Goal: Task Accomplishment & Management: Use online tool/utility

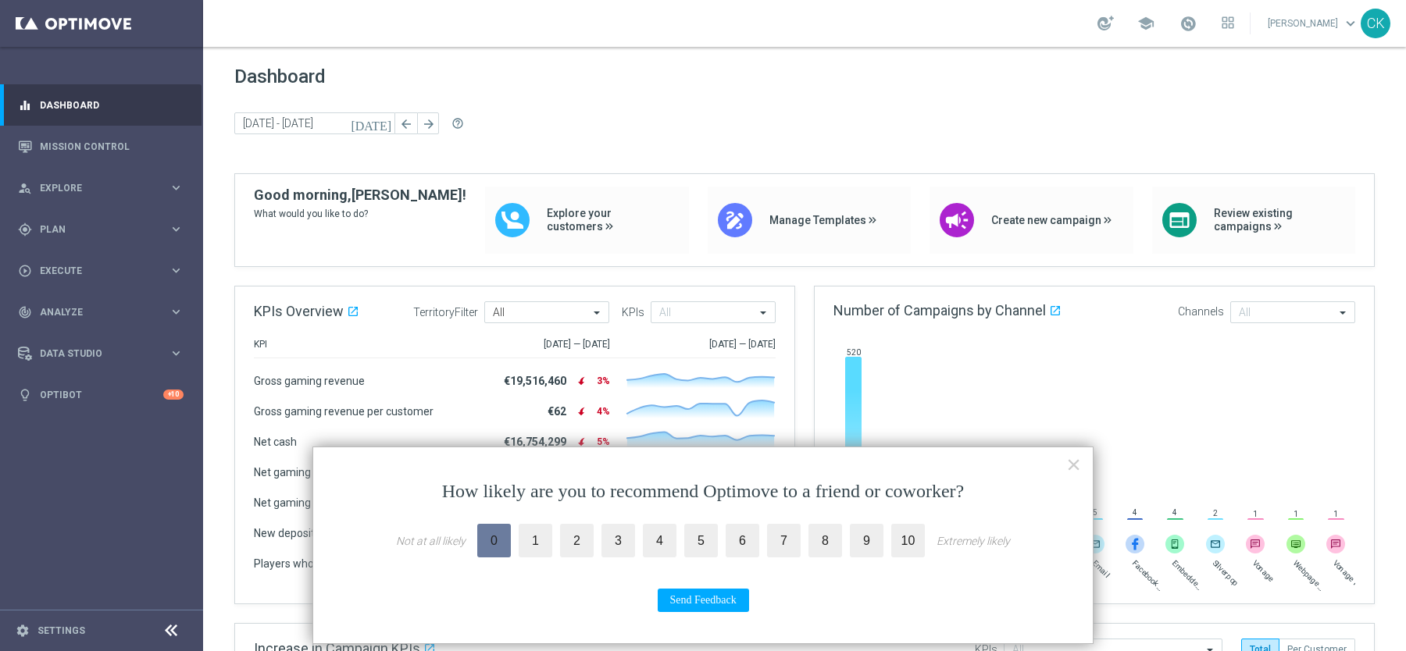
click at [483, 534] on label "0" at bounding box center [494, 541] width 34 height 34
click at [0, 0] on input "0" at bounding box center [0, 0] width 0 height 0
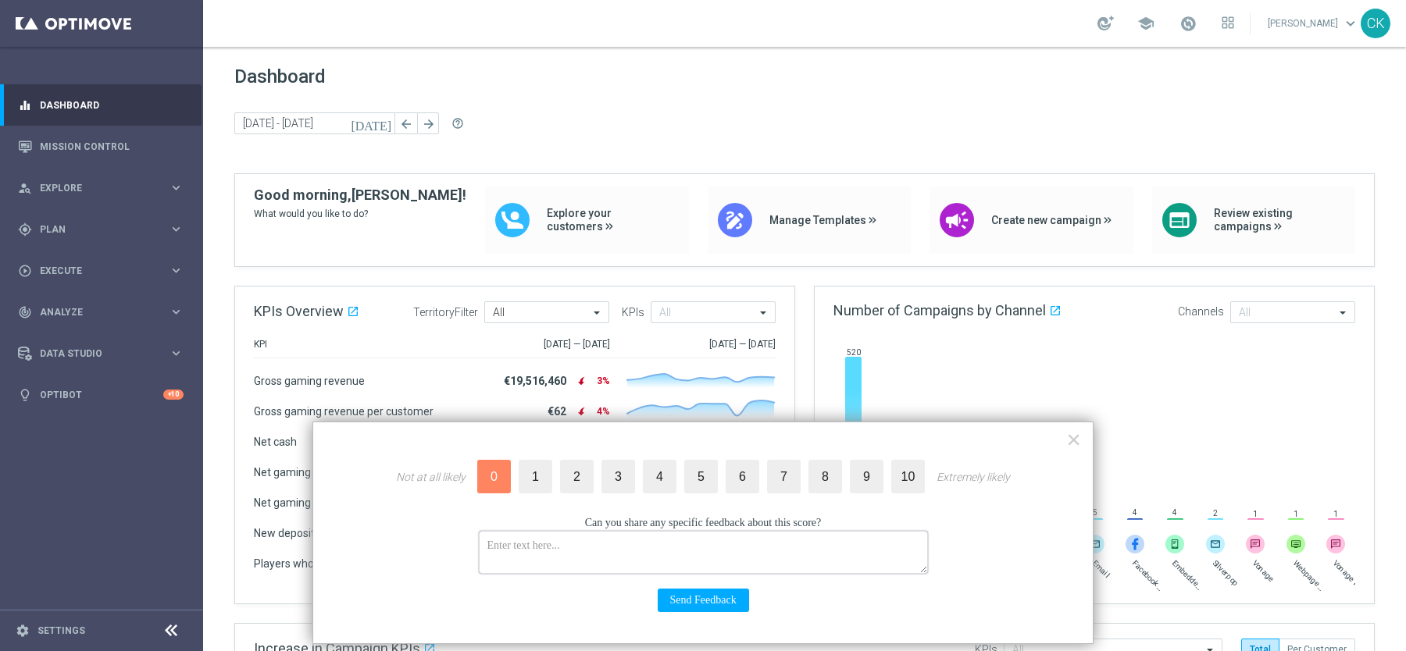
click at [508, 559] on textarea at bounding box center [703, 552] width 449 height 43
drag, startPoint x: 616, startPoint y: 544, endPoint x: 623, endPoint y: 550, distance: 9.4
click at [616, 544] on textarea "Getting kicked out of the tool and losing the" at bounding box center [703, 552] width 449 height 43
click at [789, 544] on textarea "Getting kicked out of the tool without a warning and losing the" at bounding box center [703, 552] width 449 height 43
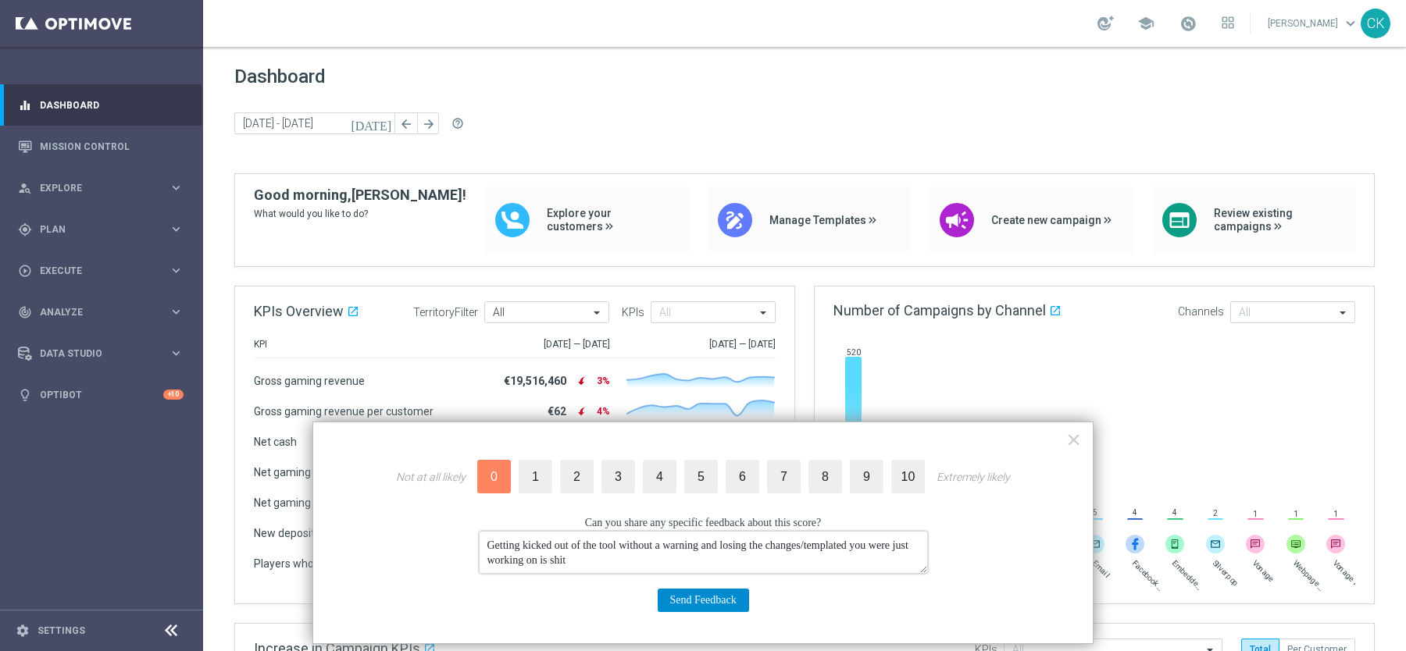
type textarea "Getting kicked out of the tool without a warning and losing the changes/templat…"
click at [701, 596] on button "Send Feedback" at bounding box center [703, 600] width 91 height 23
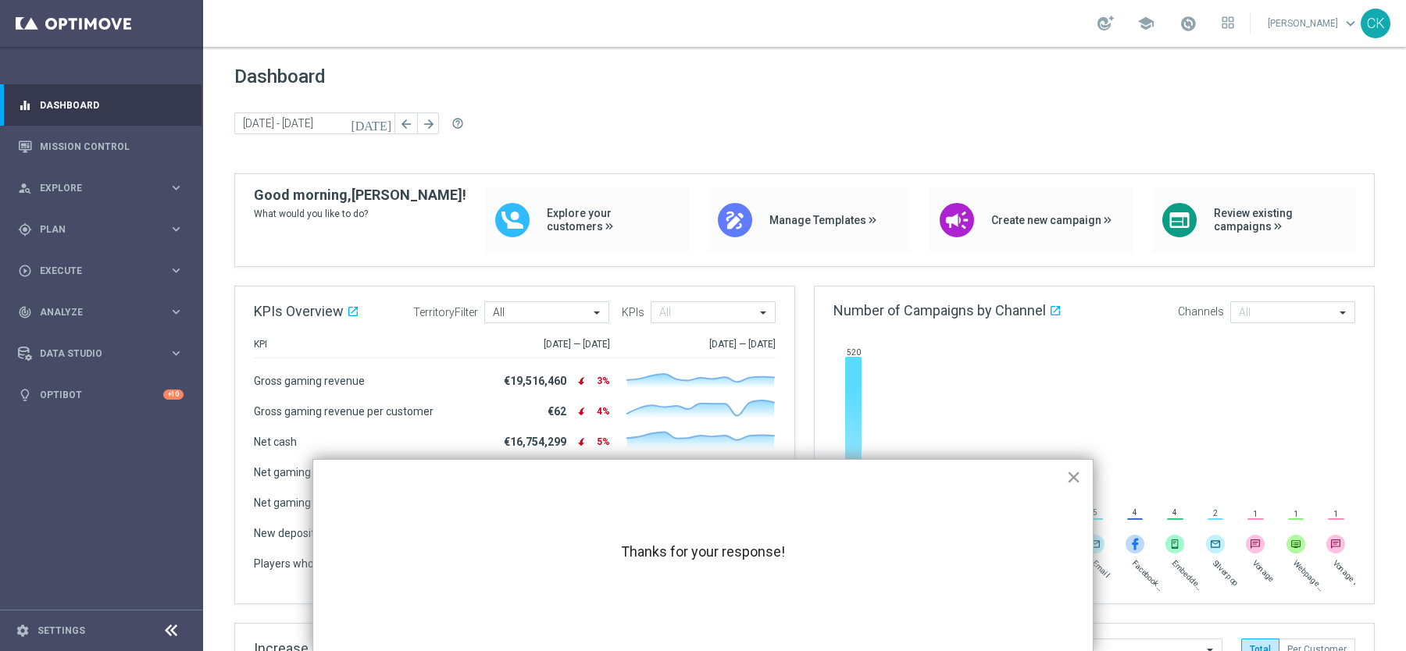
click at [1076, 482] on button "×" at bounding box center [1073, 477] width 15 height 25
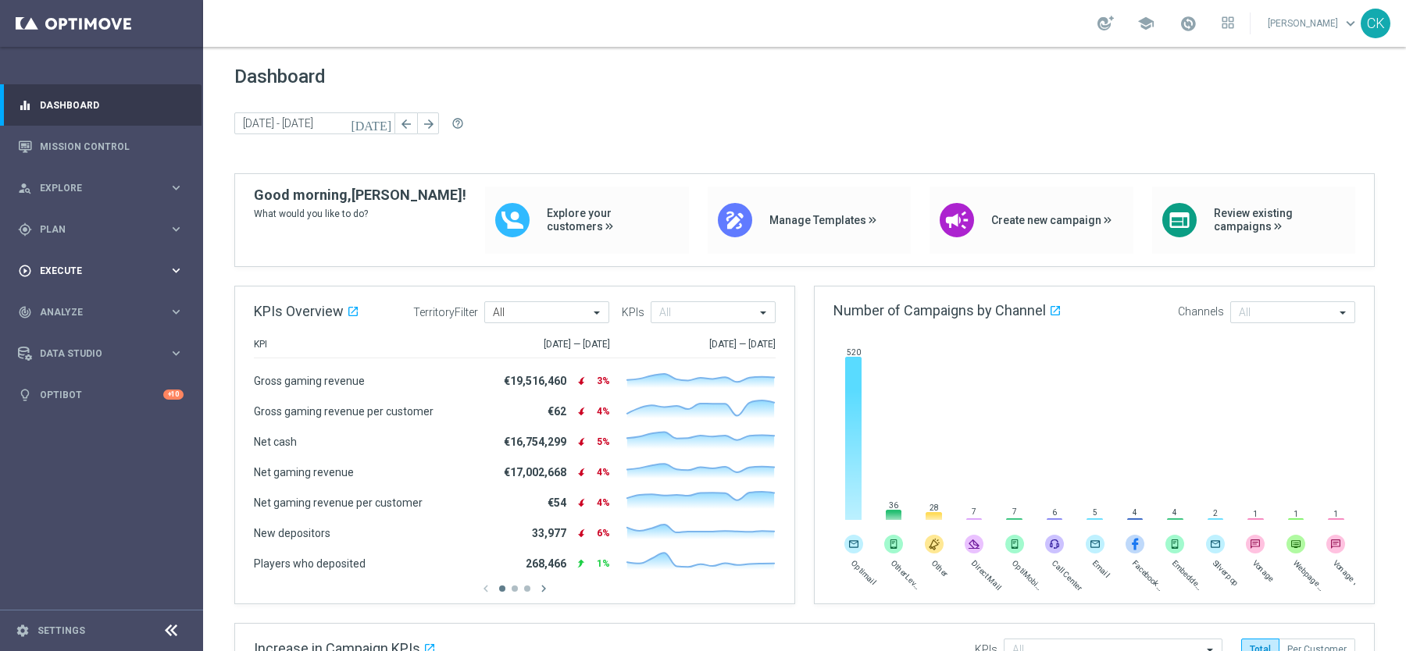
click at [66, 266] on span "Execute" at bounding box center [104, 270] width 129 height 9
click at [75, 305] on link "Campaign Builder" at bounding box center [102, 303] width 122 height 12
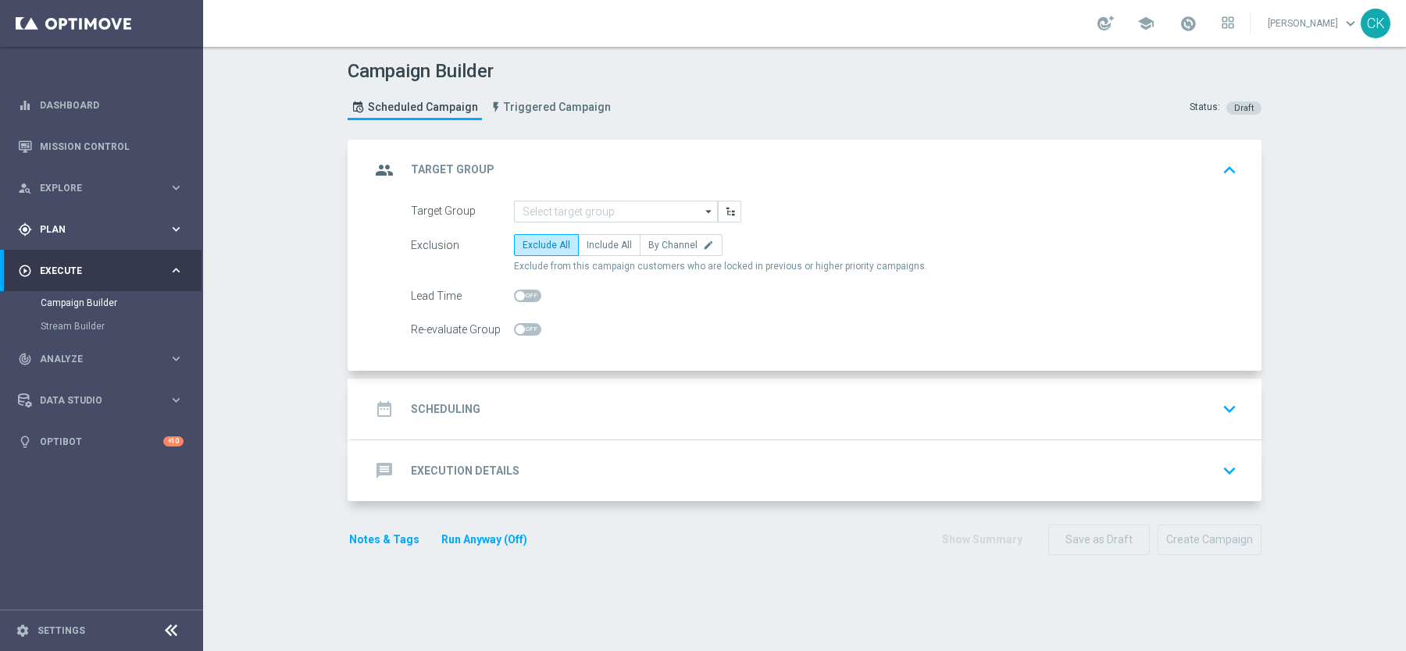
click at [53, 223] on div "gps_fixed Plan" at bounding box center [93, 230] width 151 height 14
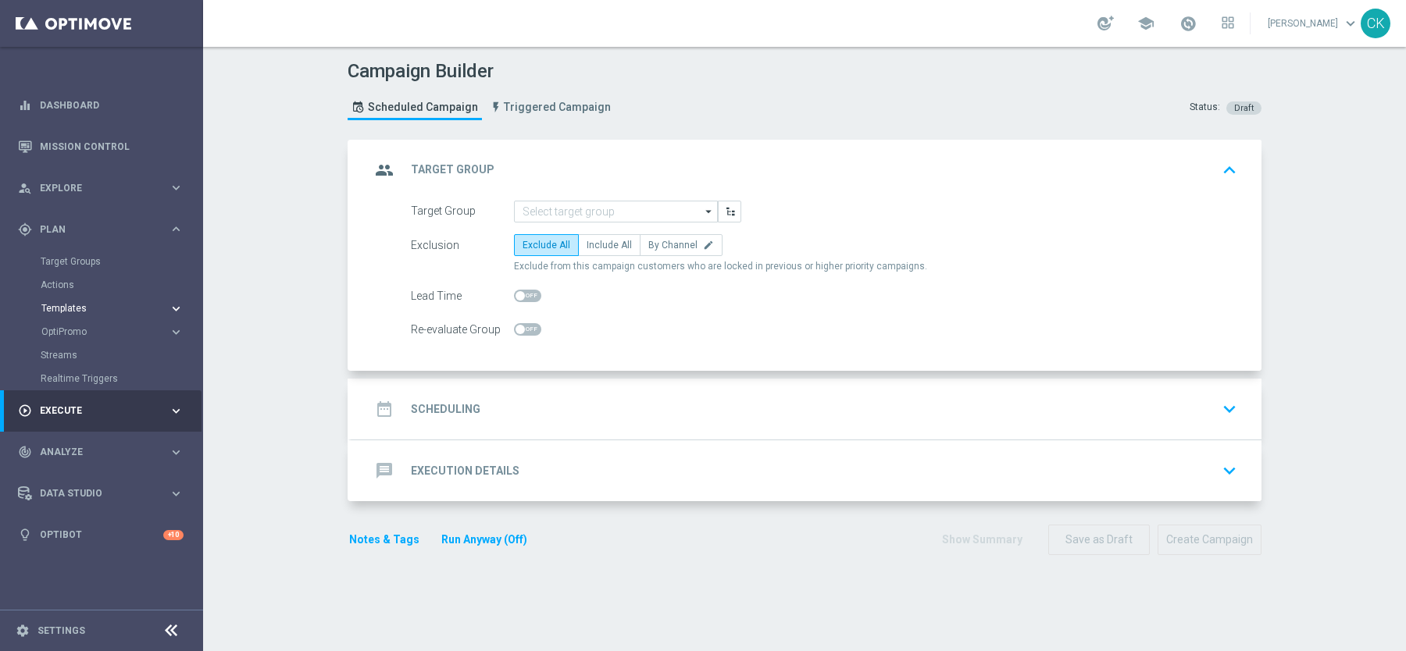
click at [63, 307] on span "Templates" at bounding box center [97, 308] width 112 height 9
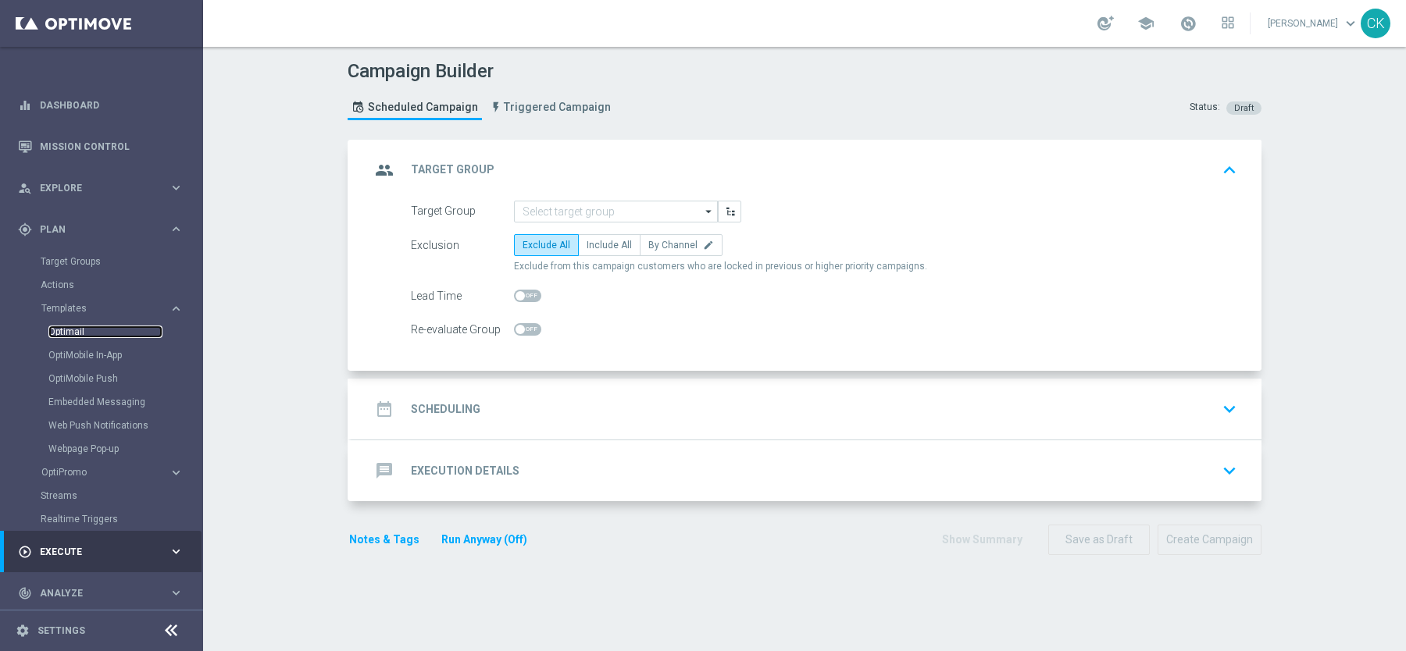
click at [70, 331] on link "Optimail" at bounding box center [105, 332] width 114 height 12
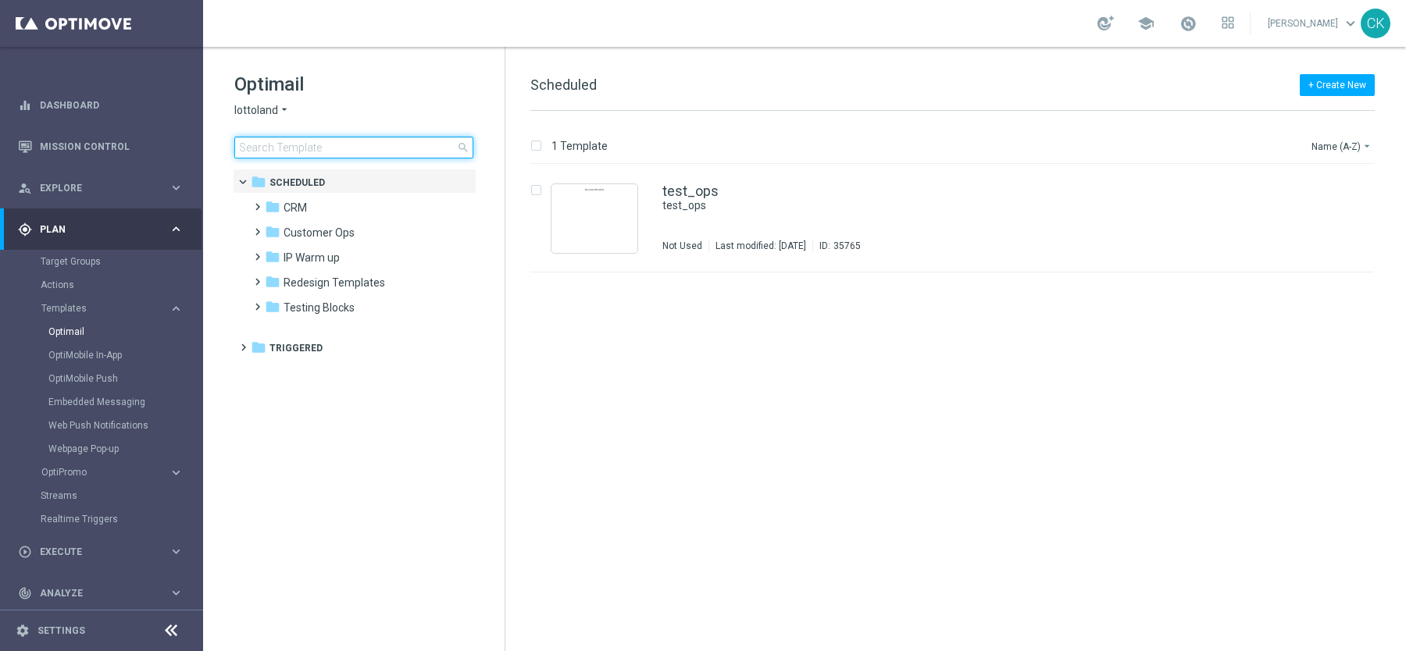
click at [304, 141] on input at bounding box center [353, 148] width 239 height 22
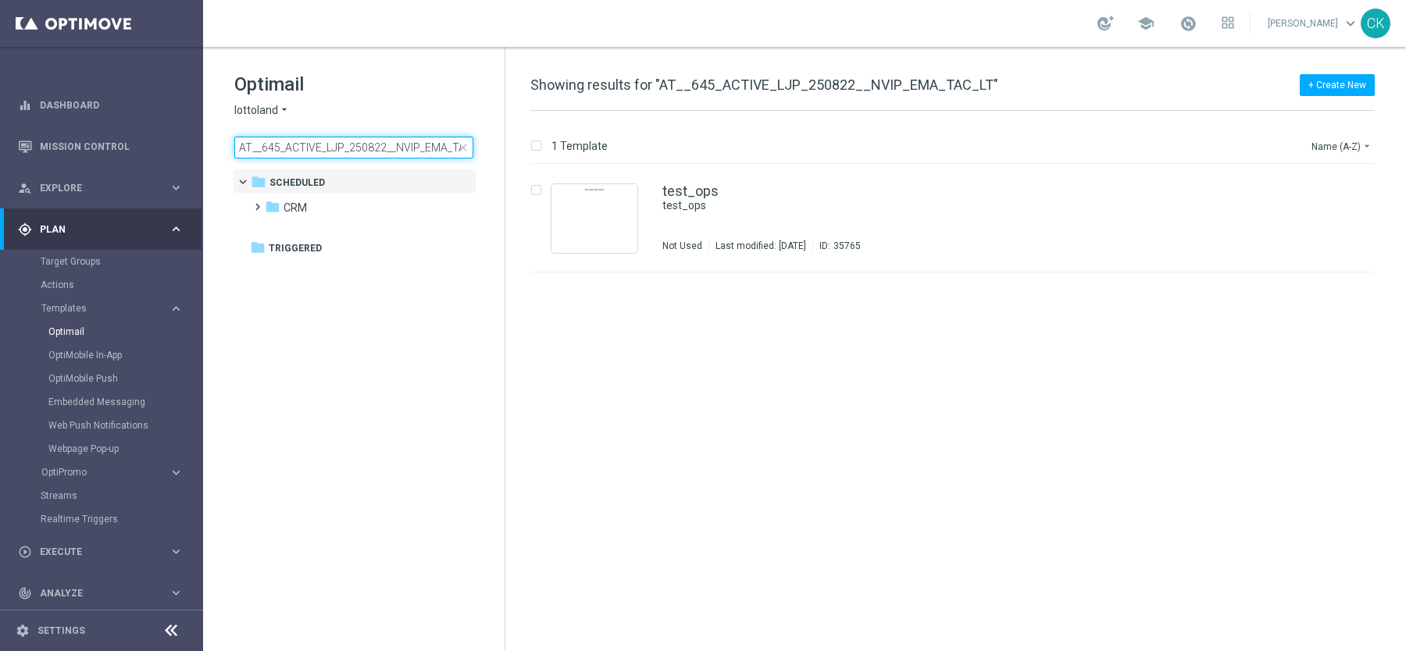
scroll to position [0, 23]
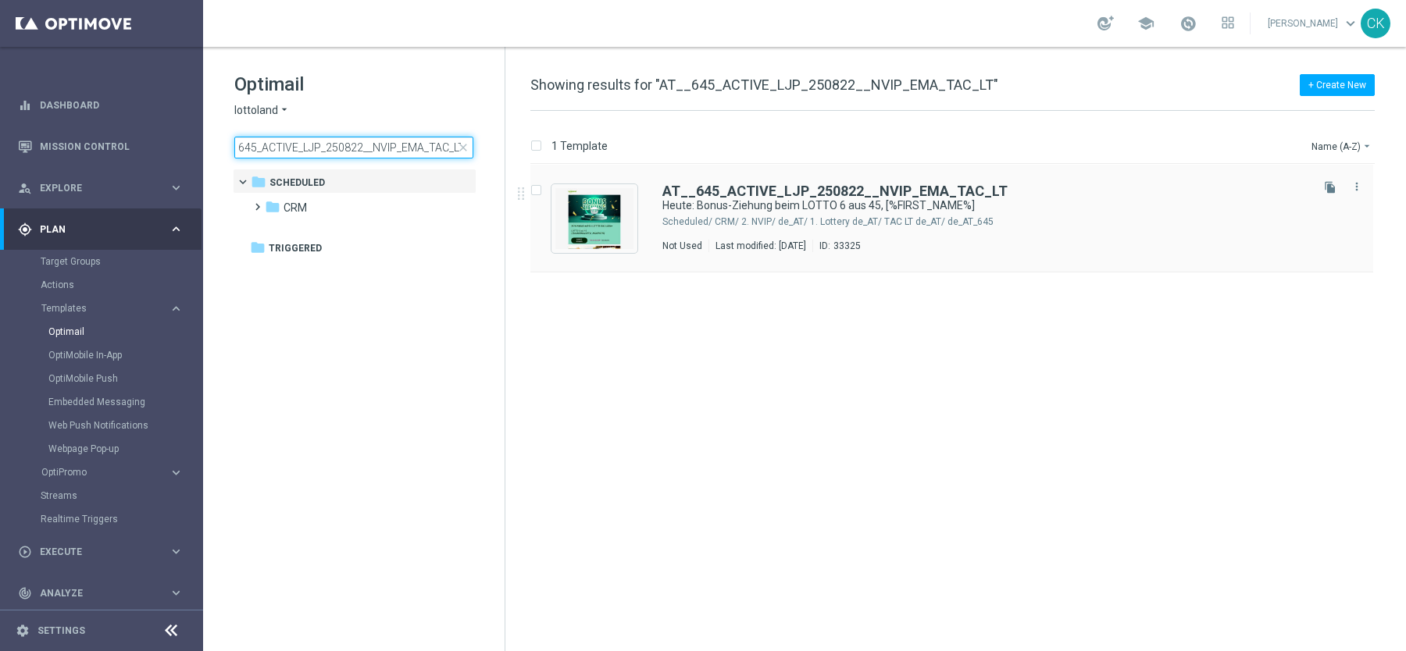
type input "AT__645_ACTIVE_LJP_250822__NVIP_EMA_TAC_LT"
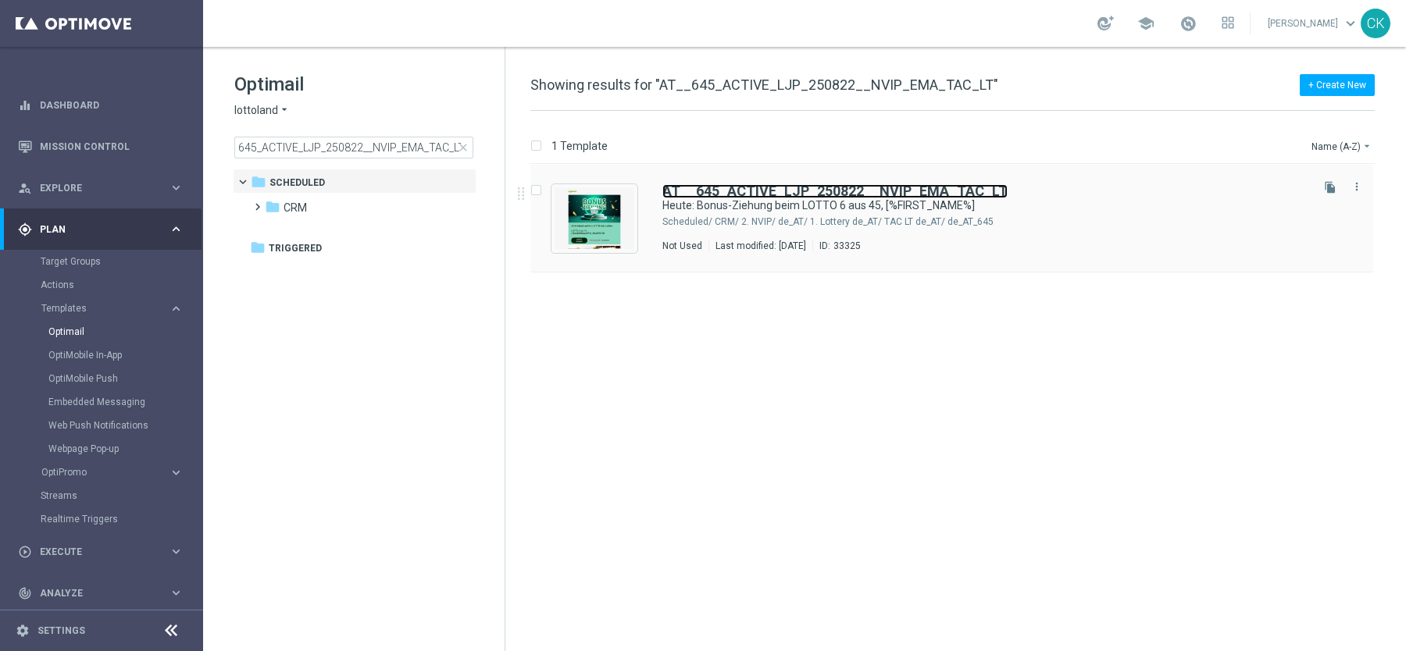
click at [774, 188] on b "AT__645_ACTIVE_LJP_250822__NVIP_EMA_TAC_LT" at bounding box center [834, 191] width 345 height 16
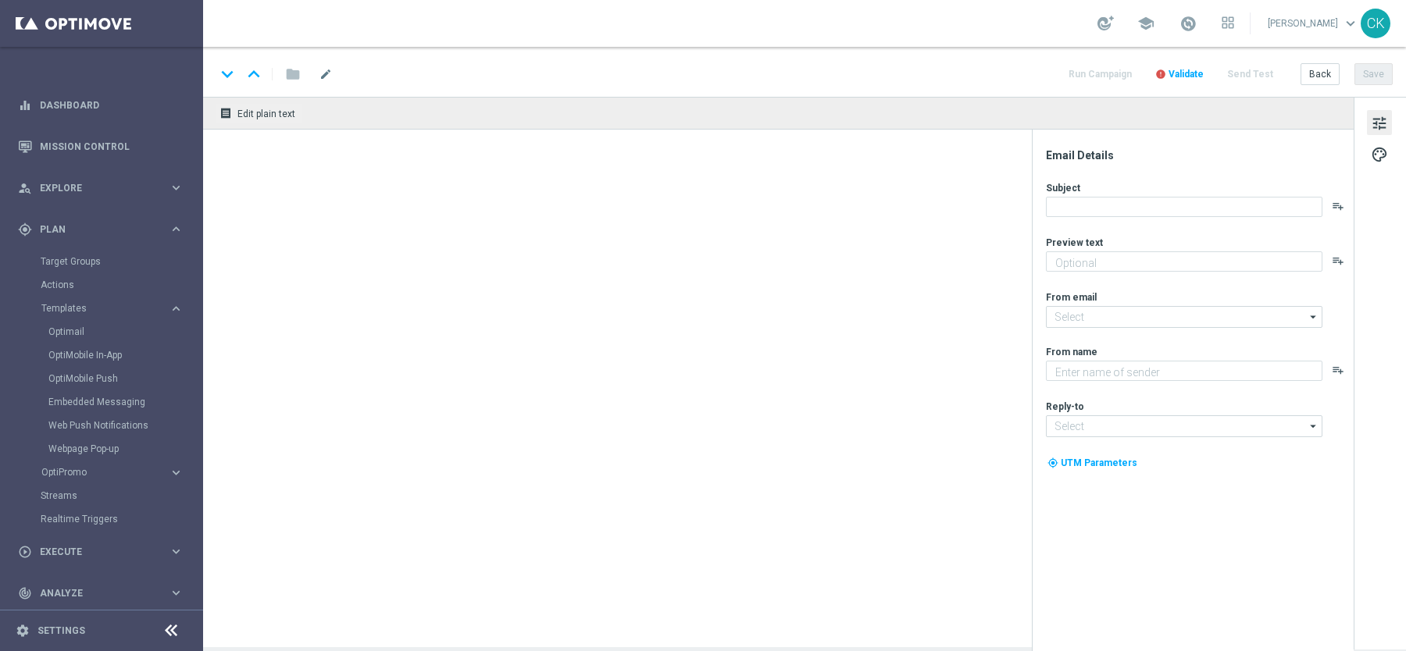
type textarea "25 % Rabatt sichern."
type input "mail@crm.lottoland.com"
type textarea "Lottoland"
type input "service@lottoland.com"
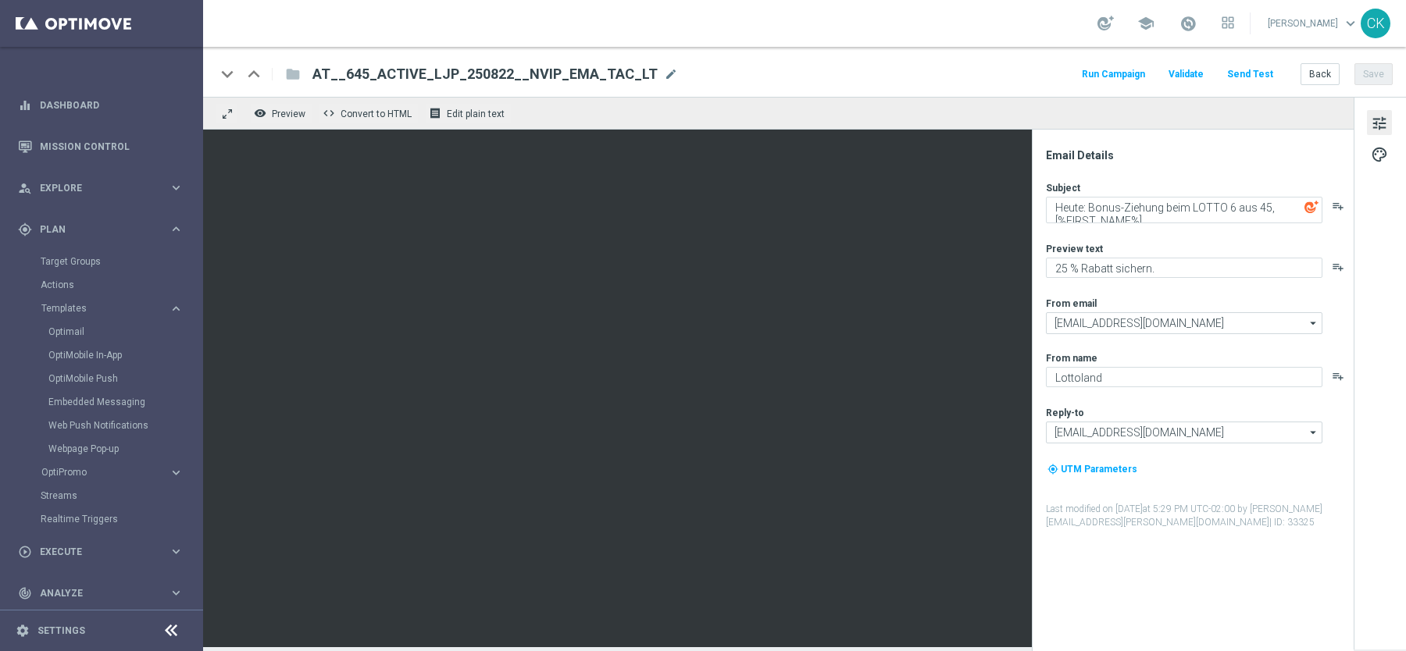
click at [504, 74] on span "AT__645_ACTIVE_LJP_250822__NVIP_EMA_TAC_LT" at bounding box center [484, 74] width 345 height 19
click at [465, 73] on input "AT__645_ACTIVE_LJP_250822__NVIP_EMA_TAC_LT" at bounding box center [505, 74] width 387 height 20
click at [819, 68] on div "keyboard_arrow_down keyboard_arrow_up folder AT__645_ACTIVE_LJP_251008__NVIP_EM…" at bounding box center [804, 74] width 1177 height 20
click at [887, 84] on div "keyboard_arrow_down keyboard_arrow_up folder AT__645_ACTIVE_LJP_251008__NVIP_EM…" at bounding box center [804, 74] width 1177 height 20
click at [1060, 136] on div "Email Details Subject Heute: Bonus-Ziehung beim LOTTO 6 aus 45, [%FIRST_NAME%] …" at bounding box center [1193, 391] width 322 height 522
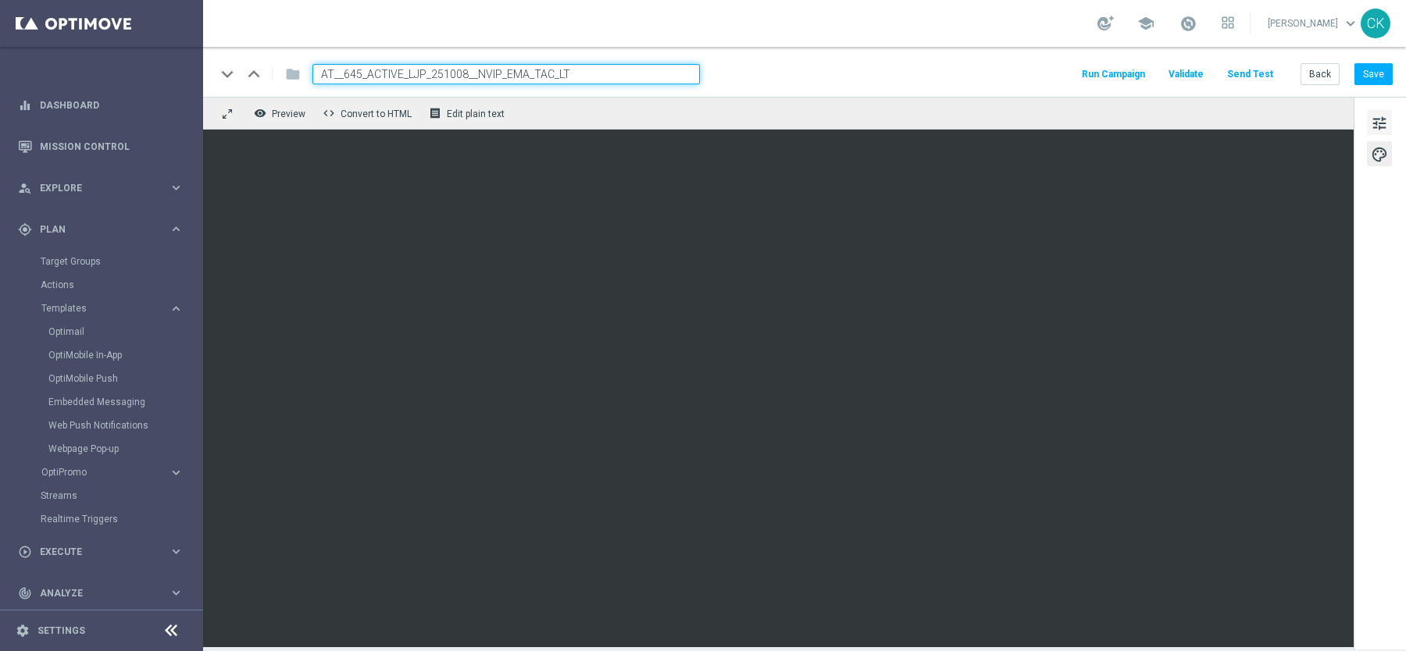
click at [1377, 120] on span "tune" at bounding box center [1379, 123] width 17 height 20
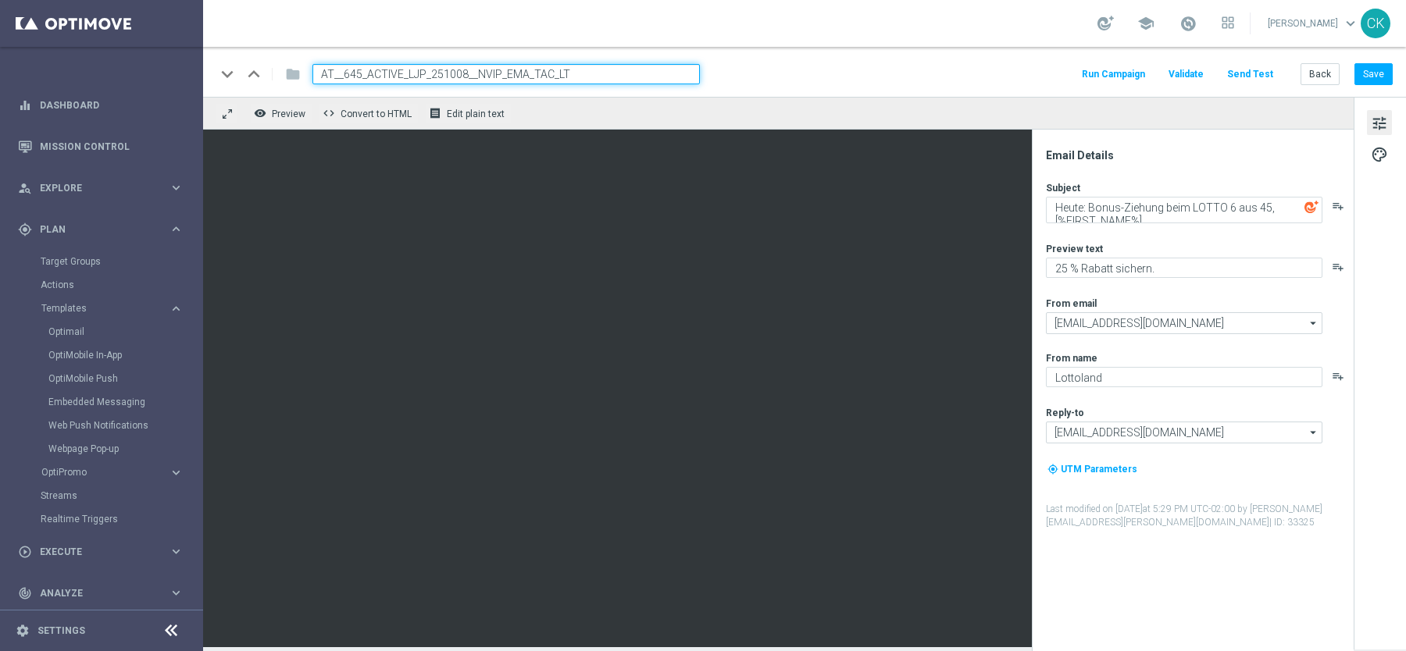
click at [1382, 173] on div "tune palette" at bounding box center [1380, 373] width 52 height 553
click at [1382, 162] on span "palette" at bounding box center [1379, 154] width 17 height 20
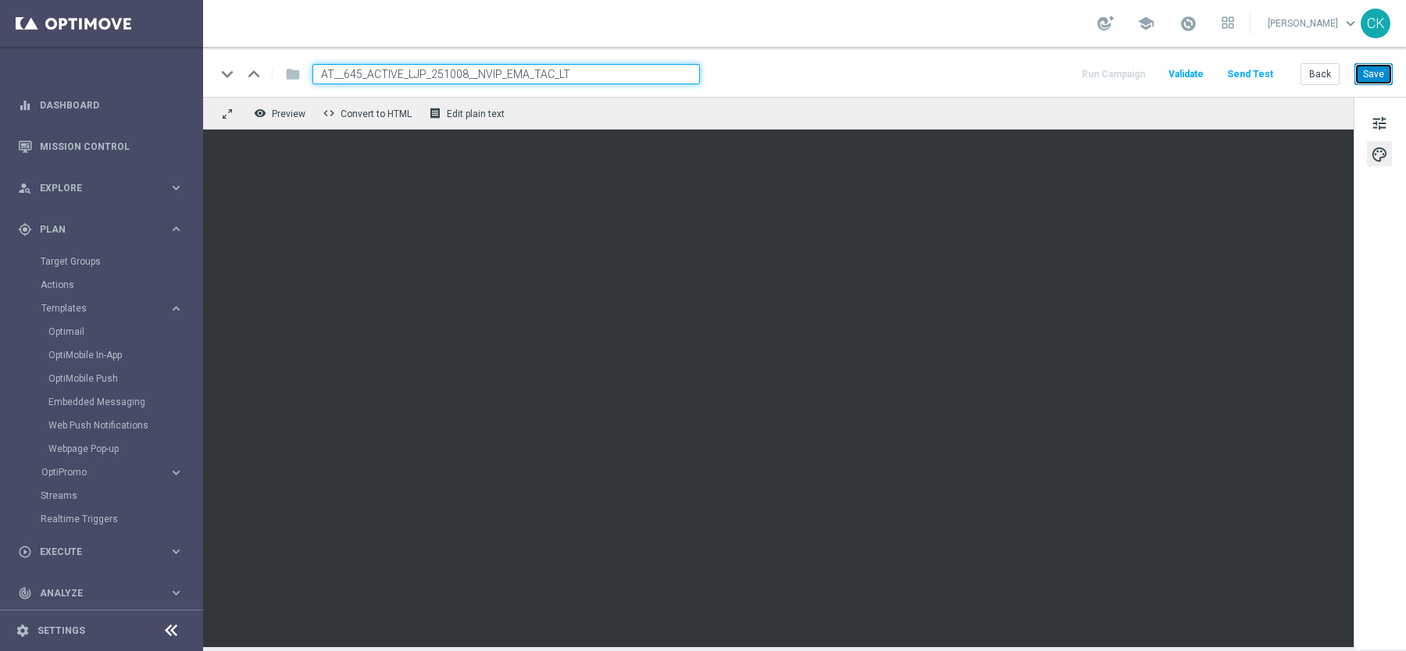
click at [1370, 72] on button "Save" at bounding box center [1373, 74] width 38 height 22
click at [1375, 79] on button "Save" at bounding box center [1373, 74] width 38 height 22
click at [601, 73] on input "AT__645_ACTIVE_LJP_251008__NVIP_EMA_TAC_LT" at bounding box center [505, 74] width 387 height 20
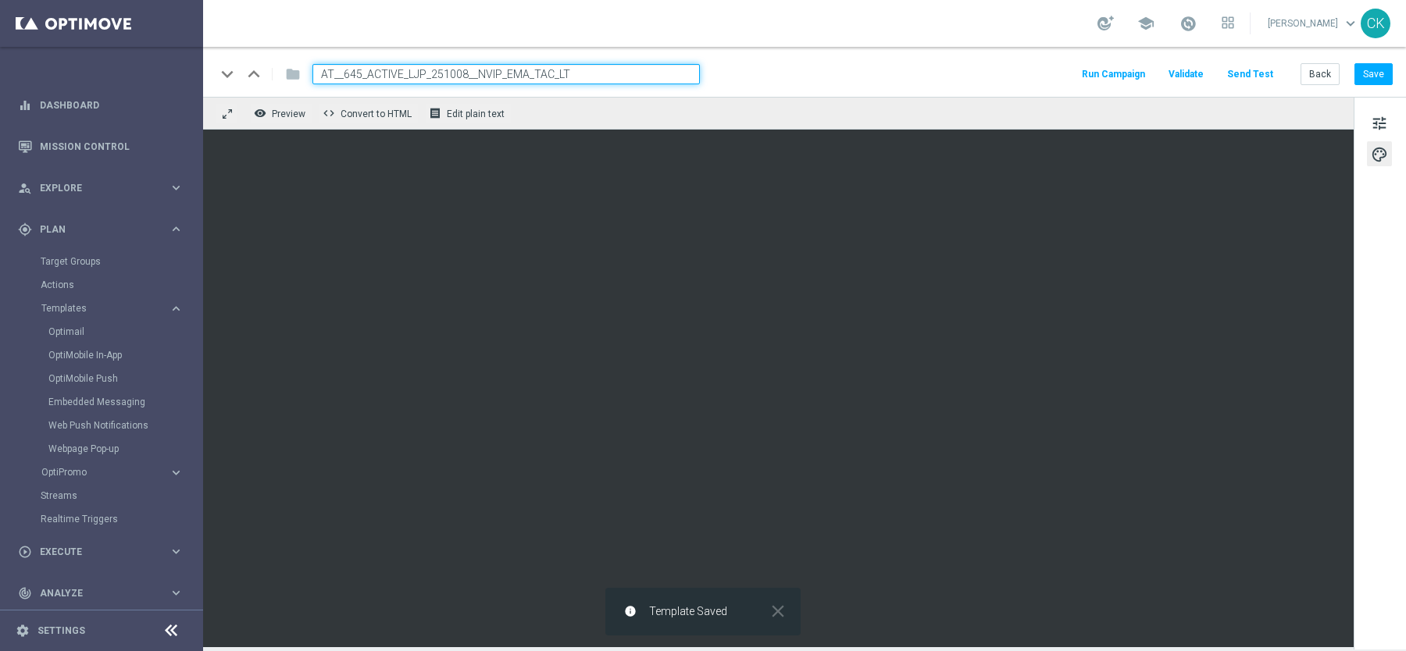
click at [601, 73] on input "AT__645_ACTIVE_LJP_251008__NVIP_EMA_TAC_LT" at bounding box center [505, 74] width 387 height 20
click at [445, 75] on input "AT__645_ACTIVE_LJP_251008__NVIP_EMA_TAC_LT" at bounding box center [505, 74] width 387 height 20
click at [426, 71] on input "AT__645_ACTIVE_LJP_251008__NVIP_EMA_TAC_LT" at bounding box center [505, 74] width 387 height 20
type input "AT__645_ACTIVE_251008__NVIP_EMA_TAC_LT"
click at [578, 70] on input "AT__645_ACTIVE_251008__NVIP_EMA_TAC_LT" at bounding box center [505, 74] width 387 height 20
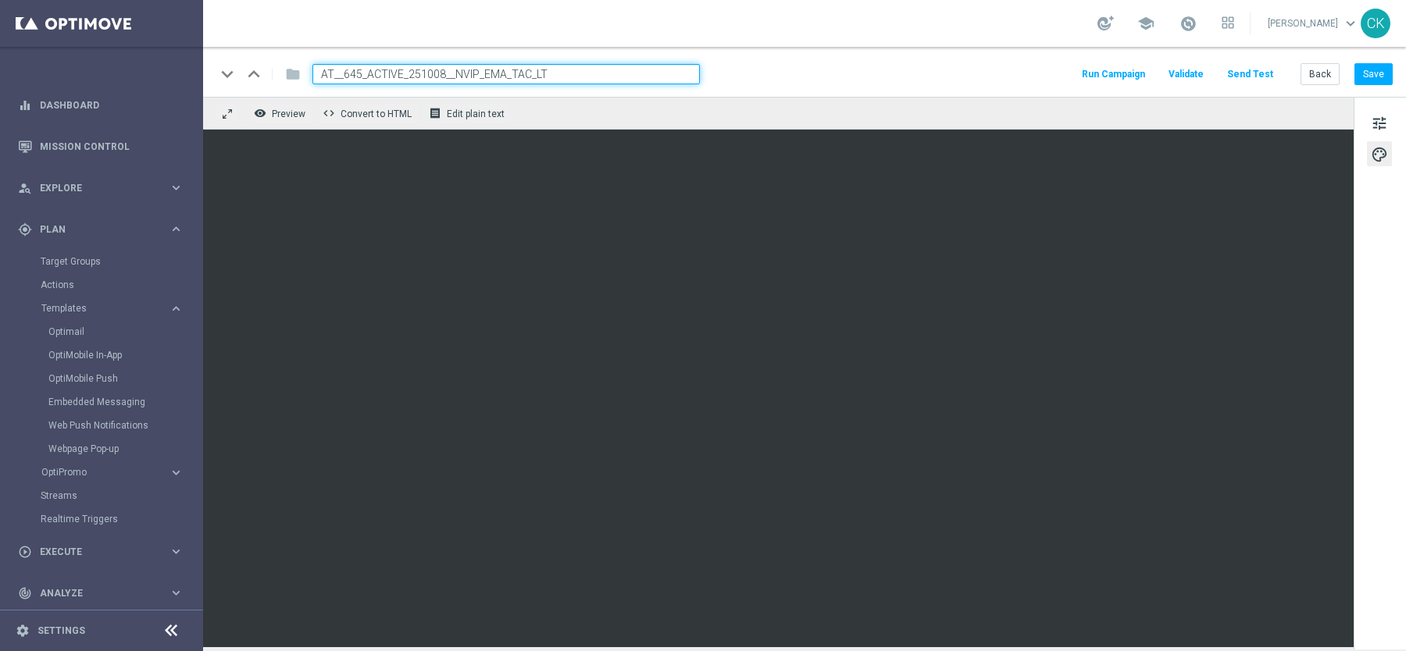
click at [578, 70] on input "AT__645_ACTIVE_251008__NVIP_EMA_TAC_LT" at bounding box center [505, 74] width 387 height 20
click at [1371, 113] on span "tune" at bounding box center [1379, 123] width 17 height 20
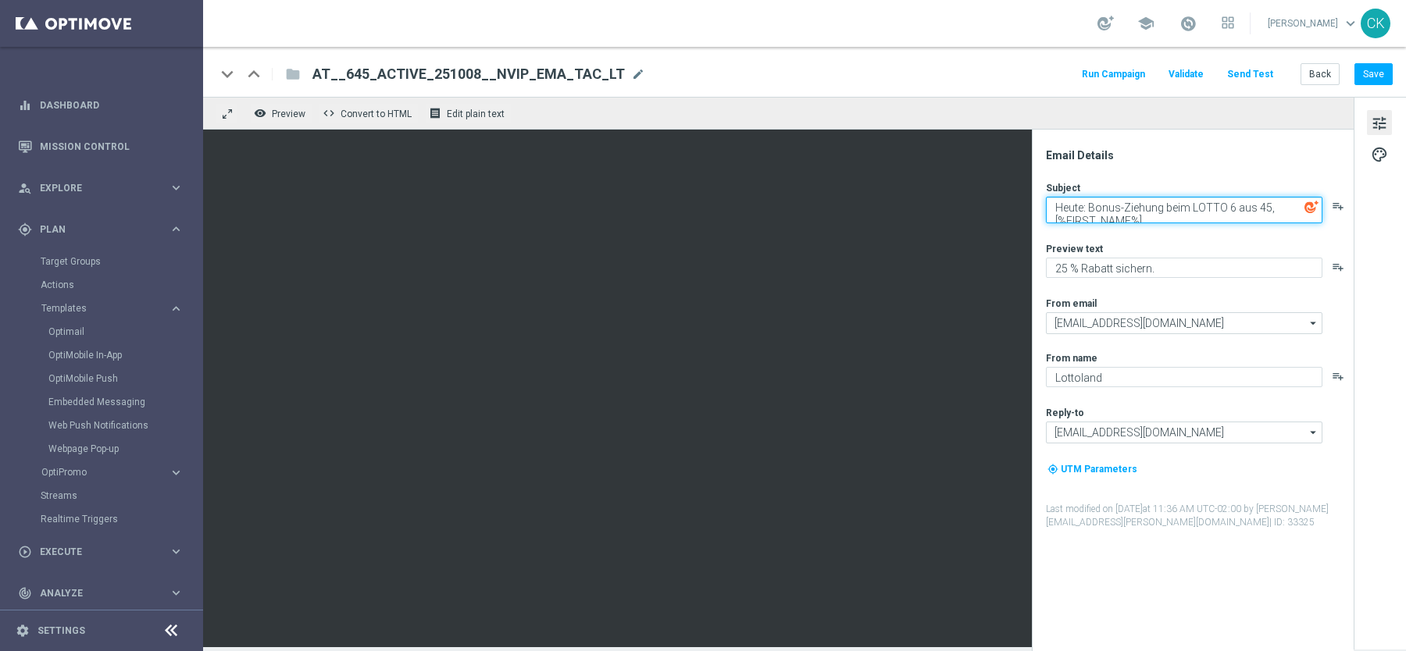
drag, startPoint x: 1274, startPoint y: 207, endPoint x: 1041, endPoint y: 197, distance: 233.0
click at [1041, 197] on div "Email Details Subject Heute: Bonus-Ziehung beim LOTTO 6 aus 45, [%FIRST_NAME%] …" at bounding box center [1196, 399] width 311 height 503
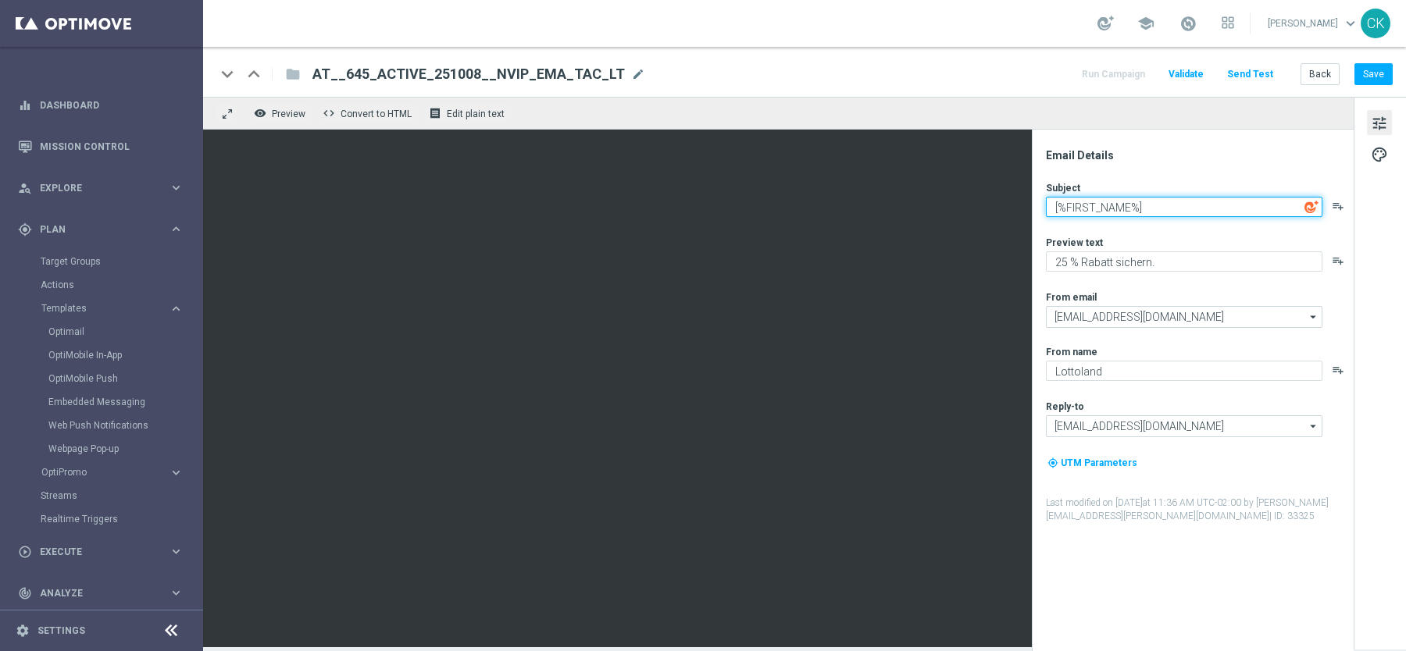
click at [1159, 208] on textarea "[%FIRST_NAME%]" at bounding box center [1184, 207] width 276 height 20
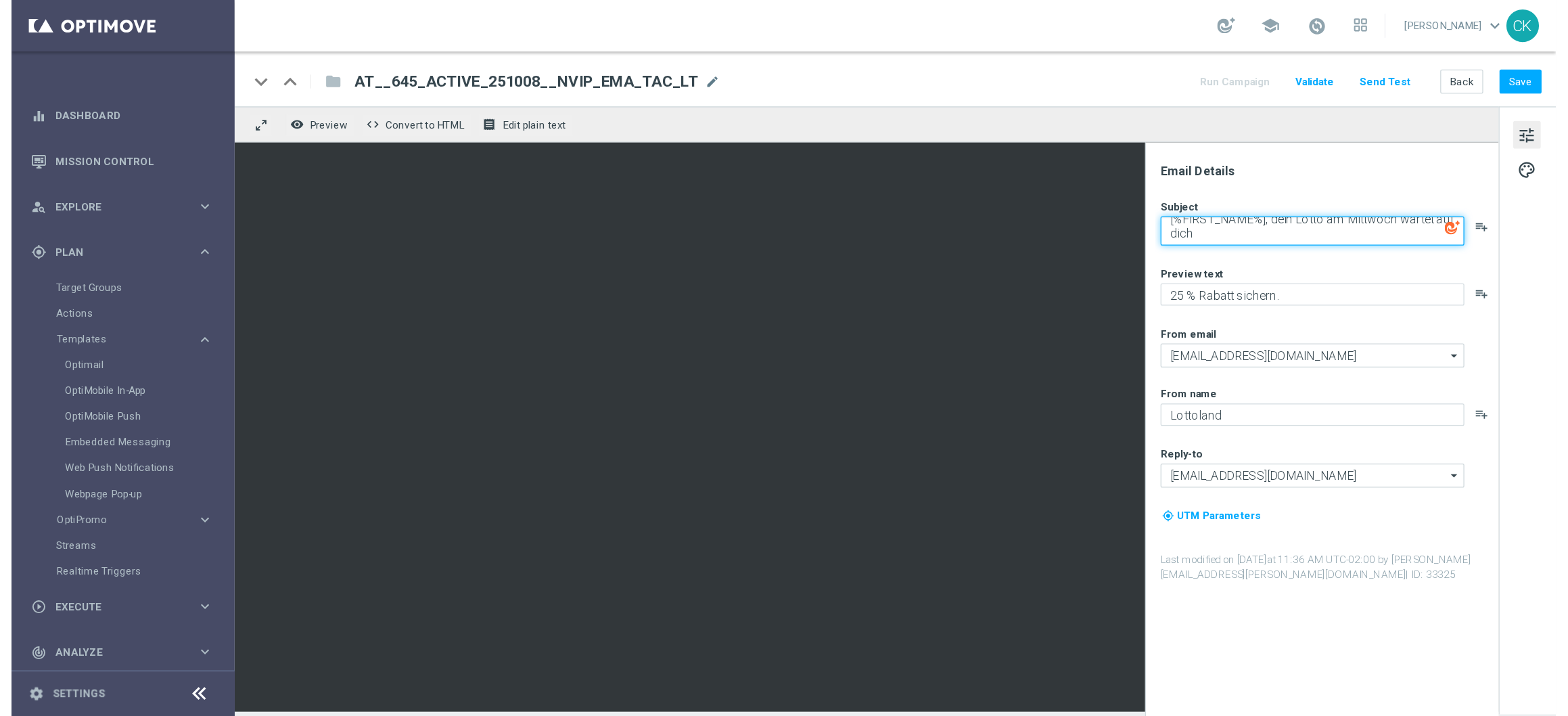
scroll to position [4, 0]
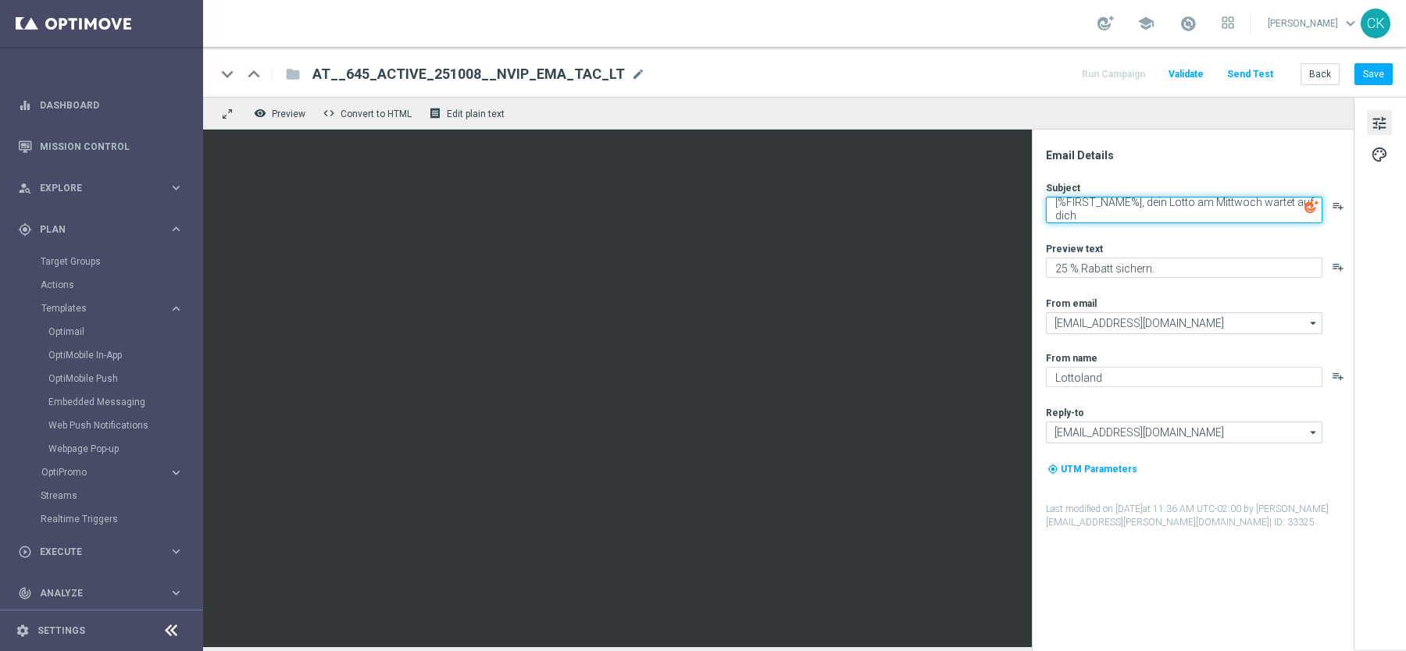
click at [1083, 223] on textarea "[%FIRST_NAME%], dein Lotto am Mittwoch wartet auf dich" at bounding box center [1184, 210] width 276 height 27
type textarea "[%FIRST_NAME%], dein Lotto am Mittwoch wartet auf dich"
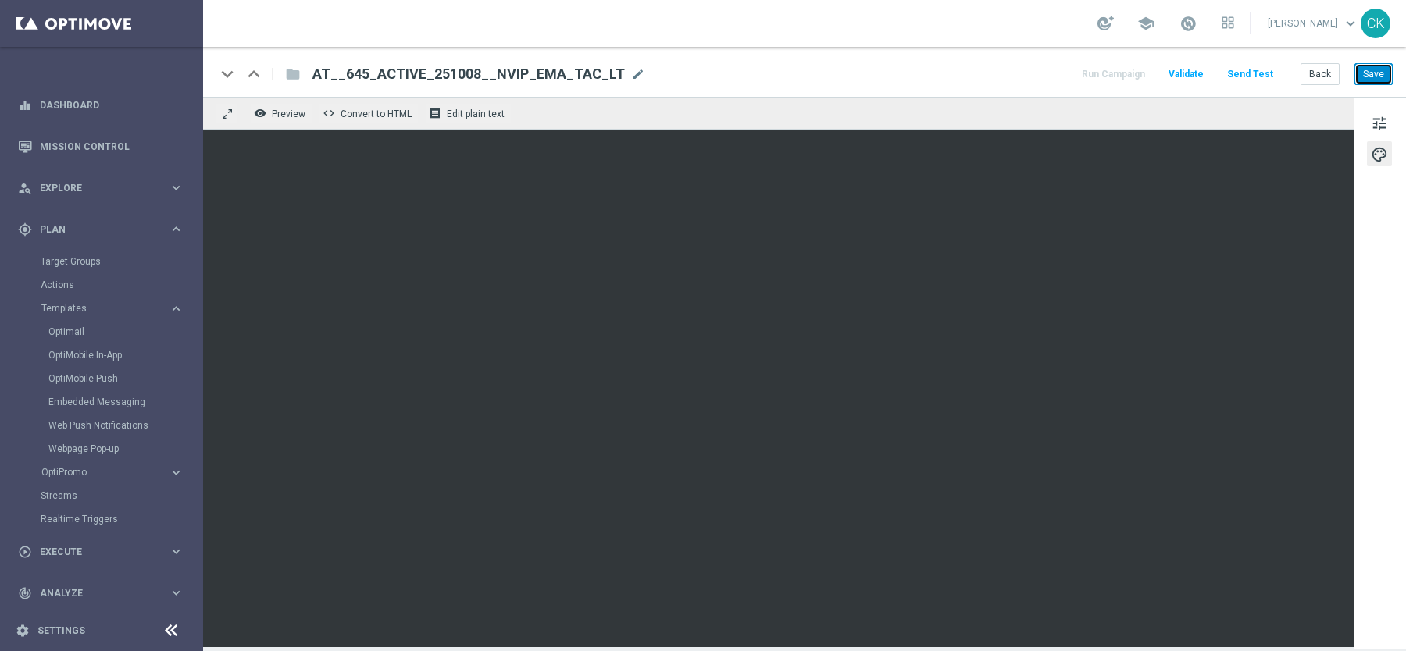
click at [1377, 69] on button "Save" at bounding box center [1373, 74] width 38 height 22
click at [1257, 67] on button "Send Test" at bounding box center [1250, 74] width 51 height 21
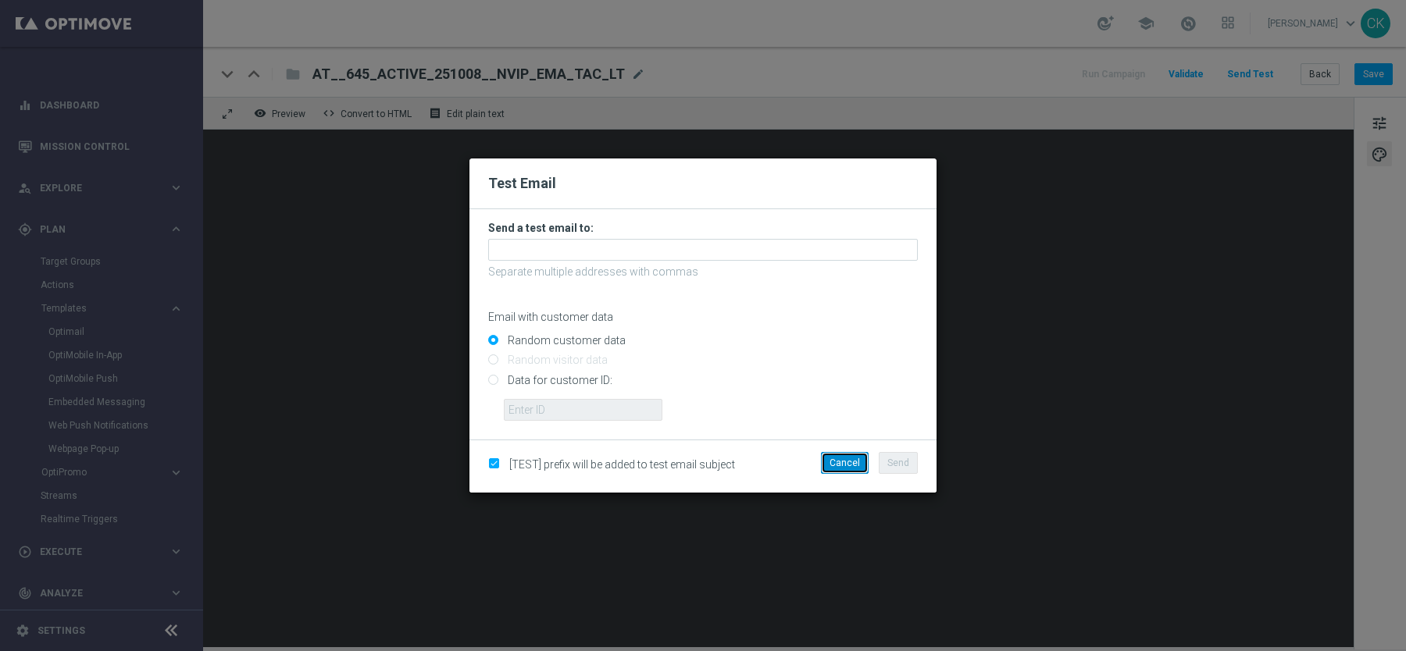
click at [845, 468] on button "Cancel" at bounding box center [845, 463] width 48 height 22
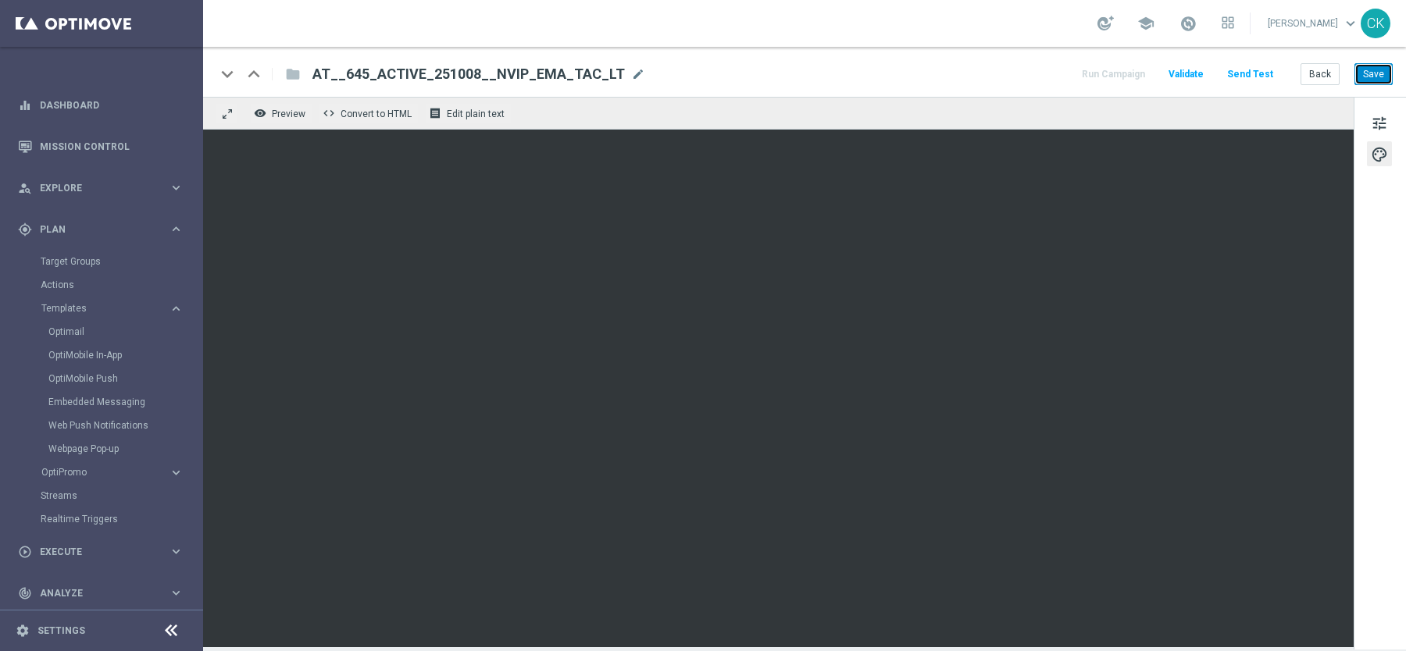
click at [1369, 73] on button "Save" at bounding box center [1373, 74] width 38 height 22
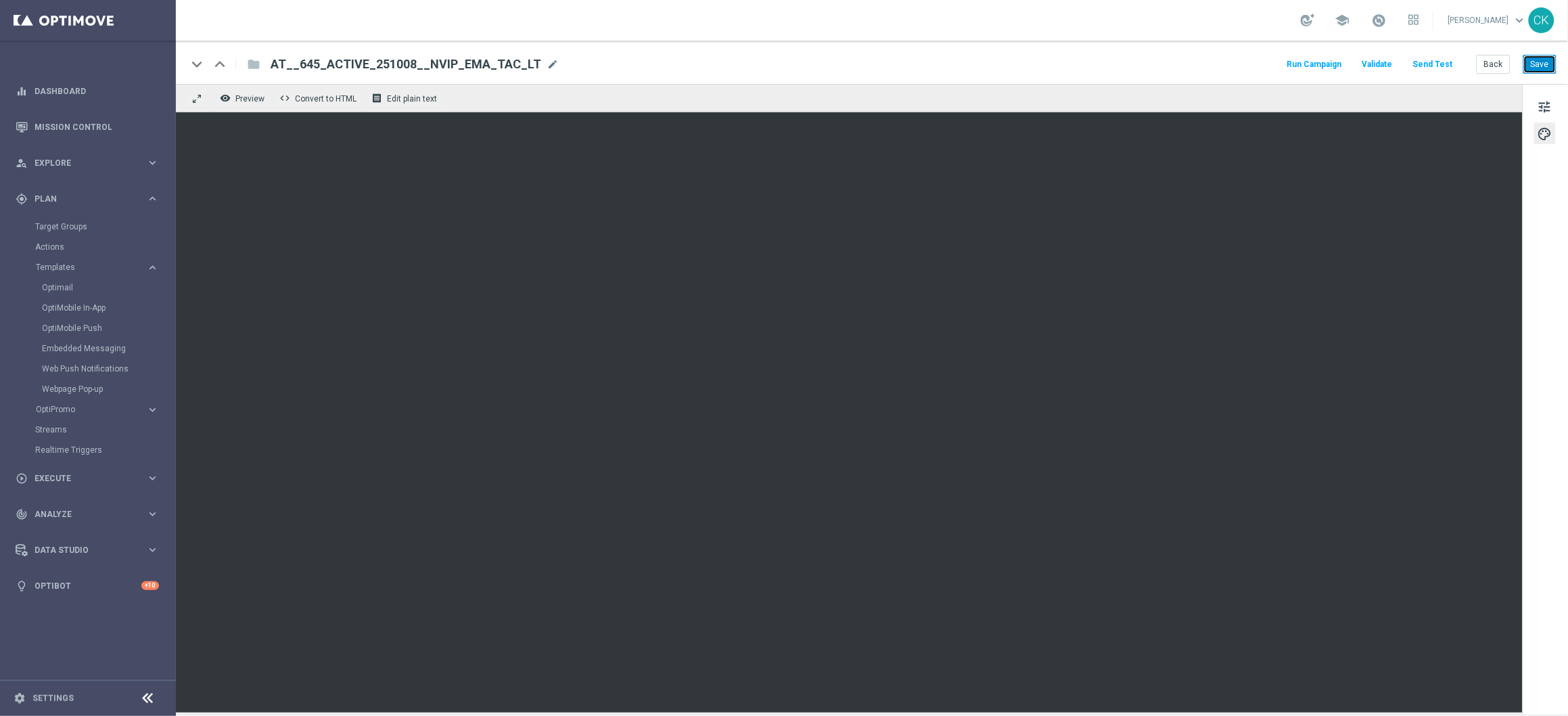
click at [1217, 61] on button "Save" at bounding box center [1540, 64] width 33 height 19
click at [1217, 63] on button "Save" at bounding box center [1540, 64] width 33 height 19
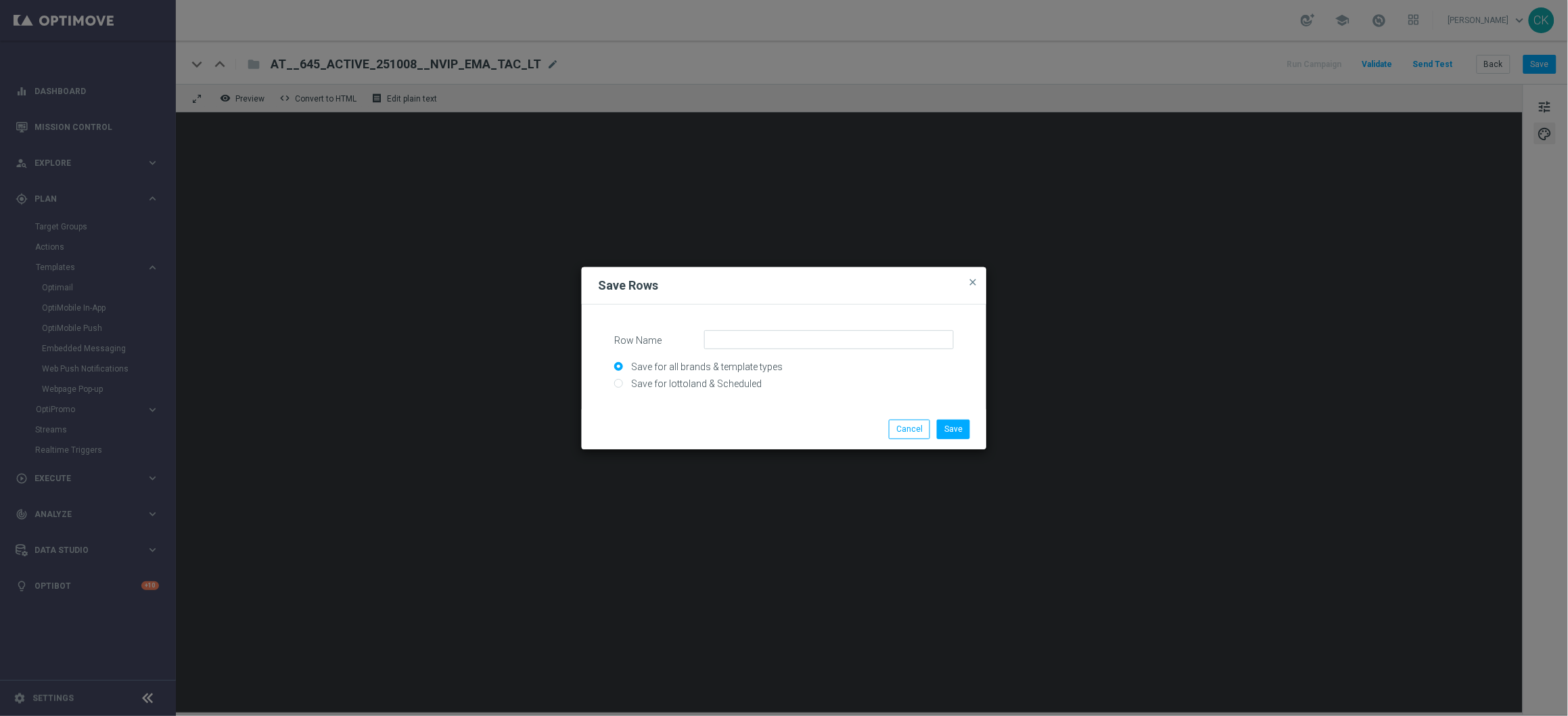
click at [671, 377] on input "Save for all brands & template types" at bounding box center [784, 373] width 340 height 19
click at [699, 378] on input "Save for all brands & template types" at bounding box center [784, 373] width 340 height 19
click at [679, 382] on input "Save for lottoland & Scheduled" at bounding box center [784, 390] width 340 height 19
radio input "true"
click at [750, 339] on input "Row Name" at bounding box center [829, 340] width 249 height 19
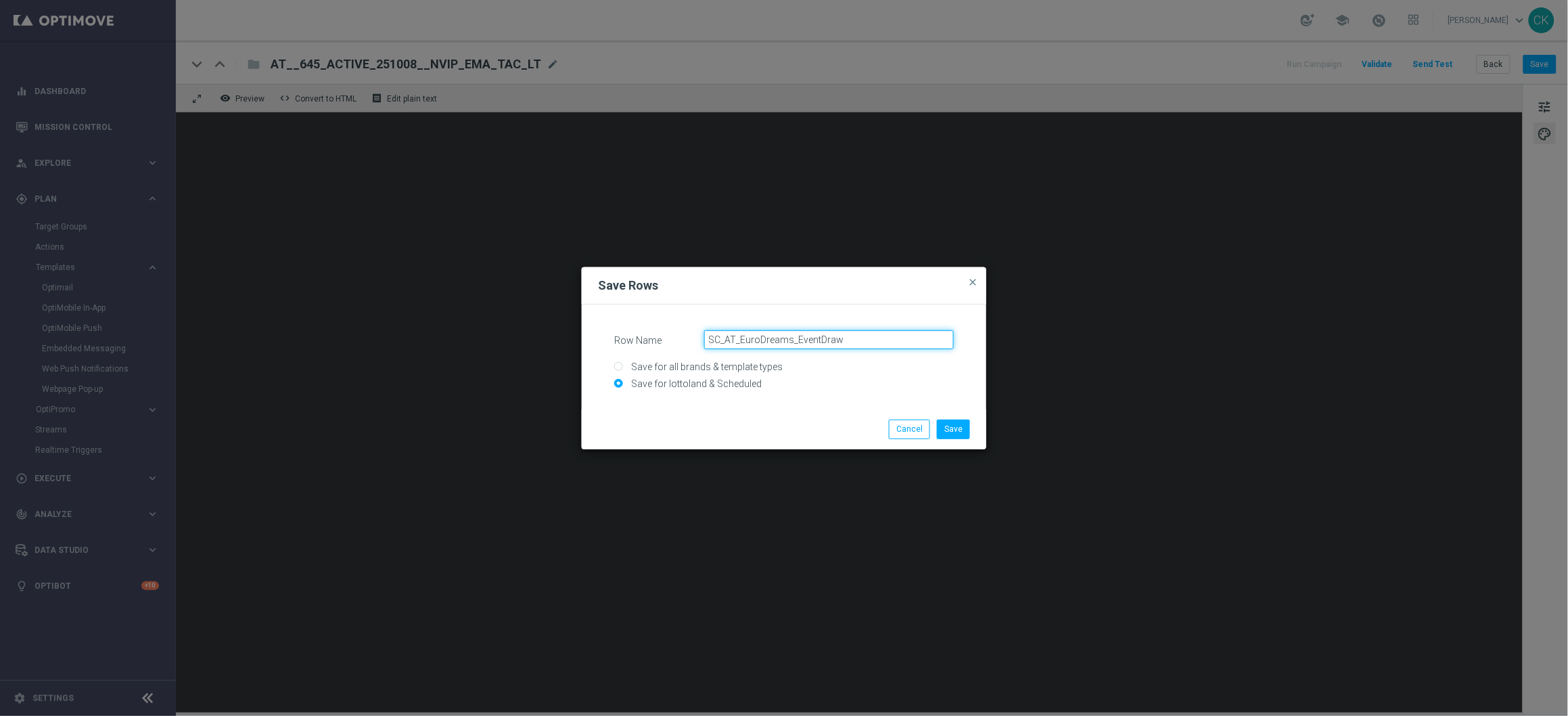
click at [871, 342] on input "SC_AT_EuroDreams_EventDraw" at bounding box center [829, 340] width 249 height 19
type input "SC_AT_EuroDreams_EventDraw"
click at [955, 430] on button "Save" at bounding box center [954, 429] width 33 height 19
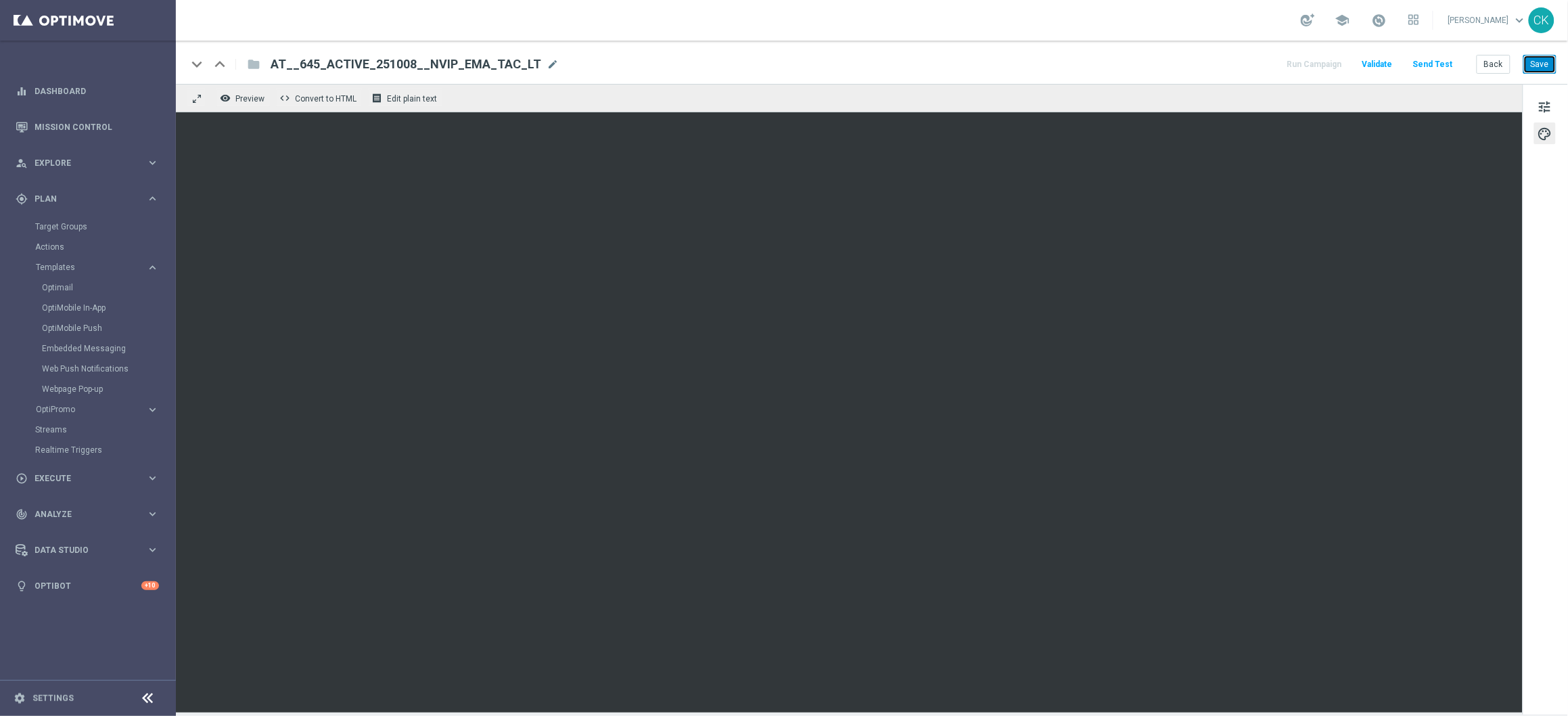
click at [1217, 67] on button "Save" at bounding box center [1540, 64] width 33 height 19
click at [1217, 62] on button "Send Test" at bounding box center [1433, 64] width 44 height 18
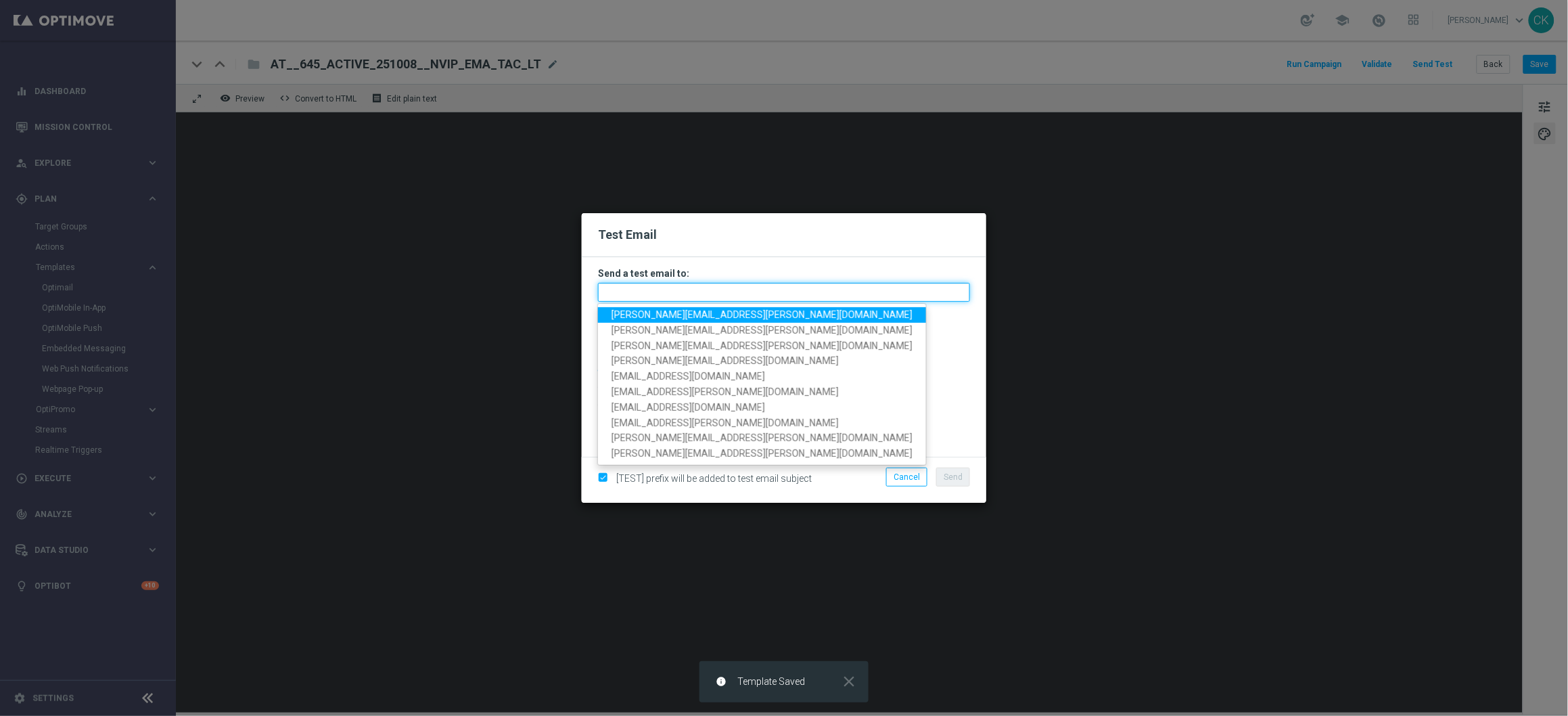
click at [787, 290] on input "text" at bounding box center [784, 292] width 373 height 19
click at [672, 315] on span "charlotte.kammeyer@lottoland.com" at bounding box center [762, 315] width 301 height 10
type input "charlotte.kammeyer@lottoland.com"
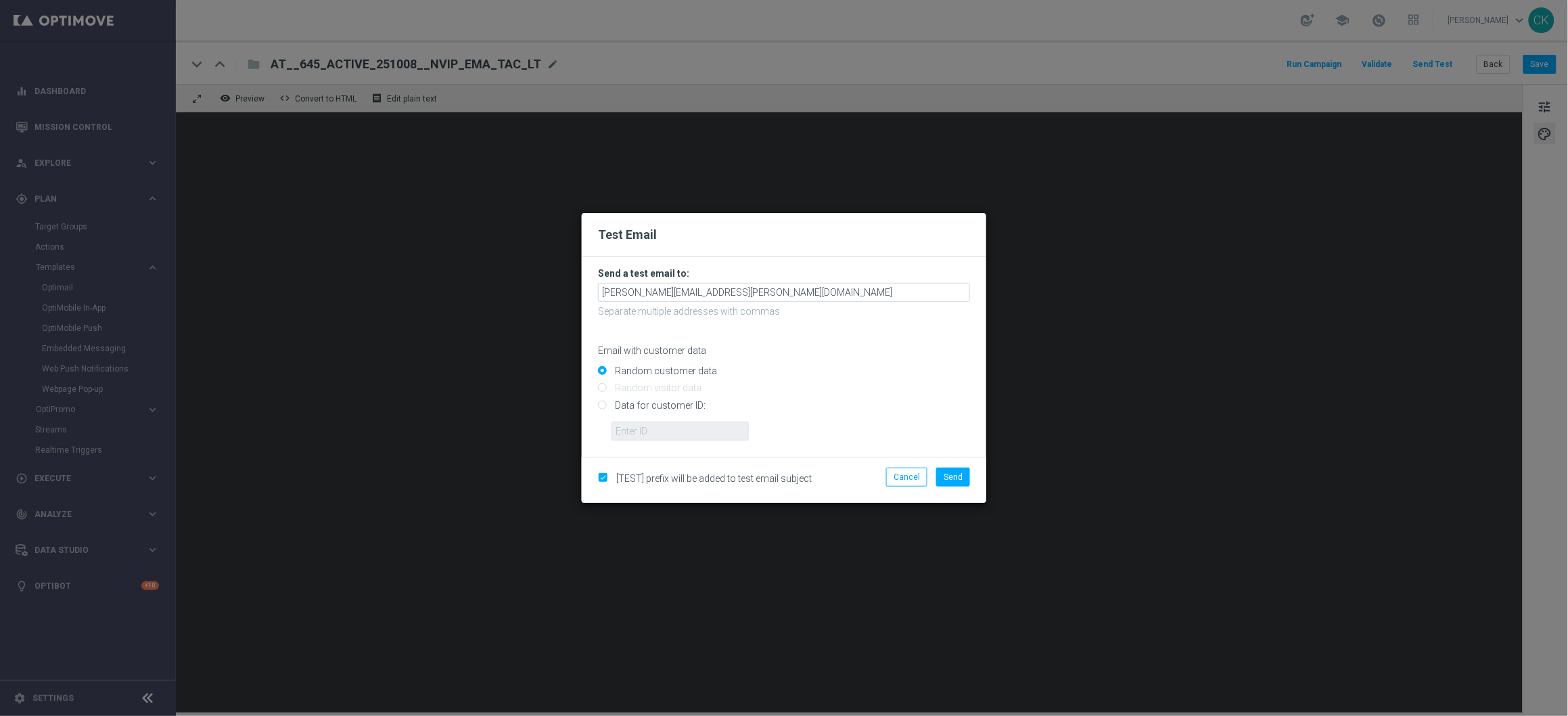
click at [638, 404] on input "Data for customer ID:" at bounding box center [784, 411] width 373 height 19
radio input "true"
click at [636, 434] on input "text" at bounding box center [680, 432] width 138 height 19
type input "14586067"
click at [947, 478] on span "Send" at bounding box center [954, 477] width 19 height 10
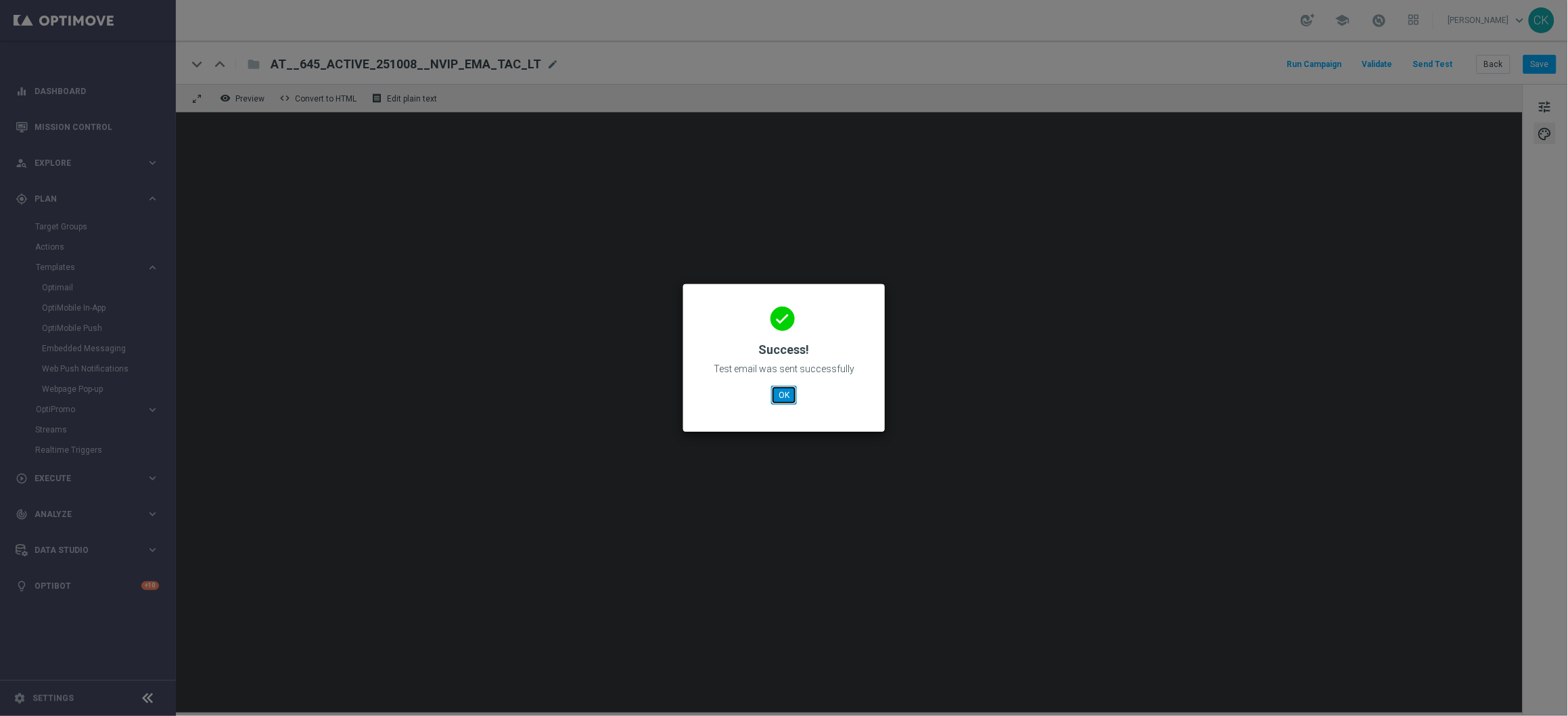
click at [789, 393] on button "OK" at bounding box center [784, 395] width 26 height 19
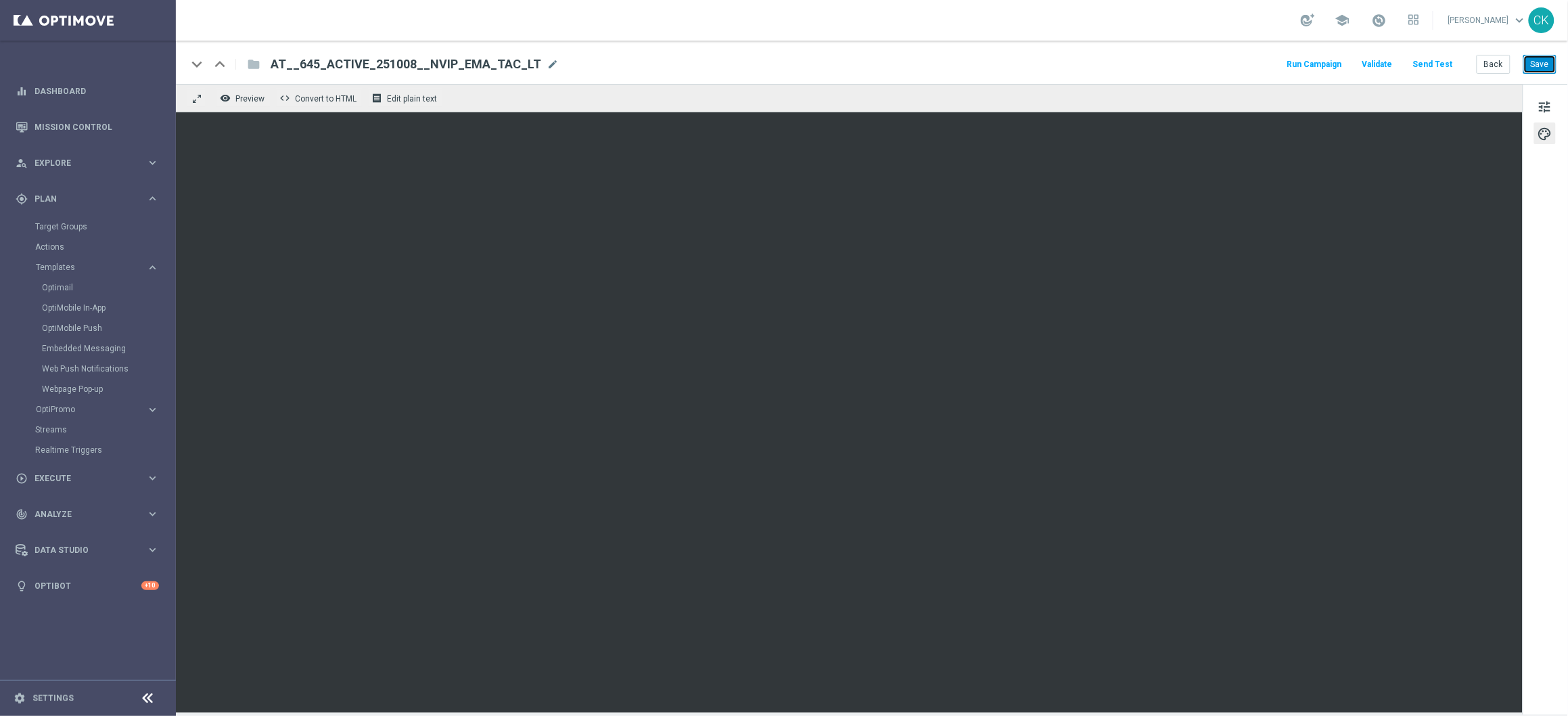
click at [1217, 68] on button "Save" at bounding box center [1540, 64] width 33 height 19
click at [1217, 62] on button "Save" at bounding box center [1540, 64] width 33 height 19
click at [1217, 63] on button "Save" at bounding box center [1540, 64] width 33 height 19
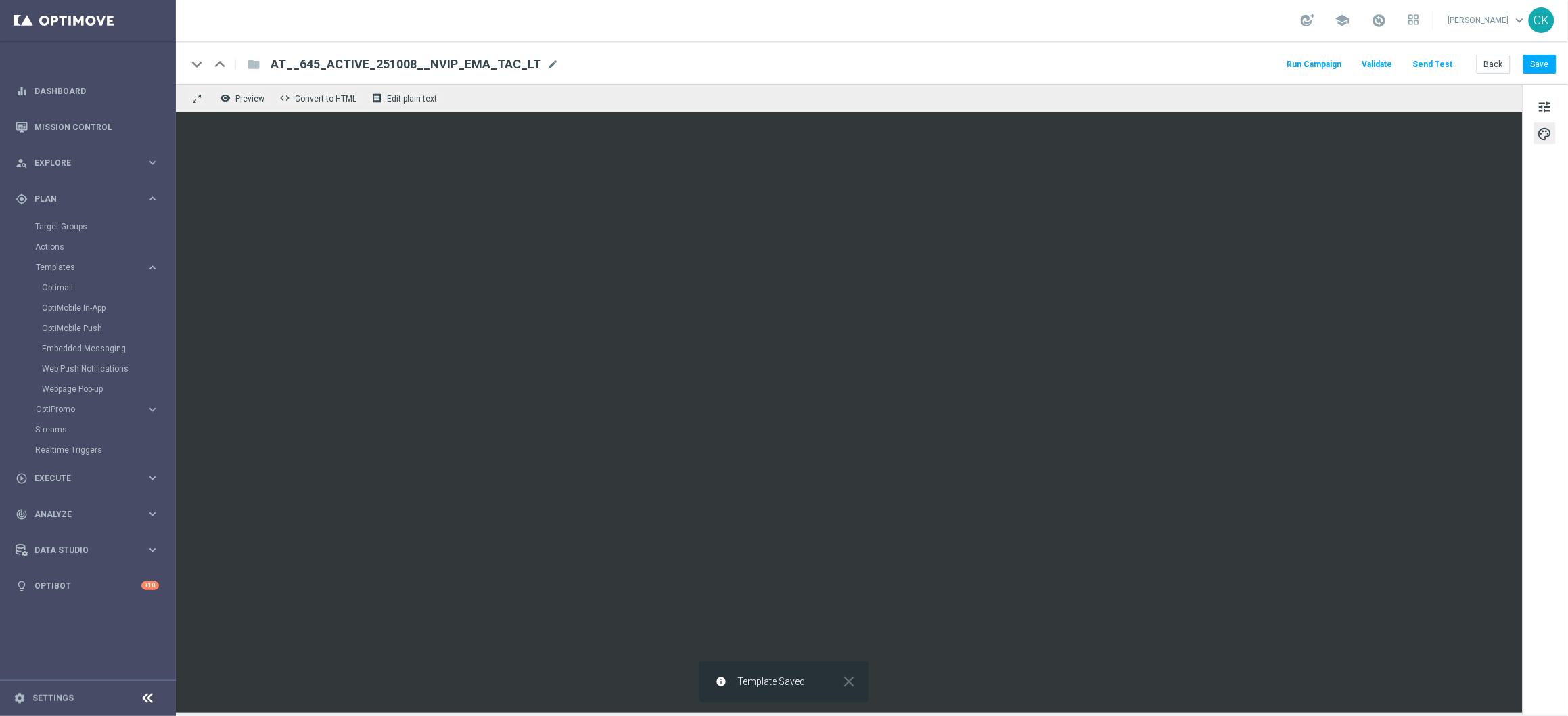
click at [1217, 65] on button "Send Test" at bounding box center [1433, 64] width 44 height 18
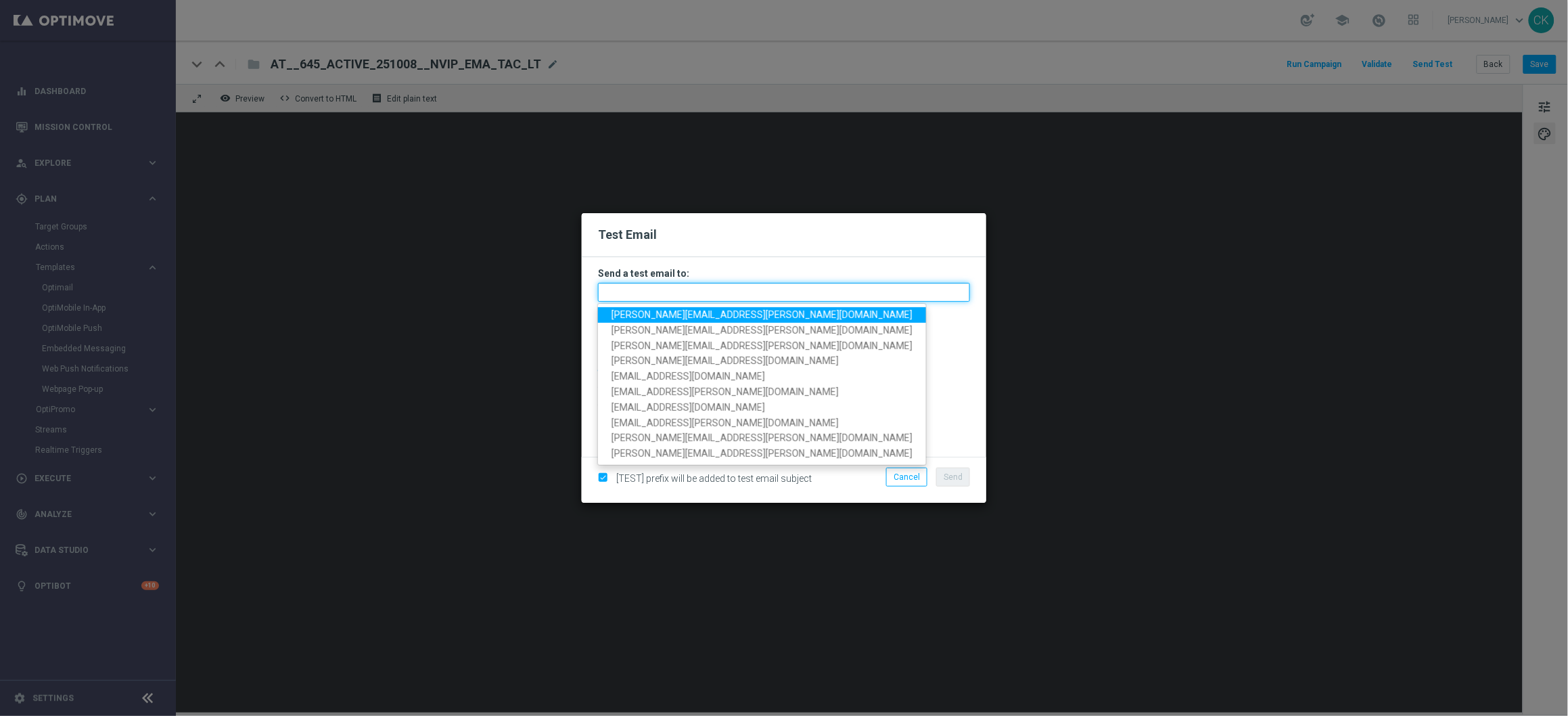
click at [752, 290] on input "text" at bounding box center [784, 292] width 373 height 19
click at [722, 314] on span "charlotte.kammeyer@lottoland.com" at bounding box center [762, 315] width 301 height 10
type input "charlotte.kammeyer@lottoland.com"
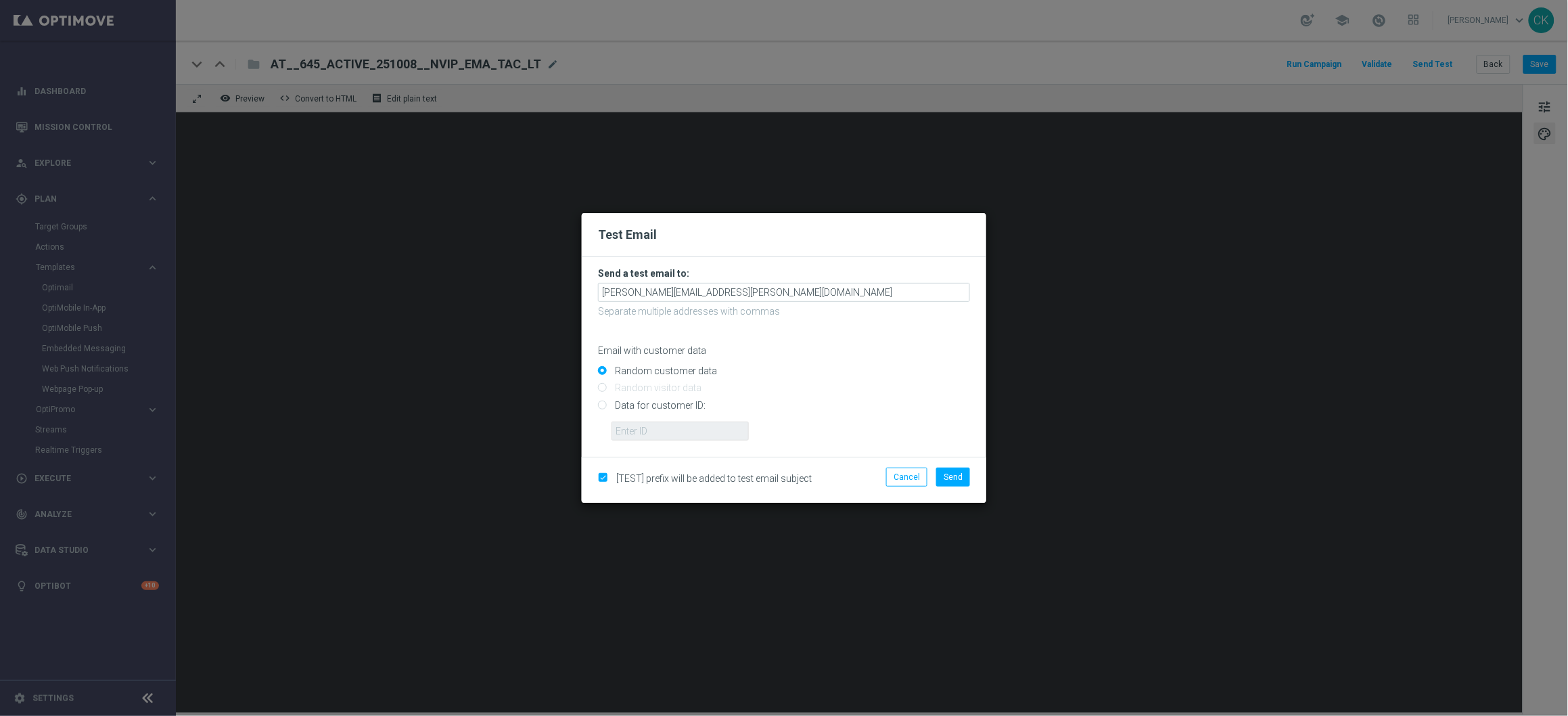
click at [652, 401] on input "Data for customer ID:" at bounding box center [784, 411] width 373 height 19
radio input "true"
click at [652, 439] on input "text" at bounding box center [680, 432] width 138 height 19
type input "14586067"
click at [959, 478] on span "Send" at bounding box center [954, 477] width 19 height 10
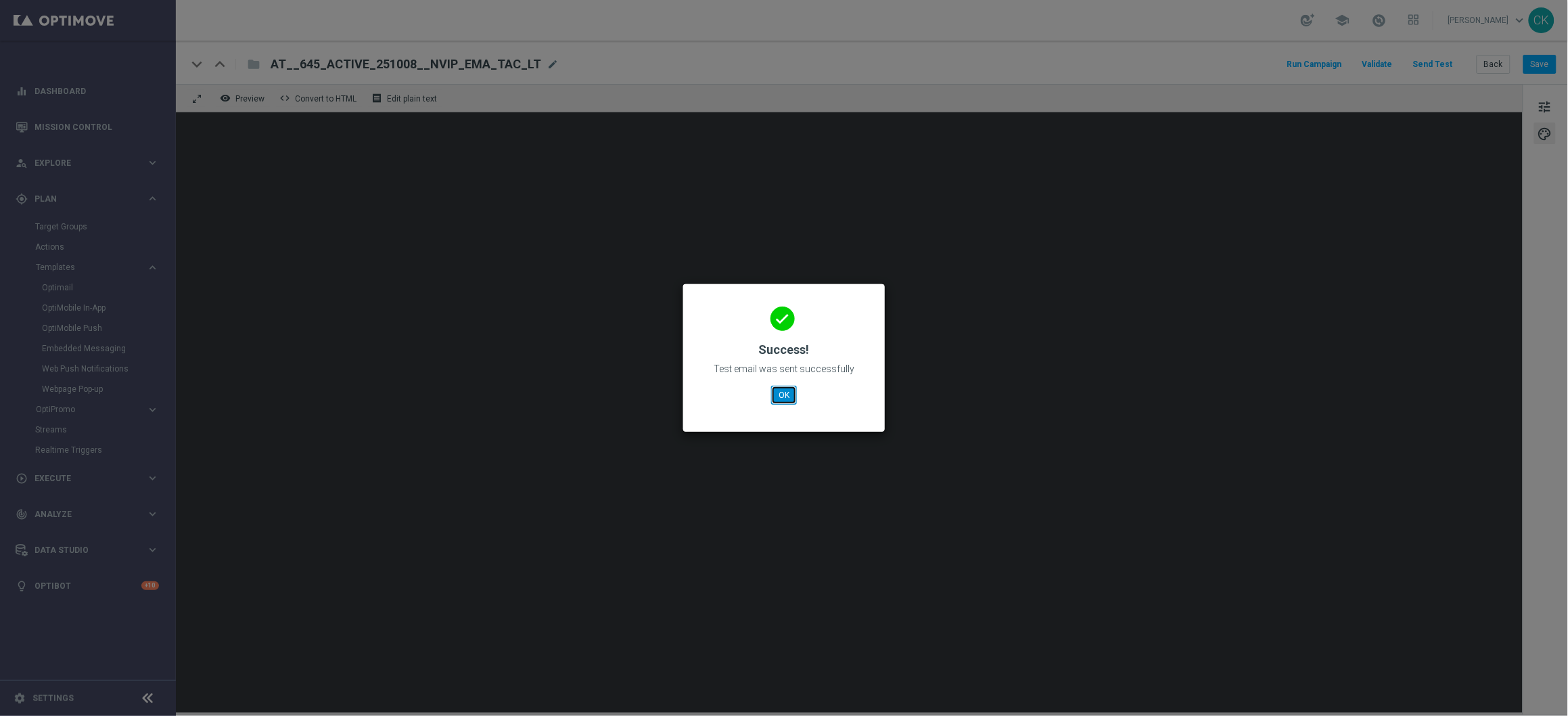
click at [781, 394] on button "OK" at bounding box center [784, 395] width 26 height 19
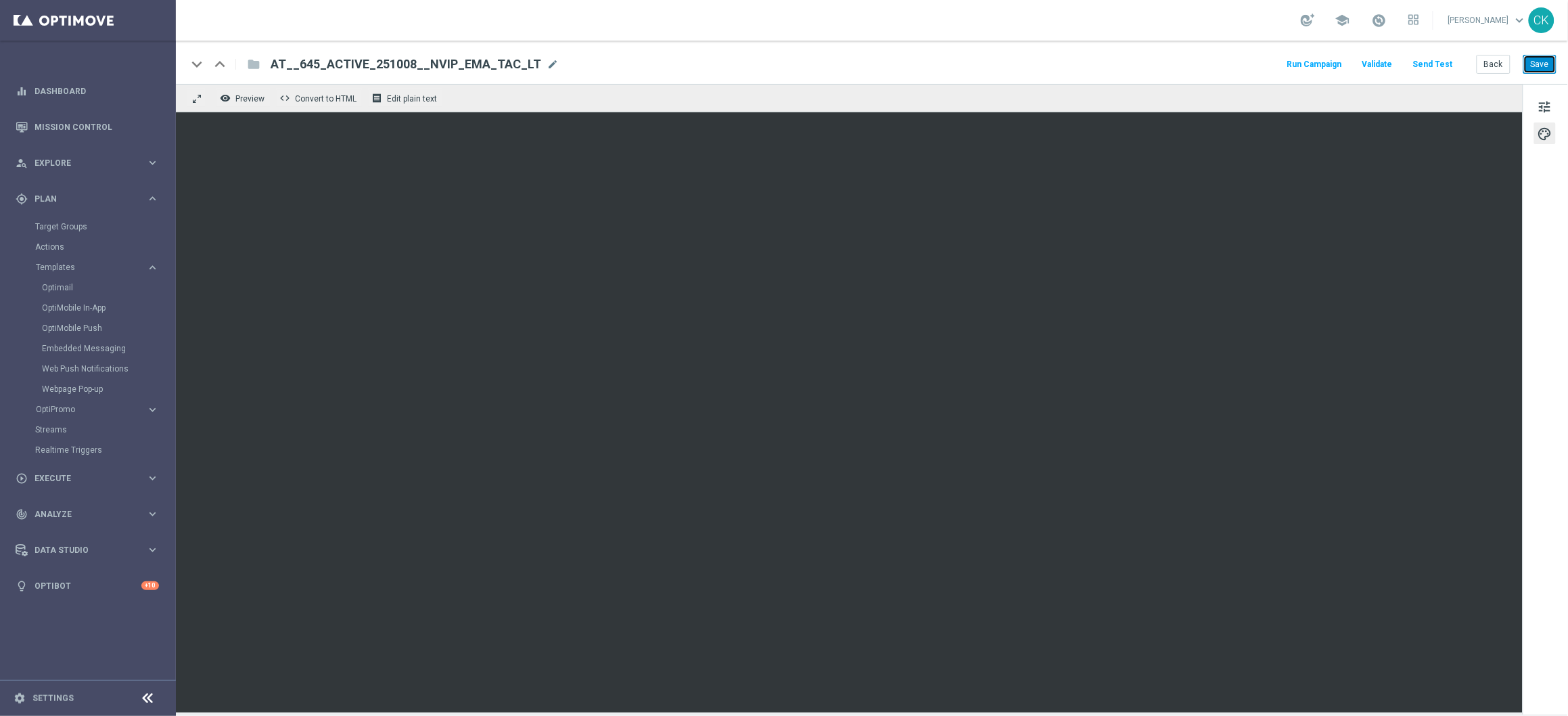
click at [1217, 61] on button "Save" at bounding box center [1540, 64] width 33 height 19
click at [1217, 62] on button "Save" at bounding box center [1540, 64] width 33 height 19
click at [1217, 62] on button "Back" at bounding box center [1493, 64] width 34 height 19
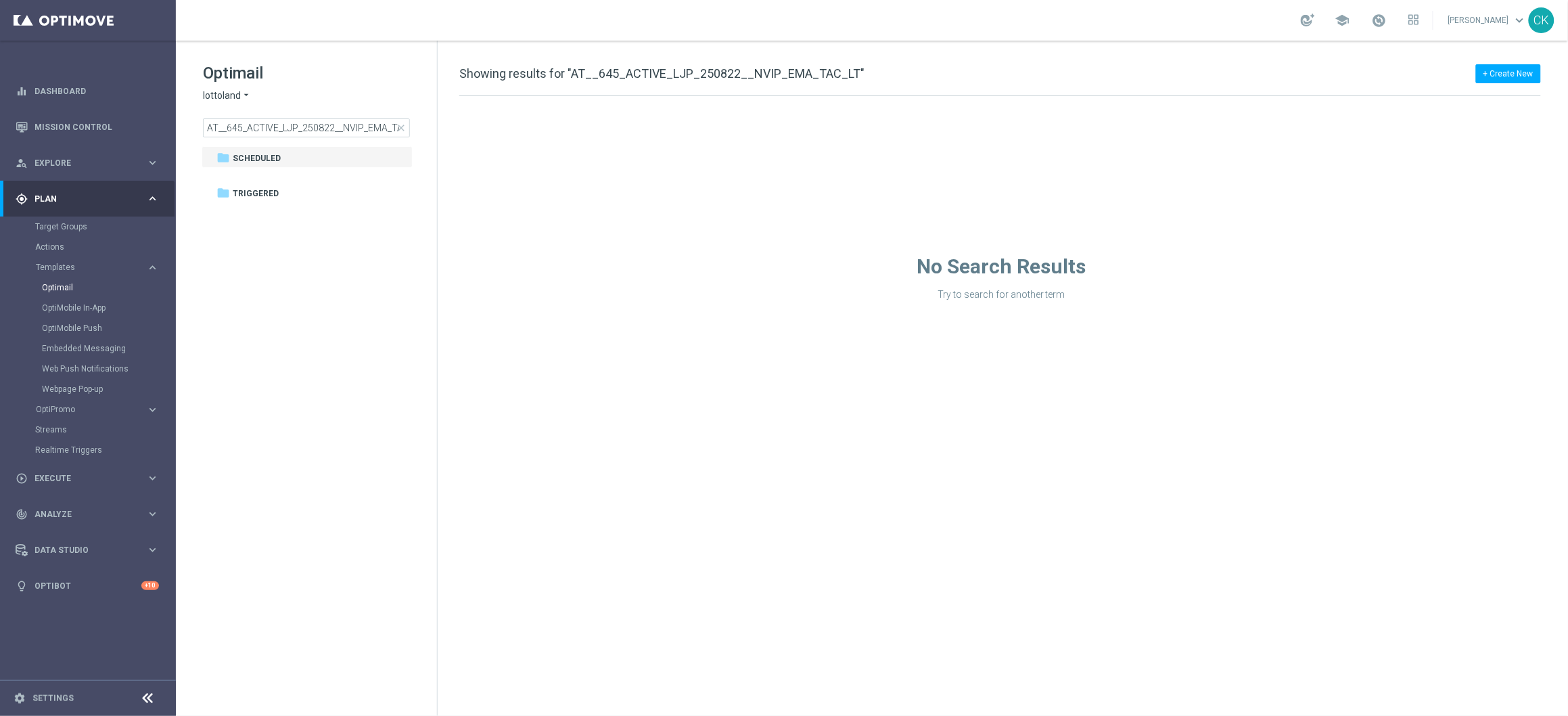
click at [400, 125] on span "close" at bounding box center [401, 127] width 10 height 10
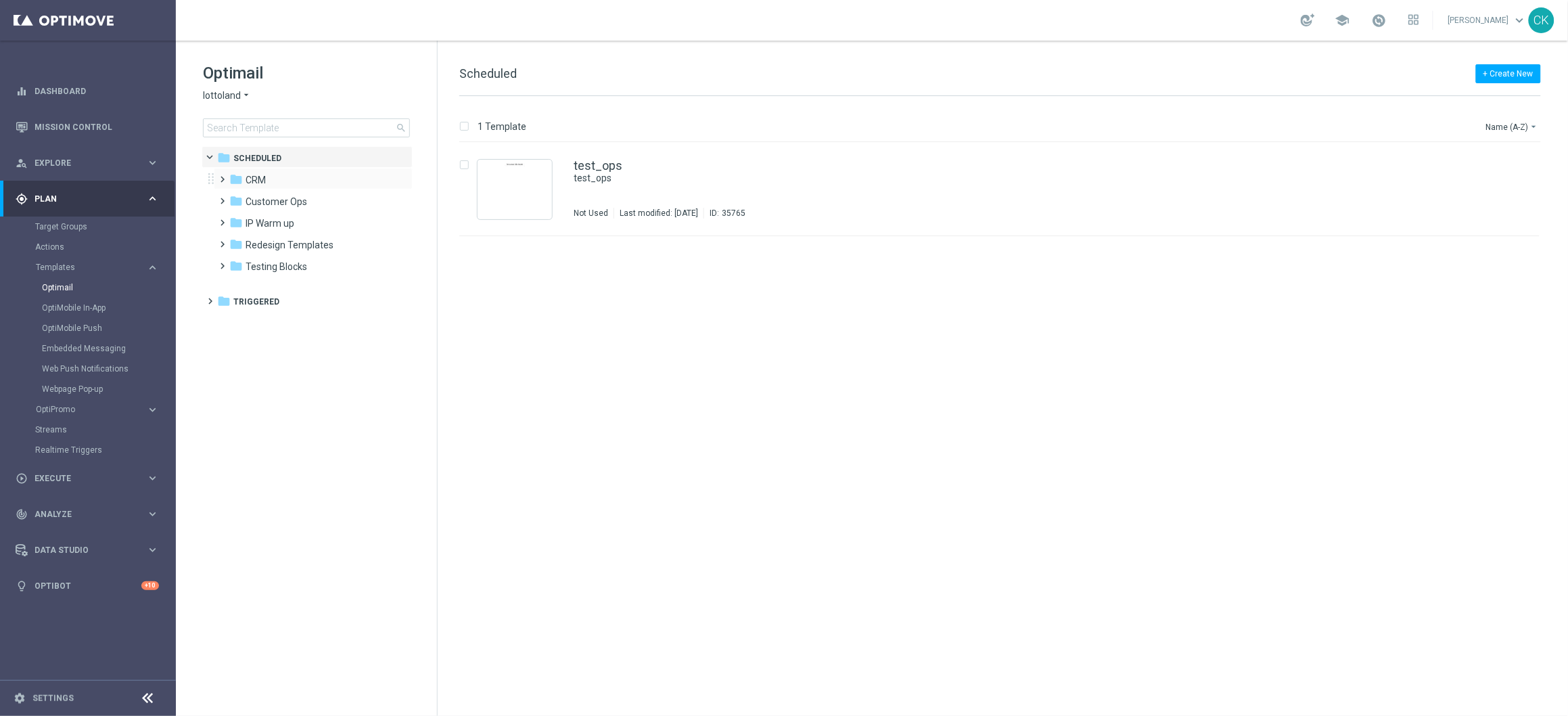
click at [221, 176] on span at bounding box center [220, 173] width 6 height 5
click at [236, 218] on span at bounding box center [233, 217] width 6 height 5
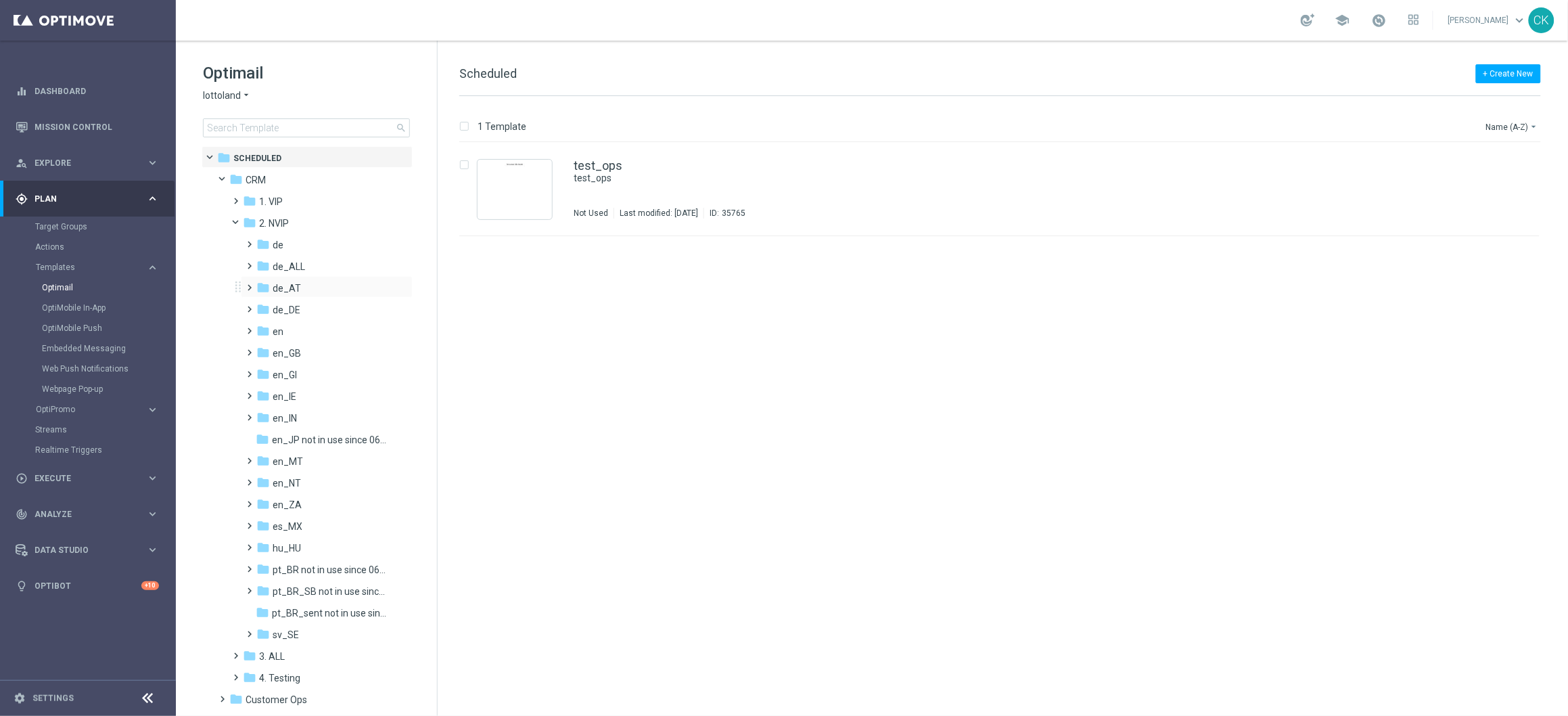
click at [250, 283] on span at bounding box center [247, 282] width 6 height 5
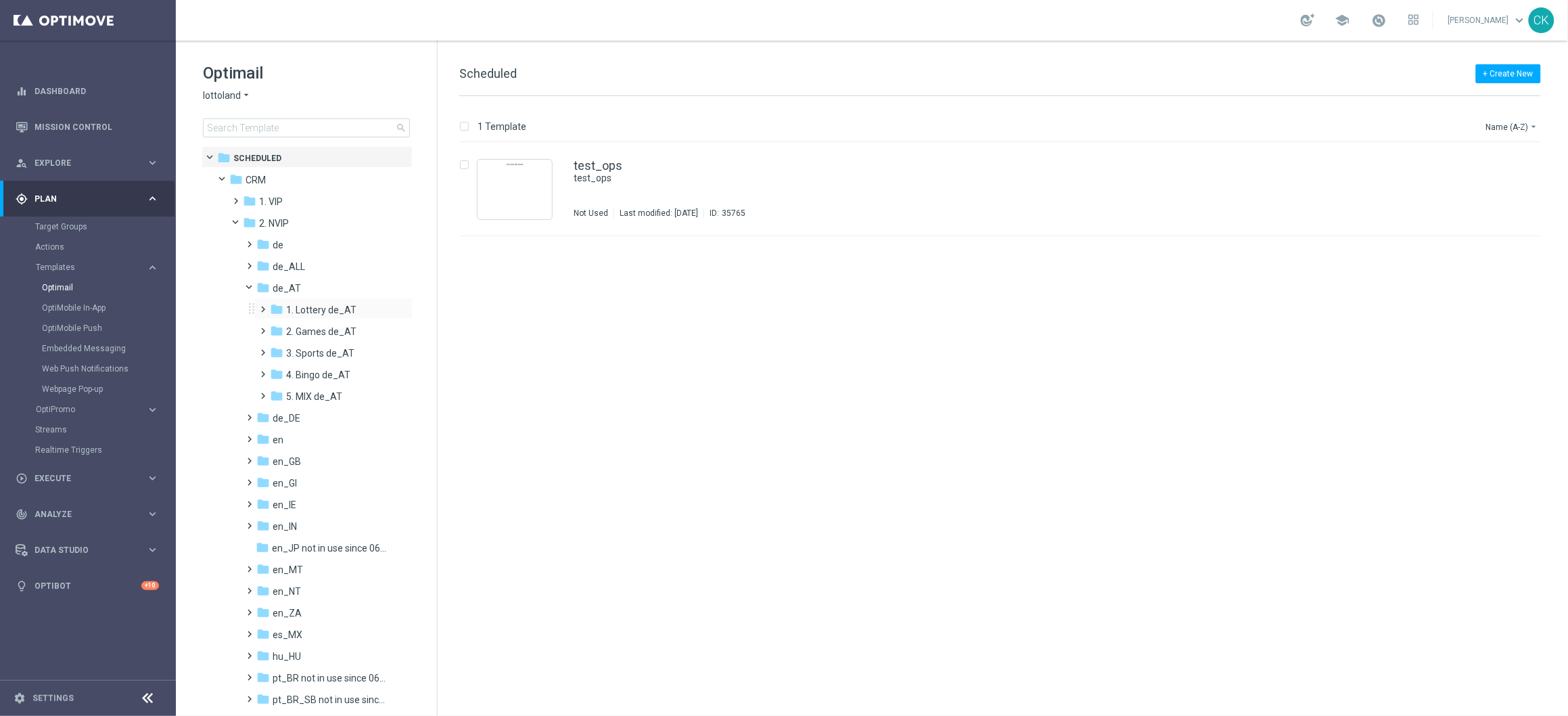
click at [262, 306] on span at bounding box center [261, 303] width 6 height 5
click at [276, 349] on span at bounding box center [274, 347] width 6 height 5
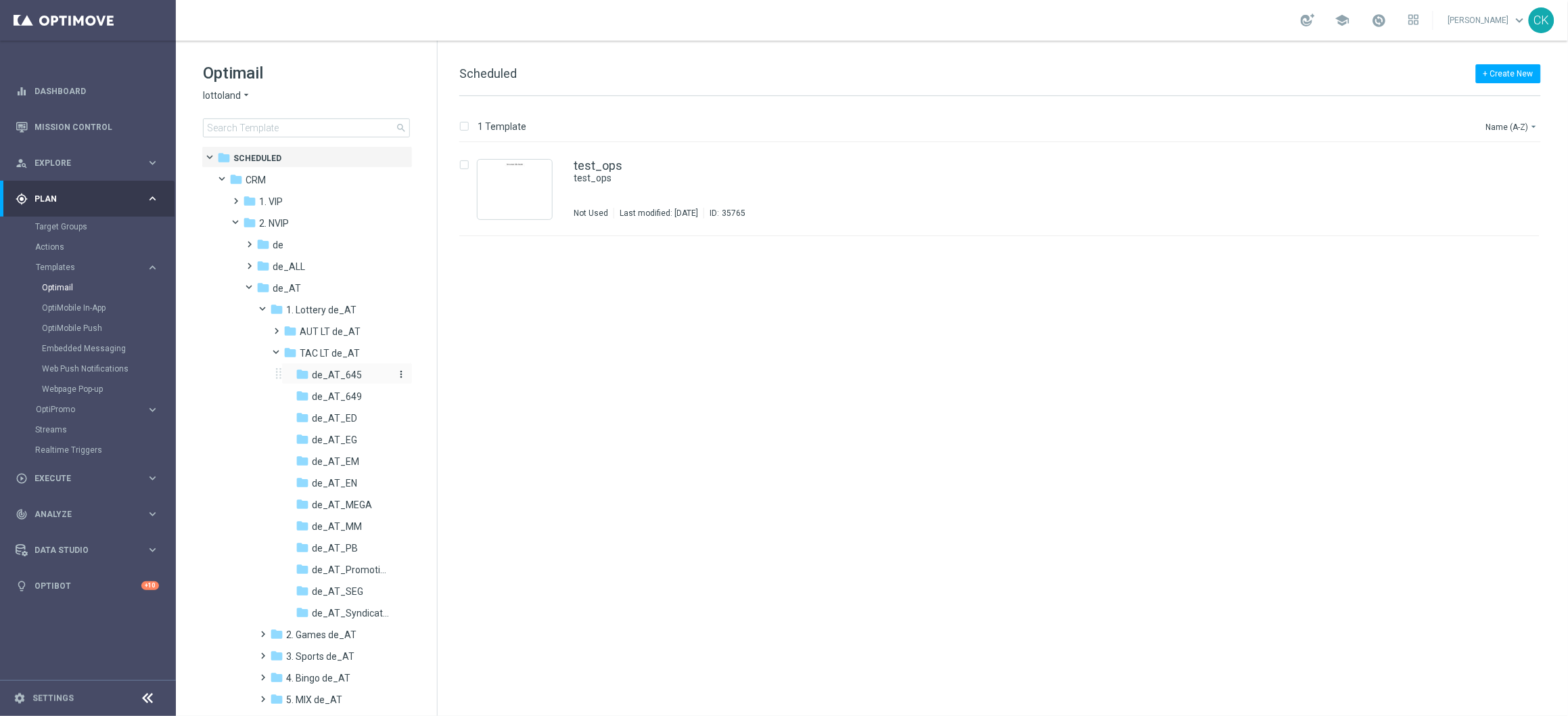
click at [330, 369] on span "de_AT_645" at bounding box center [337, 375] width 50 height 12
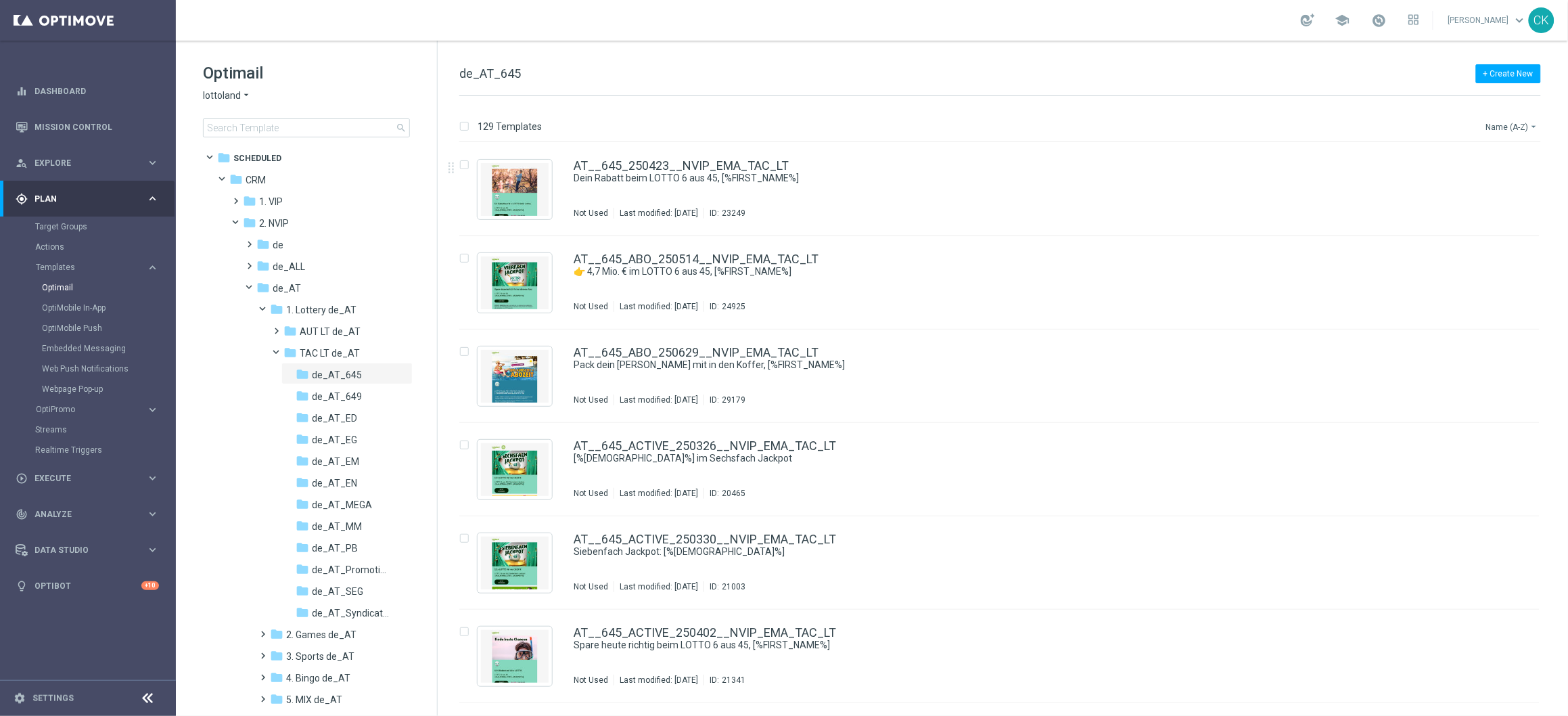
click at [1217, 128] on button "Name (A-Z) arrow_drop_down" at bounding box center [1513, 127] width 56 height 16
click at [1217, 186] on span "Date Modified (Newest)" at bounding box center [1490, 187] width 91 height 10
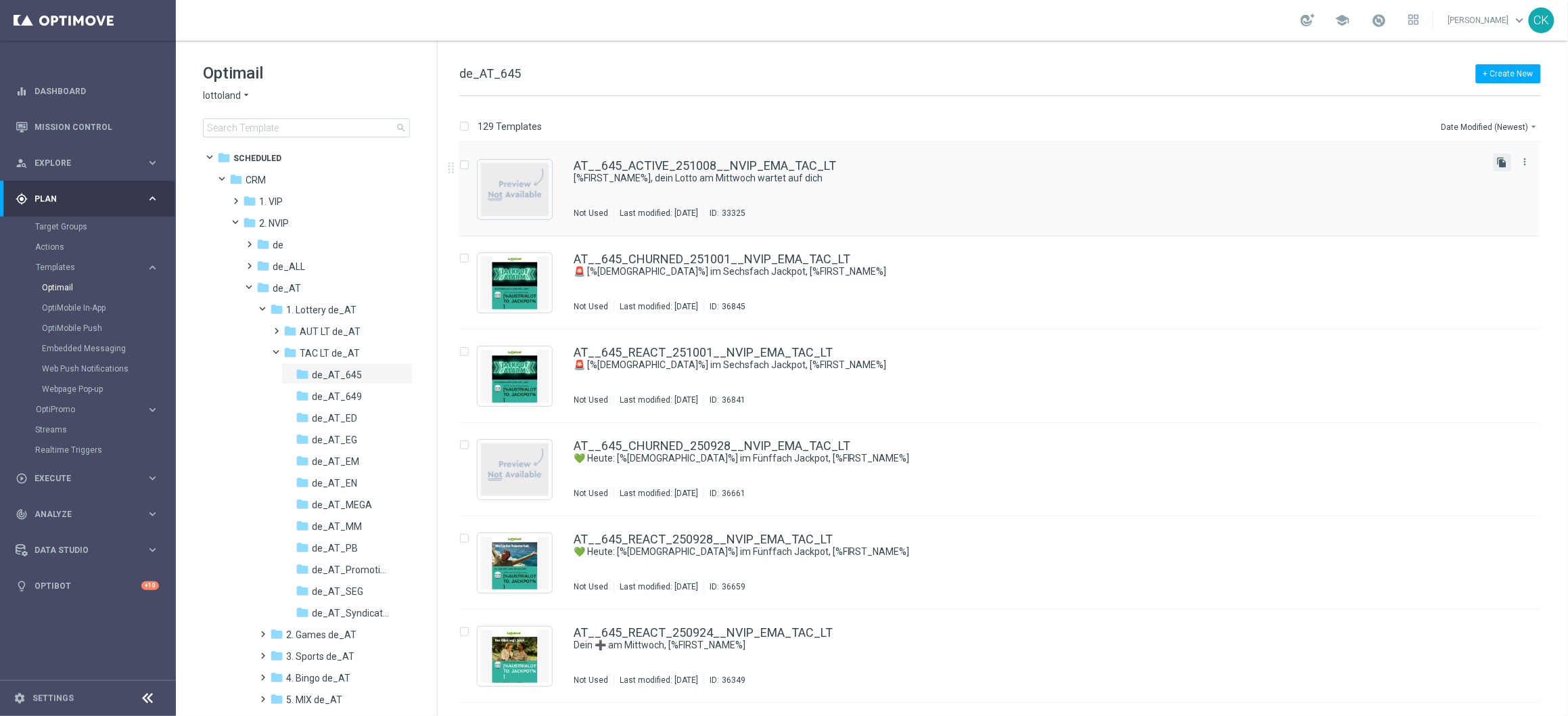
click at [1217, 162] on icon "file_copy" at bounding box center [1502, 162] width 10 height 10
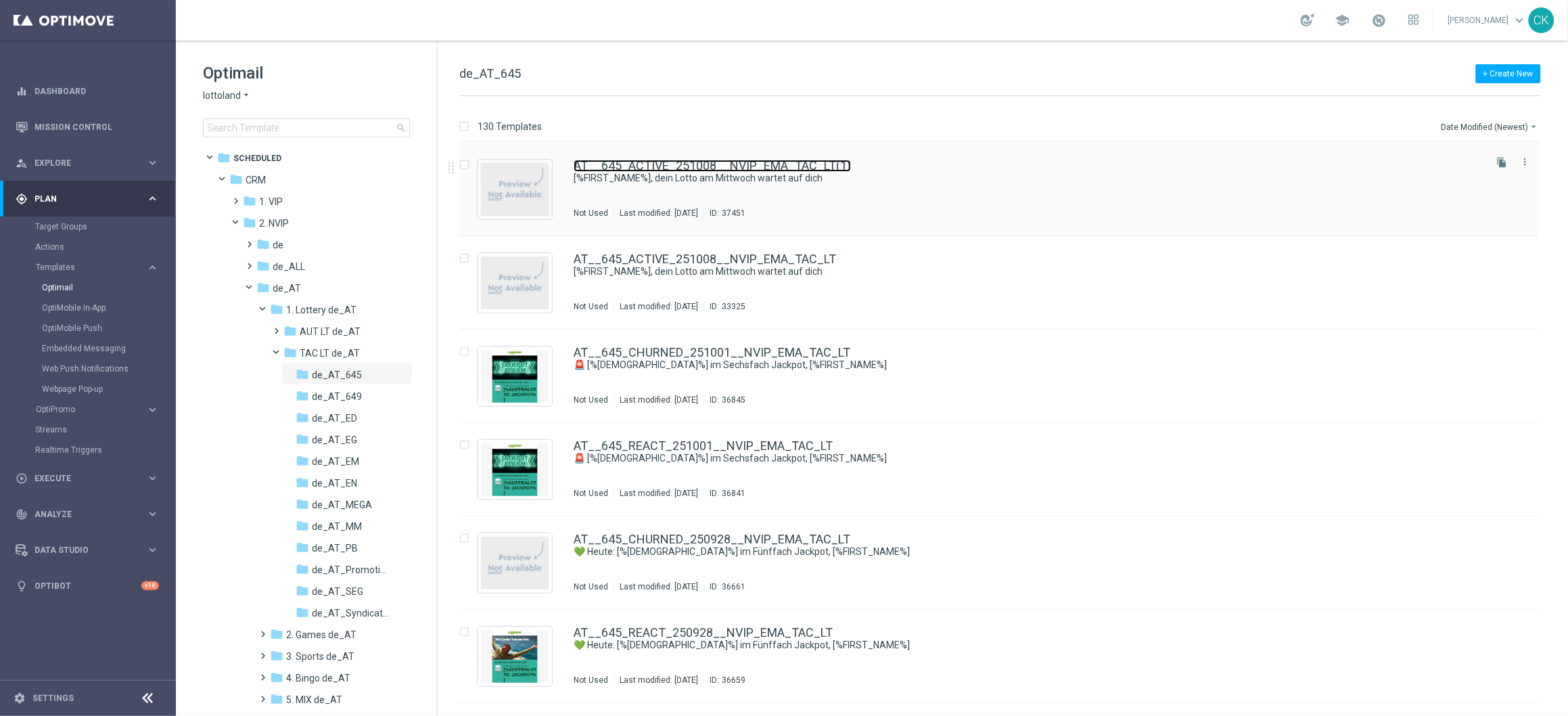
click at [672, 168] on link "AT__645_ACTIVE_251008__NVIP_EMA_TAC_LT(1)" at bounding box center [712, 166] width 277 height 12
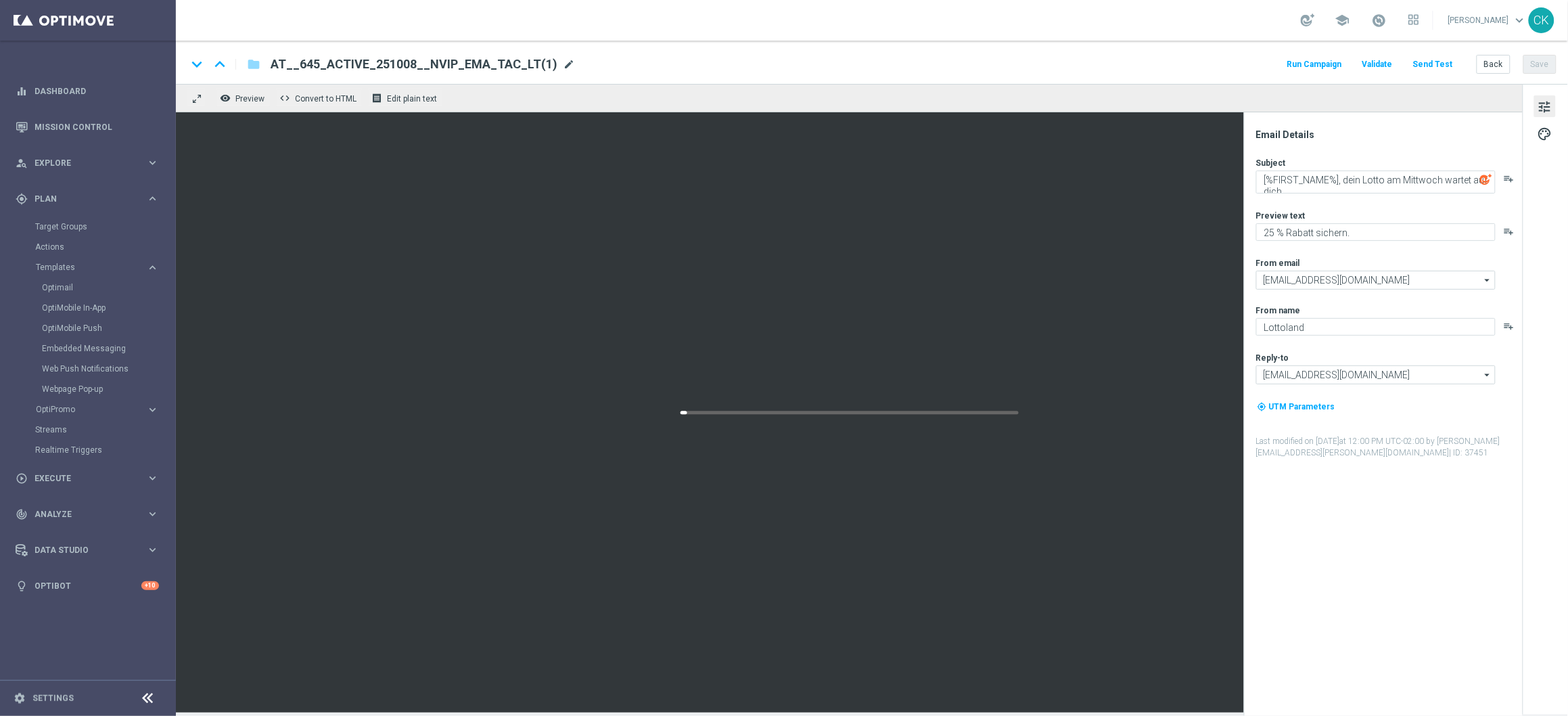
click at [563, 62] on span "mode_edit" at bounding box center [569, 64] width 12 height 12
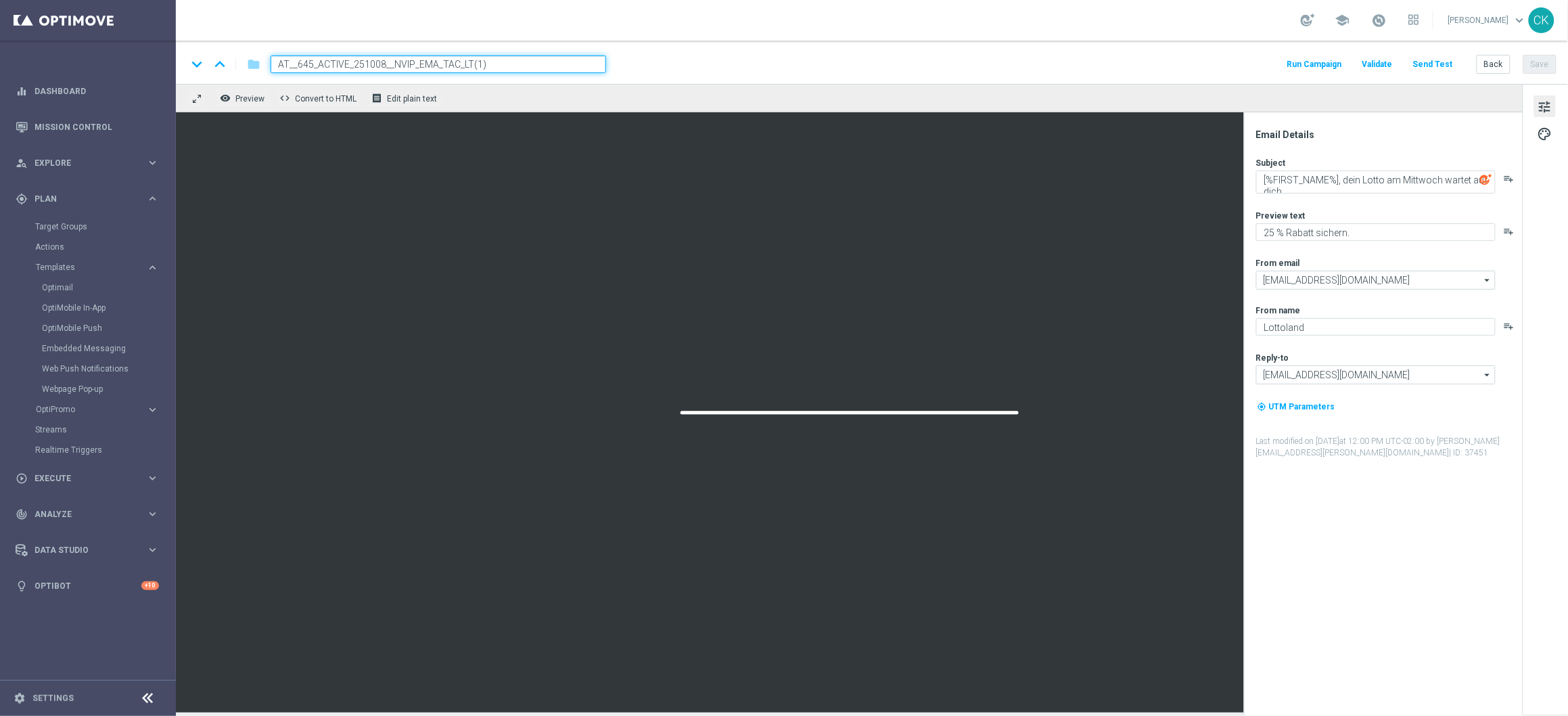
click at [531, 63] on input "AT__645_ACTIVE_251008__NVIP_EMA_TAC_LT(1)" at bounding box center [437, 64] width 335 height 17
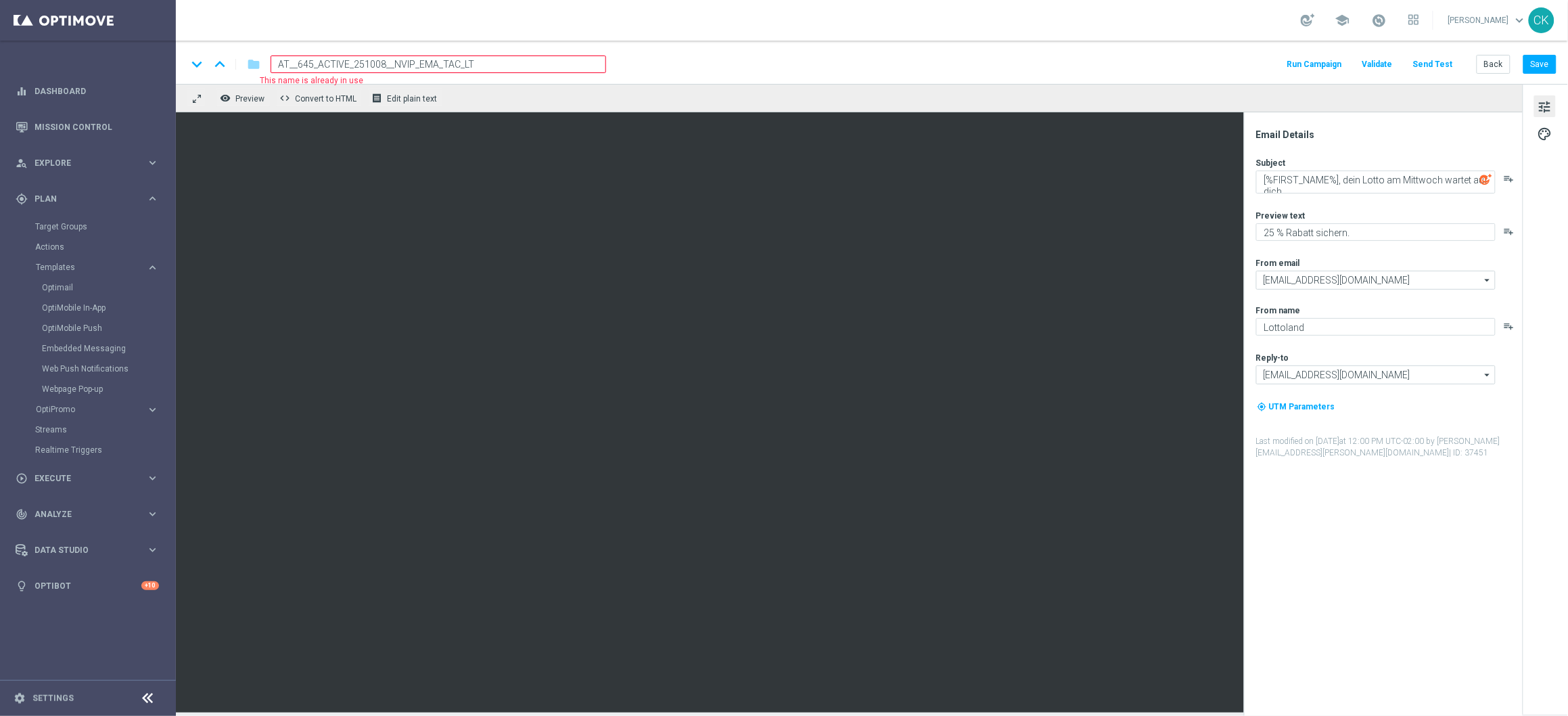
click at [347, 61] on input "AT__645_ACTIVE_251008__NVIP_EMA_TAC_LT" at bounding box center [437, 64] width 335 height 17
type input "AT__645_REACT_251008__NVIP_EMA_TAC_LT"
click at [503, 66] on input "AT__645_REACT_251008__NVIP_EMA_TAC_LT" at bounding box center [437, 64] width 335 height 17
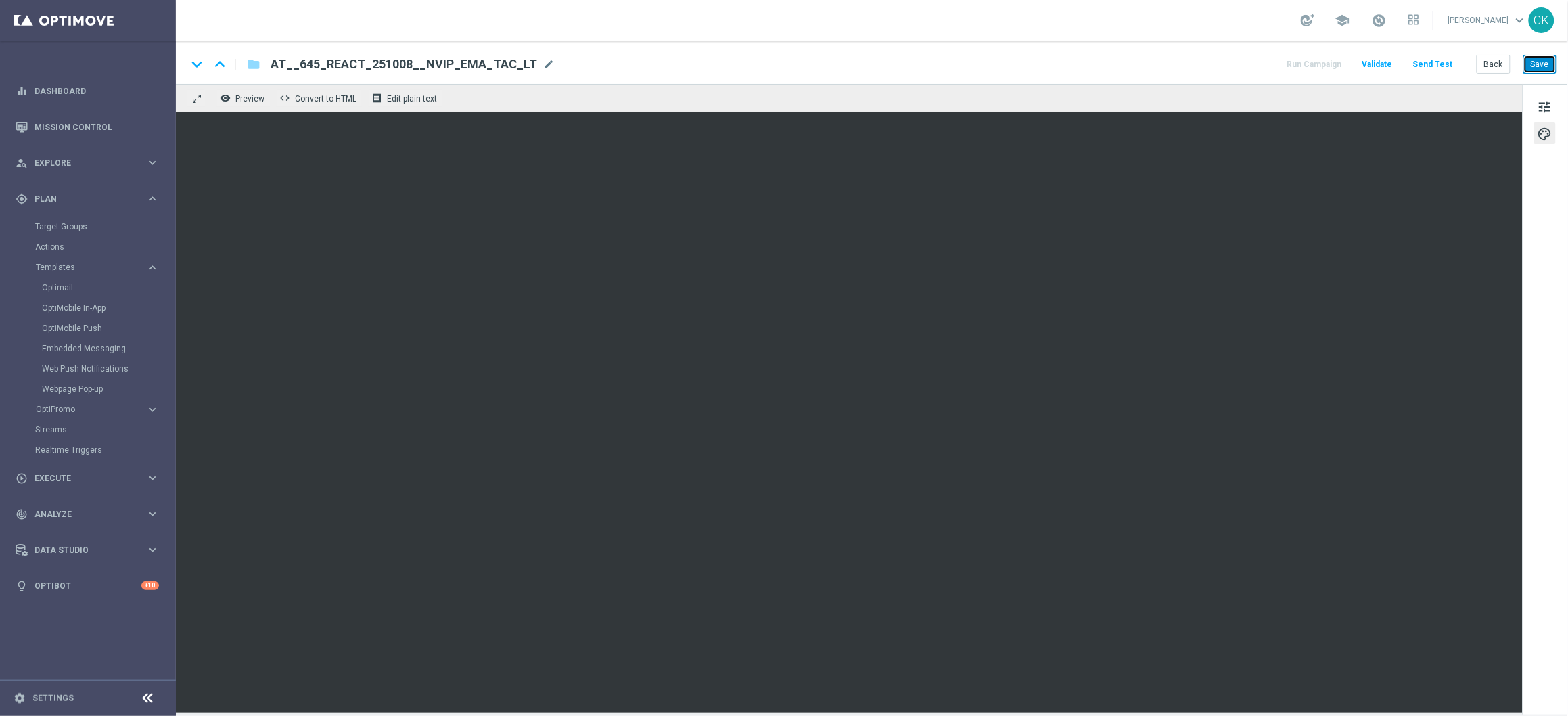
click at [1217, 57] on button "Save" at bounding box center [1540, 64] width 33 height 19
click at [1217, 68] on button "Save" at bounding box center [1540, 64] width 33 height 19
click at [1217, 67] on button "Save" at bounding box center [1540, 64] width 33 height 19
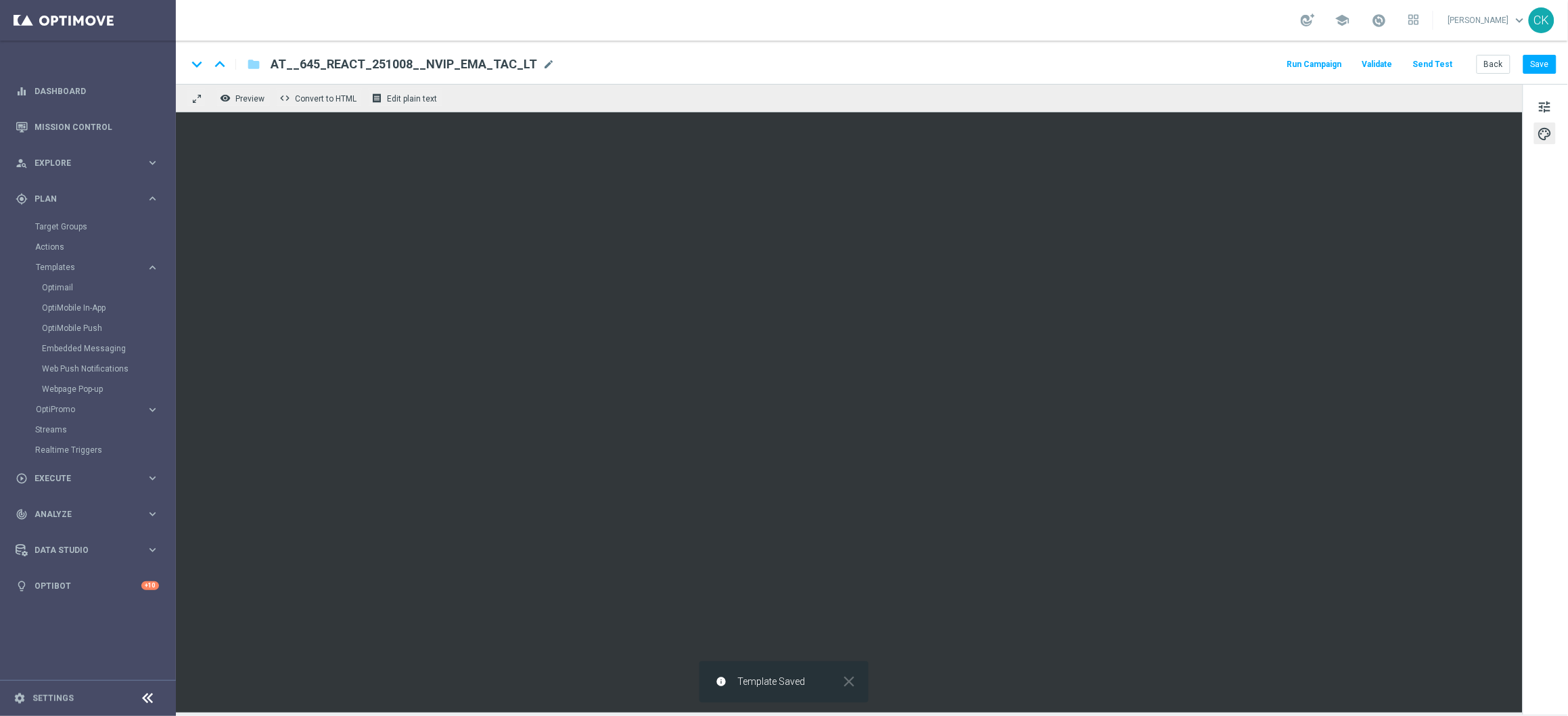
click at [1217, 70] on button "Send Test" at bounding box center [1433, 64] width 44 height 18
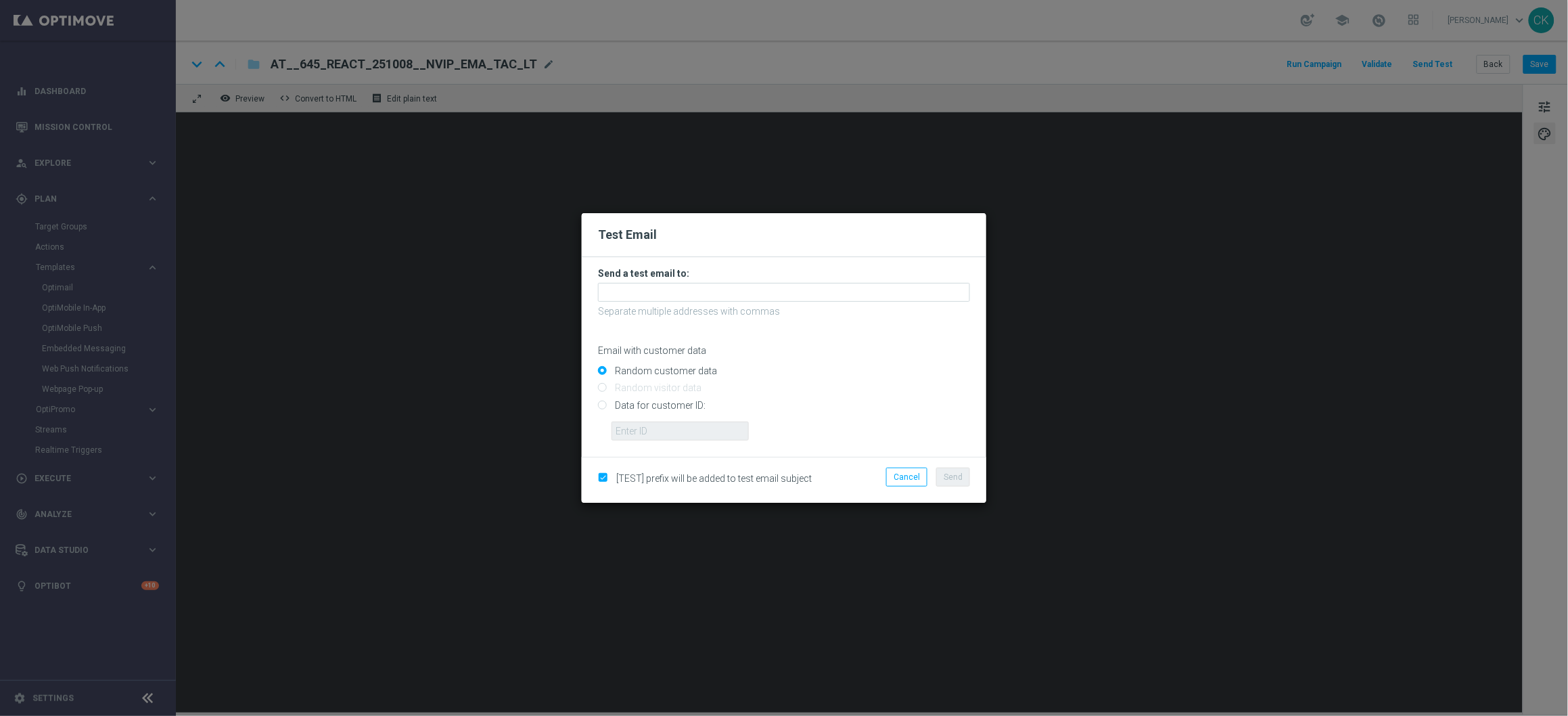
click at [626, 304] on form "Send a test email to: Separate multiple addresses with commas Email with custom…" at bounding box center [784, 355] width 373 height 173
click at [662, 287] on input "text" at bounding box center [784, 292] width 373 height 19
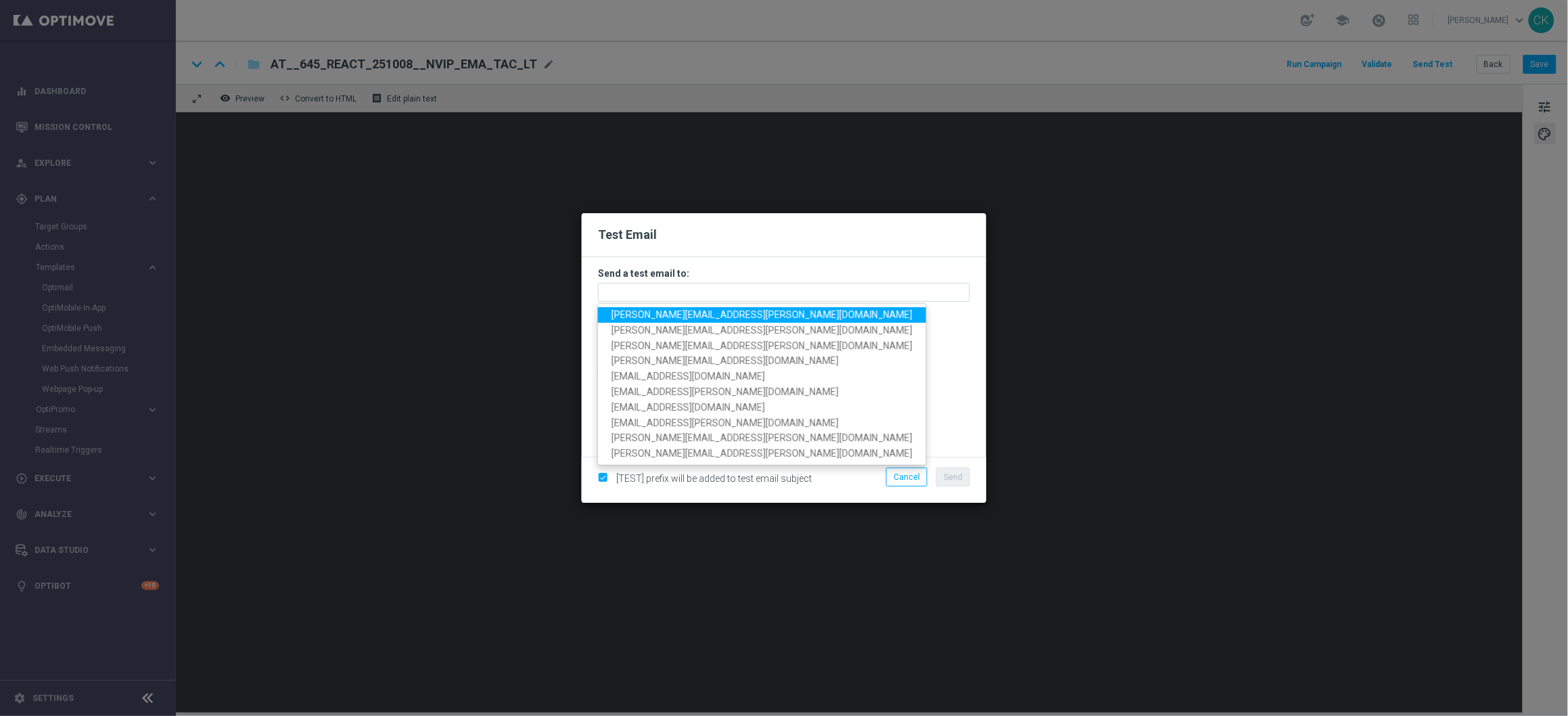
click at [678, 309] on span "charlotte.kammeyer@lottoland.com" at bounding box center [762, 315] width 301 height 10
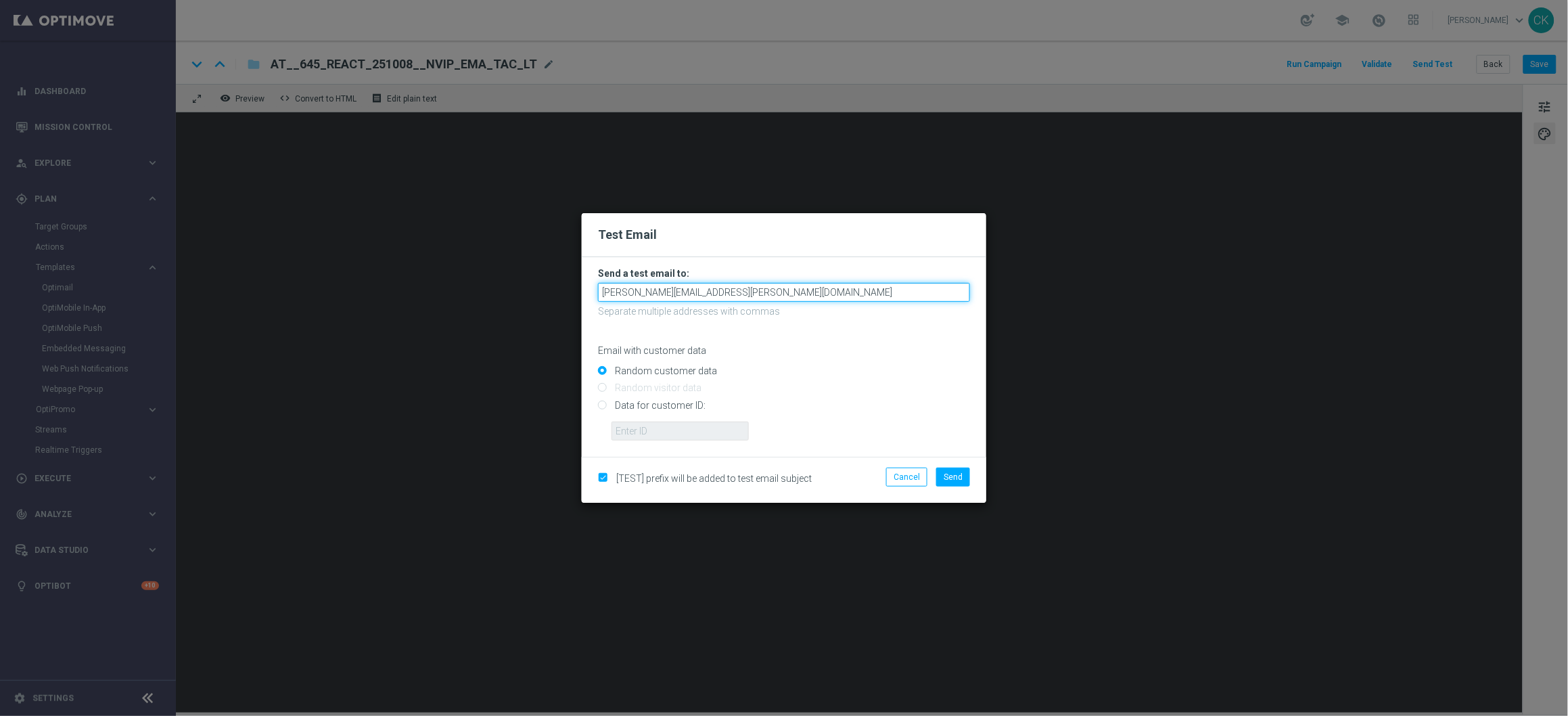
click at [785, 293] on input "charlotte.kammeyer@lottoland.com" at bounding box center [784, 292] width 373 height 19
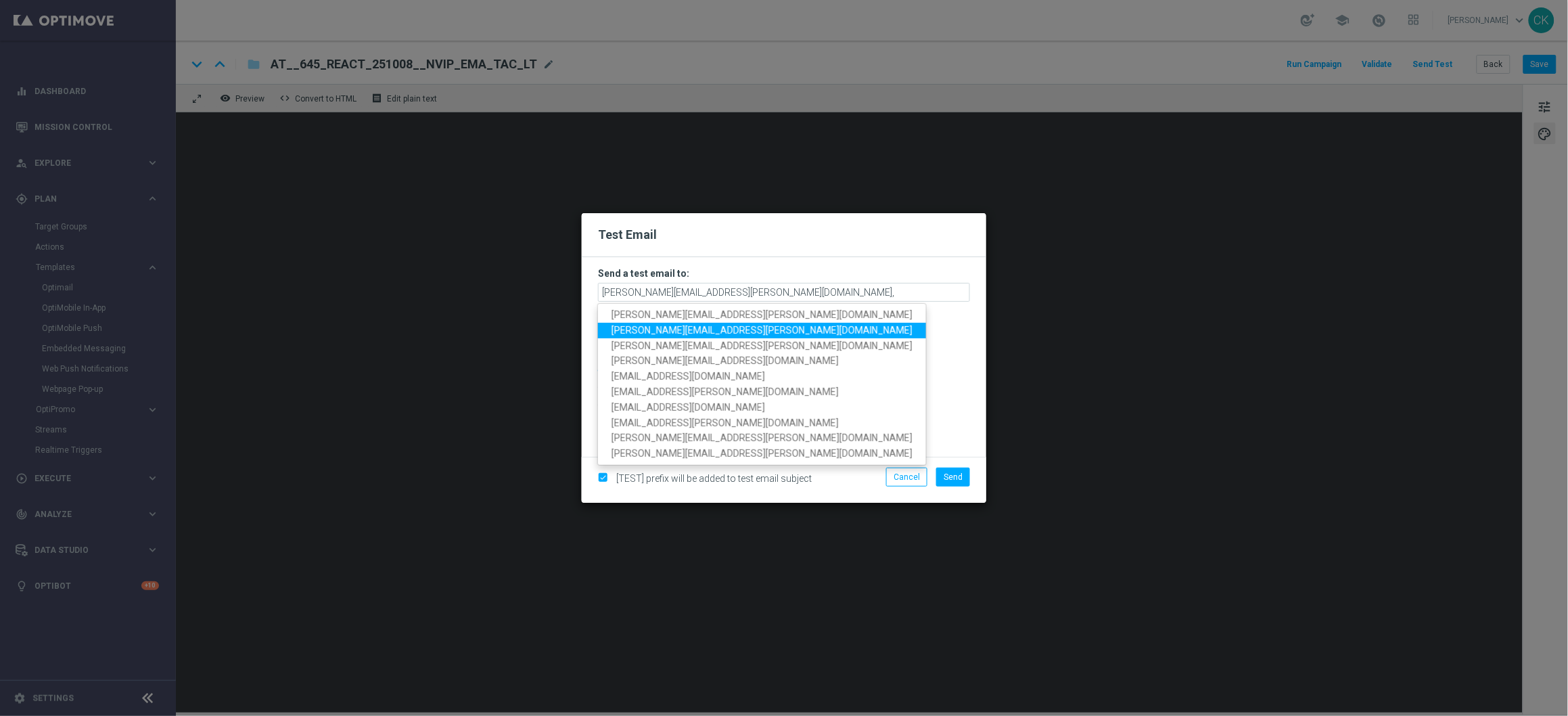
click at [699, 323] on link "michaela.weinmann@lottoland.com" at bounding box center [761, 331] width 328 height 16
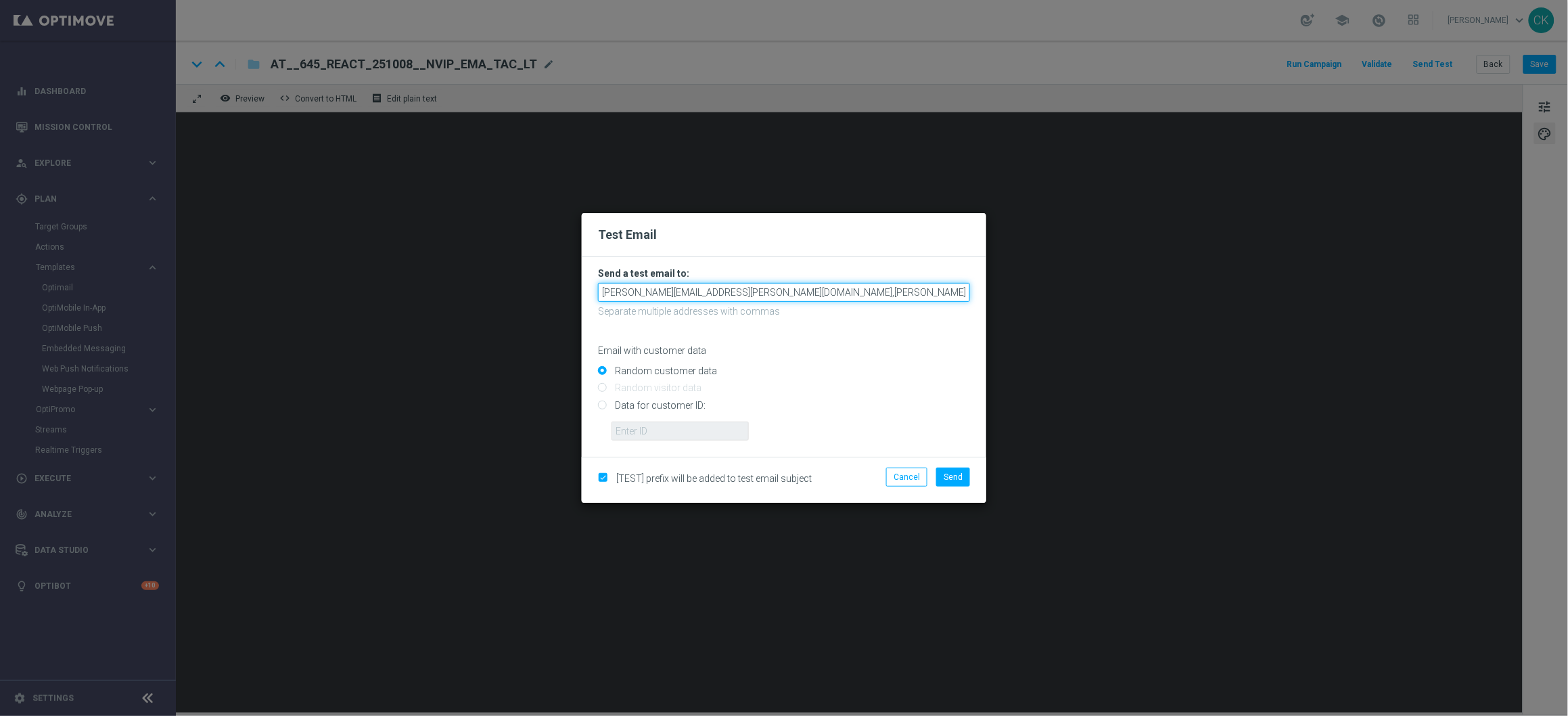
click at [930, 292] on input "charlotte.kammeyer@lottoland.com,michaela.weinmann@lottoland.com" at bounding box center [784, 292] width 373 height 19
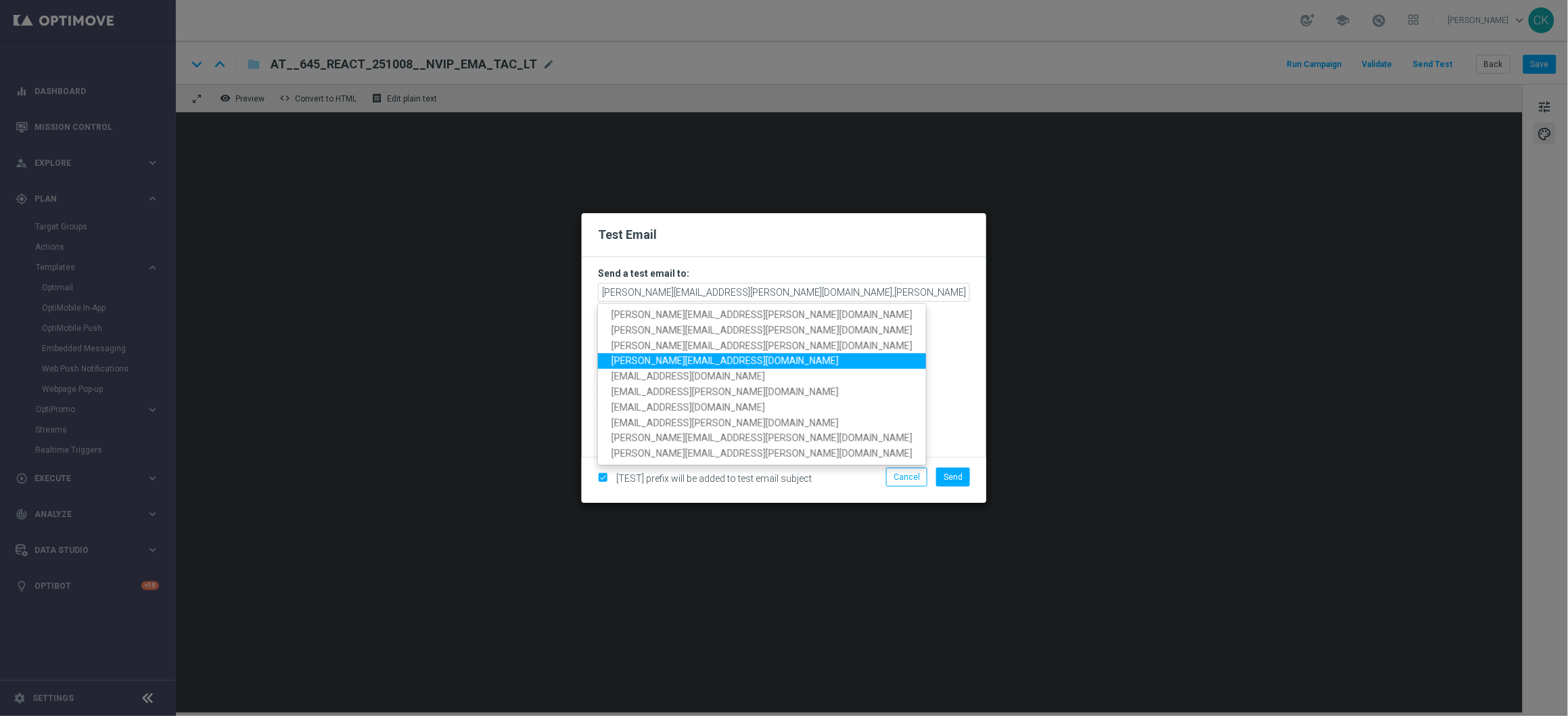
click at [719, 359] on span "sebastian.aubel@lottoland.com" at bounding box center [725, 361] width 227 height 10
type input "charlotte.kammeyer@lottoland.com,michaela.weinmann@lottoland.com,sebastian.aube…"
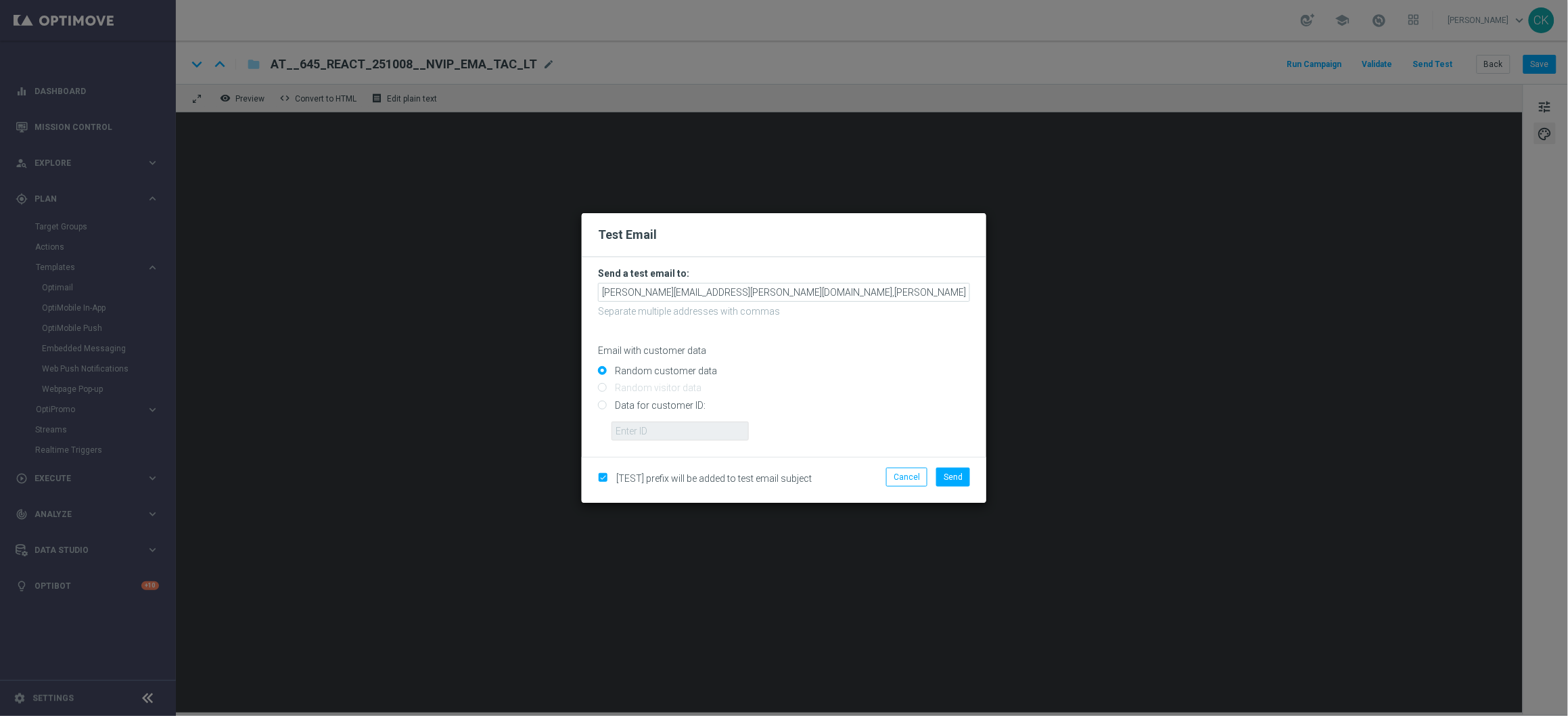
click at [665, 404] on input "Data for customer ID:" at bounding box center [784, 411] width 373 height 19
radio input "true"
click at [665, 426] on input "text" at bounding box center [680, 432] width 138 height 19
type input "14586067"
click at [948, 481] on span "Send" at bounding box center [954, 477] width 19 height 10
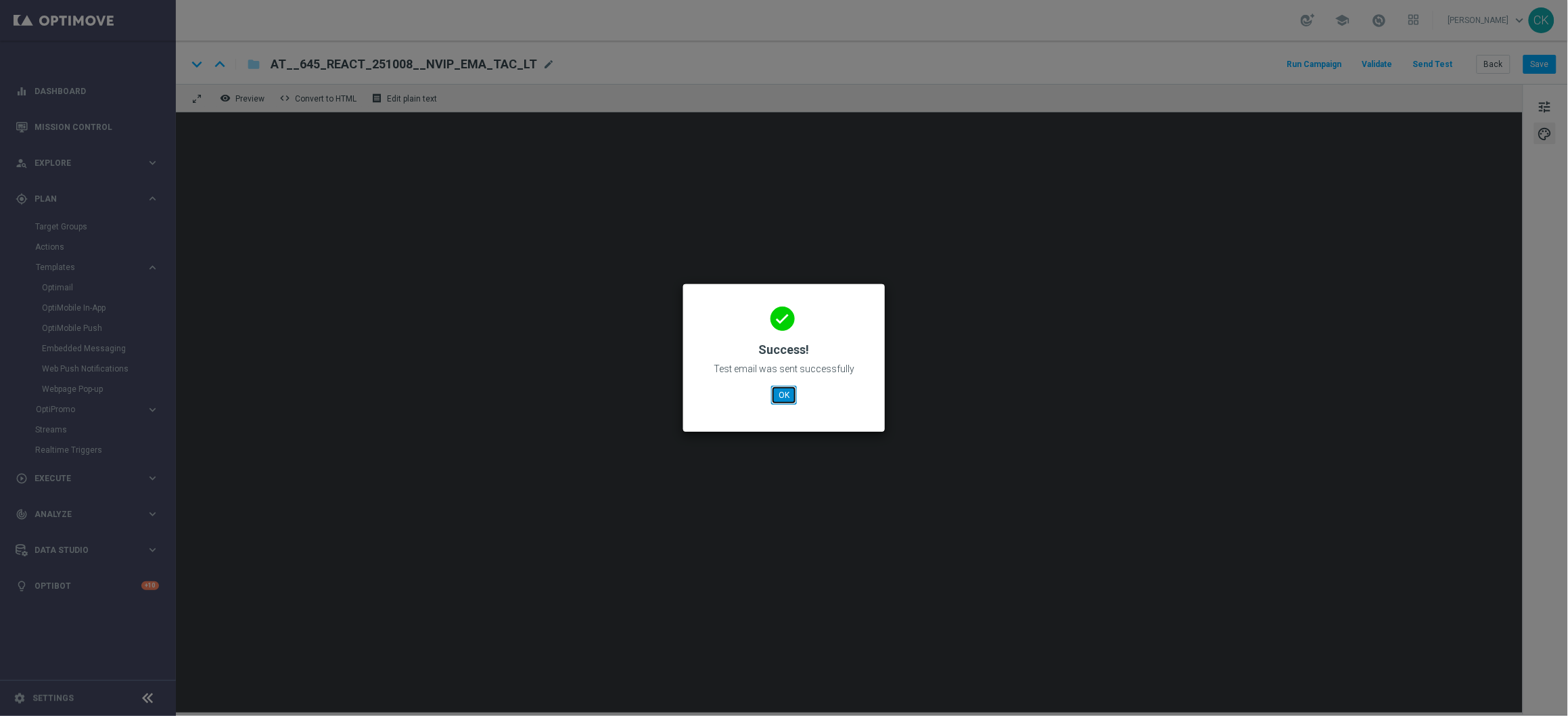
click at [782, 399] on button "OK" at bounding box center [784, 395] width 26 height 19
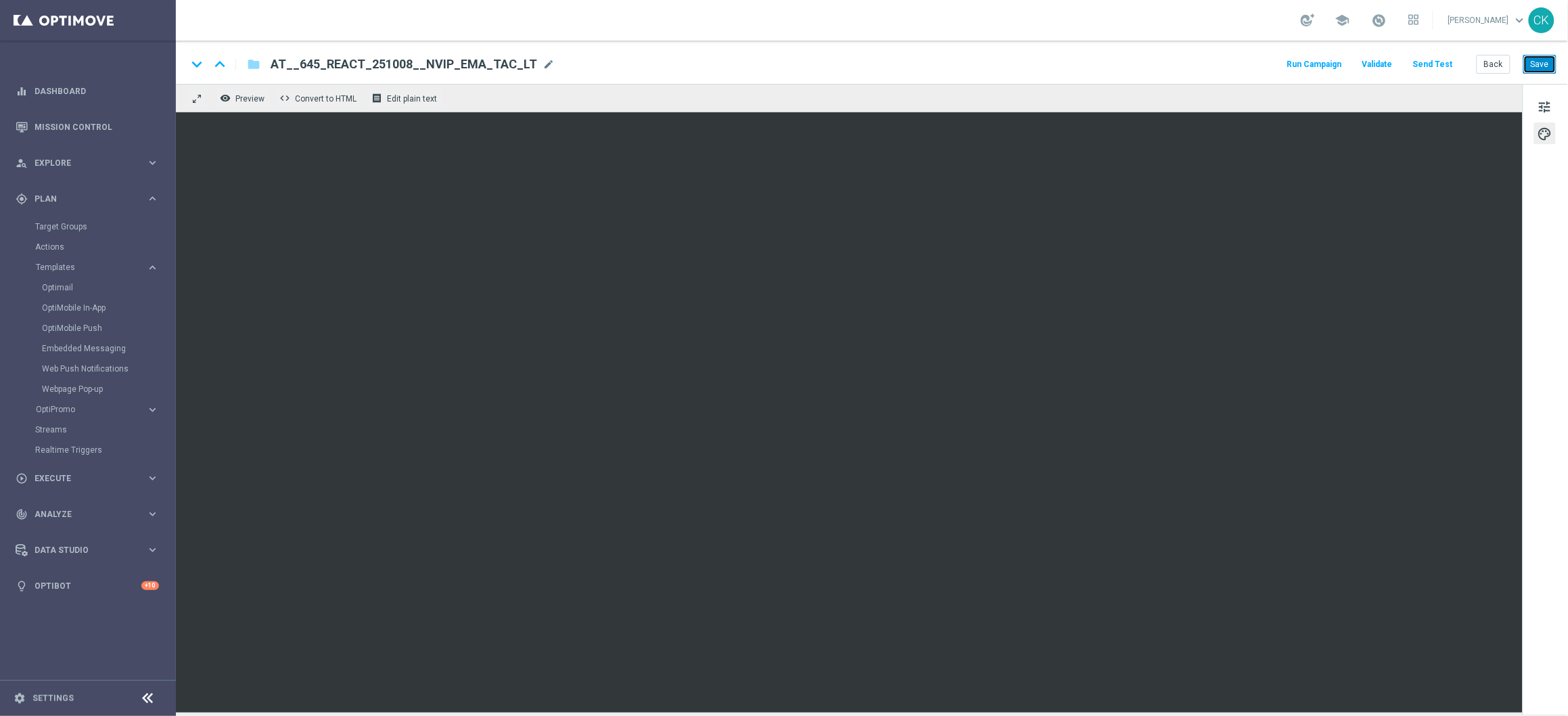
click at [1217, 68] on button "Save" at bounding box center [1540, 64] width 33 height 19
click at [1217, 62] on button "Back" at bounding box center [1493, 64] width 34 height 19
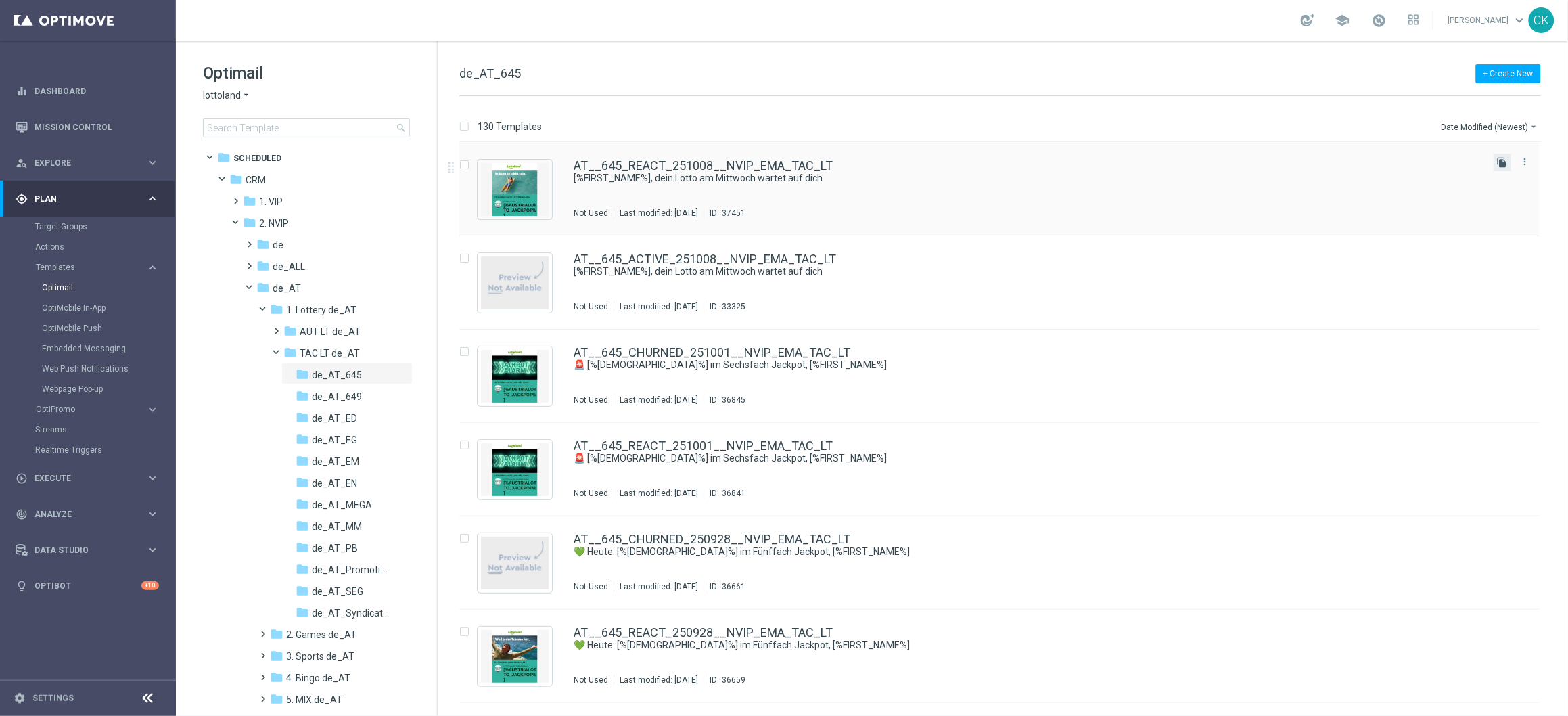
click at [1217, 158] on icon "file_copy" at bounding box center [1502, 162] width 10 height 10
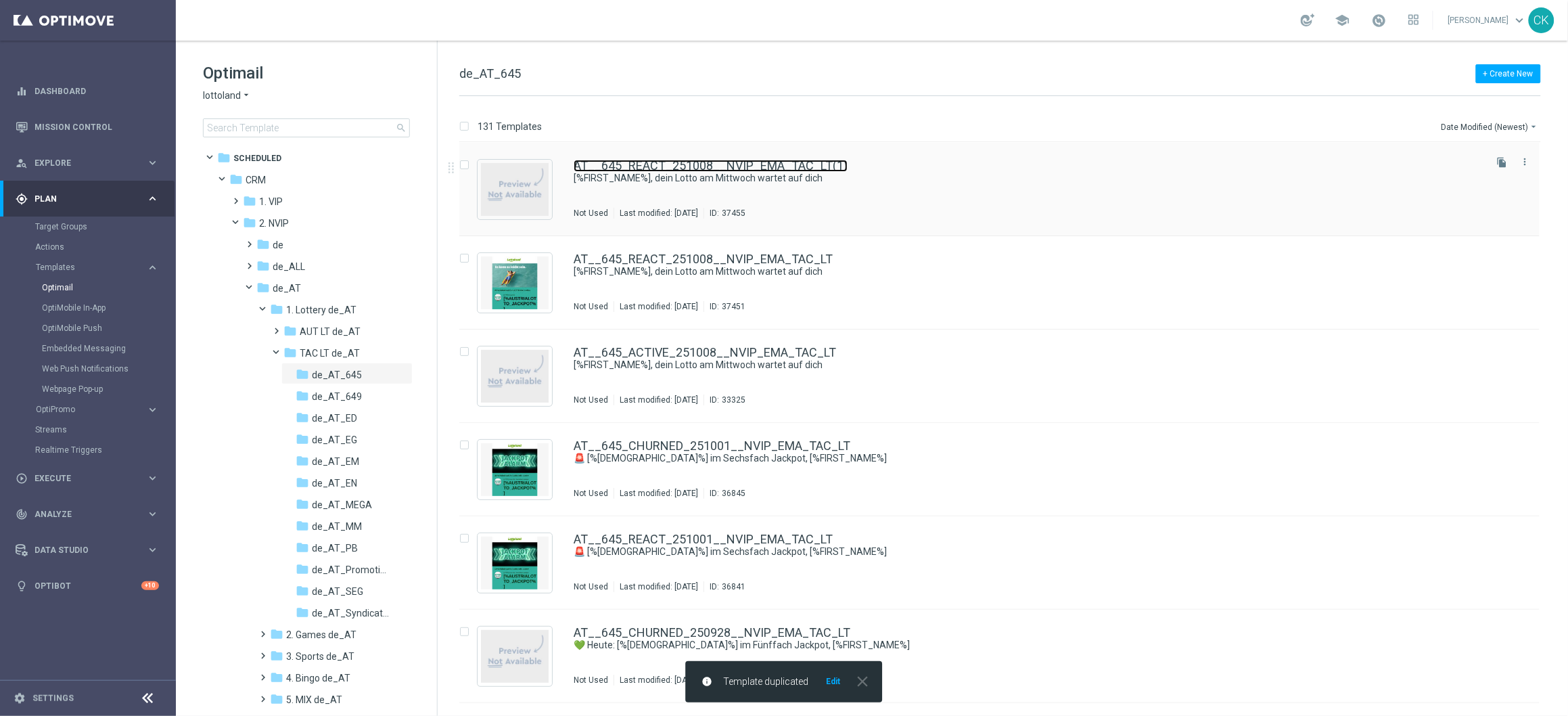
click at [748, 166] on link "AT__645_REACT_251008__NVIP_EMA_TAC_LT(1)" at bounding box center [710, 166] width 274 height 12
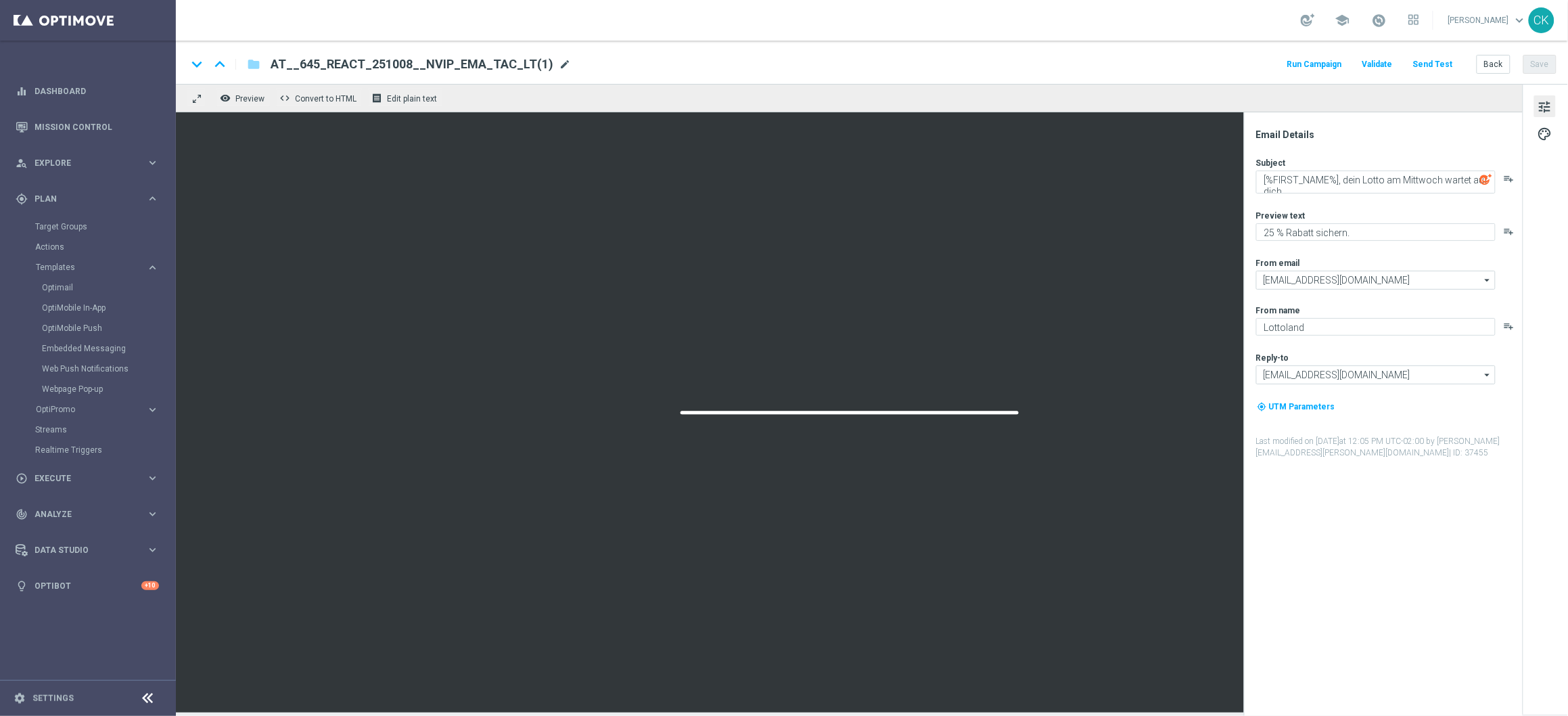
click at [559, 67] on span "mode_edit" at bounding box center [565, 64] width 12 height 12
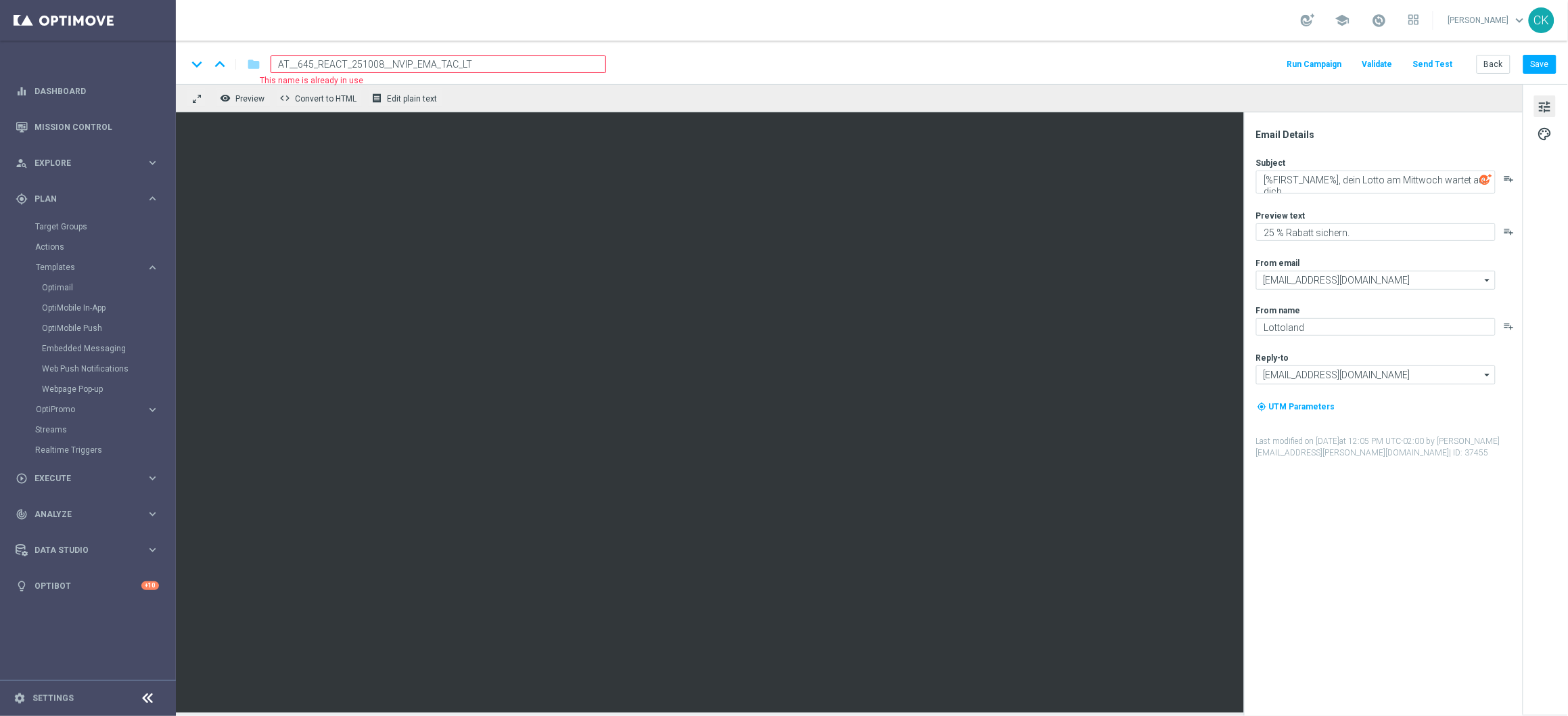
click at [345, 63] on input "AT__645_REACT_251008__NVIP_EMA_TAC_LT" at bounding box center [437, 64] width 335 height 17
type input "AT__645_CHURNED_251008__NVIP_EMA_TAC_LT"
click at [447, 52] on div "keyboard_arrow_down keyboard_arrow_up folder AT__645_CHURNED_251008__NVIP_EMA_T…" at bounding box center [871, 62] width 1392 height 43
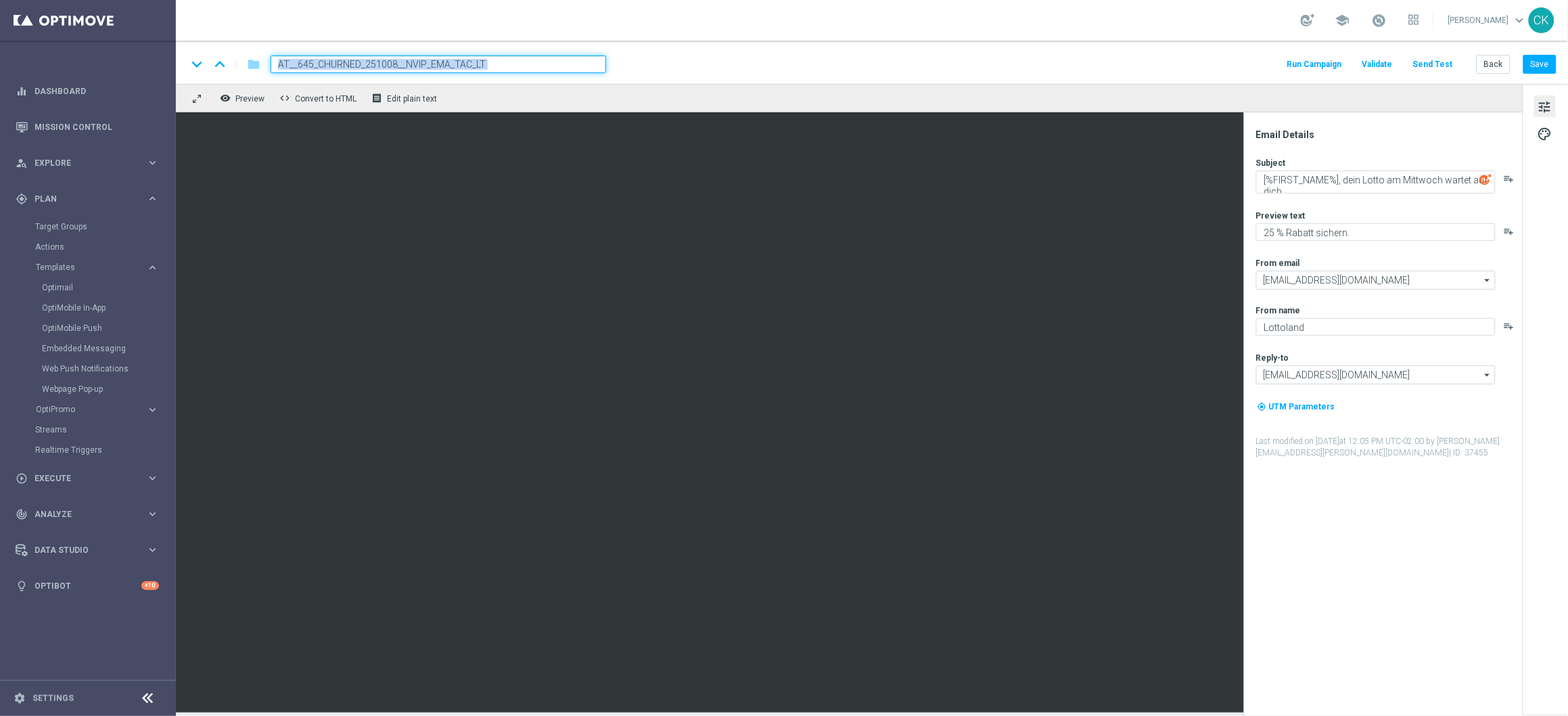
click at [447, 52] on div "keyboard_arrow_down keyboard_arrow_up folder AT__645_CHURNED_251008__NVIP_EMA_T…" at bounding box center [871, 62] width 1392 height 43
click at [431, 63] on input "AT__645_CHURNED_251008__NVIP_EMA_TAC_LT" at bounding box center [437, 64] width 335 height 17
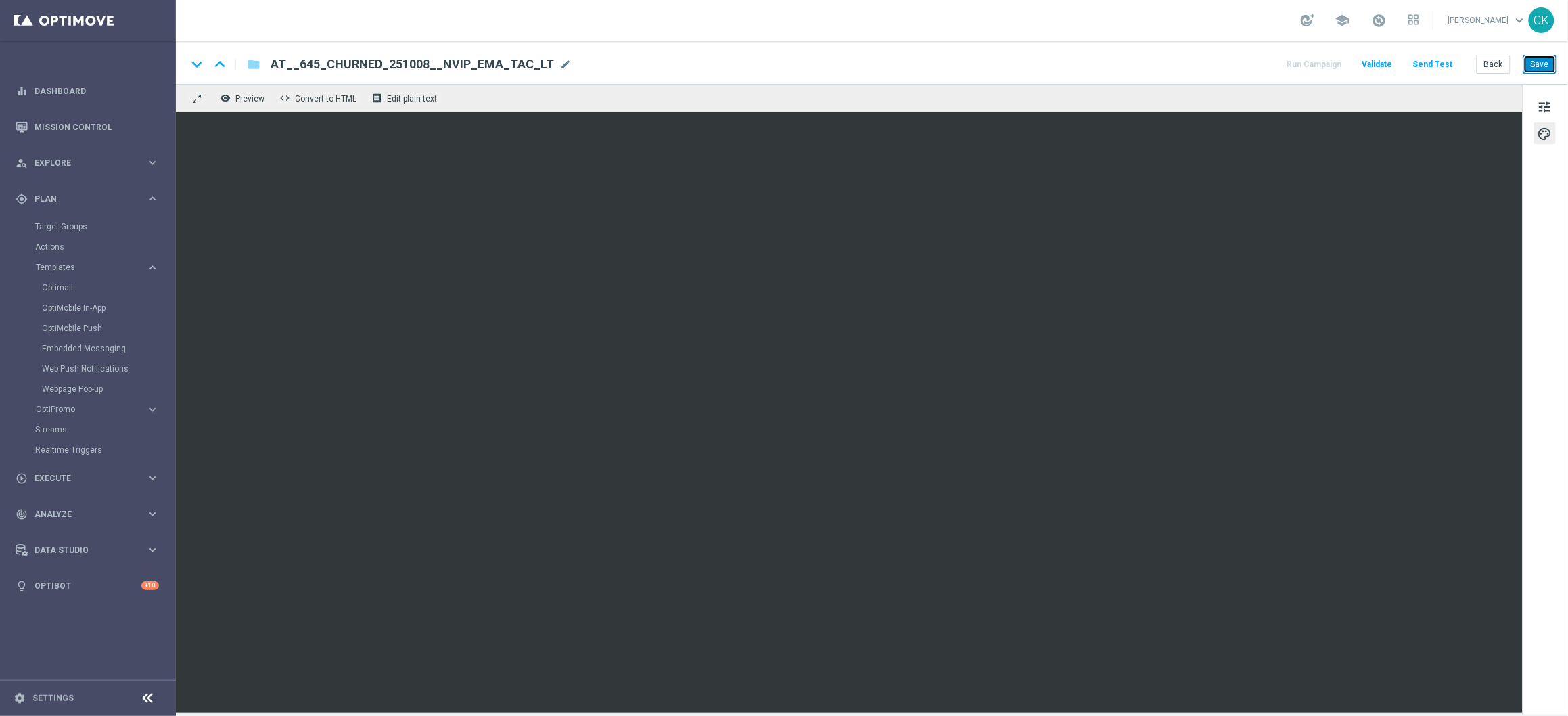
click at [1217, 67] on button "Save" at bounding box center [1540, 64] width 33 height 19
click at [1217, 62] on button "Send Test" at bounding box center [1433, 64] width 44 height 18
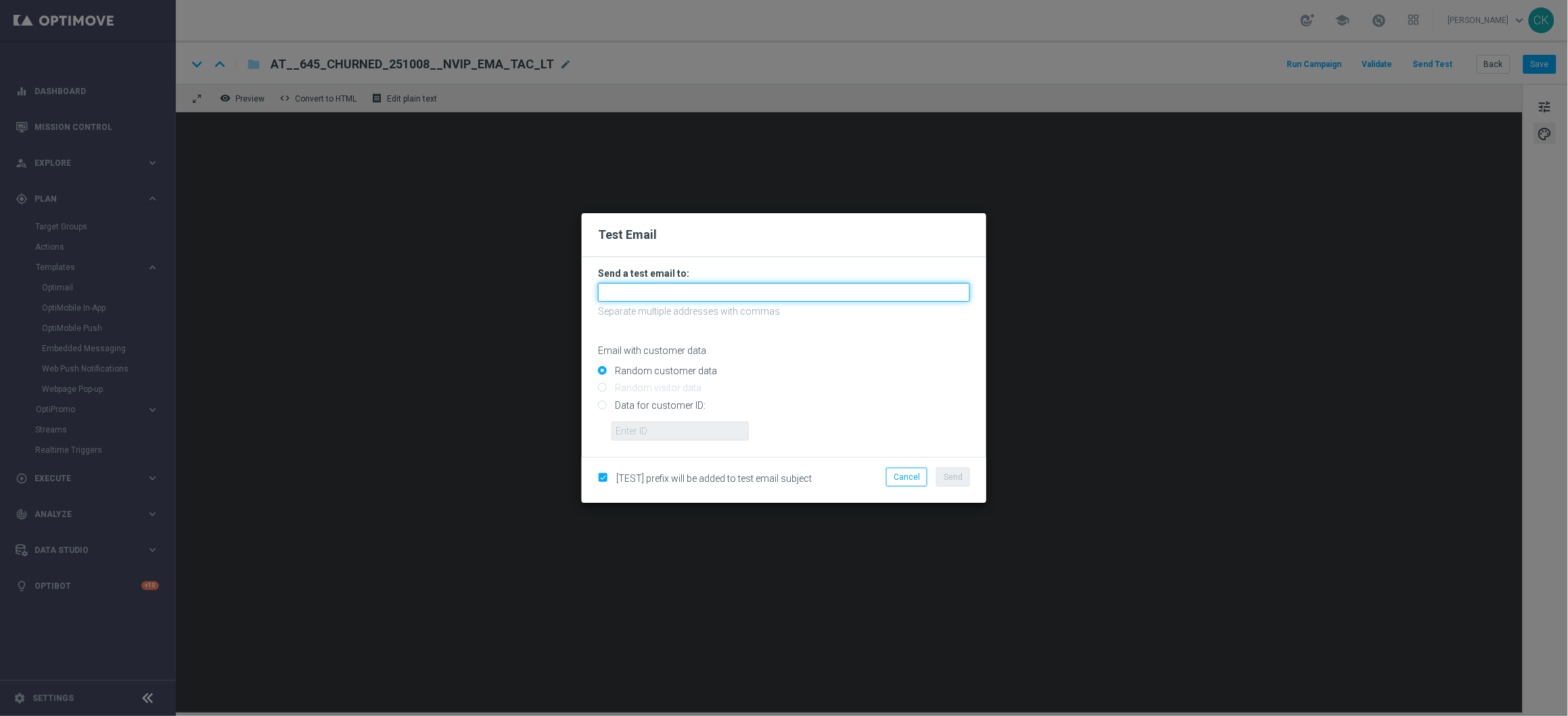
click at [707, 290] on input "text" at bounding box center [784, 292] width 373 height 19
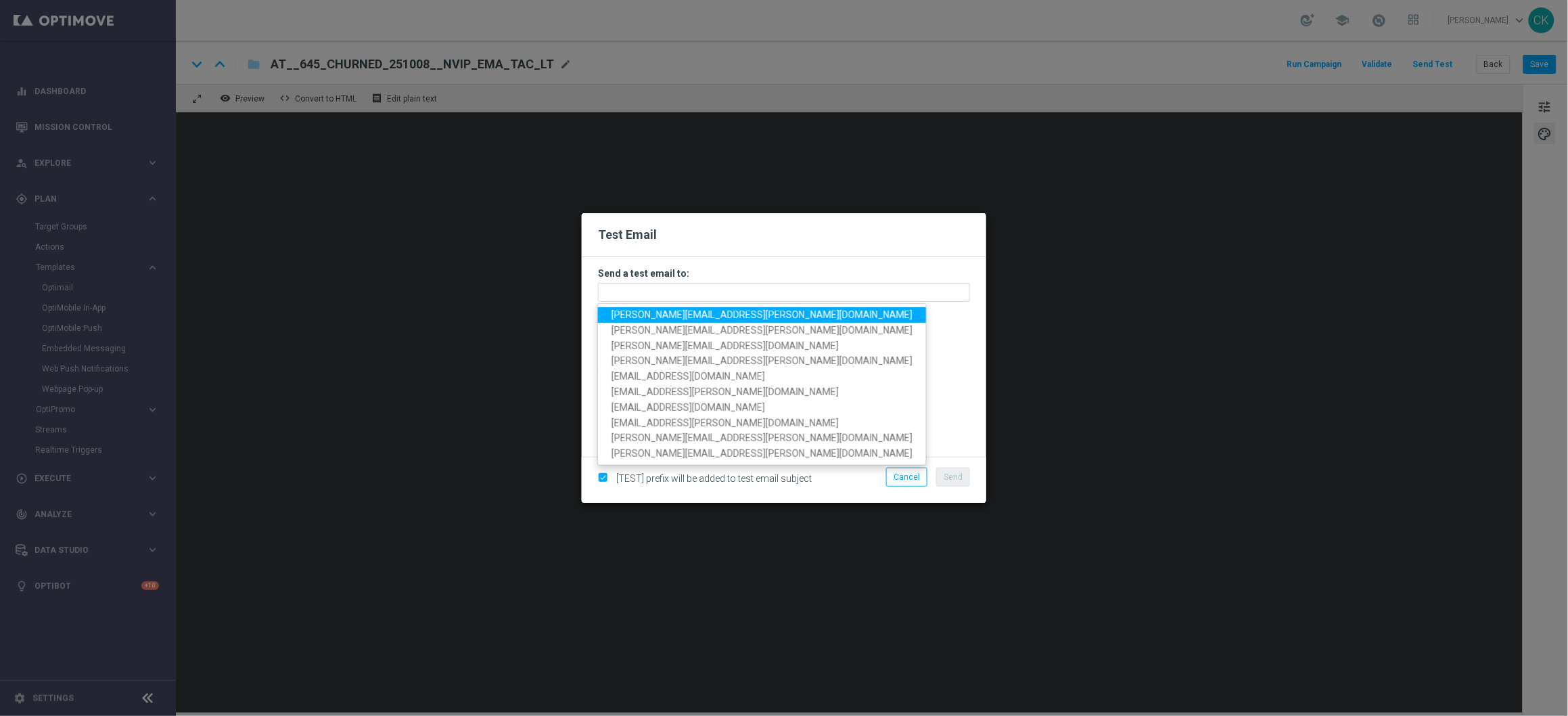
click at [681, 315] on span "charlotte.kammeyer@lottoland.com" at bounding box center [762, 315] width 301 height 10
type input "charlotte.kammeyer@lottoland.com"
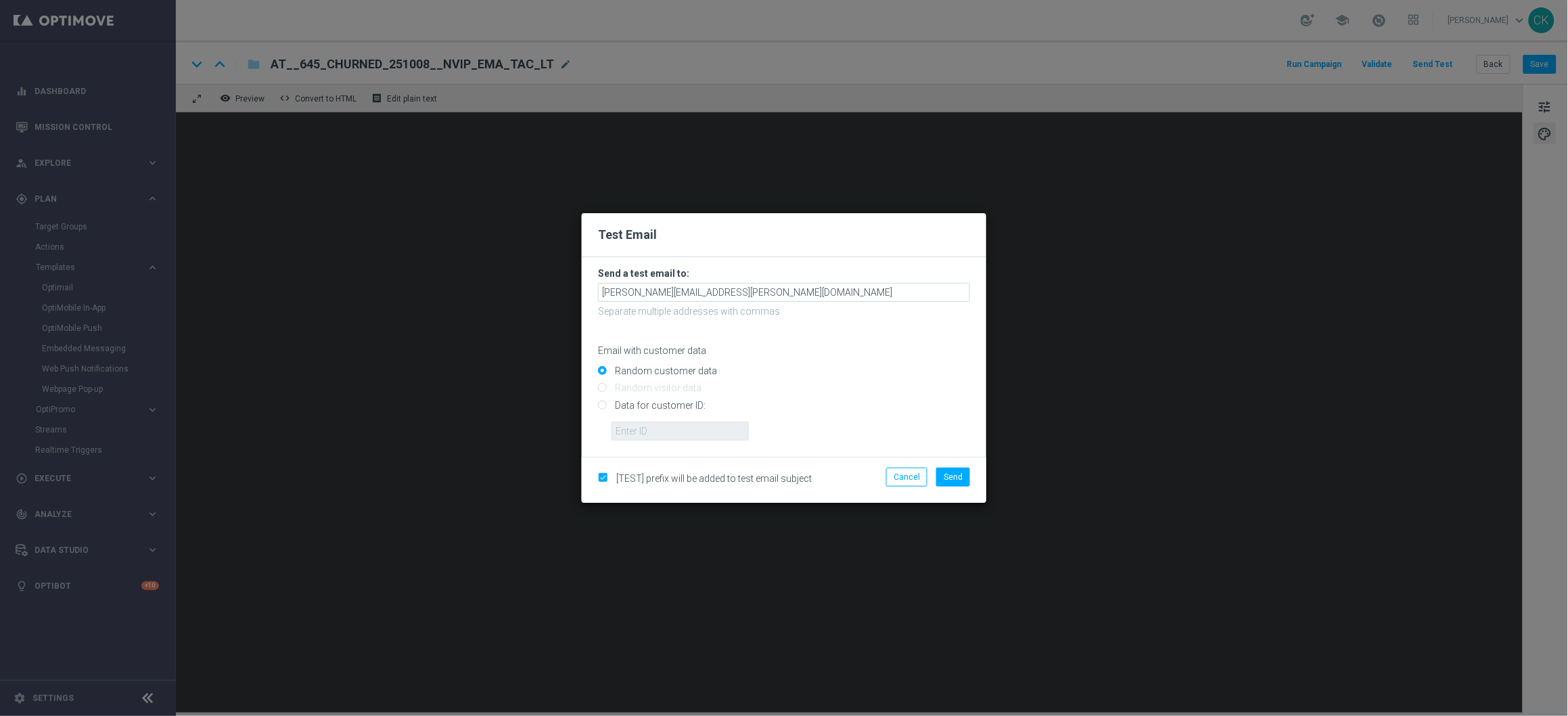
click at [664, 401] on input "Data for customer ID:" at bounding box center [784, 411] width 373 height 19
radio input "true"
click at [664, 426] on input "text" at bounding box center [680, 432] width 138 height 19
type input "14586067"
click at [955, 478] on span "Send" at bounding box center [954, 477] width 19 height 10
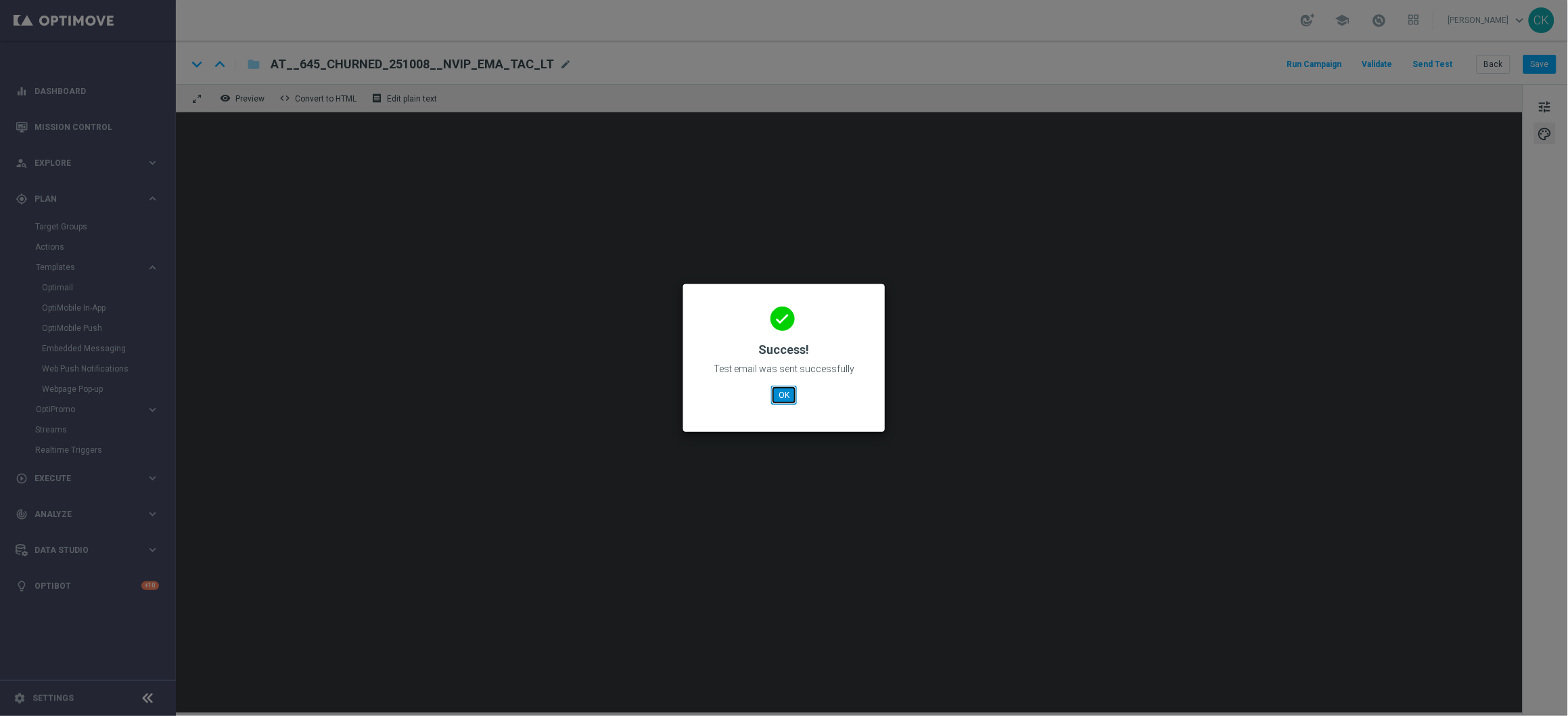
click at [785, 392] on button "OK" at bounding box center [784, 395] width 26 height 19
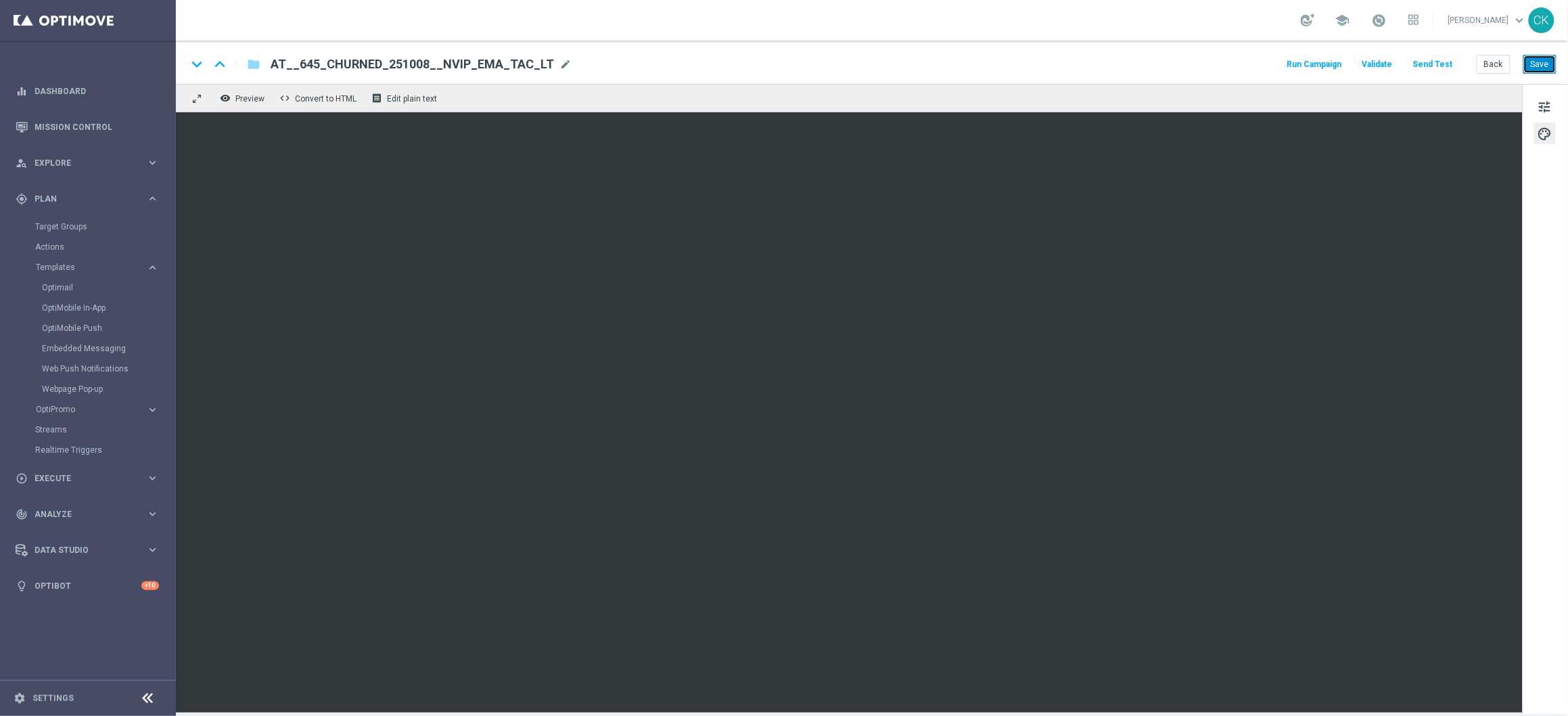
click at [1217, 65] on button "Save" at bounding box center [1540, 64] width 33 height 19
click at [1217, 62] on button "Save" at bounding box center [1540, 64] width 33 height 19
click at [1217, 109] on span "tune" at bounding box center [1545, 107] width 15 height 17
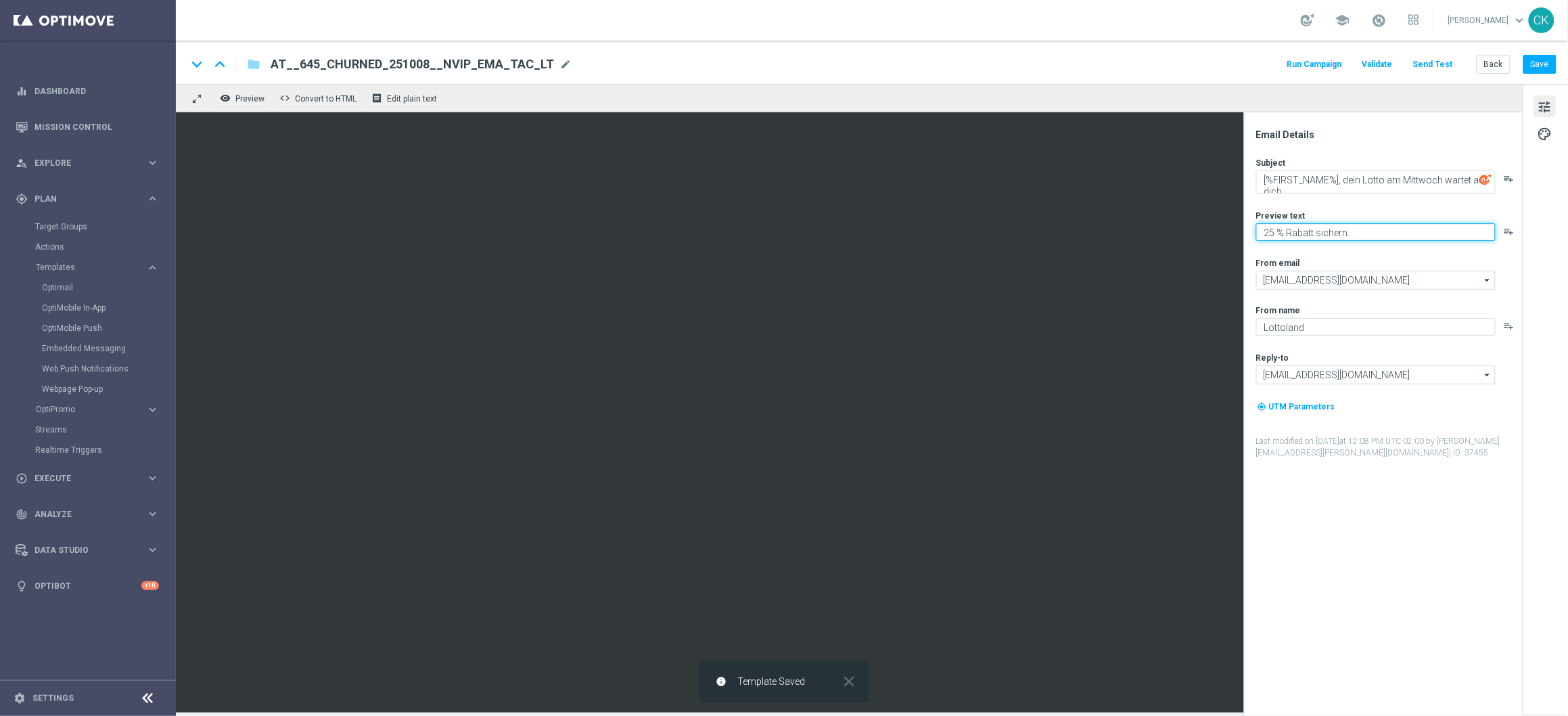
click at [1217, 234] on textarea "25 % Rabatt sichern." at bounding box center [1376, 232] width 239 height 17
click at [1217, 232] on textarea "30 % Rabatt sichern." at bounding box center [1376, 232] width 239 height 17
type textarea "30 % Rabatt sichern."
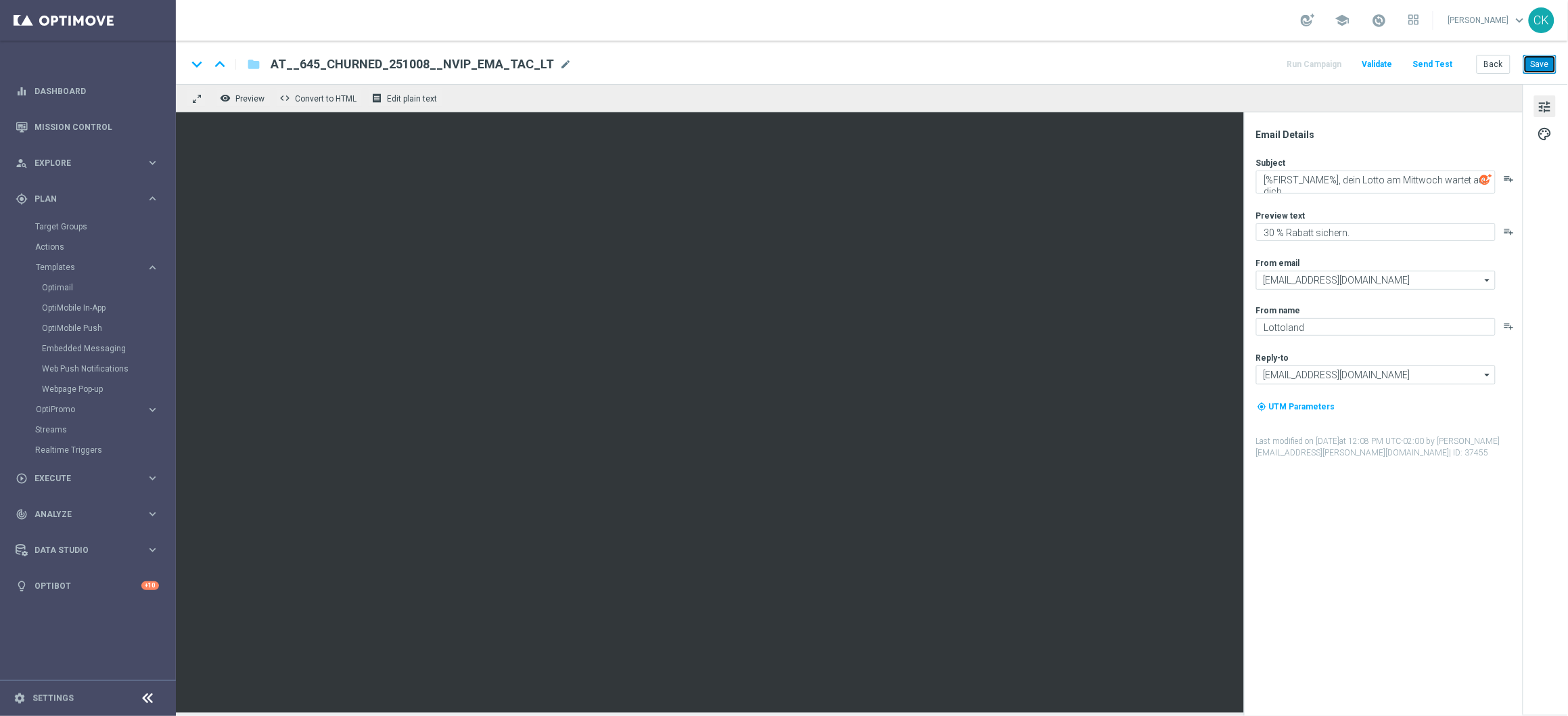
click at [1217, 68] on button "Save" at bounding box center [1540, 64] width 33 height 19
click at [1217, 65] on button "Send Test" at bounding box center [1433, 64] width 44 height 18
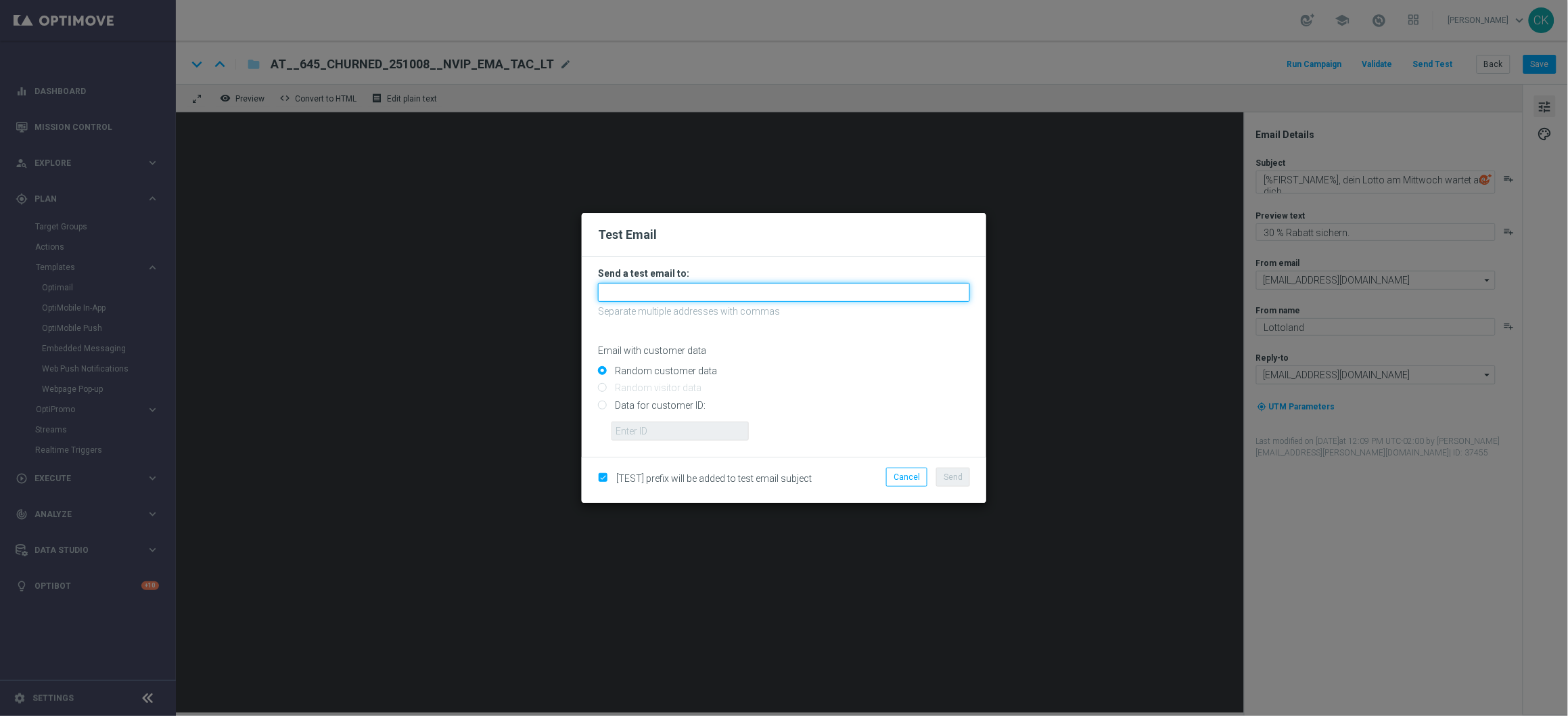
click at [755, 293] on input "text" at bounding box center [784, 292] width 373 height 19
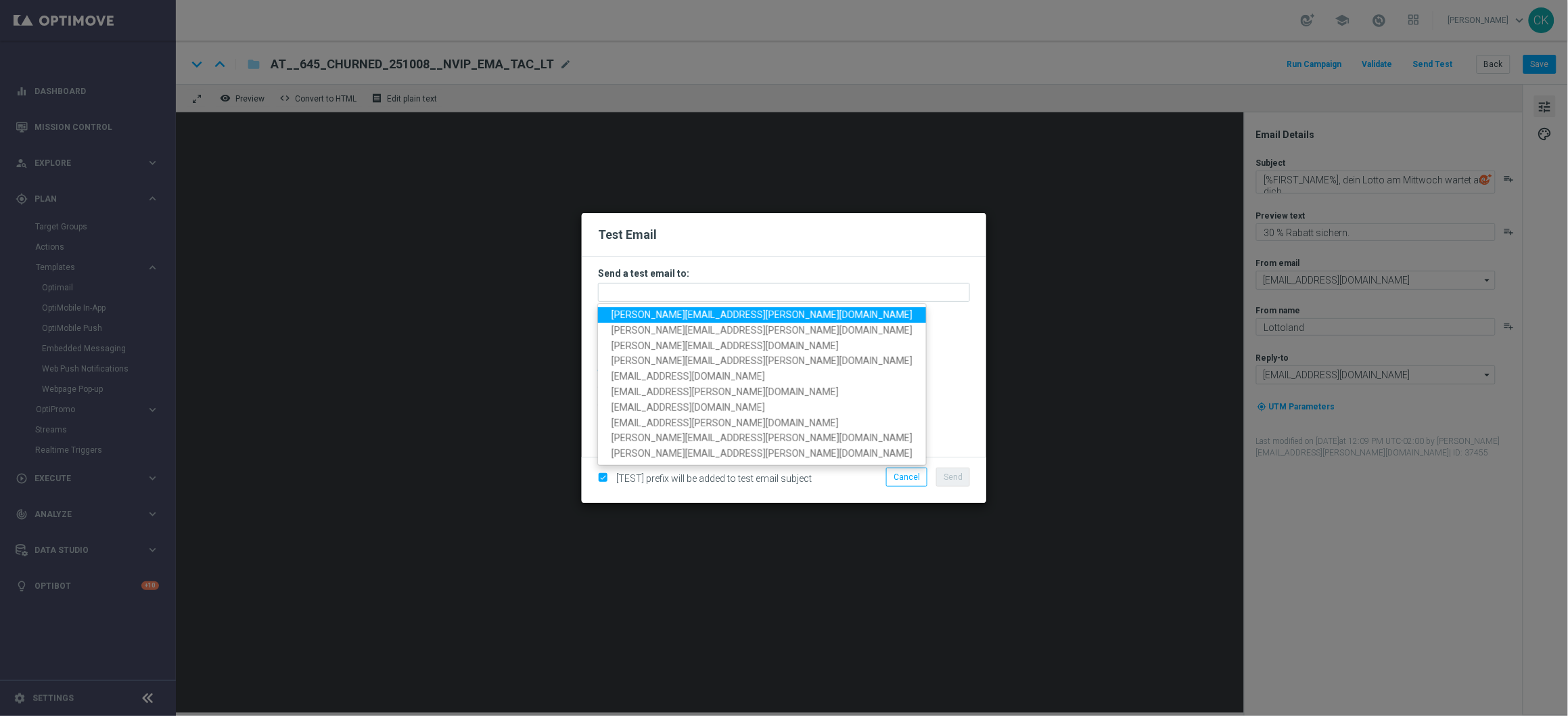
click at [663, 313] on span "charlotte.kammeyer@lottoland.com" at bounding box center [762, 315] width 301 height 10
type input "charlotte.kammeyer@lottoland.com"
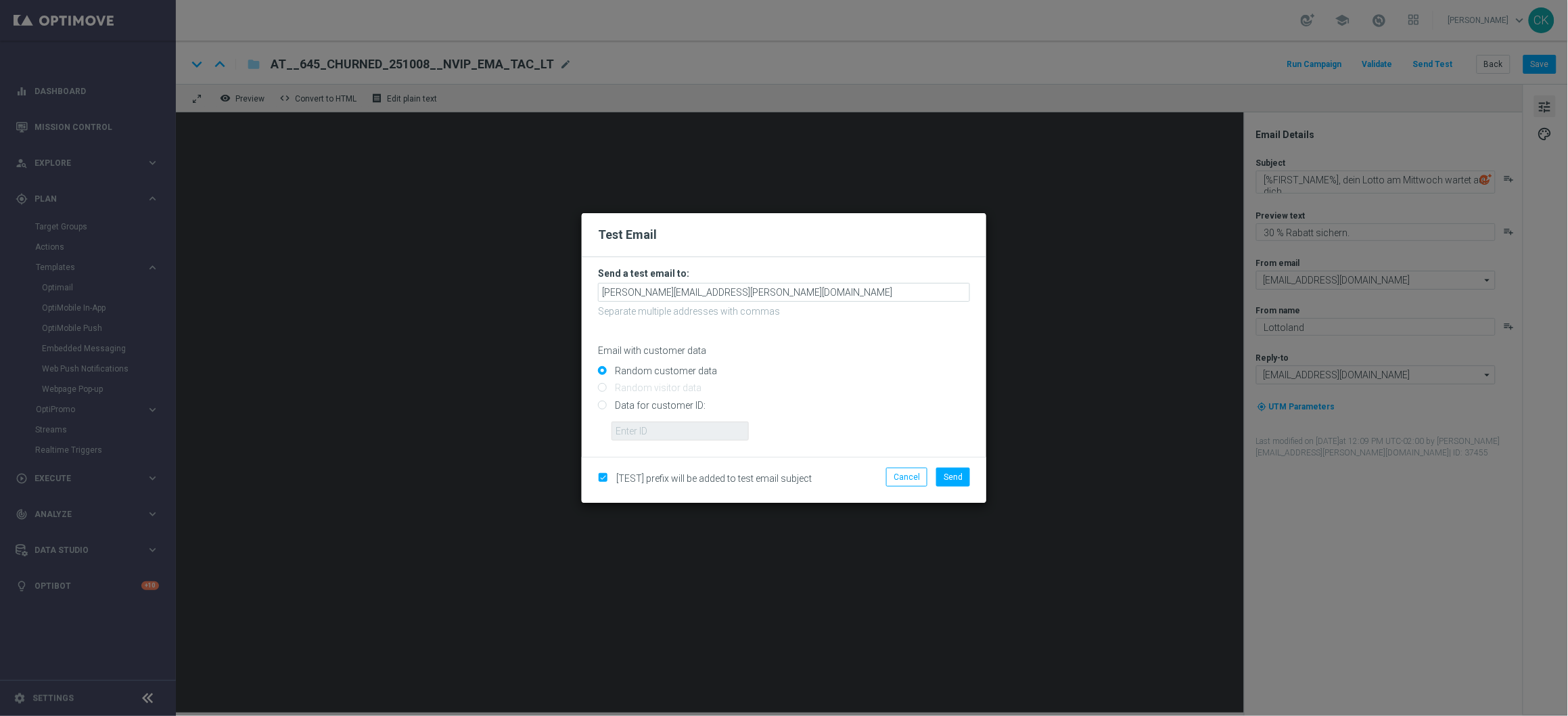
click at [690, 404] on input "Data for customer ID:" at bounding box center [784, 411] width 373 height 19
radio input "true"
click at [687, 428] on input "text" at bounding box center [680, 432] width 138 height 19
type input "14586067"
click at [955, 478] on span "Send" at bounding box center [954, 477] width 19 height 10
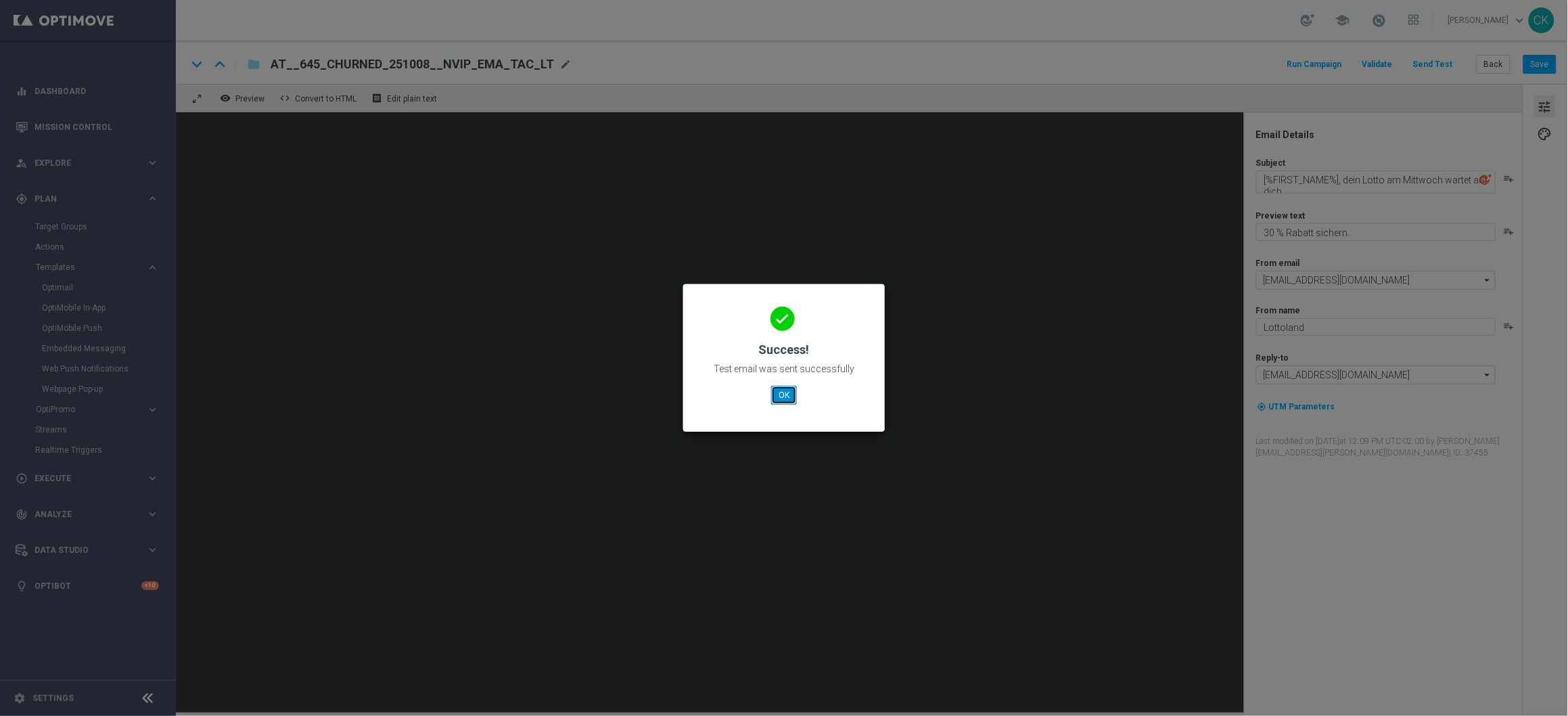
click at [785, 394] on button "OK" at bounding box center [784, 395] width 26 height 19
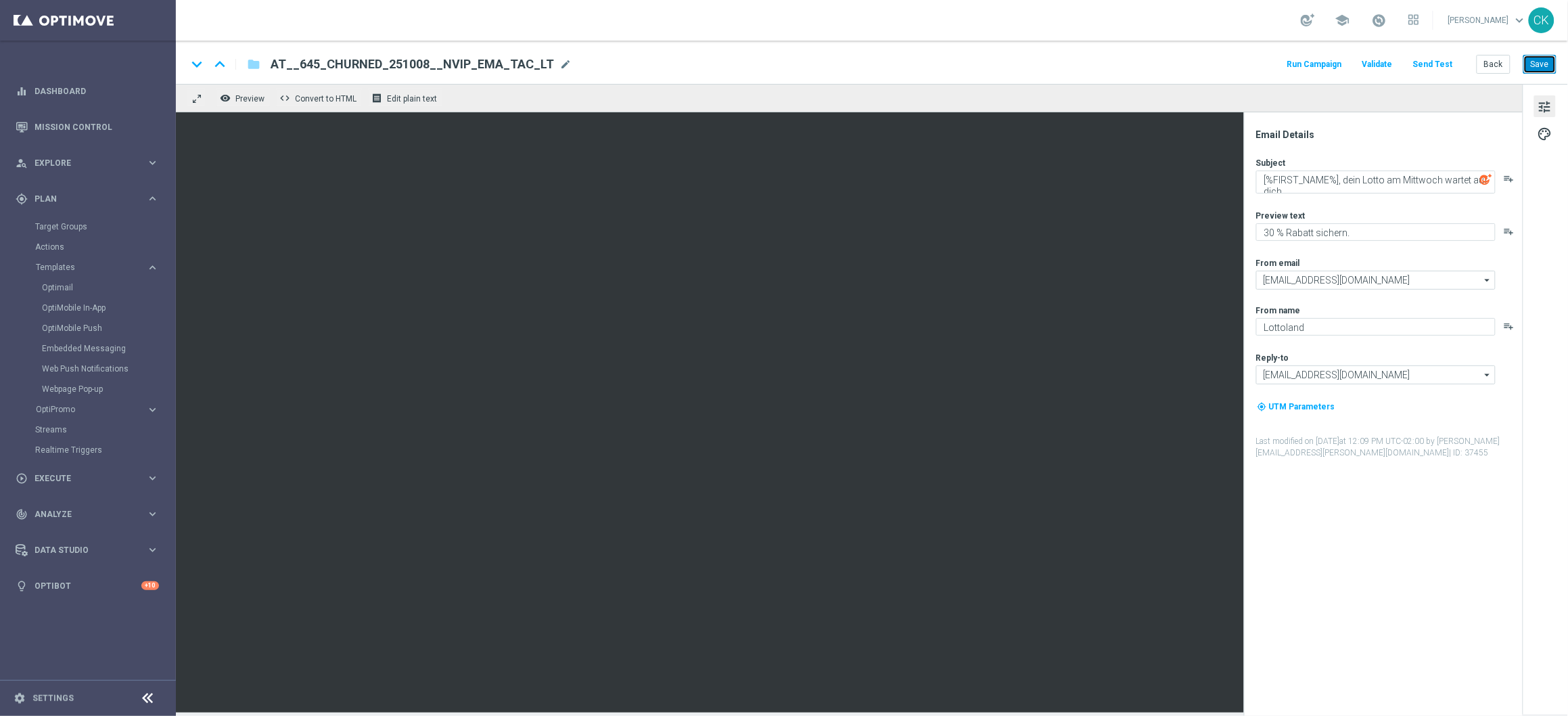
click at [1217, 67] on button "Save" at bounding box center [1540, 64] width 33 height 19
click at [1217, 65] on button "Save" at bounding box center [1540, 64] width 33 height 19
click at [1217, 63] on button "Save" at bounding box center [1540, 64] width 33 height 19
click at [1217, 62] on button "Back" at bounding box center [1493, 64] width 34 height 19
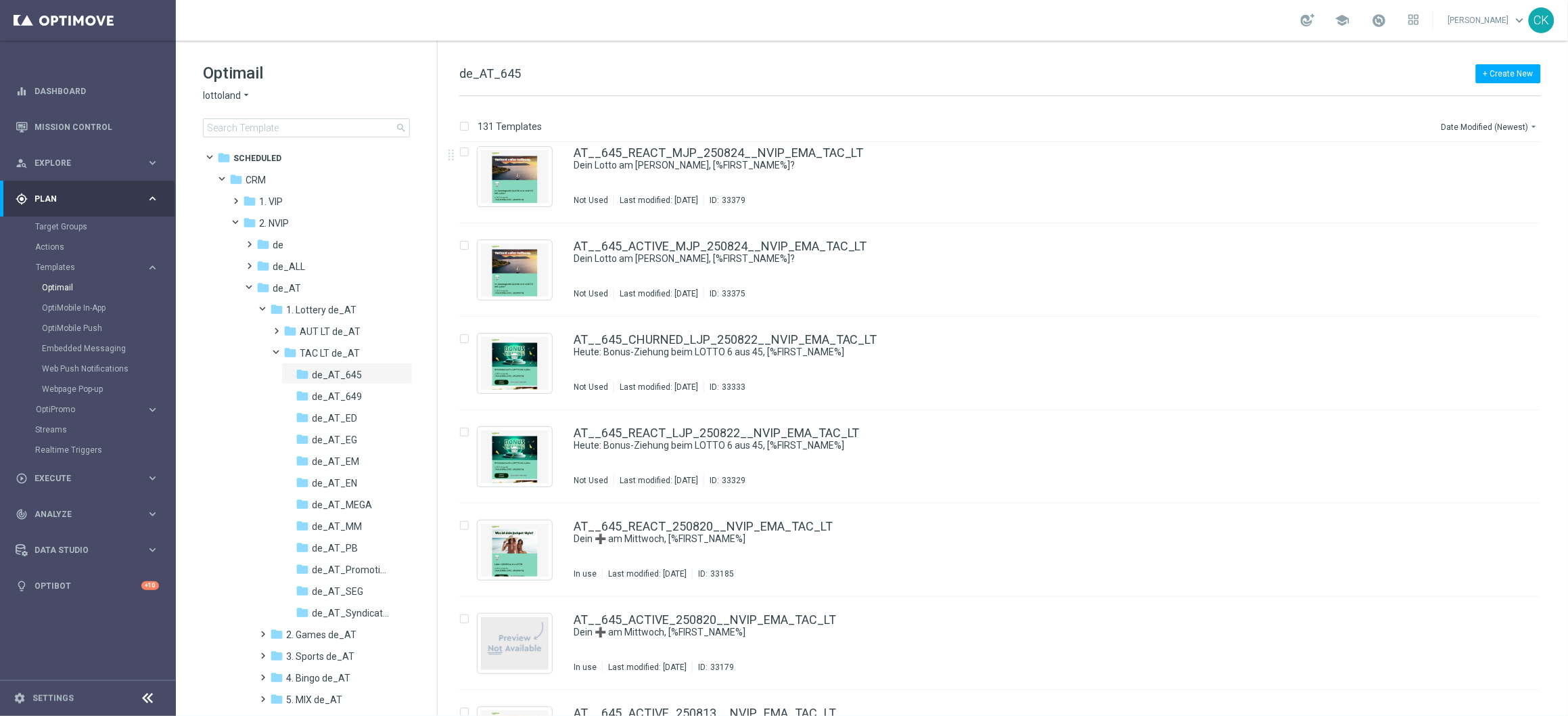
scroll to position [3377, 0]
click at [465, 336] on input "Press SPACE to select this row." at bounding box center [463, 340] width 9 height 9
checkbox input "true"
click at [466, 432] on input "Press SPACE to select this row." at bounding box center [463, 433] width 9 height 9
checkbox input "true"
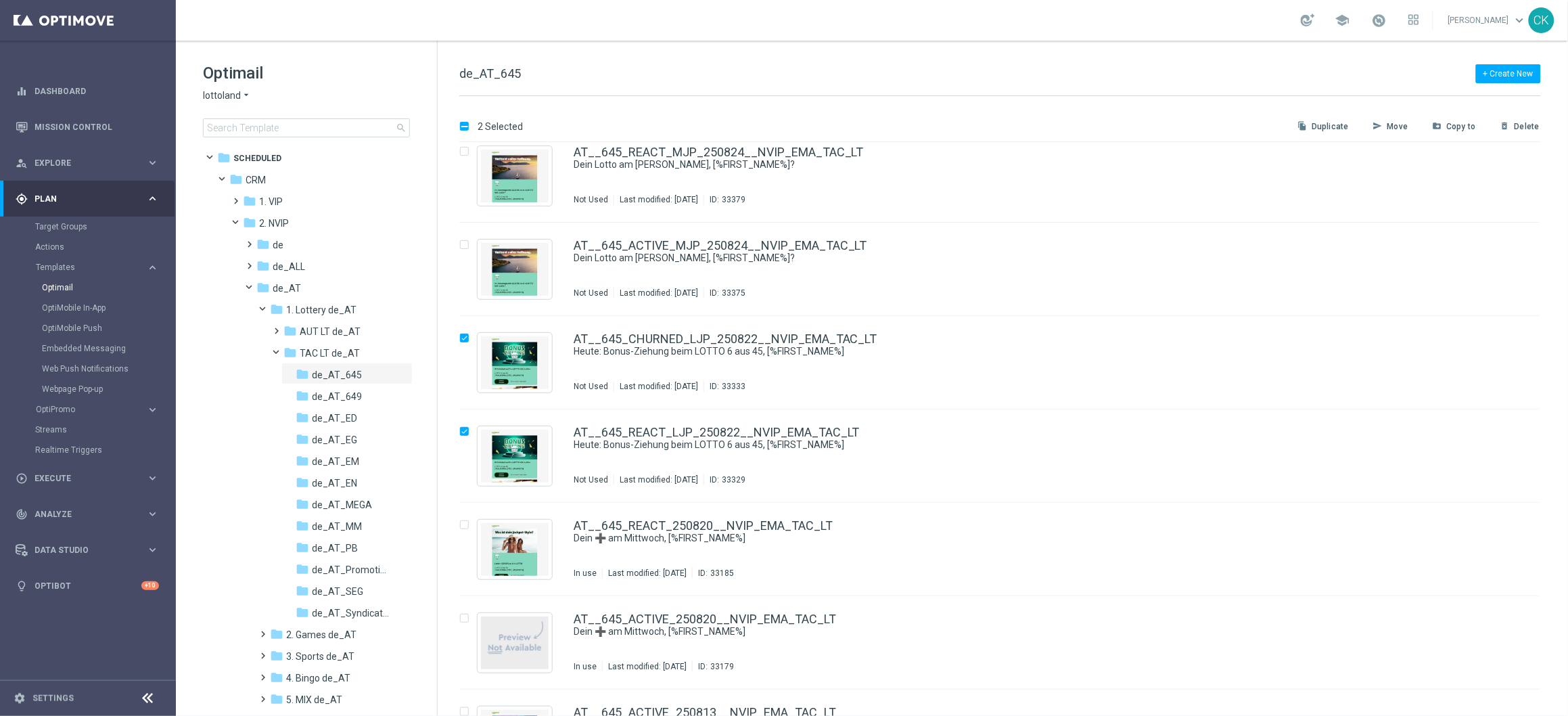
click at [1217, 125] on p "Delete" at bounding box center [1527, 127] width 25 height 10
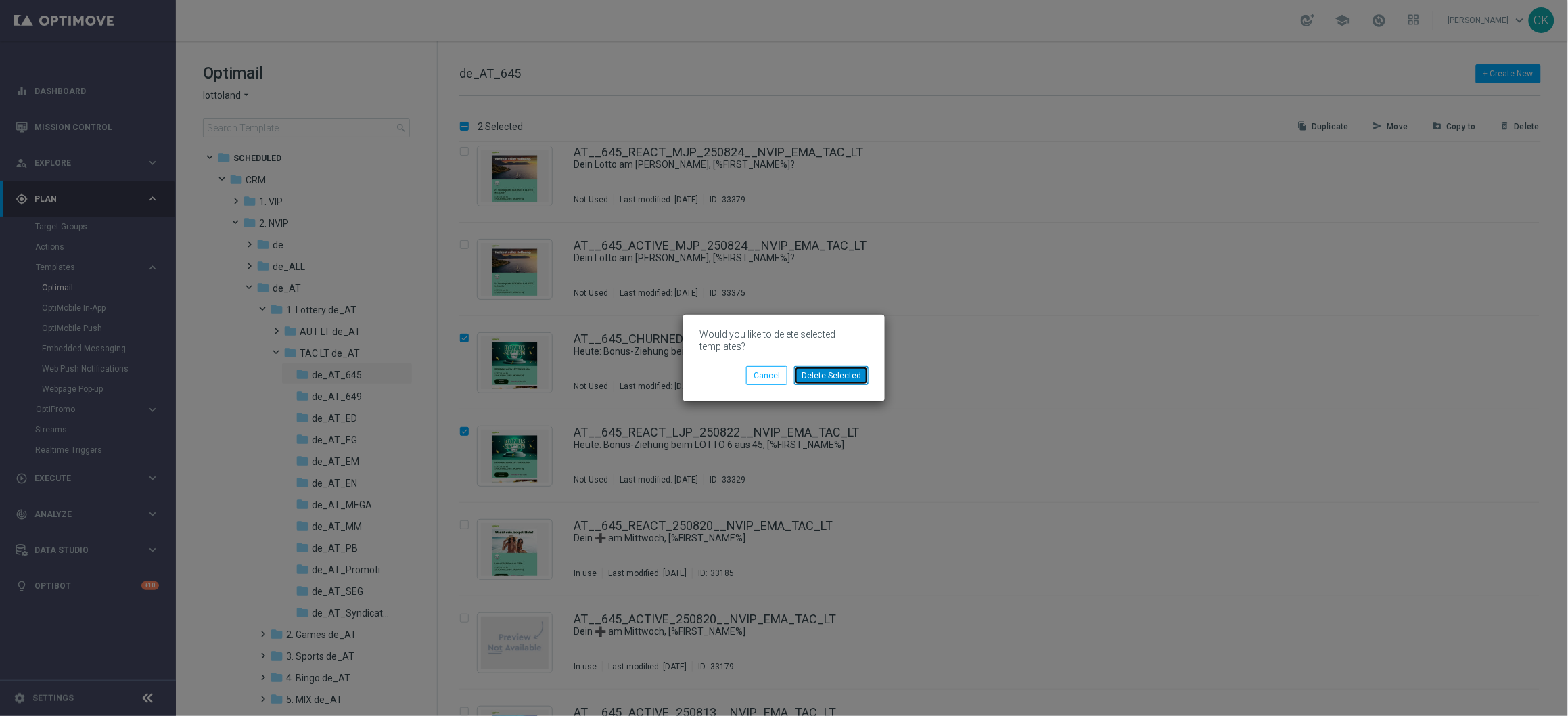
click at [826, 374] on button "Delete Selected" at bounding box center [832, 376] width 75 height 19
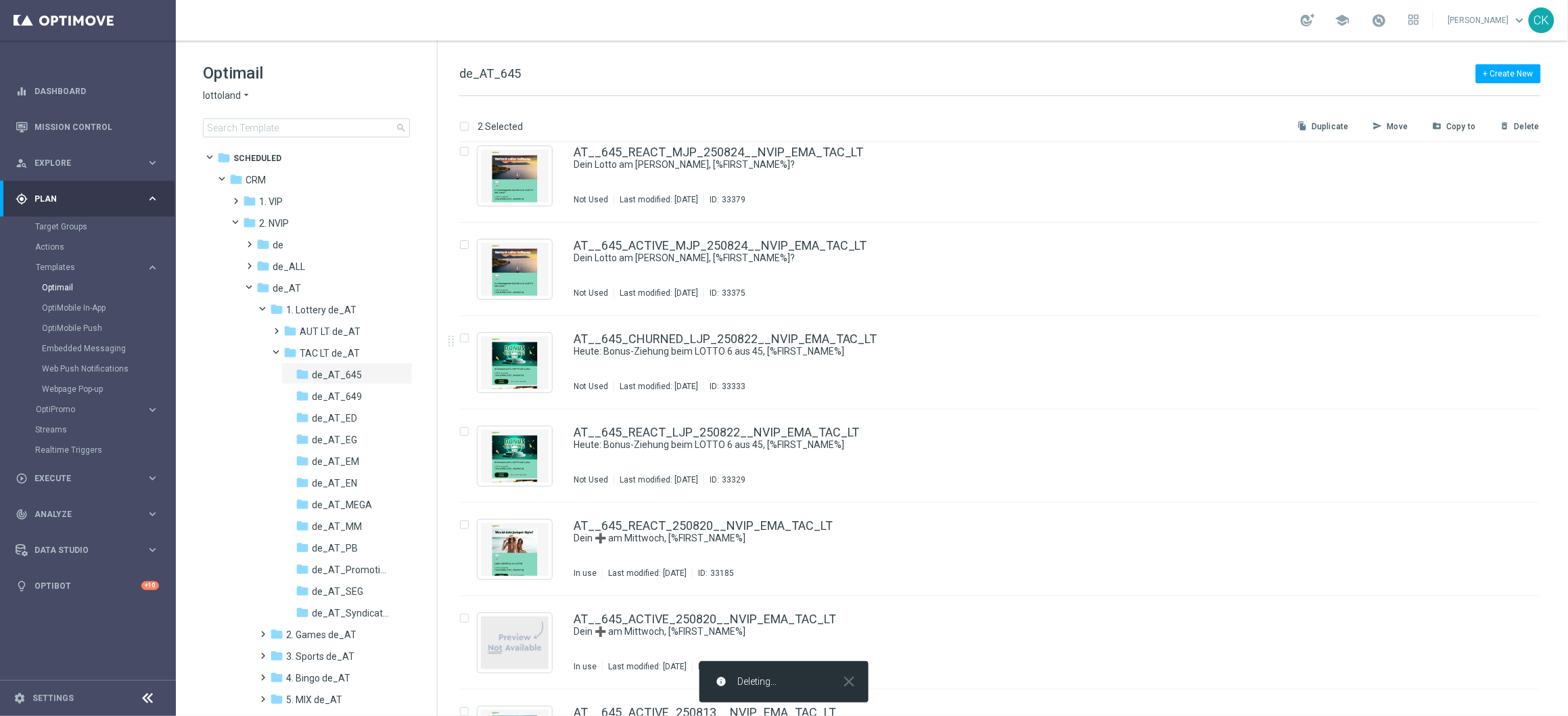
checkbox input "false"
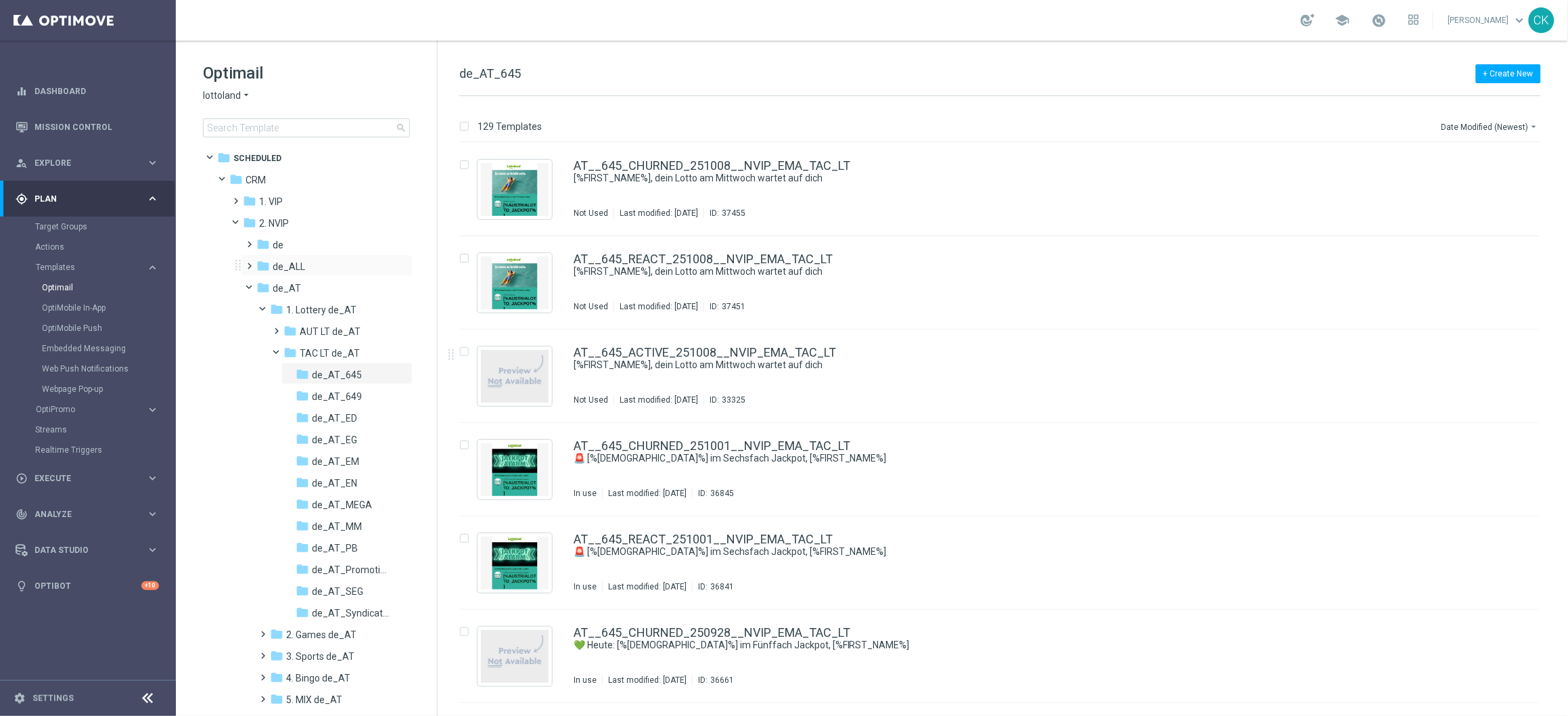
click at [246, 263] on span at bounding box center [247, 260] width 6 height 5
click at [262, 283] on span at bounding box center [261, 282] width 6 height 5
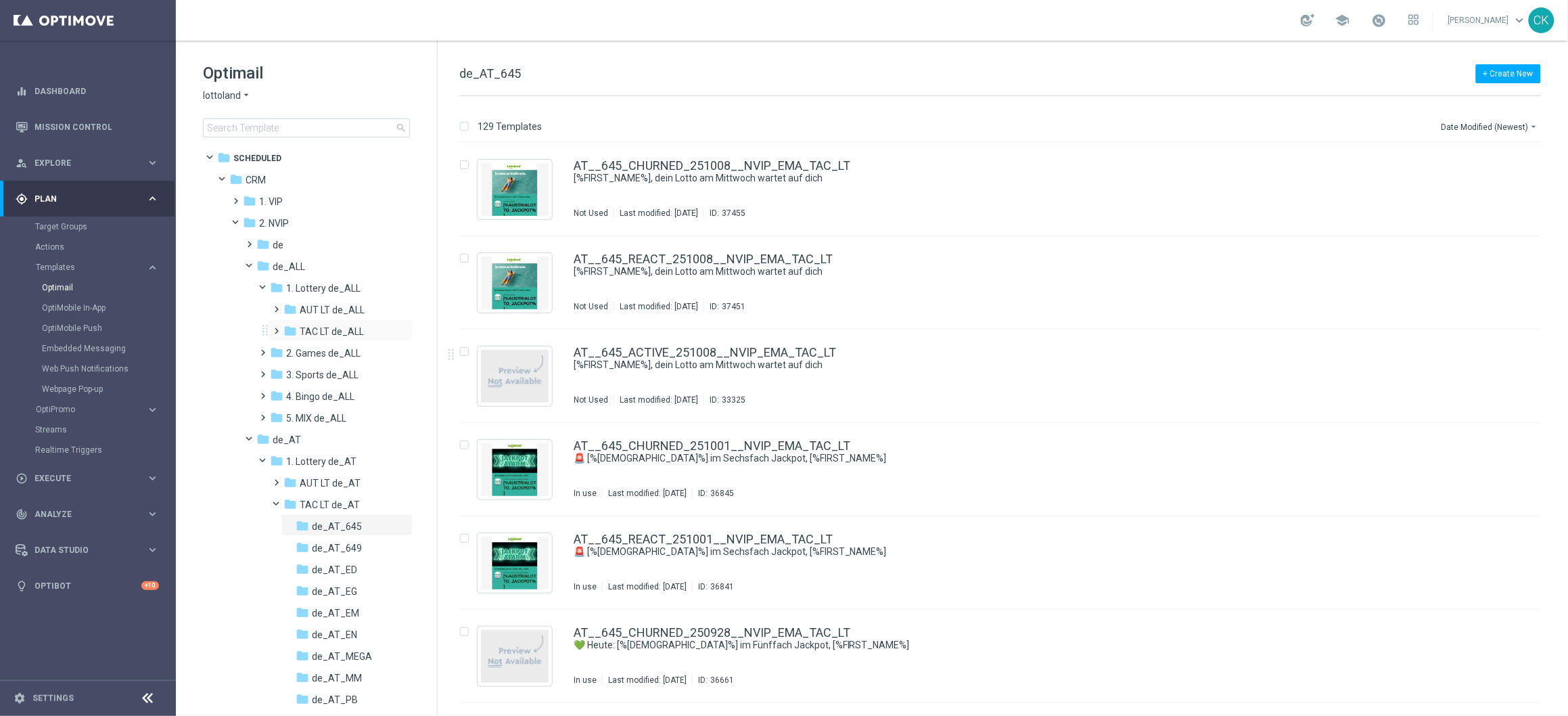
click at [274, 328] on span at bounding box center [274, 325] width 6 height 5
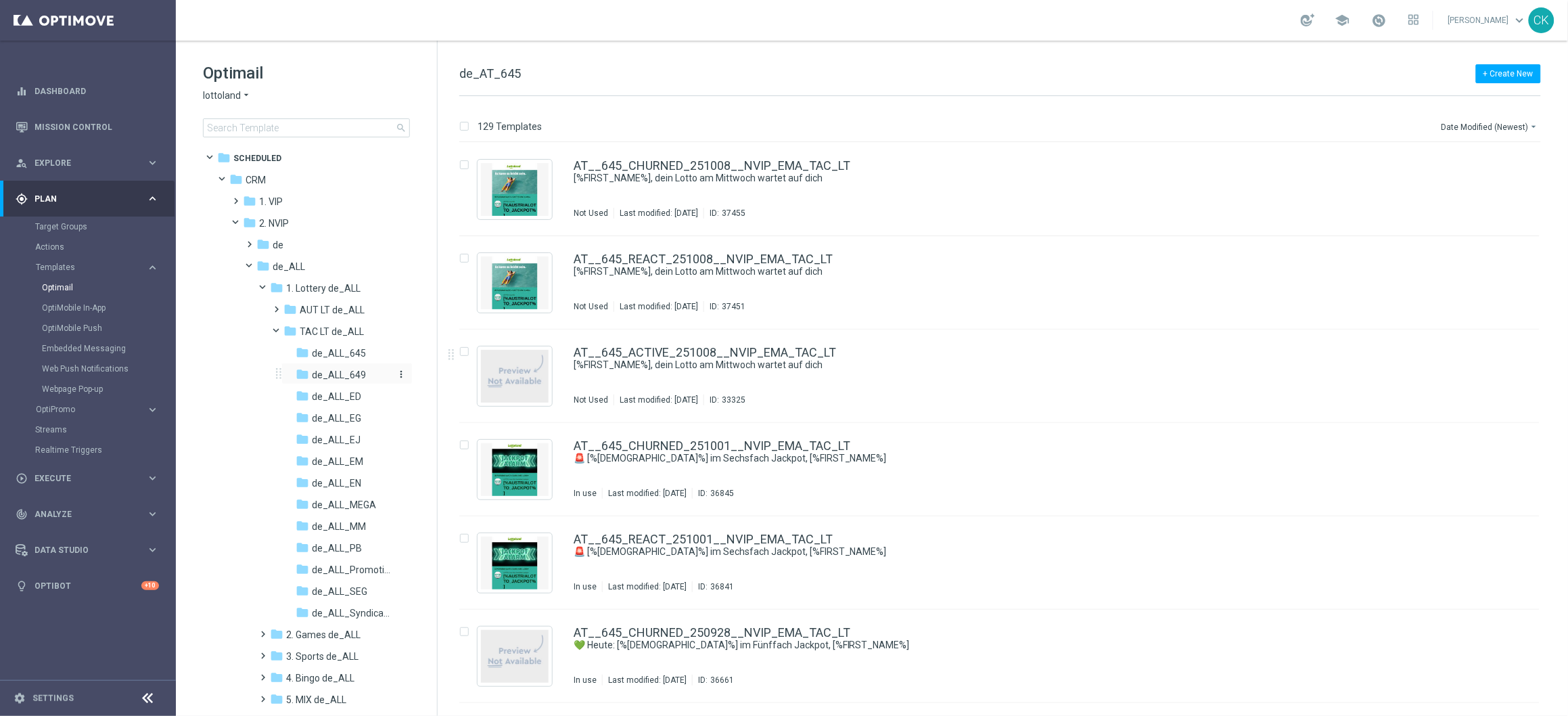
click at [346, 373] on span "de_ALL_649" at bounding box center [339, 375] width 54 height 12
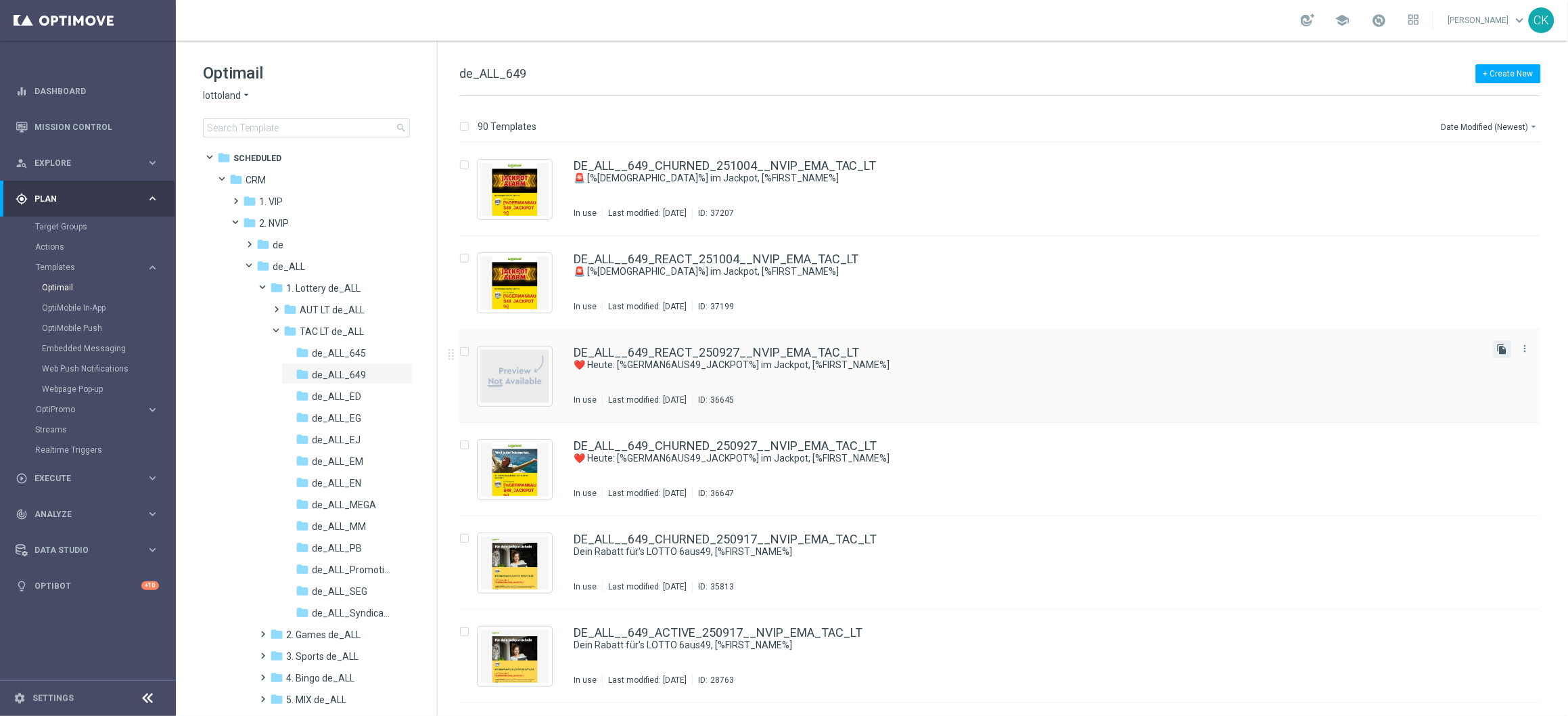
click at [1497, 347] on icon "file_copy" at bounding box center [1502, 349] width 10 height 10
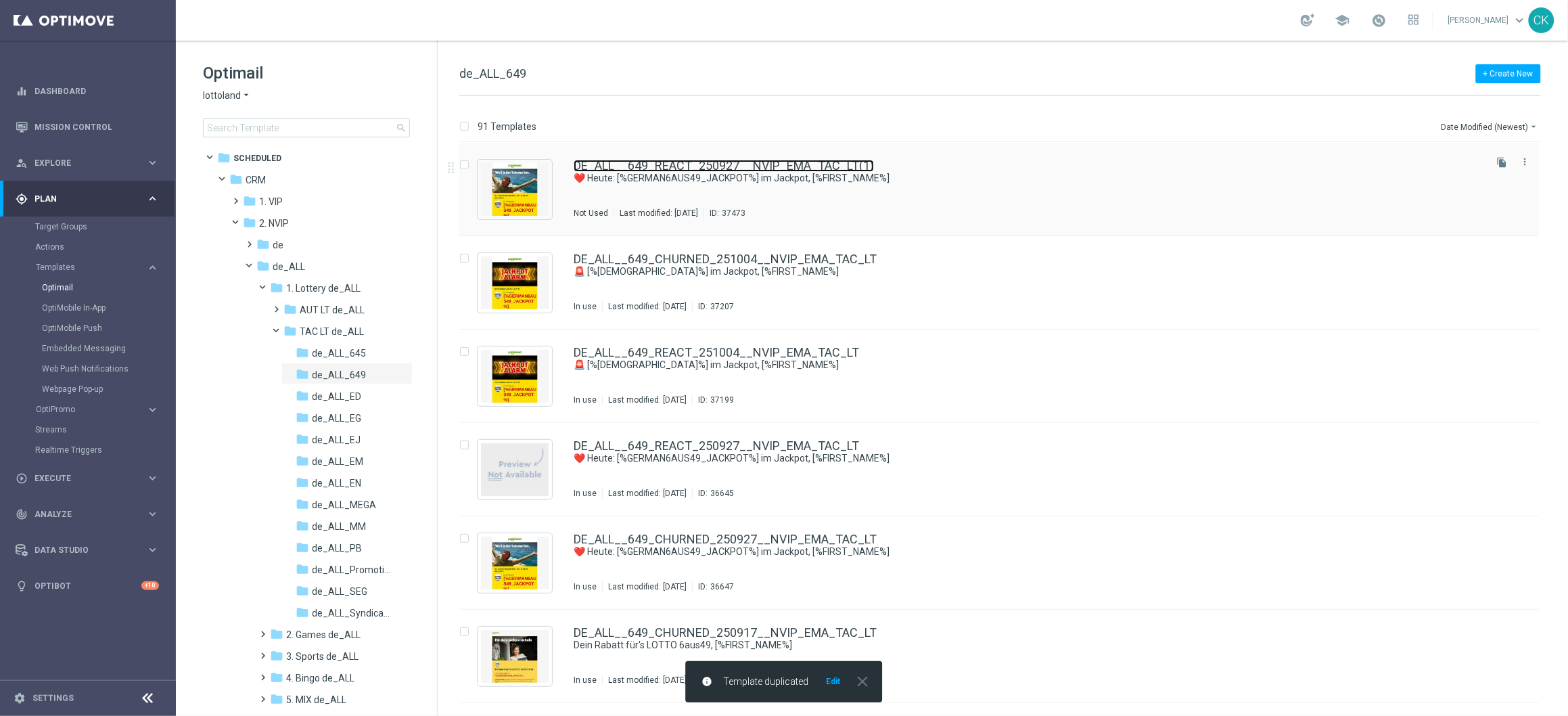
click at [688, 167] on link "DE_ALL__649_REACT_250927__NVIP_EMA_TAC_LT(1)" at bounding box center [723, 166] width 301 height 12
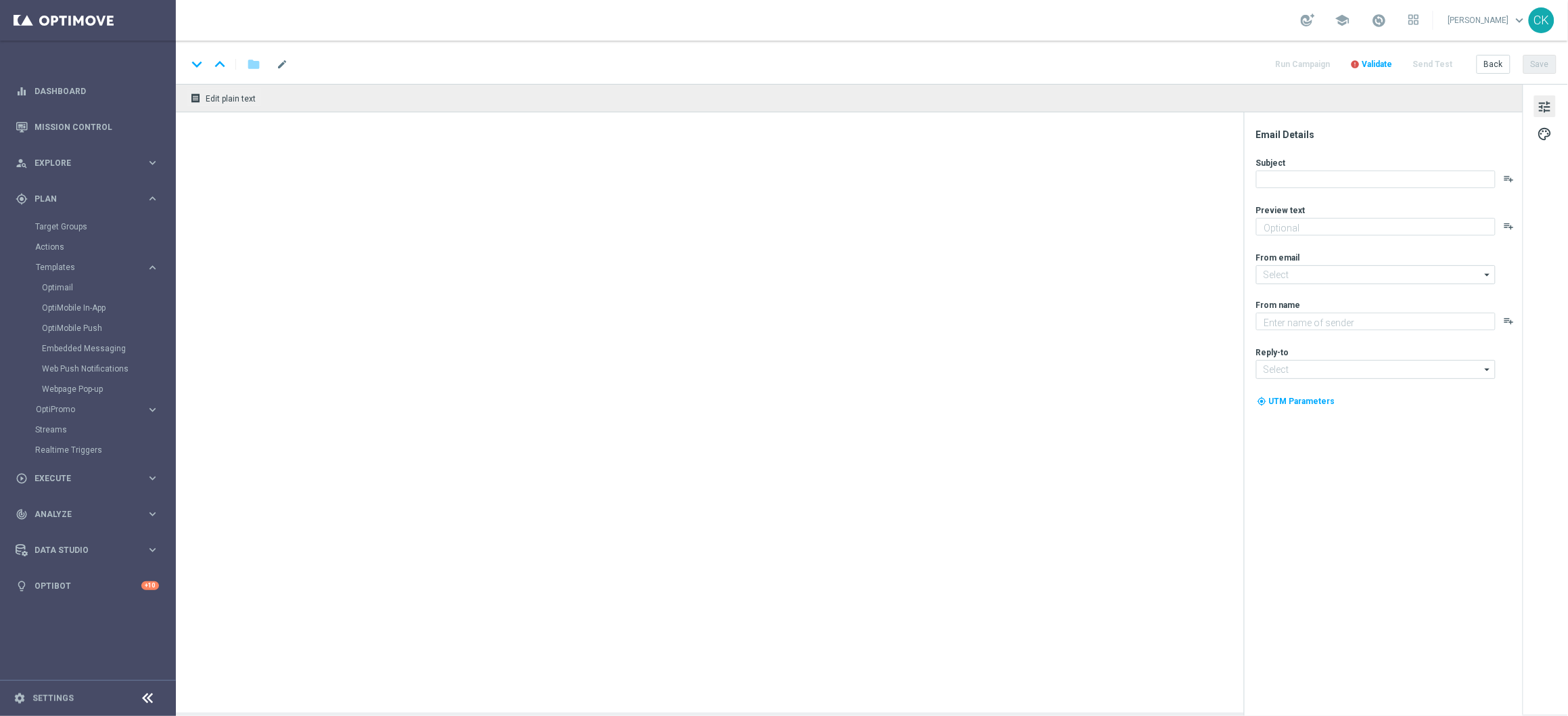
type textarea "Spare beim LOTTO 6aus49."
type textarea "Lottoland"
type input "mail@crm.lottoland.com"
type input "service@lottoland.com"
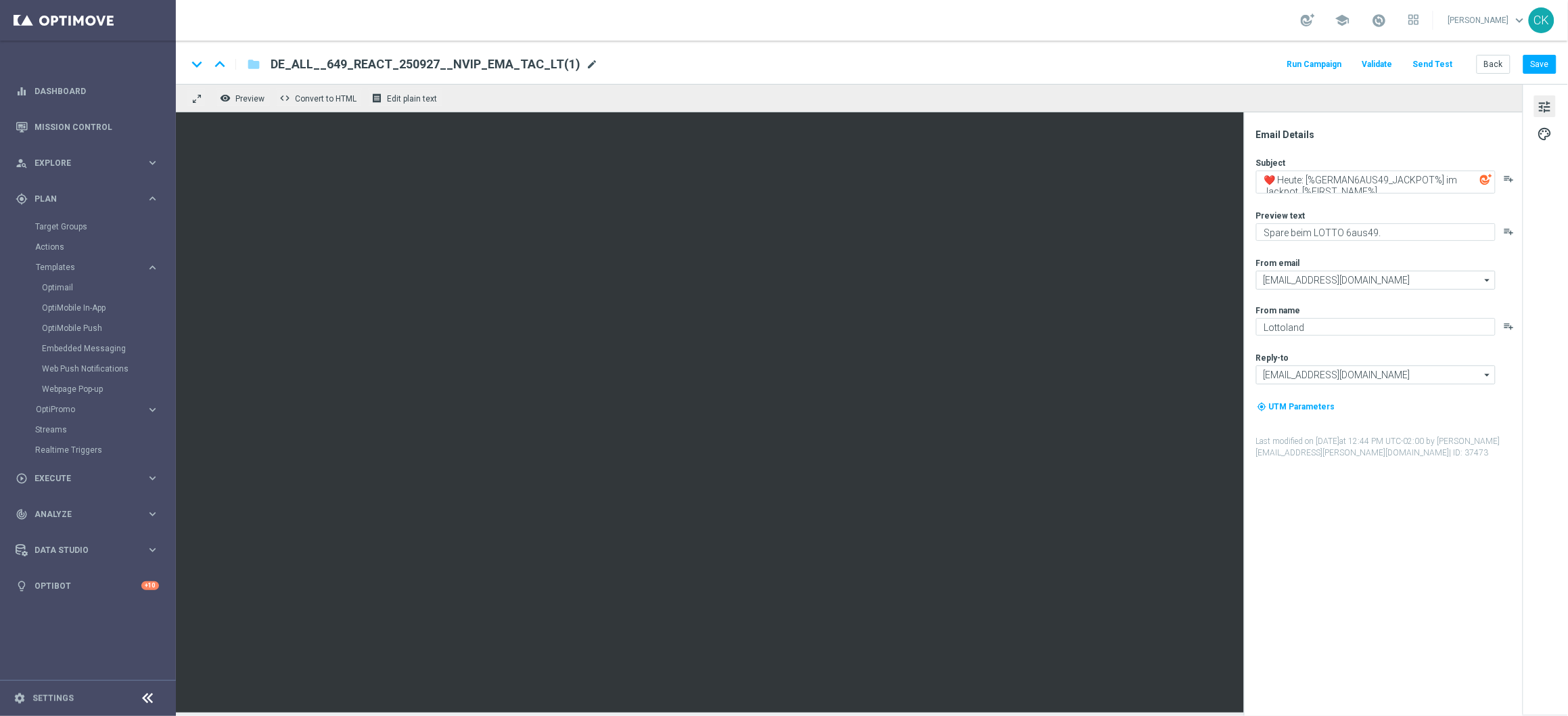
click at [586, 60] on span "mode_edit" at bounding box center [592, 64] width 12 height 12
click at [560, 60] on input "DE_ALL__649_REACT_250927__NVIP_EMA_TAC_LT(1)" at bounding box center [437, 64] width 335 height 17
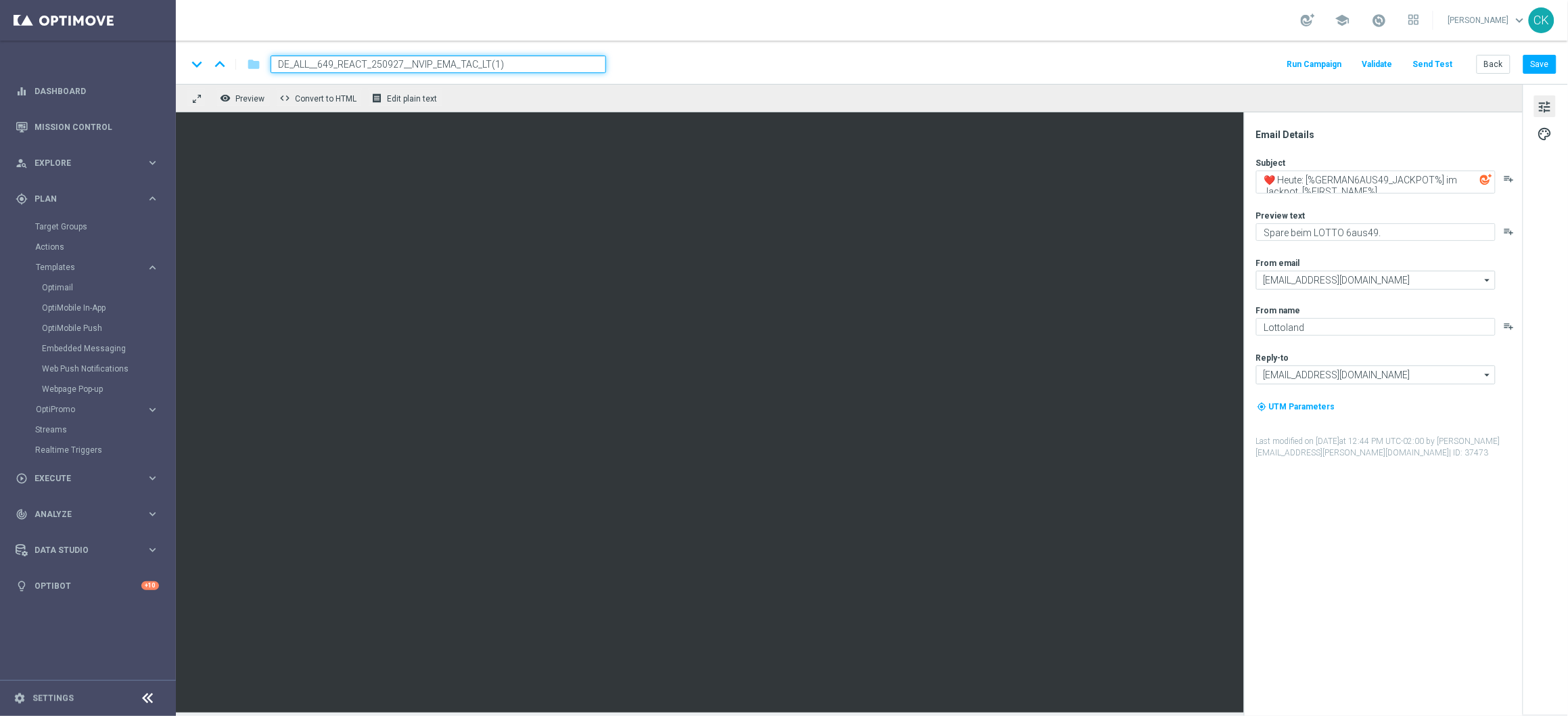
paste input "ACTIVE_251008__NVIP_EMA_TAC_LT"
type input "DE_ALL__649_ACTIVE_251008__NVIP_EMA_TAC_LT"
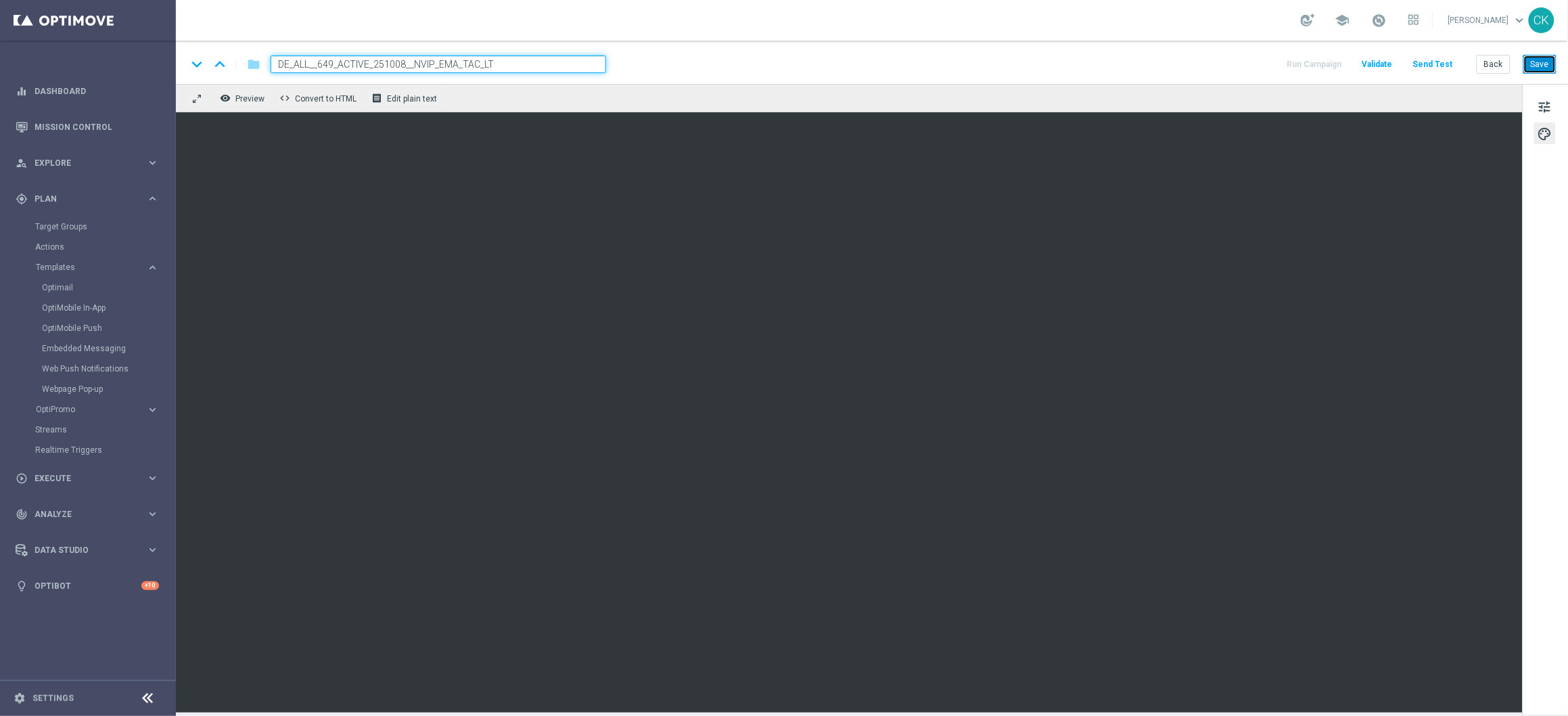
click at [1543, 56] on button "Save" at bounding box center [1540, 64] width 33 height 19
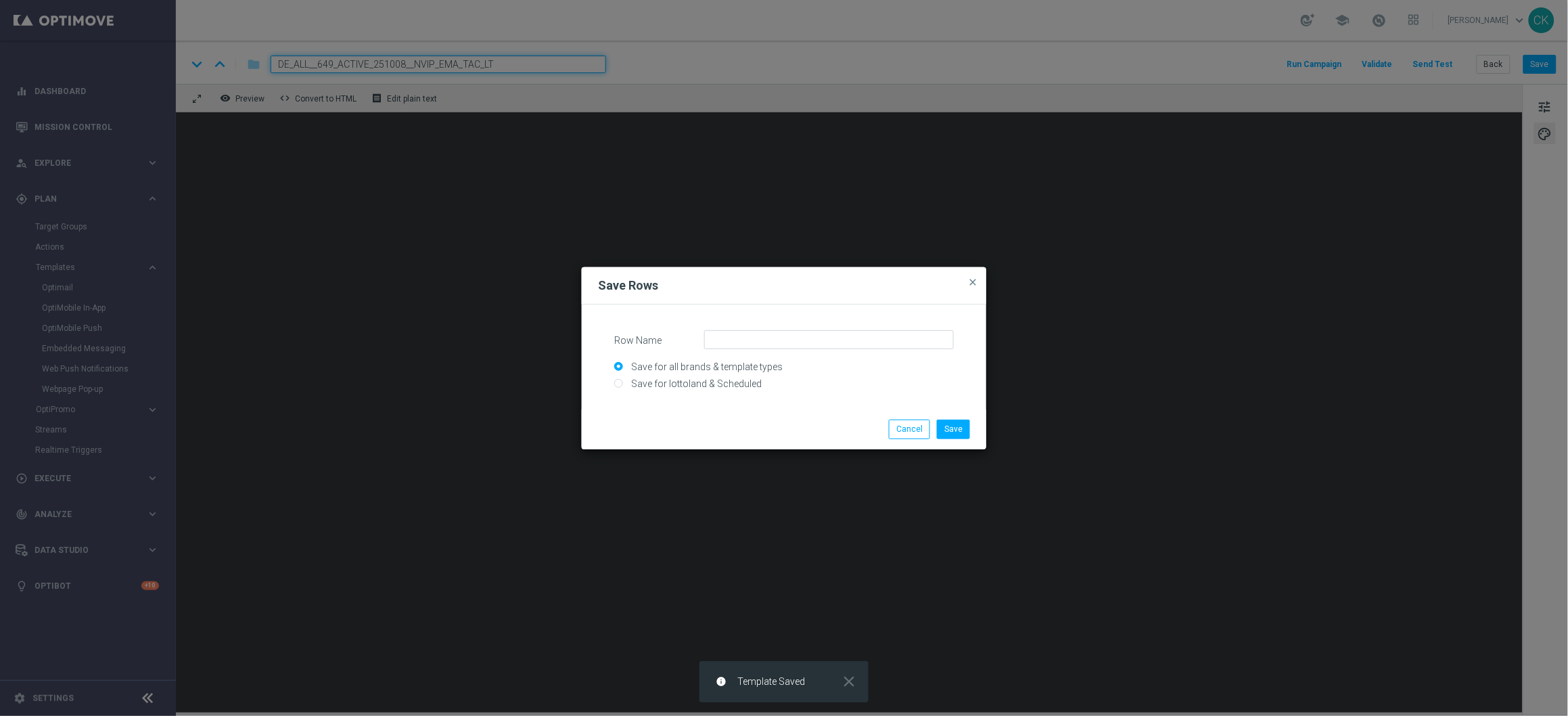
click at [737, 379] on input "Save for all brands & template types" at bounding box center [784, 373] width 340 height 19
click at [723, 383] on input "Save for lottoland & Scheduled" at bounding box center [784, 390] width 340 height 19
radio input "true"
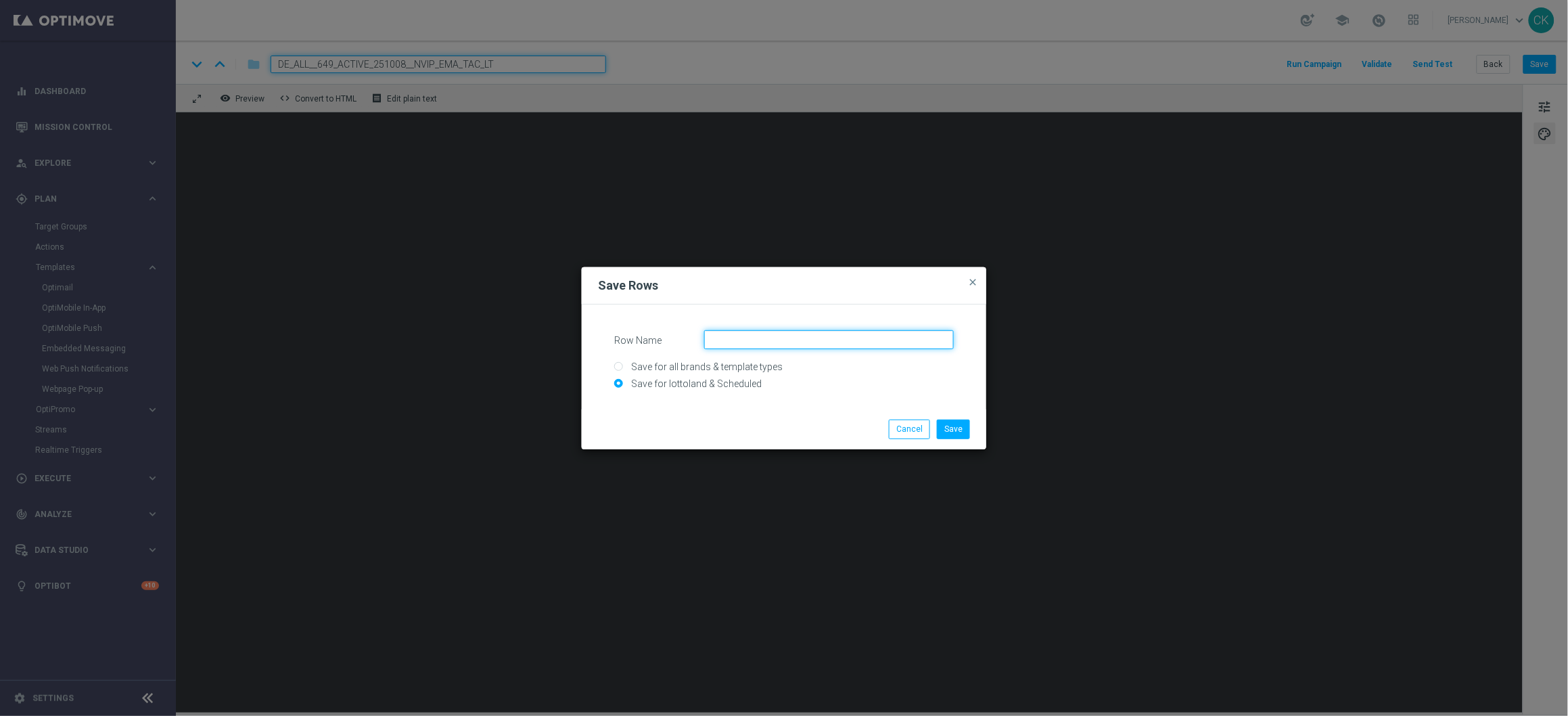
click at [789, 335] on input "Row Name" at bounding box center [829, 340] width 249 height 19
type input "SC_DE_E"
click at [976, 280] on span "close" at bounding box center [973, 282] width 10 height 10
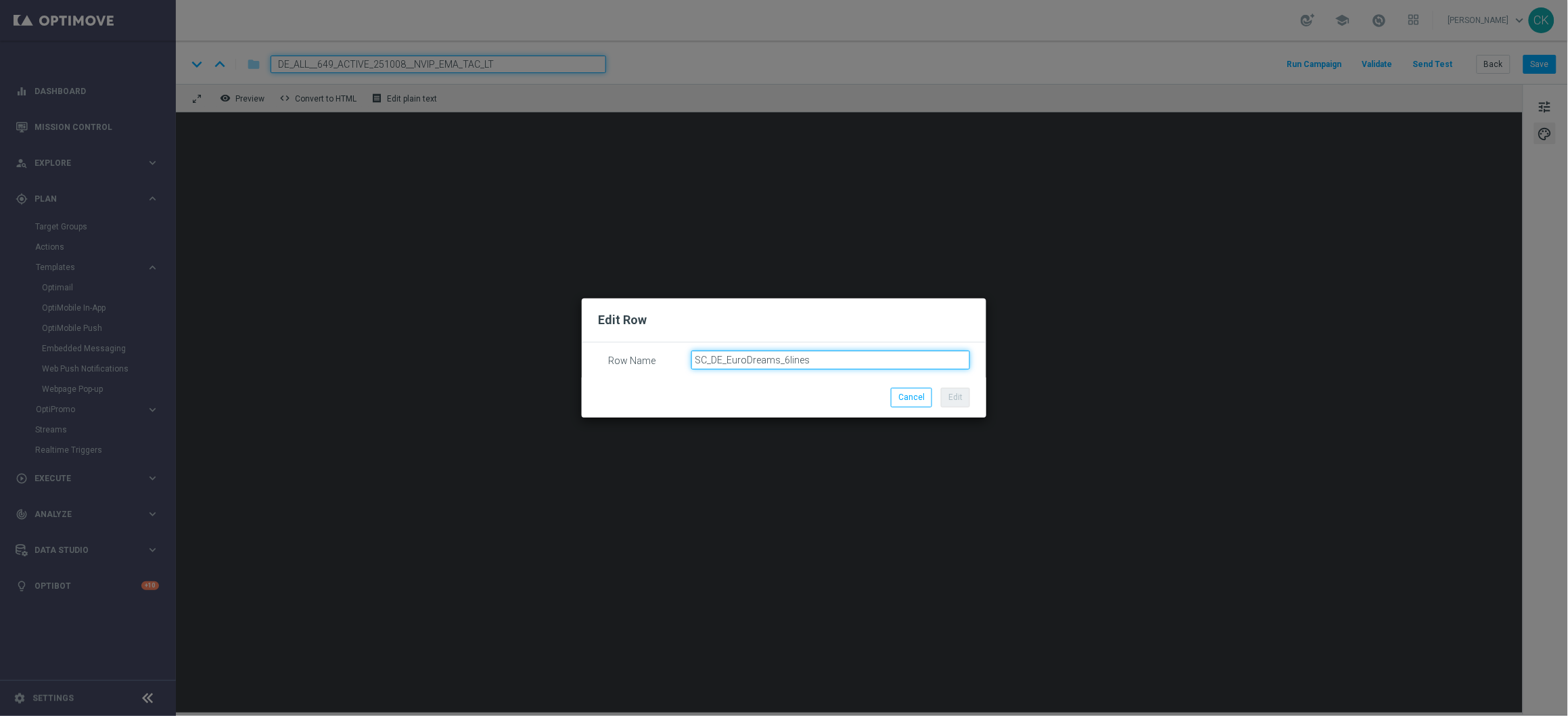
drag, startPoint x: 823, startPoint y: 361, endPoint x: 691, endPoint y: 353, distance: 132.2
click at [691, 353] on input "SC_DE_EuroDreams_6lines" at bounding box center [831, 361] width 280 height 19
click at [906, 394] on button "Cancel" at bounding box center [912, 398] width 42 height 19
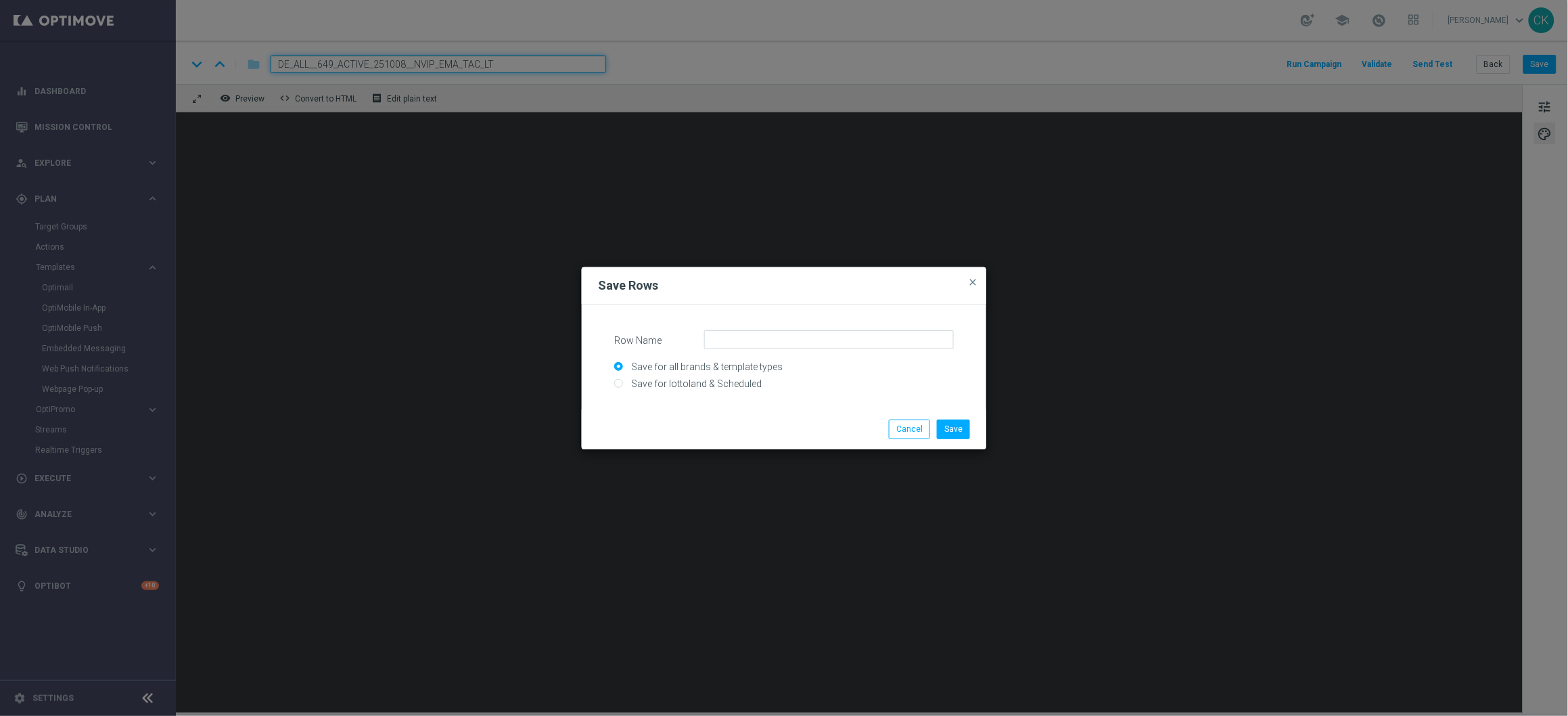
click at [685, 377] on input "Save for all brands & template types" at bounding box center [784, 373] width 340 height 19
click at [673, 387] on input "Save for lottoland & Scheduled" at bounding box center [784, 390] width 340 height 19
radio input "true"
click at [772, 338] on input "Row Name" at bounding box center [829, 340] width 249 height 19
paste input "SC_DE_EuroDreams_6lines"
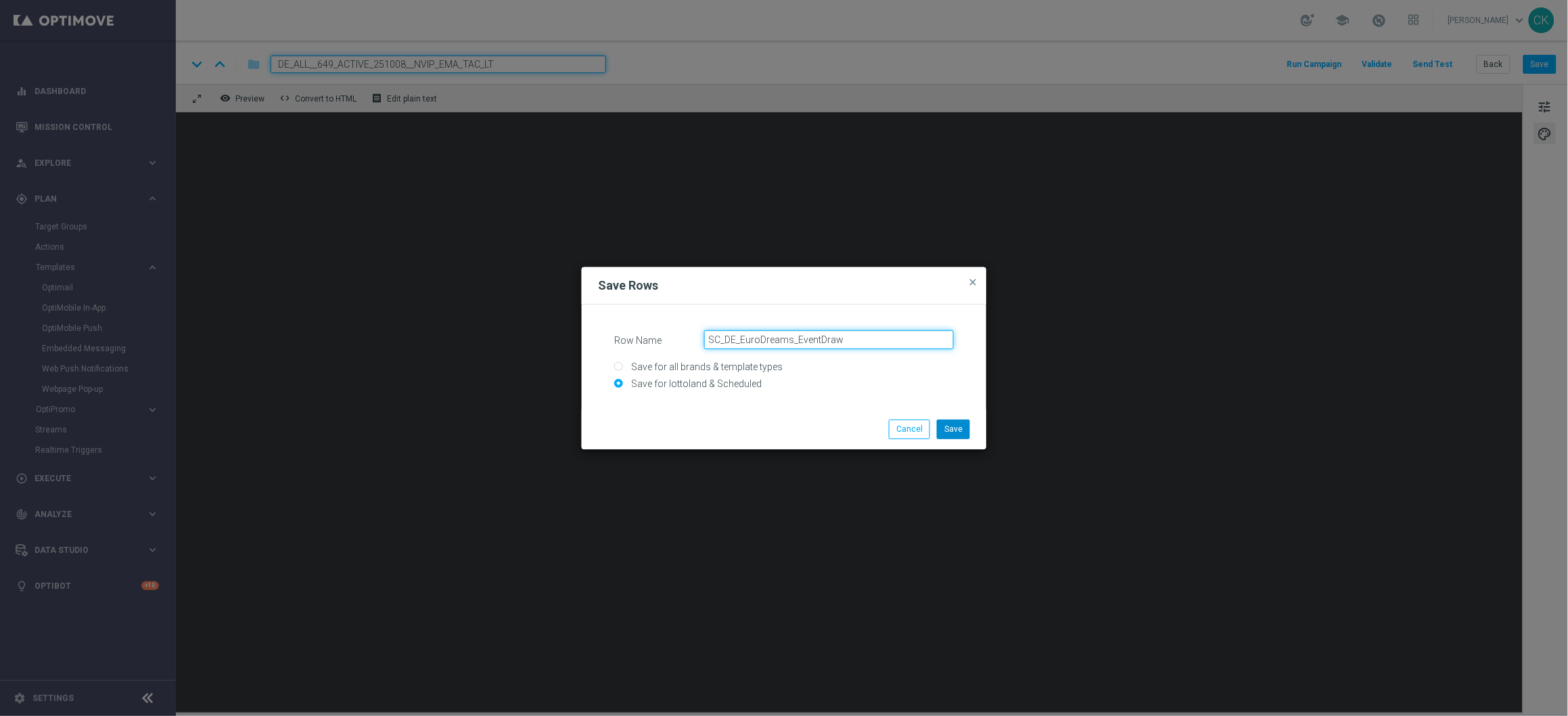
type input "SC_DE_EuroDreams_EventDraw"
click at [955, 428] on button "Save" at bounding box center [954, 429] width 33 height 19
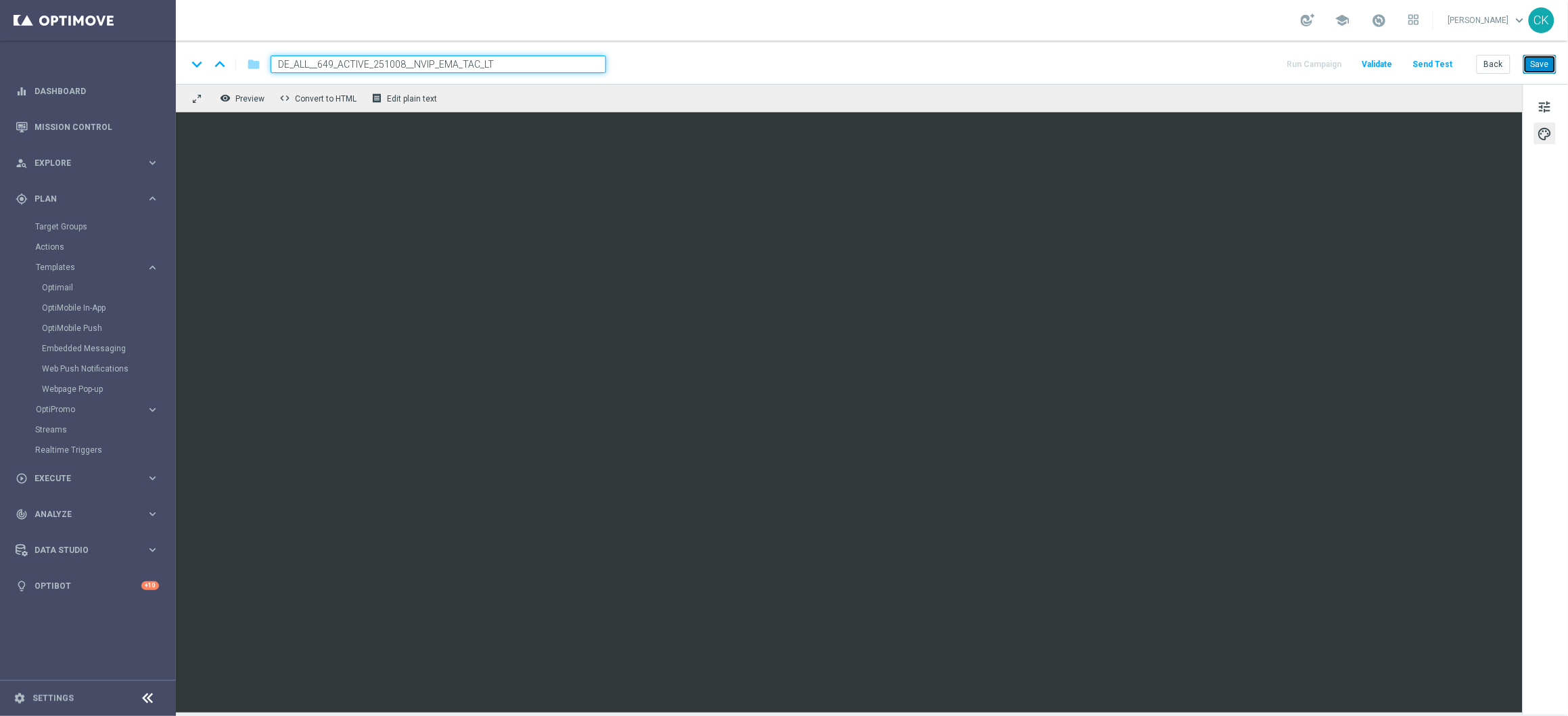
click at [1539, 66] on button "Save" at bounding box center [1540, 64] width 33 height 19
click at [1551, 107] on span "tune" at bounding box center [1545, 107] width 15 height 17
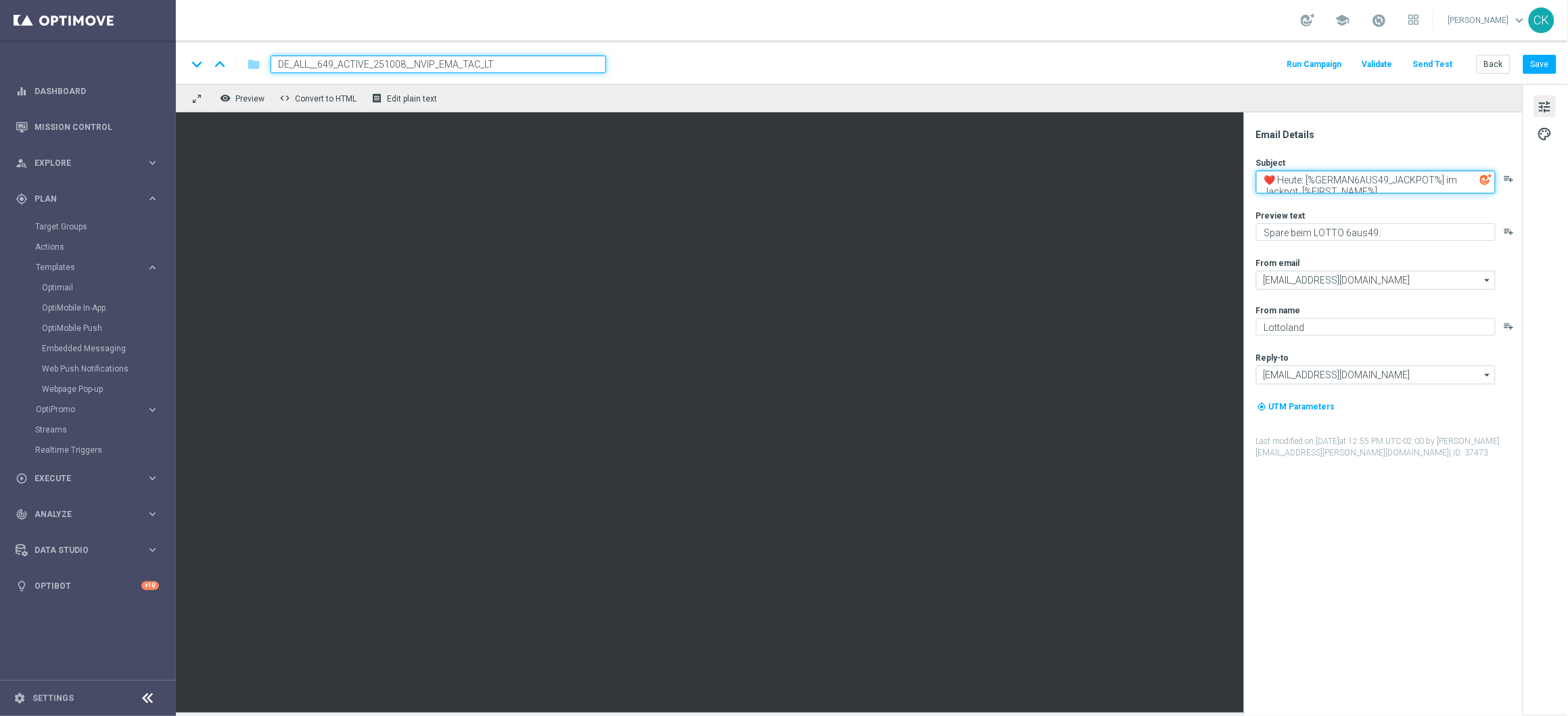
click at [1474, 180] on textarea "❤️ Heute: [%GERMAN6AUS49_JACKPOT%] im Jackpot, [%FIRST_NAME%]" at bounding box center [1376, 182] width 239 height 23
click at [1297, 218] on label "Preview text" at bounding box center [1280, 216] width 49 height 10
click at [1475, 179] on textarea "❤️ Heute: [%GERMAN6AUS49_JACKPOT%] im Jackpot, [%FIRST_NAME%]" at bounding box center [1376, 182] width 239 height 23
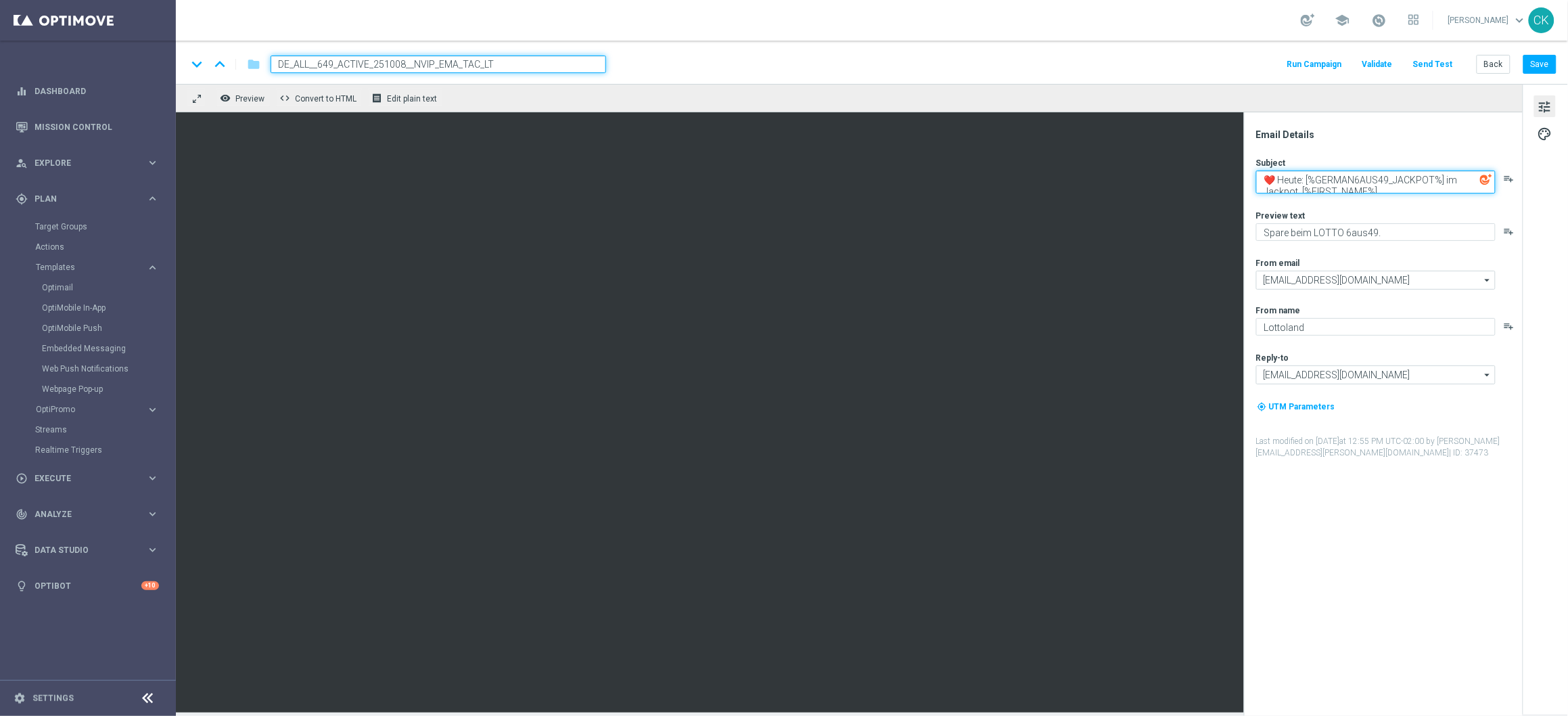
drag, startPoint x: 1475, startPoint y: 179, endPoint x: 1281, endPoint y: 175, distance: 194.0
click at [1281, 175] on textarea "❤️ Heute: [%GERMAN6AUS49_JACKPOT%] im Jackpot, [%FIRST_NAME%]" at bounding box center [1376, 182] width 239 height 23
click at [1386, 186] on textarea "[%FIRST_NAME%]" at bounding box center [1376, 179] width 239 height 17
type textarea "[%FIRST_NAME%], dein LOTTO am Mittwoch wartet"
click at [1370, 236] on div "Subject [%FIRST_NAME%], dein LOTTO am Mittwoch wartet playlist_add Preview text…" at bounding box center [1389, 305] width 265 height 296
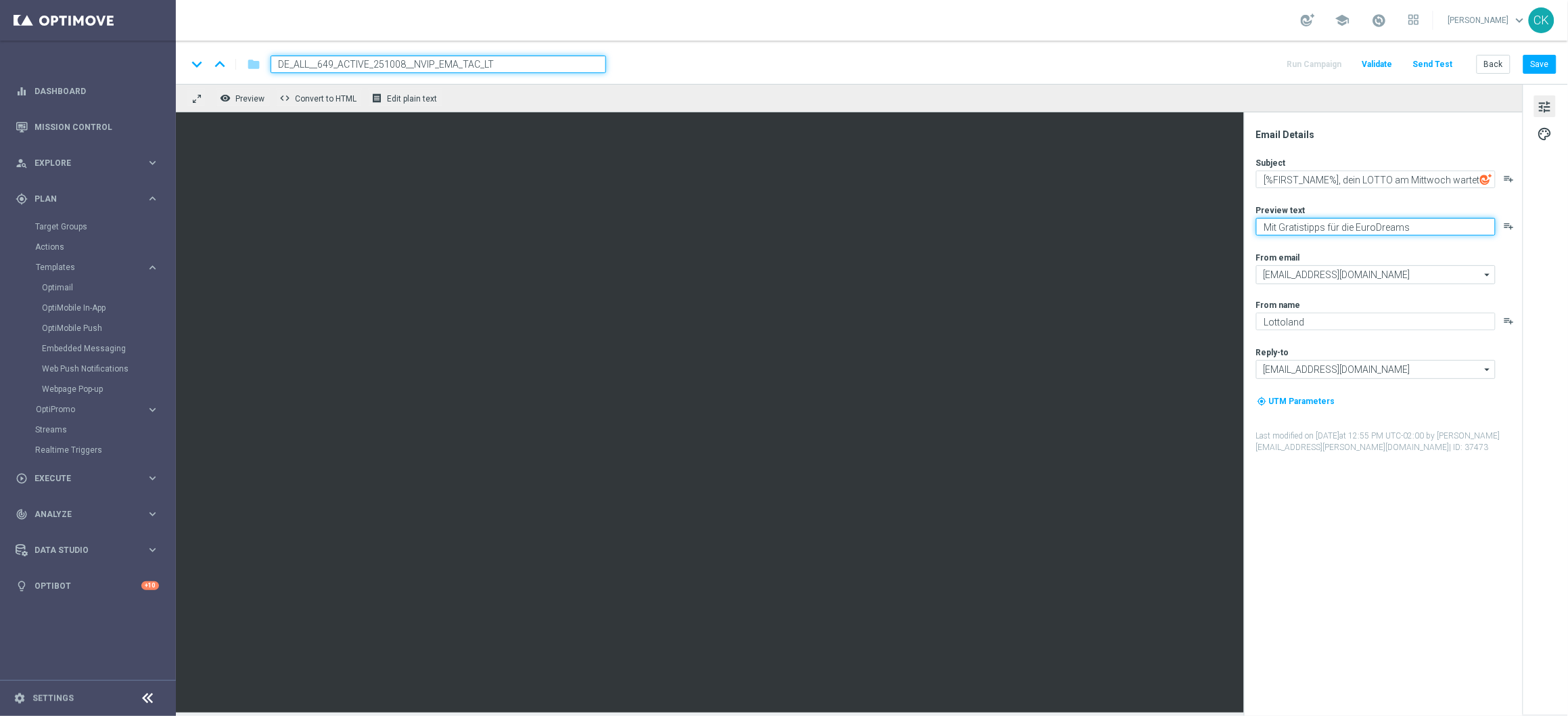
click at [1410, 226] on textarea "Mit Gratistipps für die EuroDreams" at bounding box center [1376, 226] width 239 height 17
click at [1359, 227] on textarea "Mit Gratistipps für die EuroDreams." at bounding box center [1376, 226] width 239 height 17
type textarea "Mit Gratistipps für die EuroDreams."
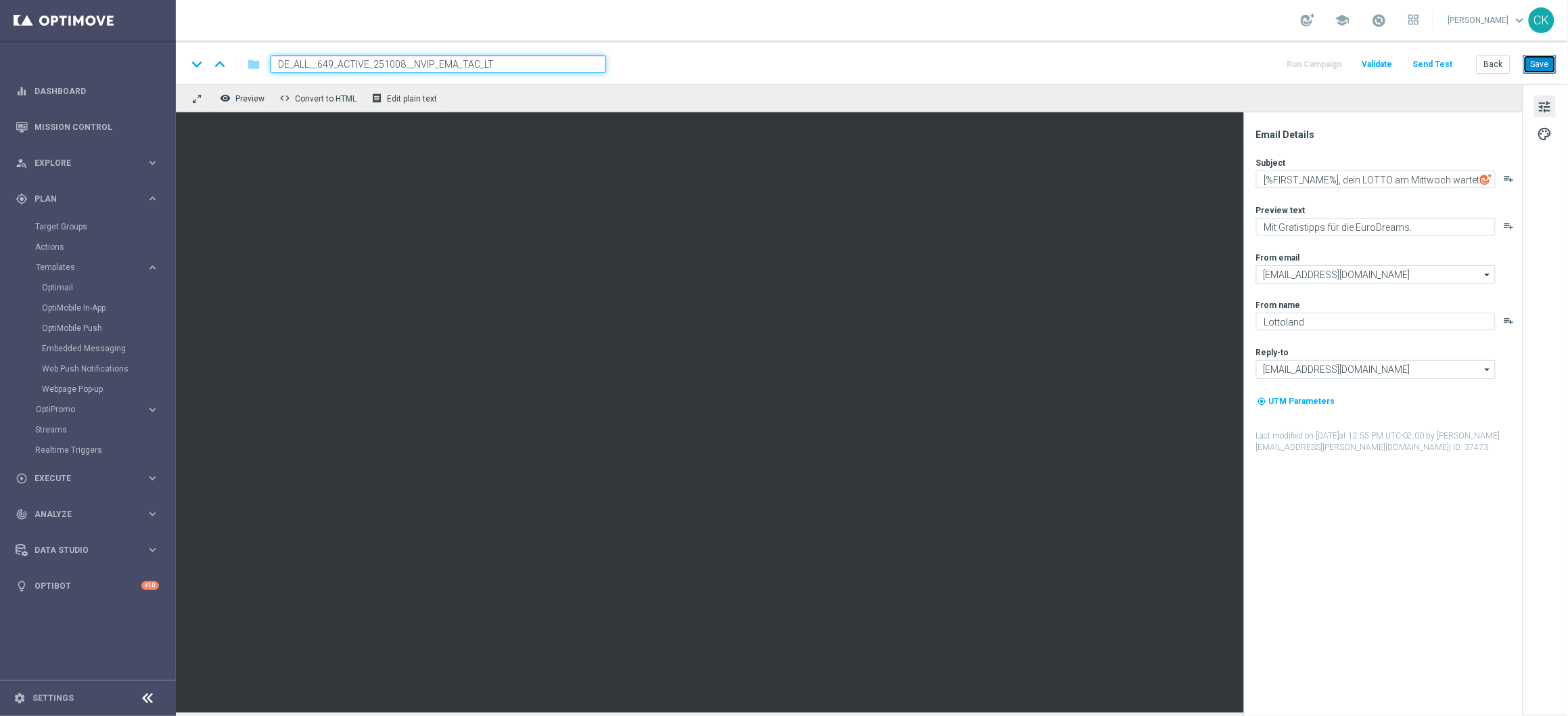
click at [1540, 63] on button "Save" at bounding box center [1540, 64] width 33 height 19
click at [1353, 181] on textarea "[%FIRST_NAME%], dein LOTTO am Mittwoch wartet" at bounding box center [1376, 179] width 239 height 17
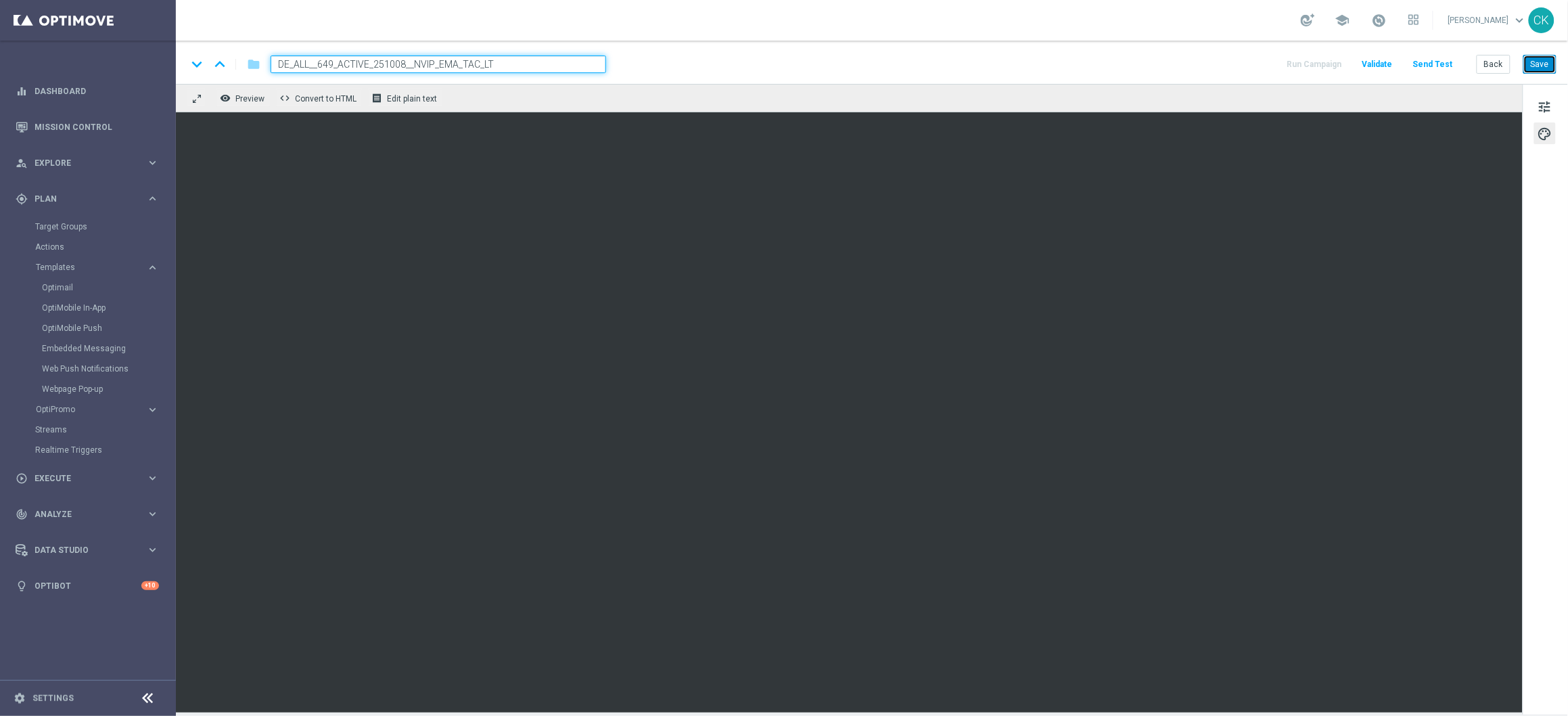
click at [1546, 62] on button "Save" at bounding box center [1540, 64] width 33 height 19
click at [1546, 63] on button "Save" at bounding box center [1540, 64] width 33 height 19
click at [1545, 69] on button "Save" at bounding box center [1540, 64] width 33 height 19
click at [1501, 64] on button "Back" at bounding box center [1493, 64] width 34 height 19
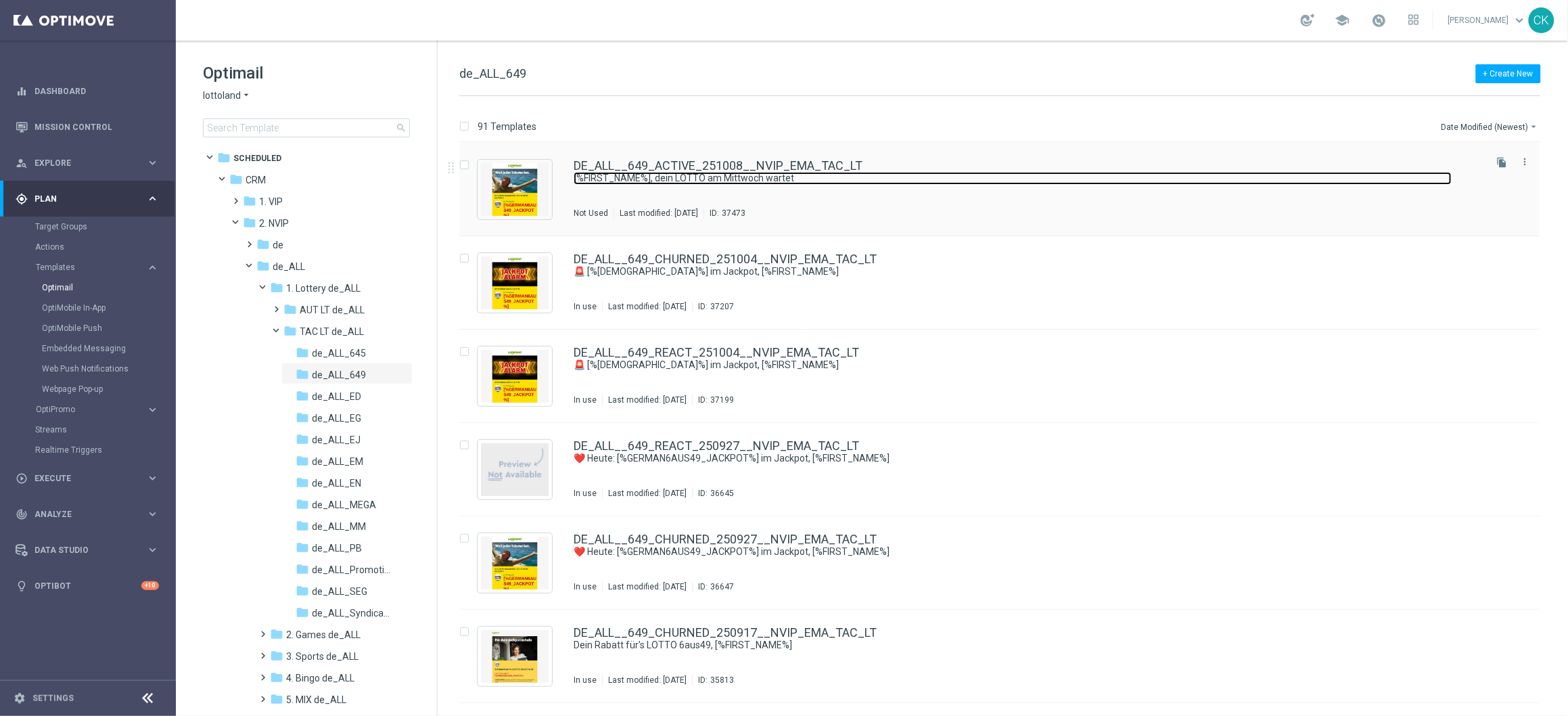
click at [688, 175] on link "[%FIRST_NAME%], dein LOTTO am Mittwoch wartet" at bounding box center [1013, 178] width 878 height 13
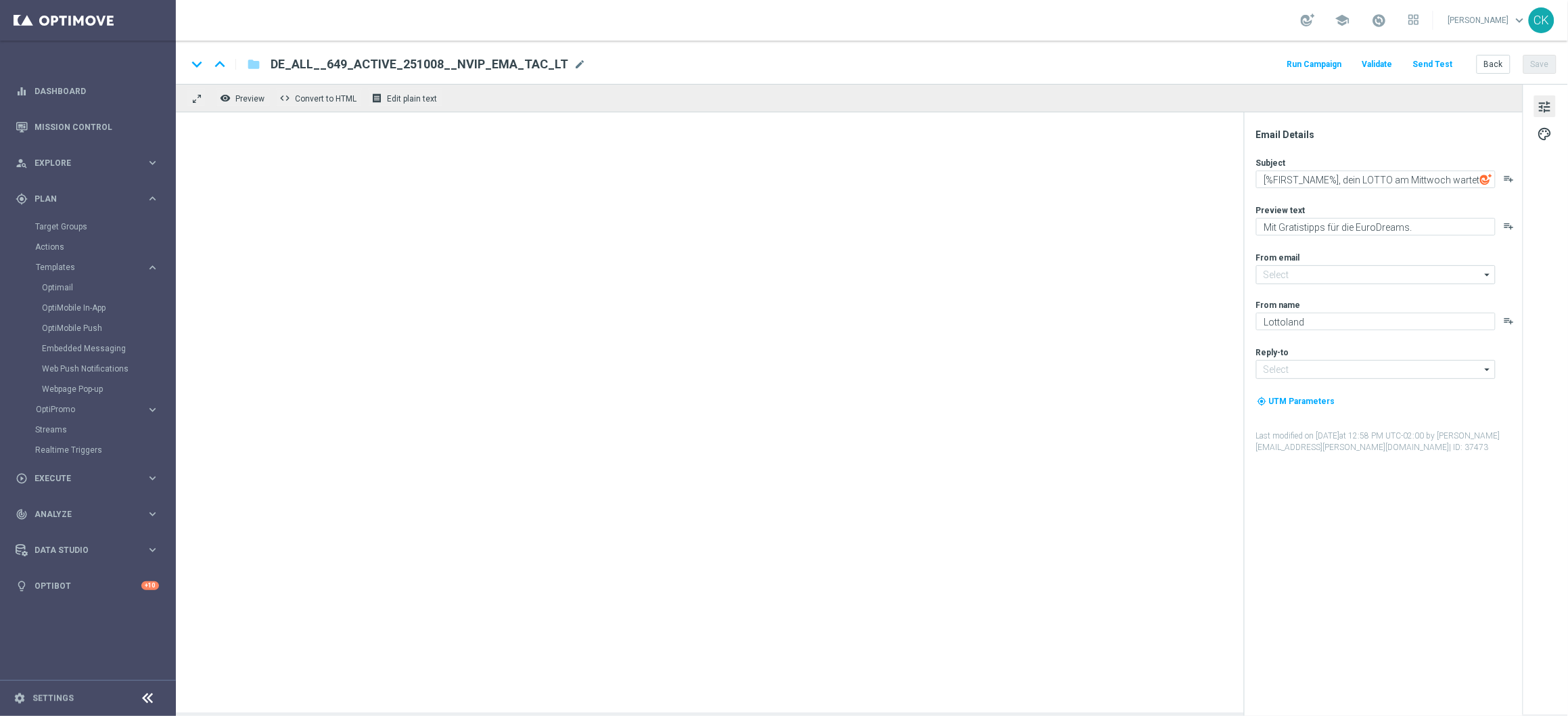
type input "mail@crm.lottoland.com"
type input "service@lottoland.com"
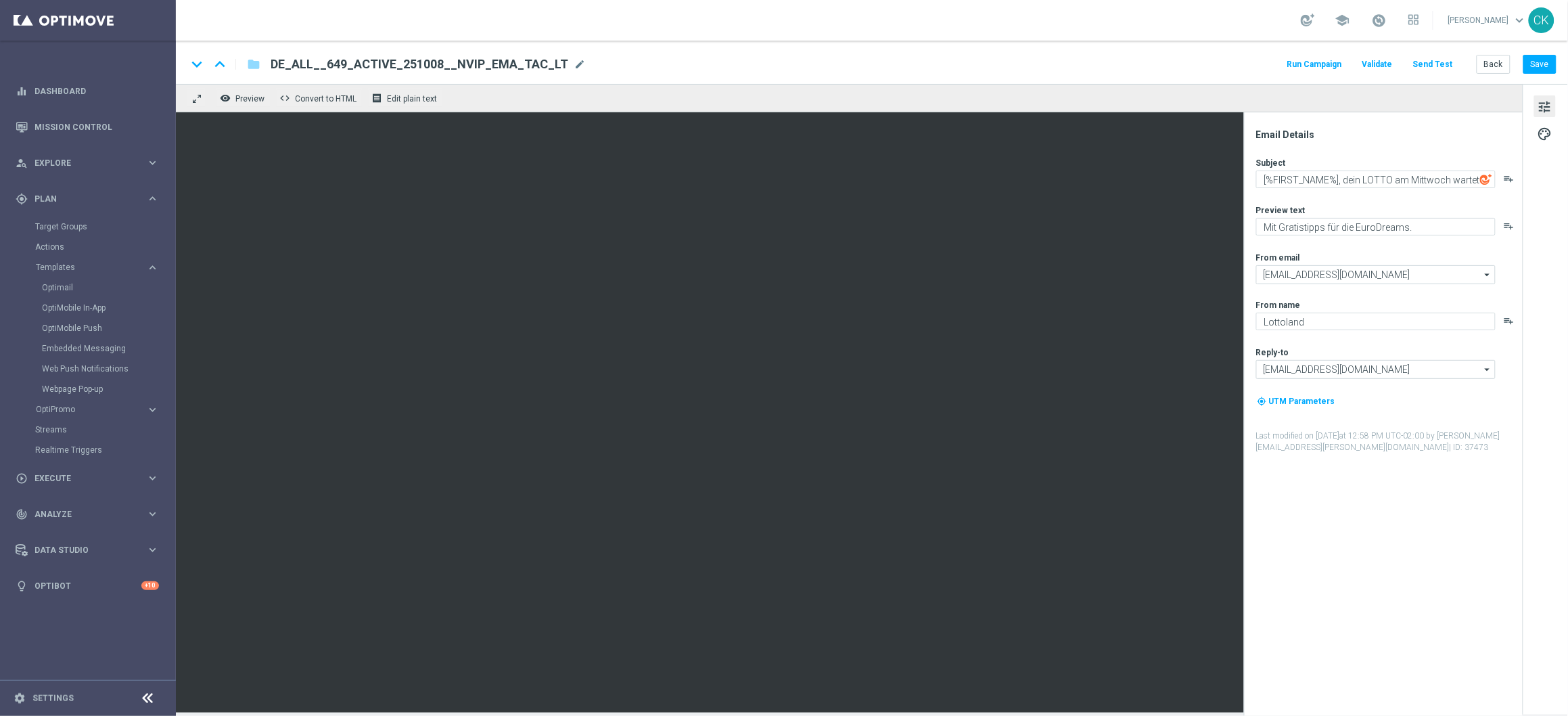
click at [1439, 78] on div "keyboard_arrow_down keyboard_arrow_up folder DE_ALL__649_ACTIVE_251008__NVIP_EM…" at bounding box center [871, 62] width 1392 height 43
click at [1440, 70] on button "Send Test" at bounding box center [1433, 64] width 44 height 18
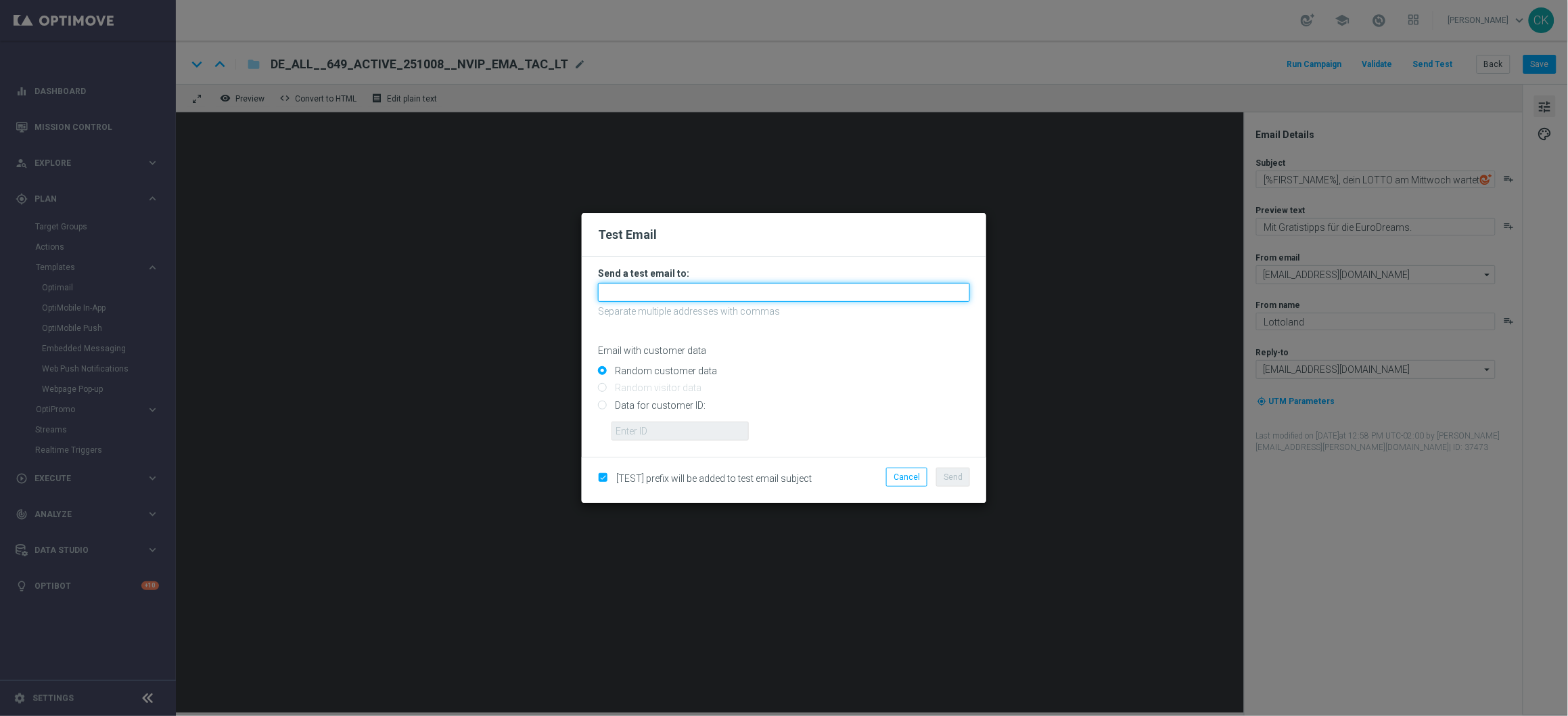
click at [761, 292] on input "text" at bounding box center [784, 292] width 373 height 19
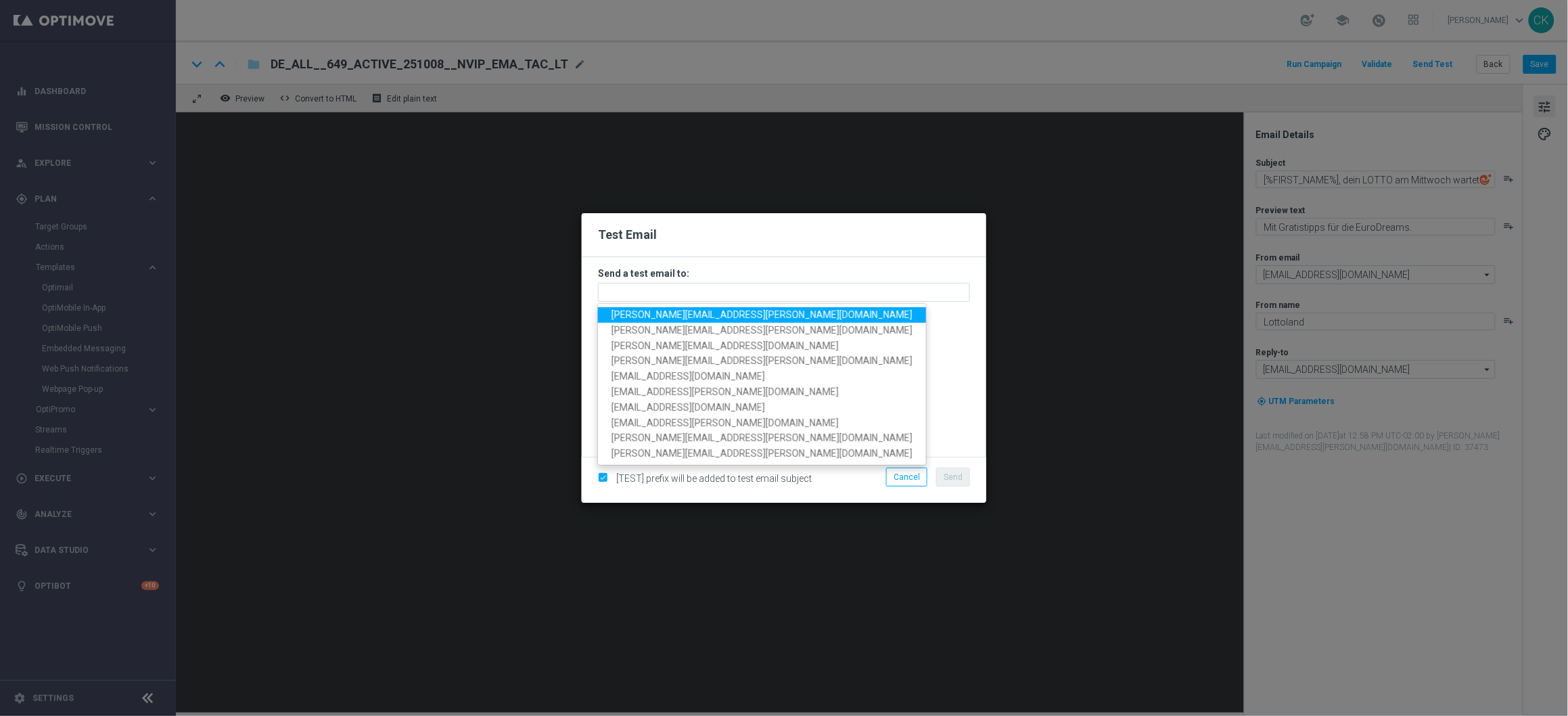
click at [709, 320] on span "charlotte.kammeyer@lottoland.com" at bounding box center [762, 315] width 301 height 10
type input "charlotte.kammeyer@lottoland.com"
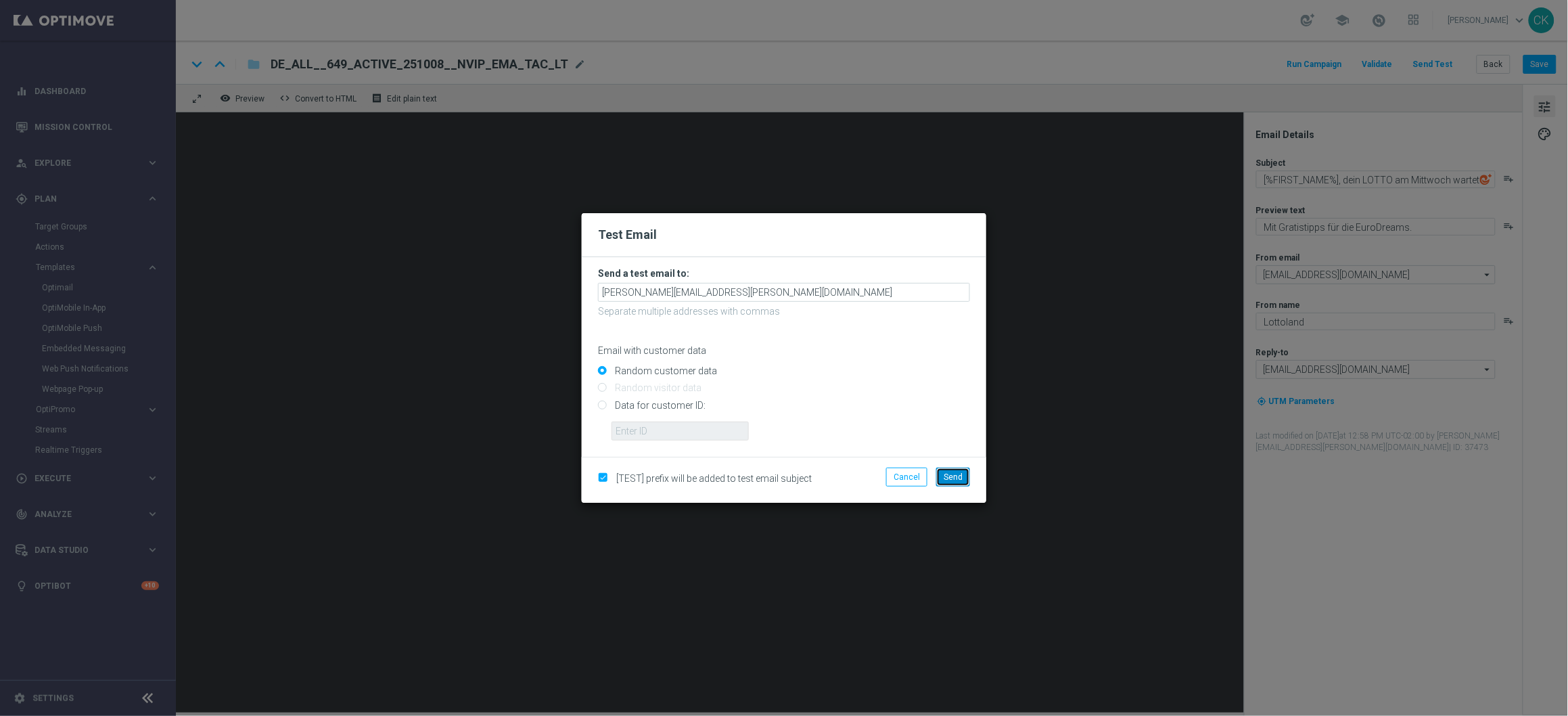
click at [956, 478] on span "Send" at bounding box center [954, 477] width 19 height 10
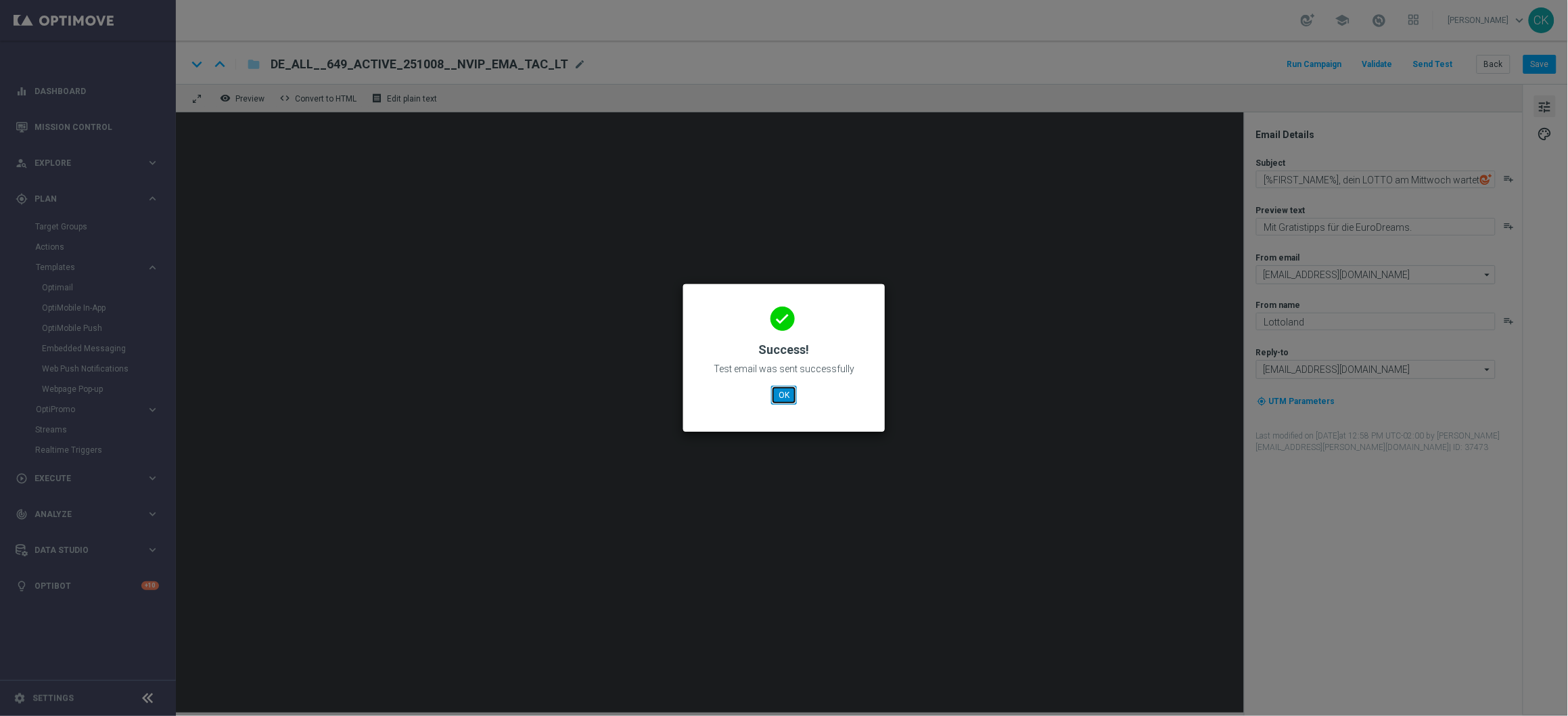
click at [783, 390] on button "OK" at bounding box center [784, 395] width 26 height 19
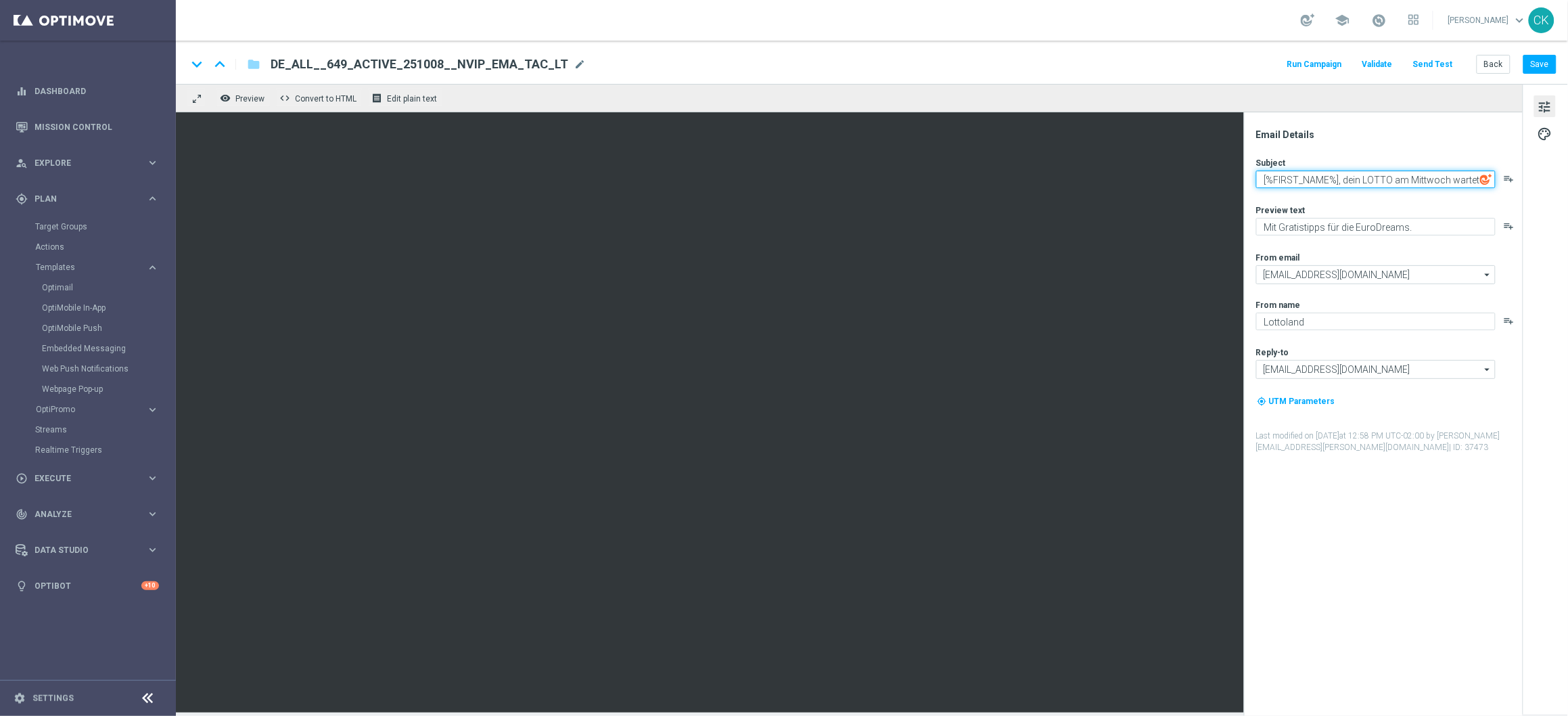
click at [1343, 179] on textarea "[%FIRST_NAME%], dein LOTTO am Mittwoch wartet" at bounding box center [1376, 179] width 239 height 17
click at [1547, 67] on button "Save" at bounding box center [1540, 64] width 33 height 19
click at [1541, 67] on button "Save" at bounding box center [1540, 64] width 33 height 19
click at [1441, 65] on button "Send Test" at bounding box center [1433, 64] width 44 height 18
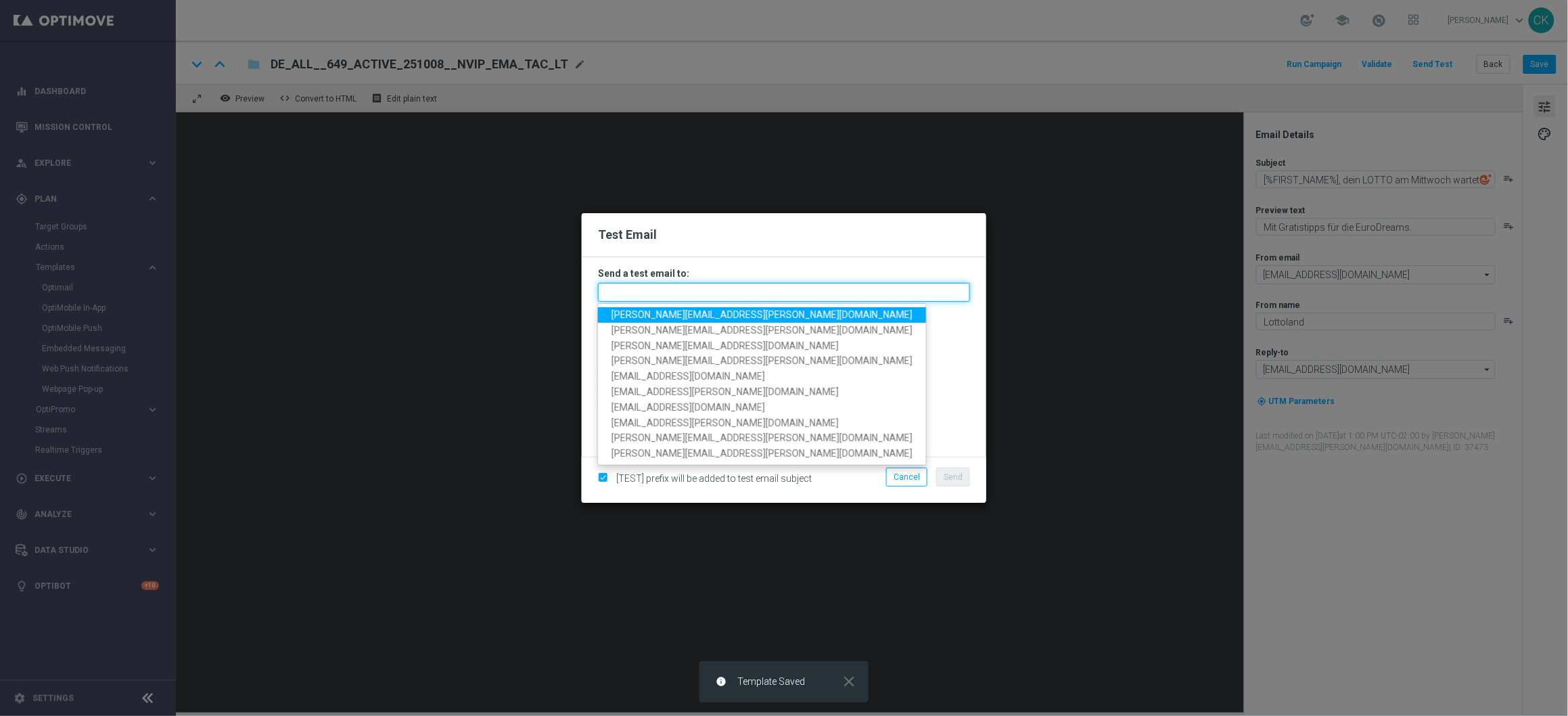
click at [853, 292] on input "text" at bounding box center [784, 292] width 373 height 19
click at [748, 313] on span "charlotte.kammeyer@lottoland.com" at bounding box center [762, 315] width 301 height 10
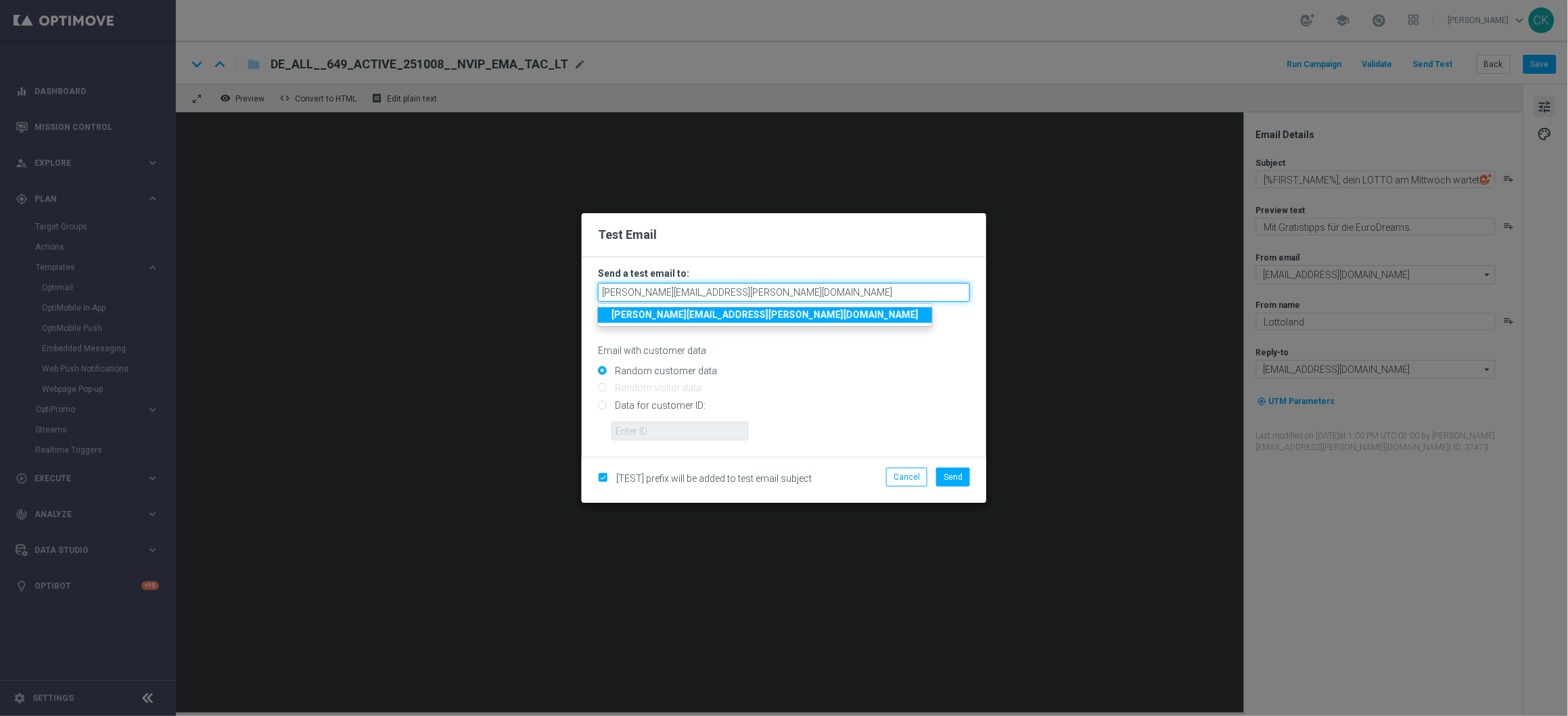
click at [813, 292] on input "charlotte.kammeyer@lottoland.com" at bounding box center [784, 292] width 373 height 19
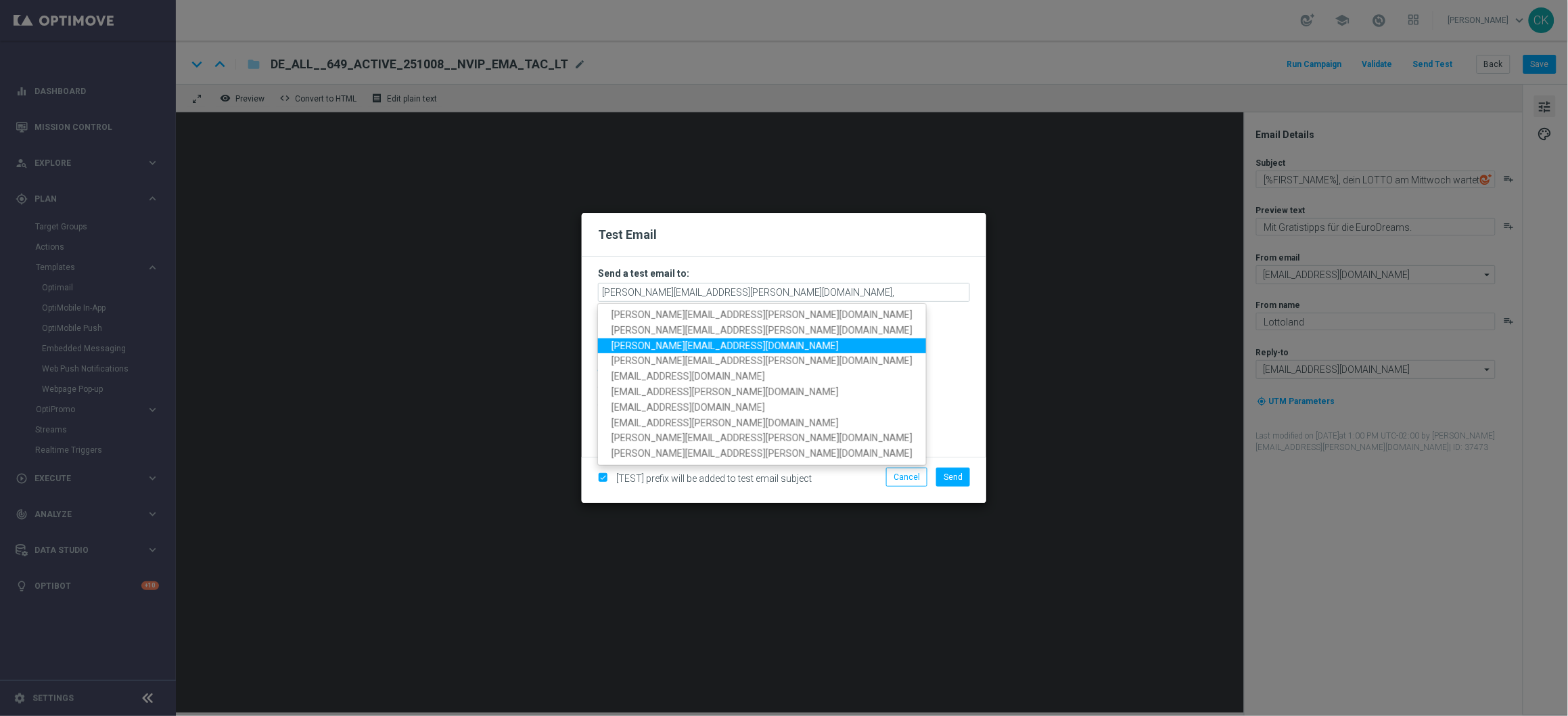
click at [647, 342] on span "sebastian.aubel@lottoland.com" at bounding box center [725, 345] width 227 height 10
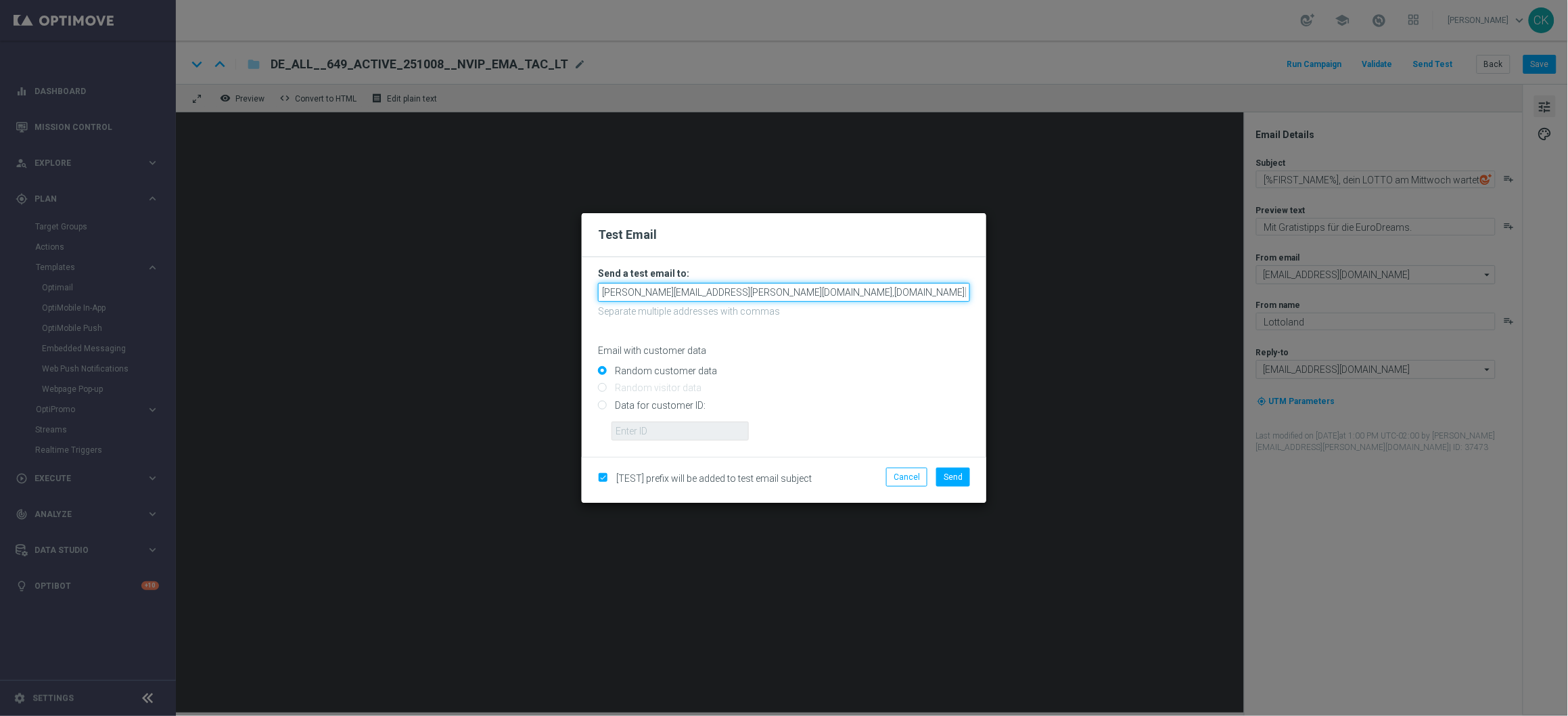
click at [910, 290] on input "charlotte.kammeyer@lottoland.com,sebastian.aubel@lottoland.com" at bounding box center [784, 292] width 373 height 19
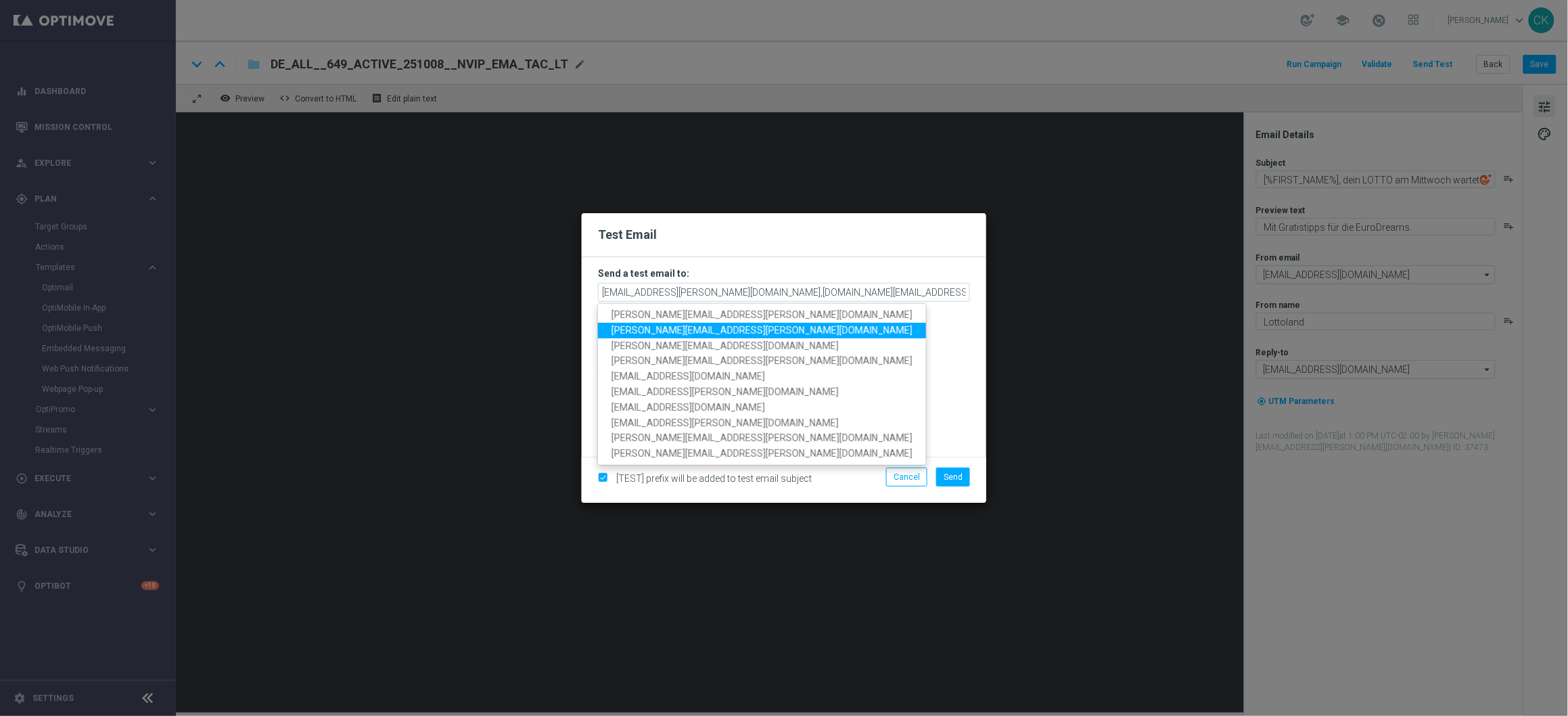
click at [731, 331] on span "michaela.weinmann@lottoland.com" at bounding box center [762, 330] width 301 height 10
type input "charlotte.kammeyer@lottoland.com,sebastian.aubel@lottoland.com,michaela.weinman…"
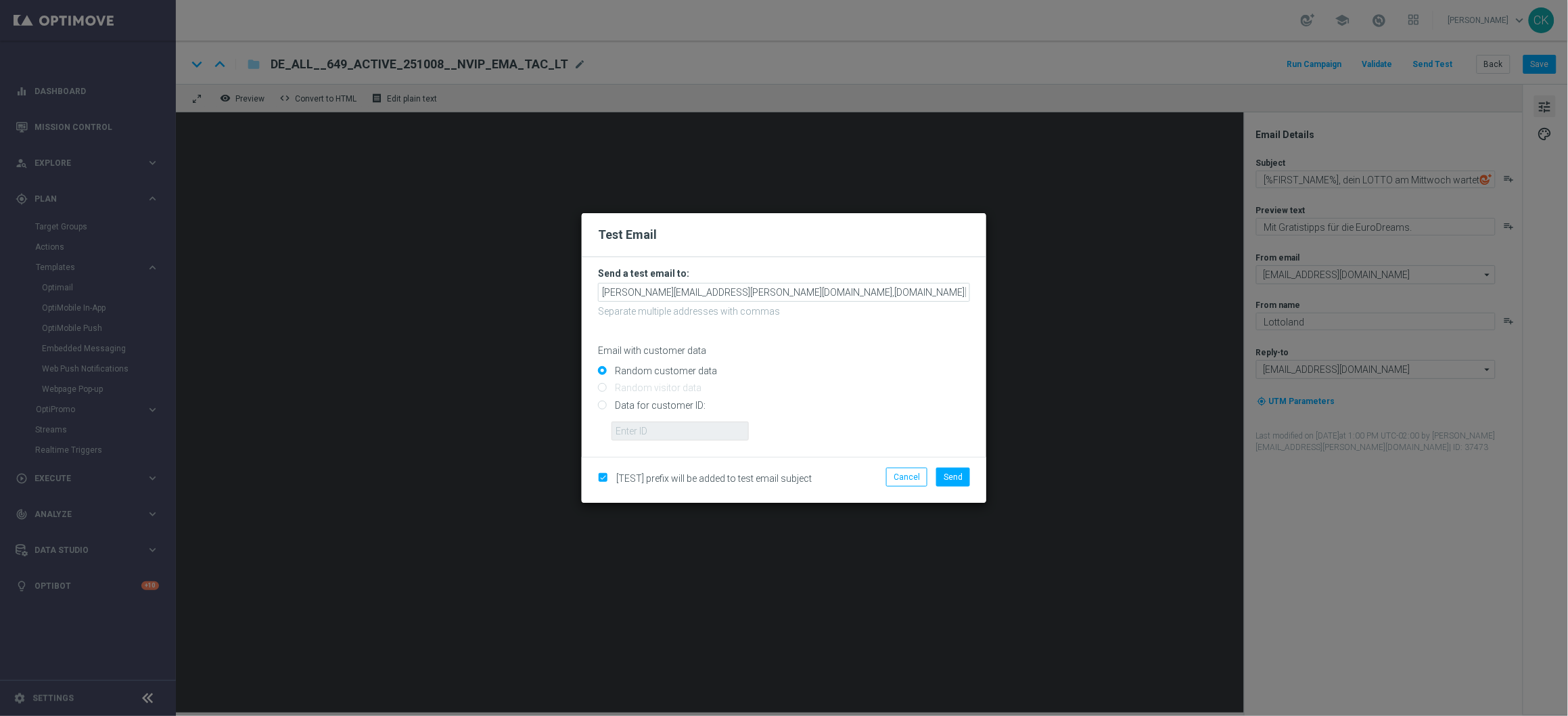
click at [672, 404] on input "Data for customer ID:" at bounding box center [784, 411] width 373 height 19
radio input "true"
click at [672, 425] on input "text" at bounding box center [680, 432] width 138 height 19
type input "14586067"
click at [957, 475] on span "Send" at bounding box center [954, 477] width 19 height 10
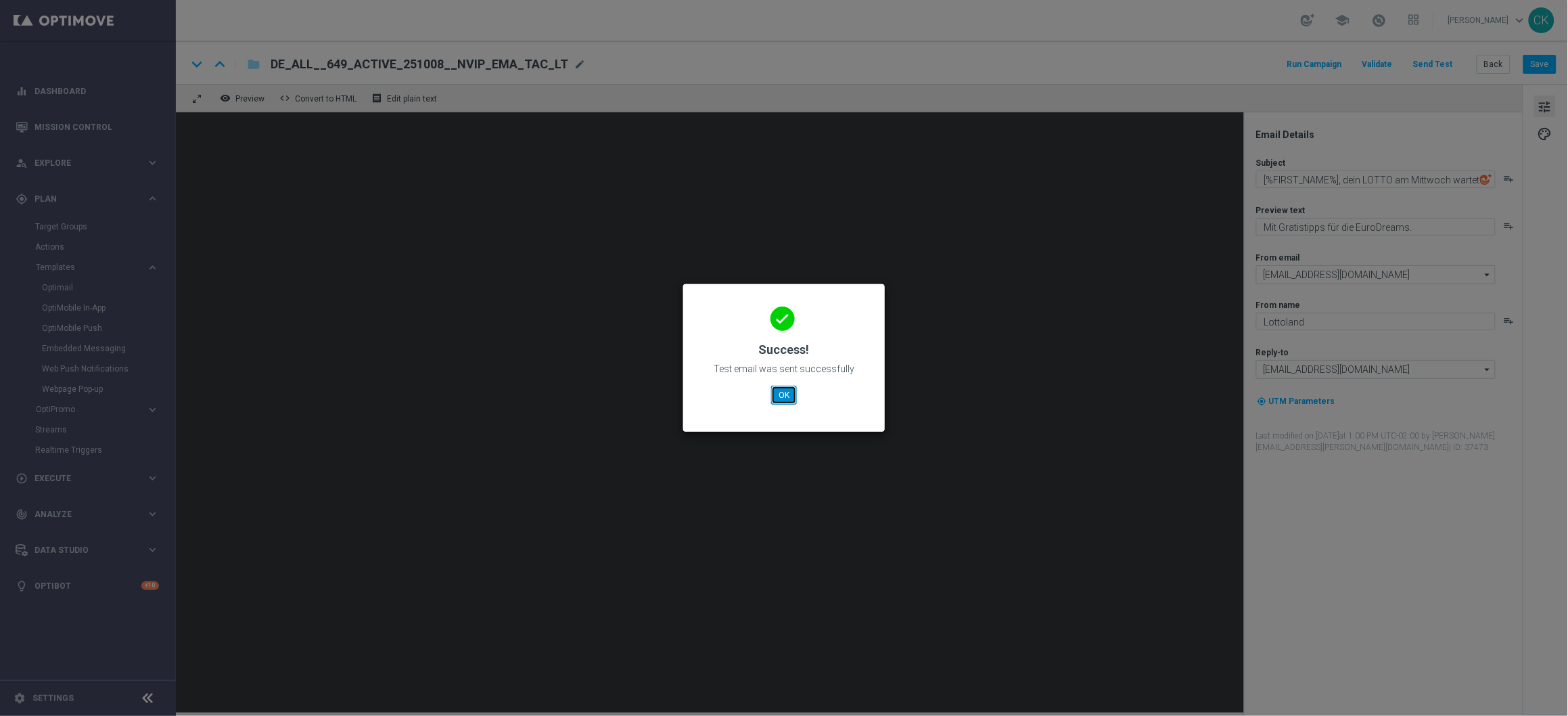
click at [781, 398] on button "OK" at bounding box center [784, 395] width 26 height 19
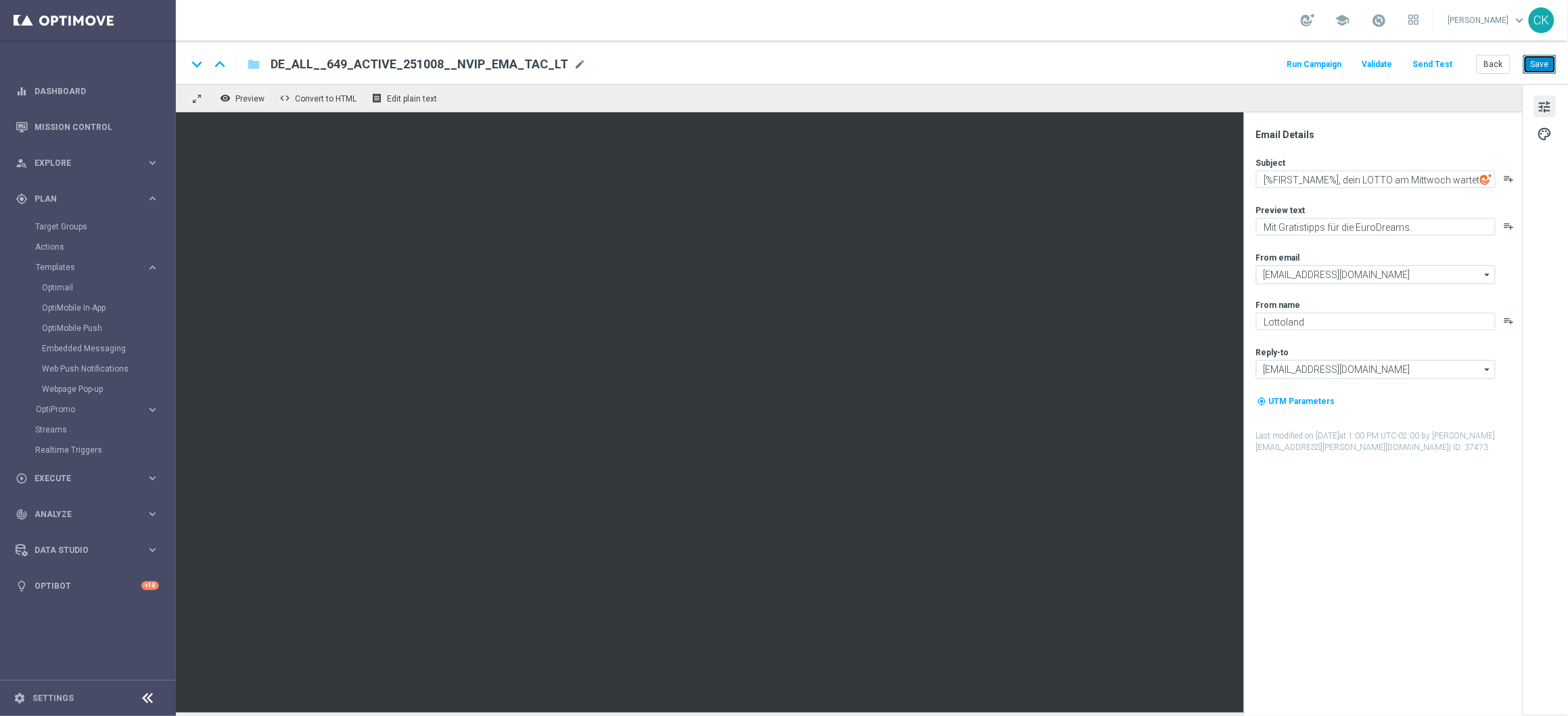
click at [1543, 69] on button "Save" at bounding box center [1540, 64] width 33 height 19
click at [1490, 62] on button "Back" at bounding box center [1493, 64] width 34 height 19
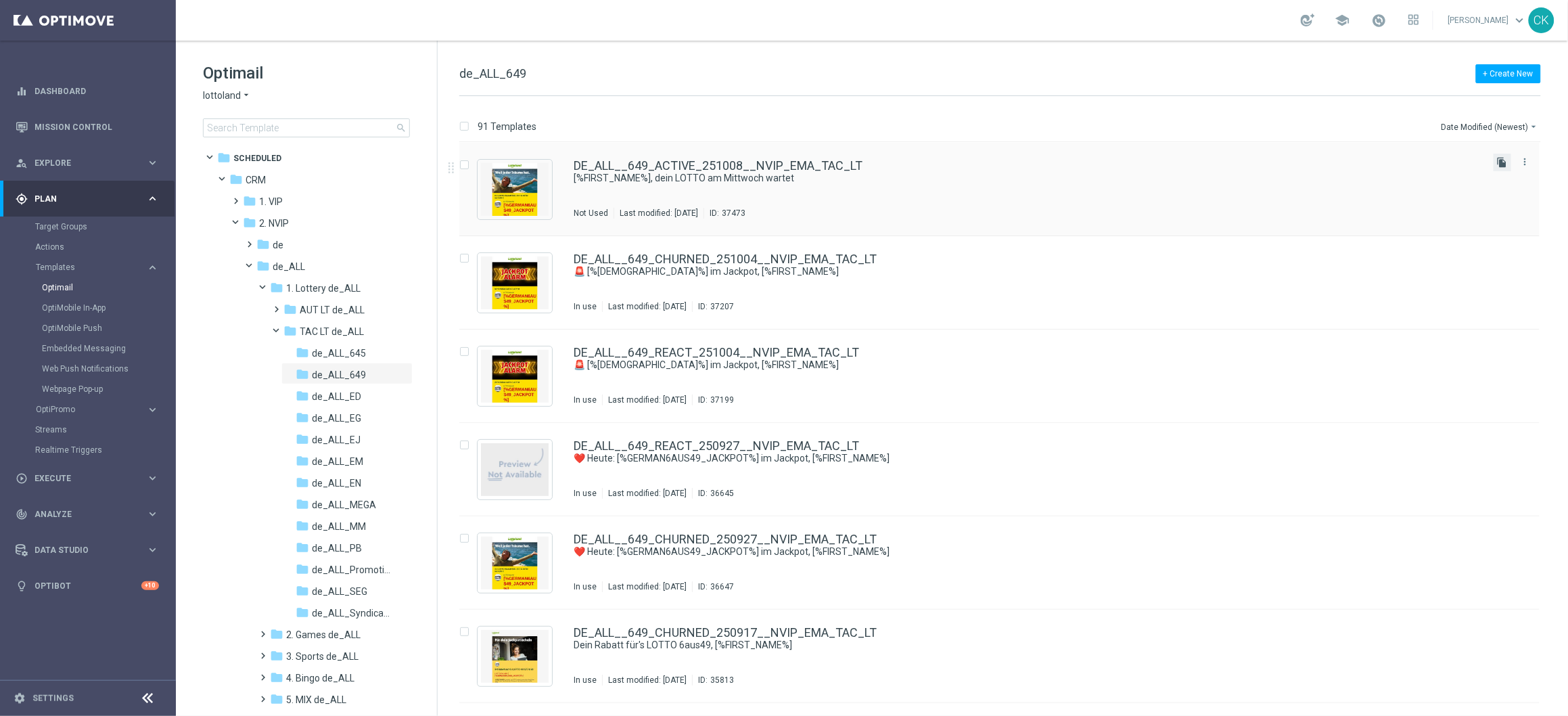
click at [1500, 164] on icon "file_copy" at bounding box center [1502, 162] width 10 height 10
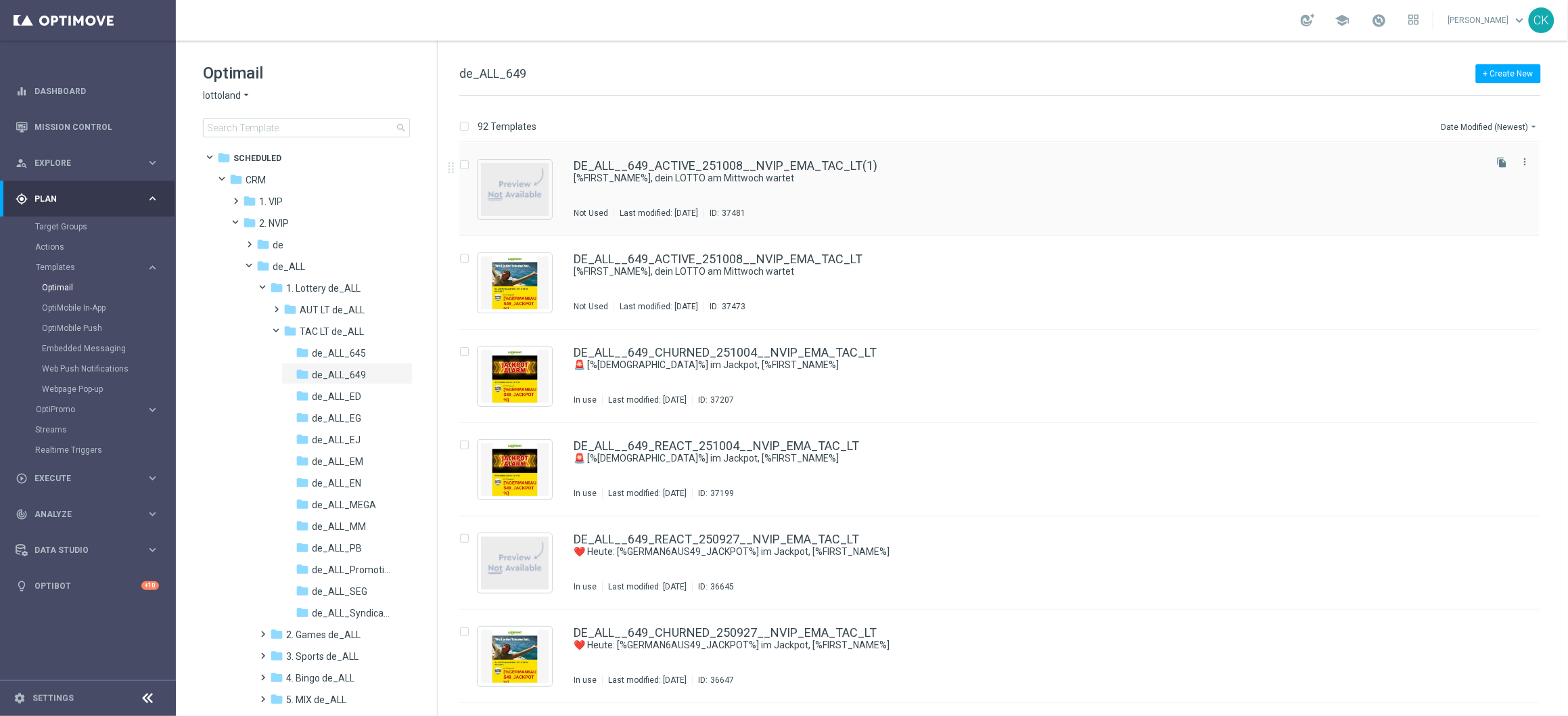
click at [726, 156] on div "DE_ALL__649_ACTIVE_251008__NVIP_EMA_TAC_LT(1) [%FIRST_NAME%], dein LOTTO am Mit…" at bounding box center [999, 190] width 1080 height 94
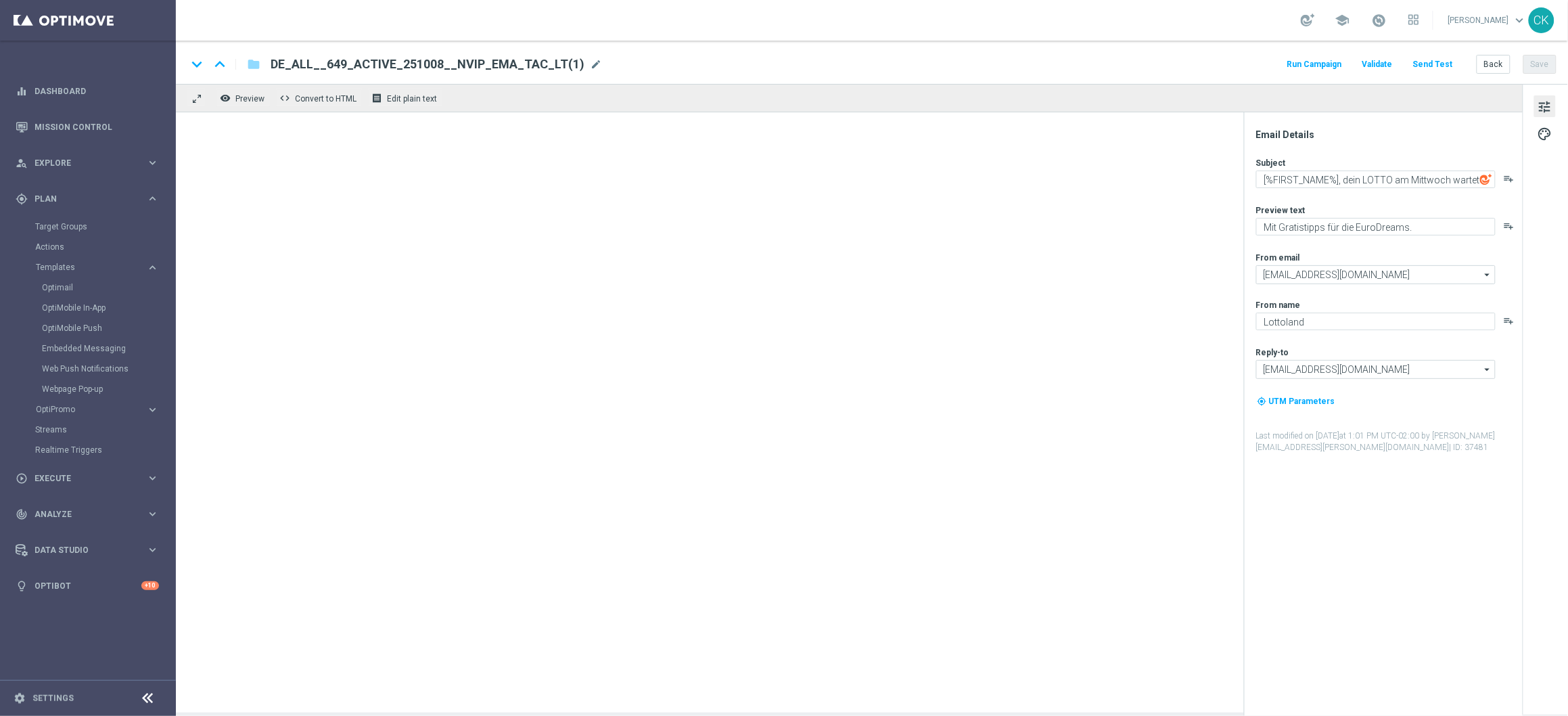
click at [550, 54] on div "keyboard_arrow_down keyboard_arrow_up folder DE_ALL__649_ACTIVE_251008__NVIP_EM…" at bounding box center [871, 62] width 1392 height 43
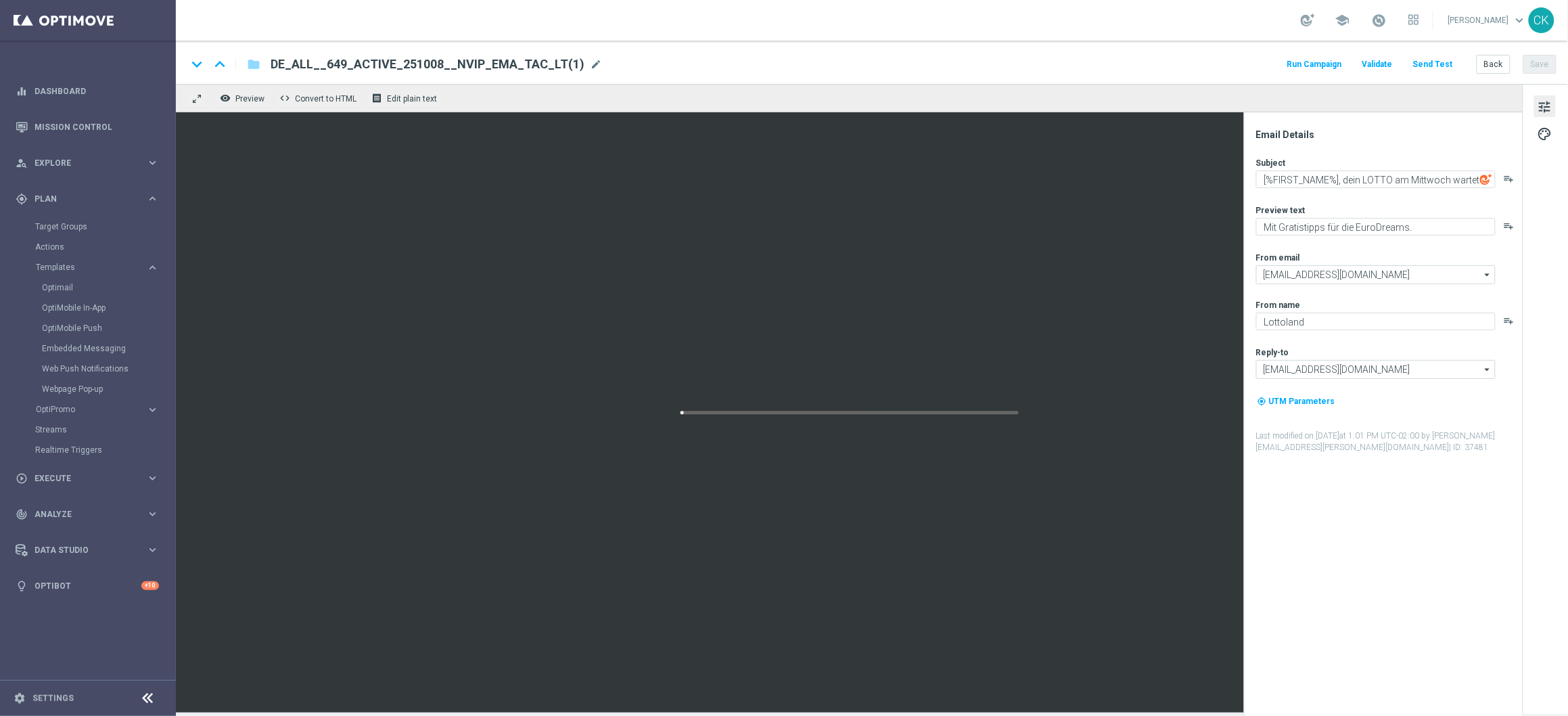
click at [514, 70] on span "DE_ALL__649_ACTIVE_251008__NVIP_EMA_TAC_LT(1)" at bounding box center [427, 64] width 314 height 16
click at [514, 70] on input "DE_ALL__649_ACTIVE_251008__NVIP_EMA_TAC_LT(1)" at bounding box center [437, 64] width 335 height 17
paste input "REACT_251008__NVIP_EMA_TAC_LT"
type input "DE_ALL__649_REACT_251008__NVIP_EMA_TAC_LT"
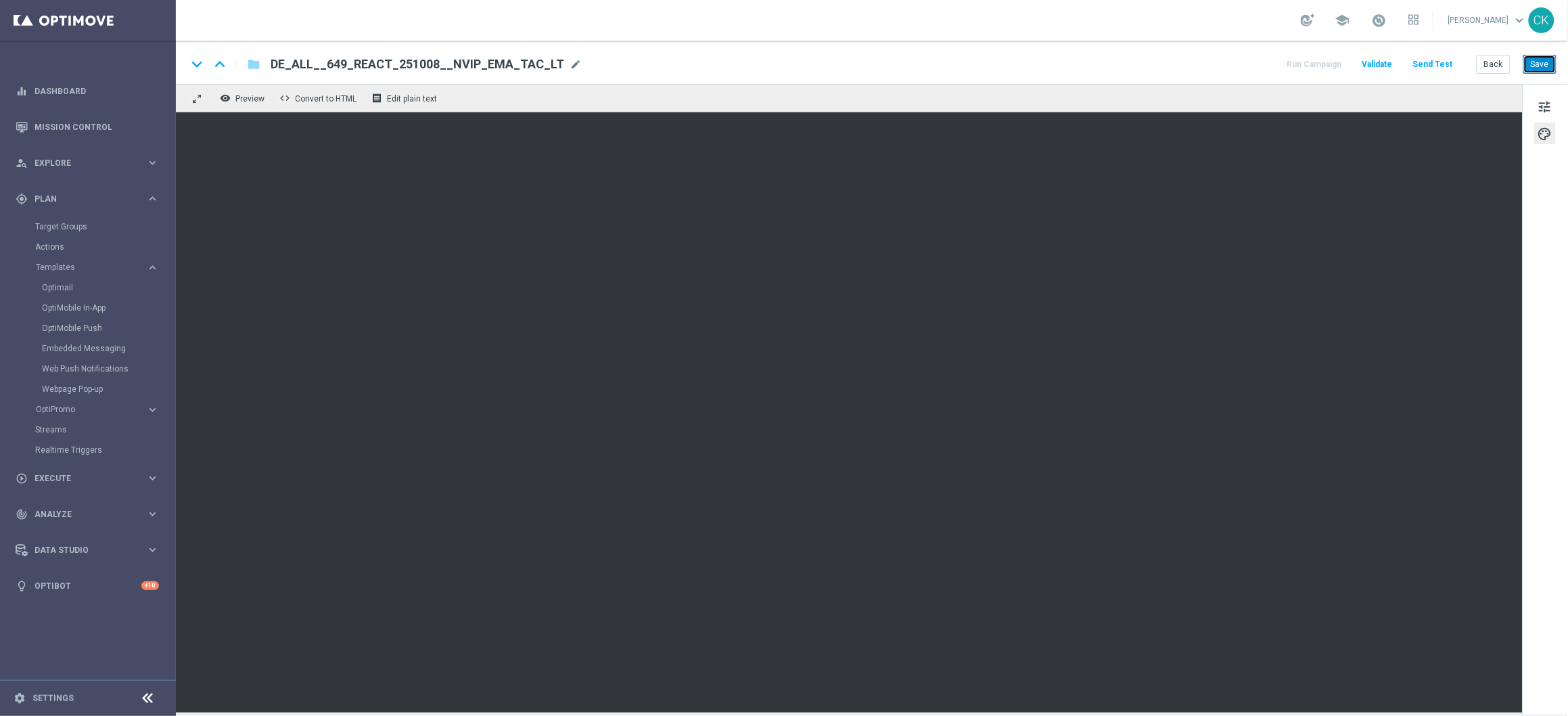
click at [1541, 69] on button "Save" at bounding box center [1540, 64] width 33 height 19
click at [1549, 61] on button "Save" at bounding box center [1540, 64] width 33 height 19
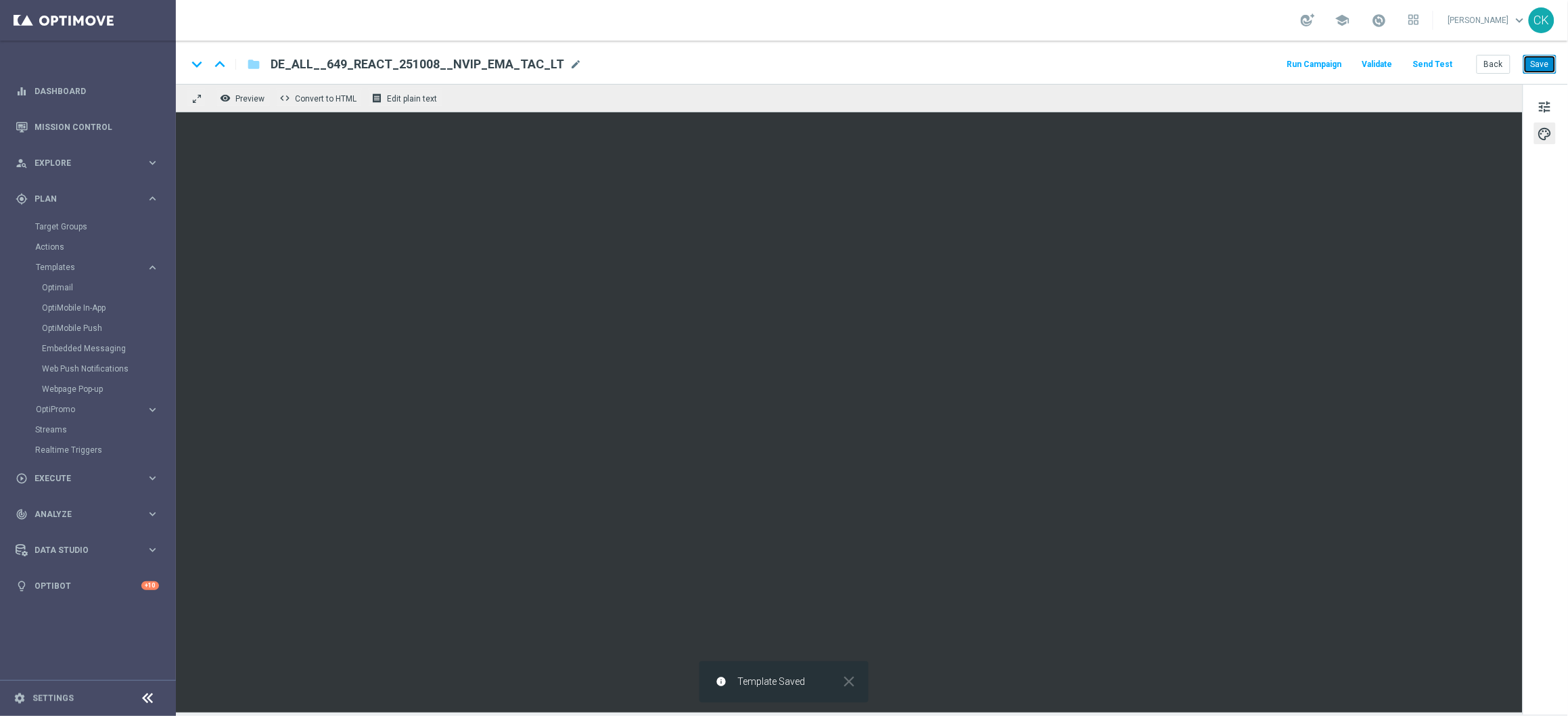
click at [1544, 64] on button "Save" at bounding box center [1540, 64] width 33 height 19
click at [1435, 66] on button "Send Test" at bounding box center [1433, 64] width 44 height 18
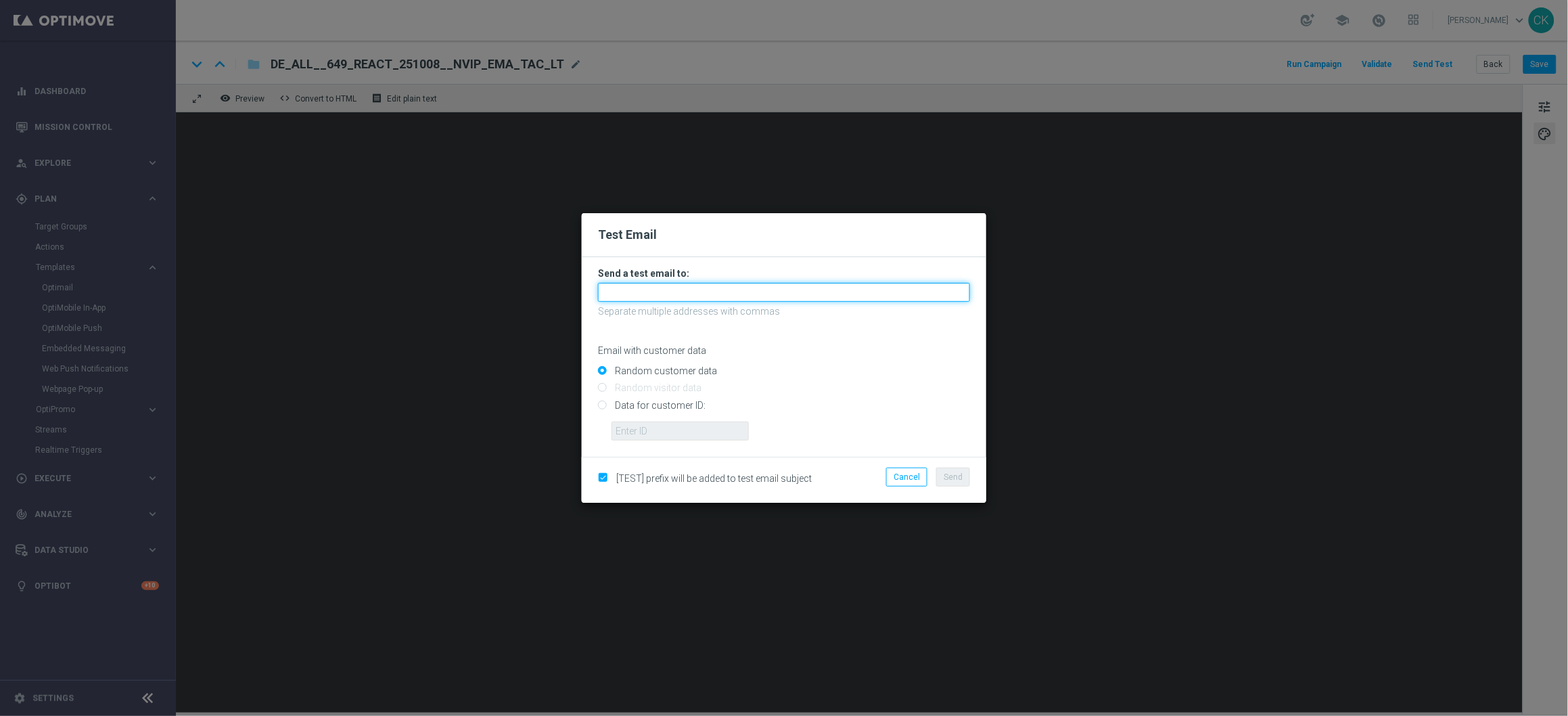
click at [666, 290] on input "text" at bounding box center [784, 292] width 373 height 19
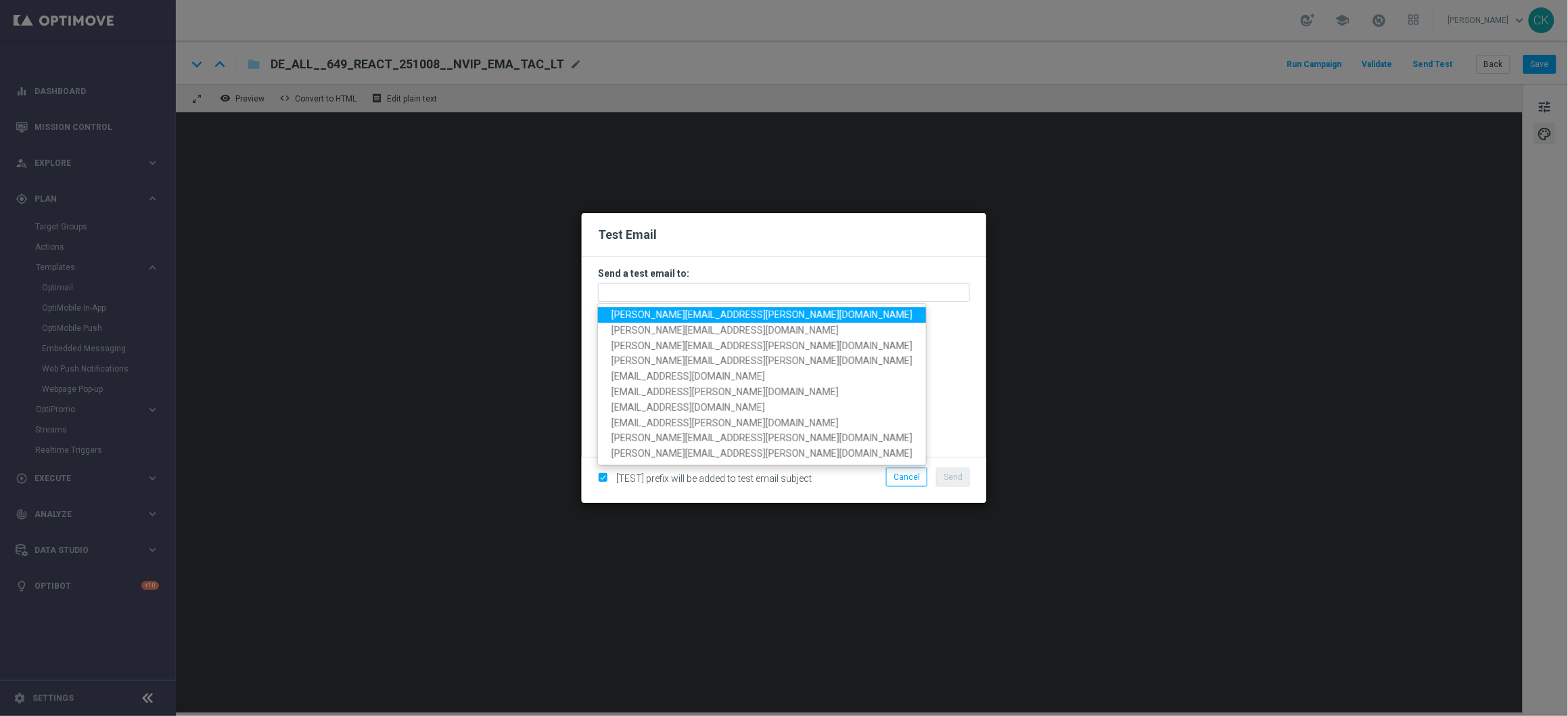
click at [690, 310] on span "charlotte.kammeyer@lottoland.com" at bounding box center [762, 315] width 301 height 10
type input "charlotte.kammeyer@lottoland.com"
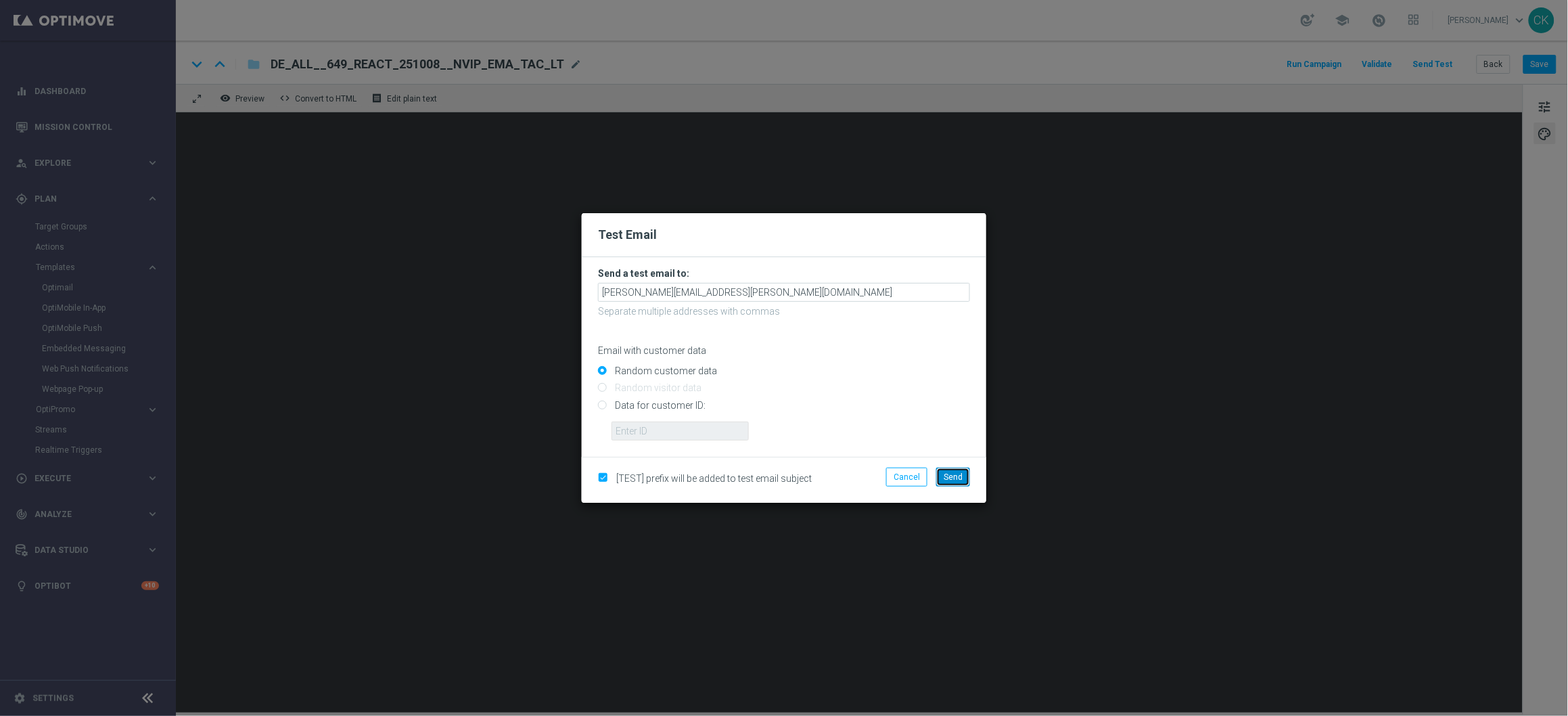
click at [958, 476] on span "Send" at bounding box center [954, 477] width 19 height 10
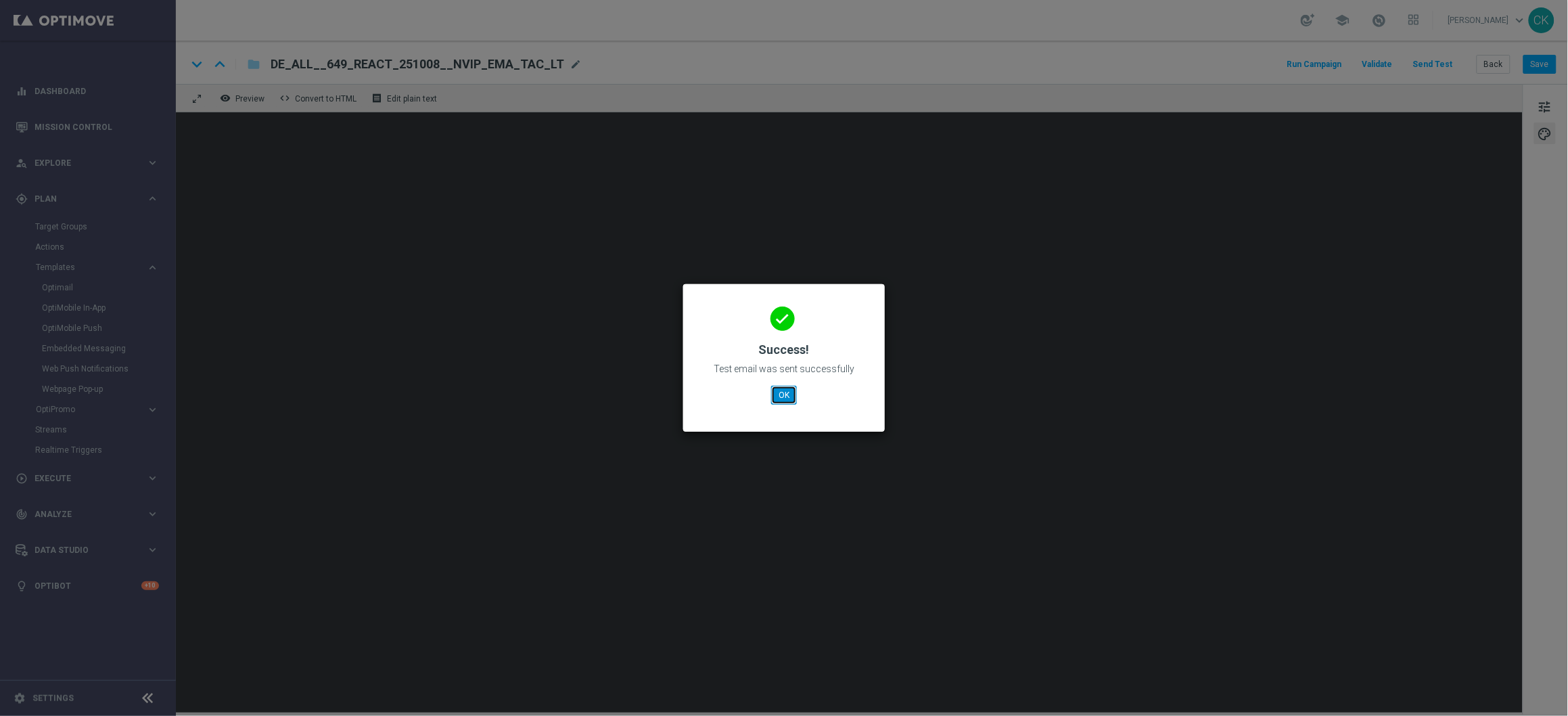
click at [784, 391] on button "OK" at bounding box center [784, 395] width 26 height 19
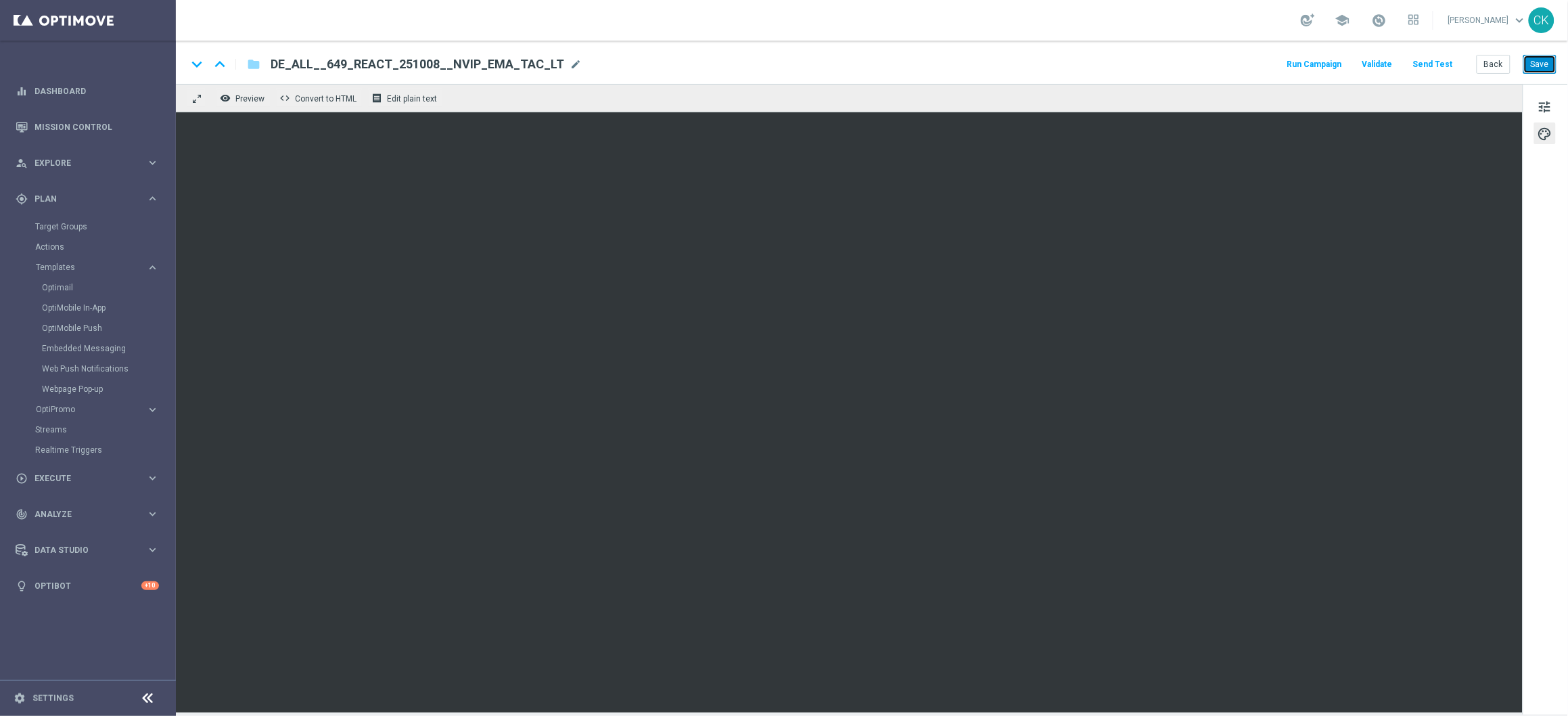
click at [1547, 61] on button "Save" at bounding box center [1540, 64] width 33 height 19
click at [1498, 72] on button "Back" at bounding box center [1493, 64] width 34 height 19
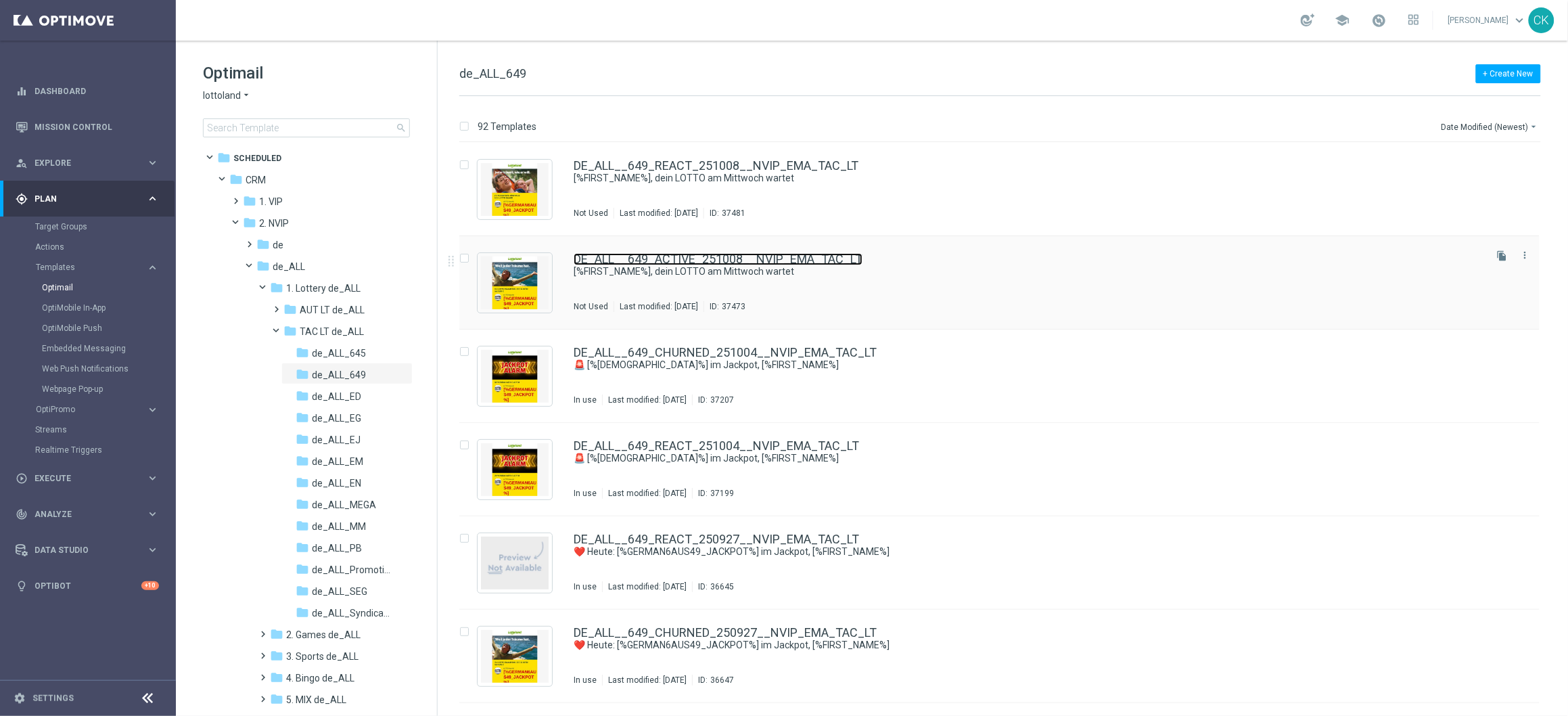
click at [675, 255] on link "DE_ALL__649_ACTIVE_251008__NVIP_EMA_TAC_LT" at bounding box center [718, 259] width 289 height 12
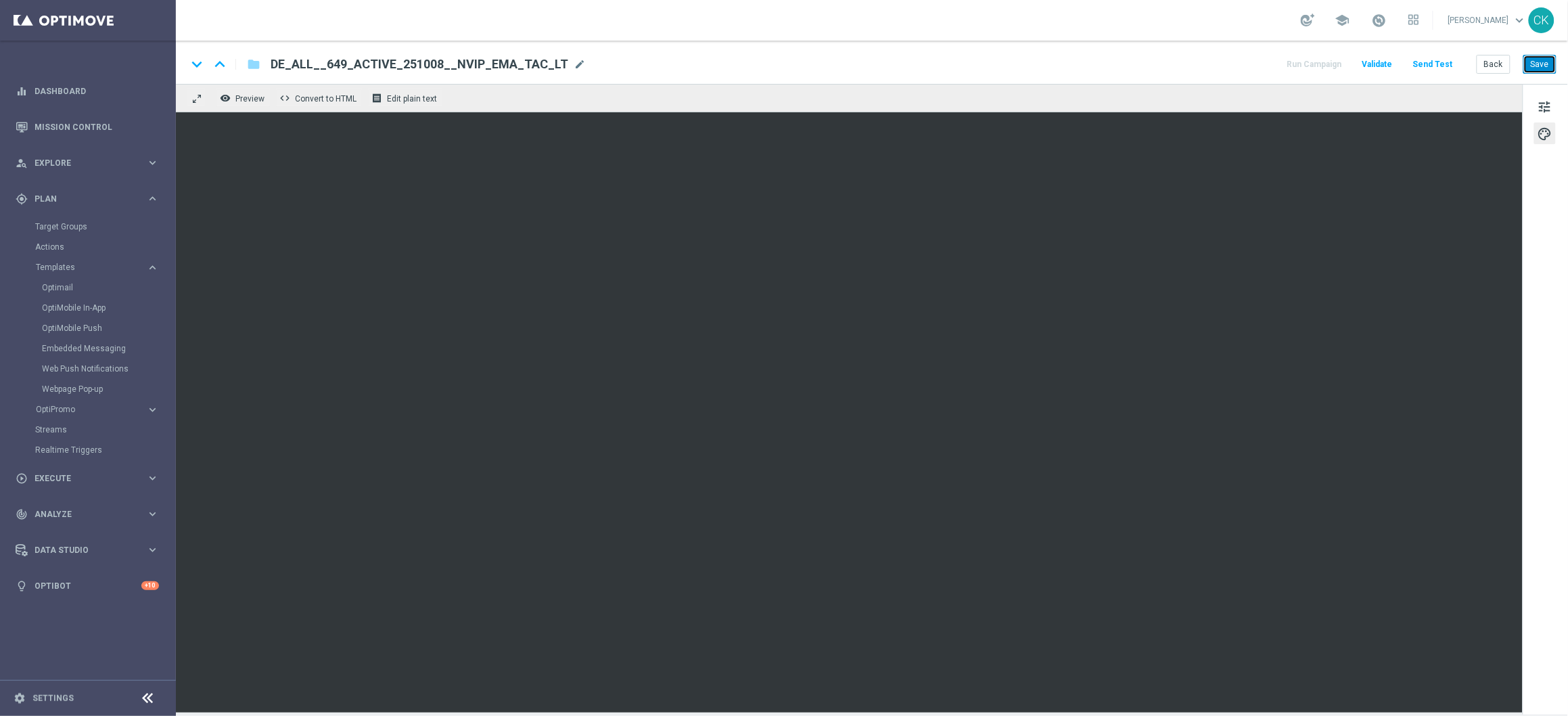
click at [1545, 68] on button "Save" at bounding box center [1540, 64] width 33 height 19
click at [1445, 64] on button "Send Test" at bounding box center [1433, 64] width 44 height 18
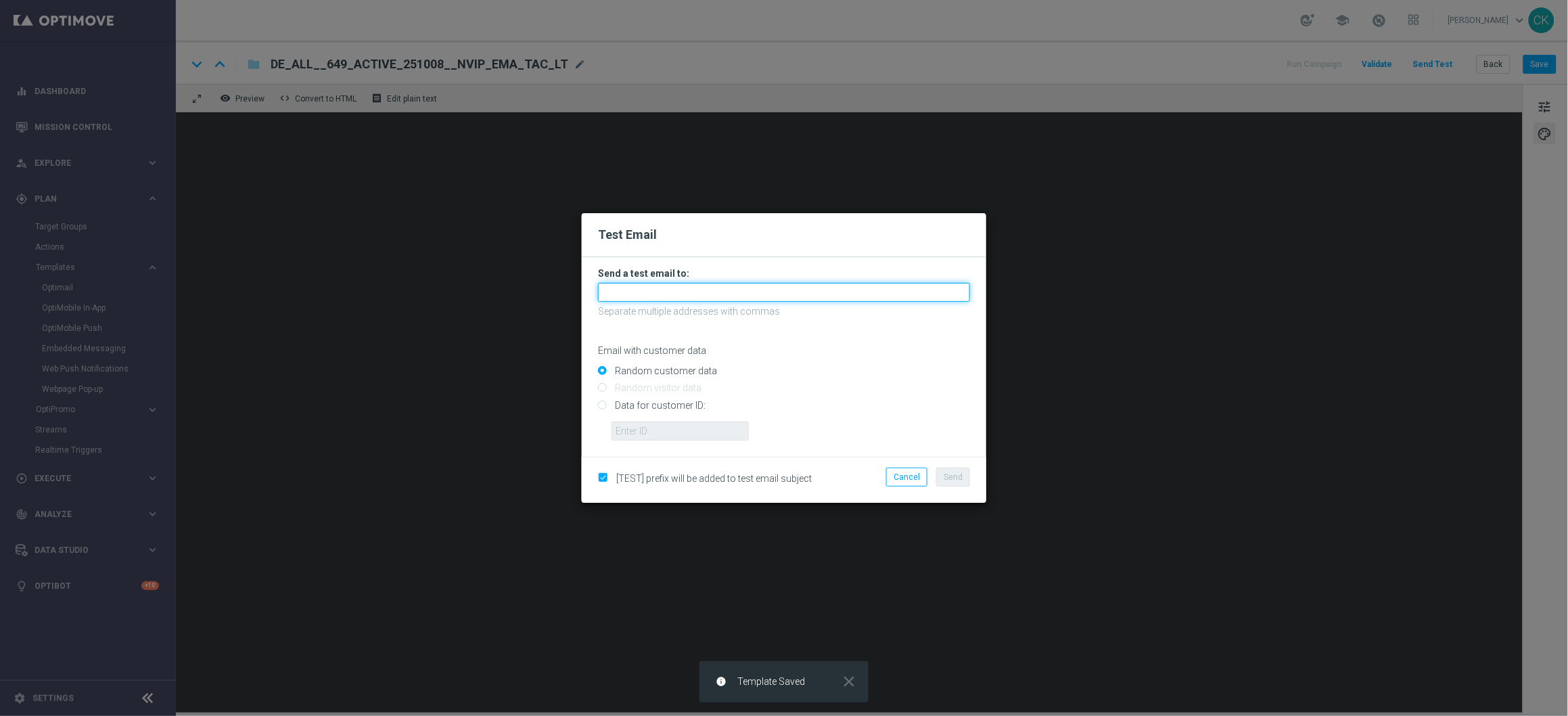
click at [706, 286] on input "text" at bounding box center [784, 292] width 373 height 19
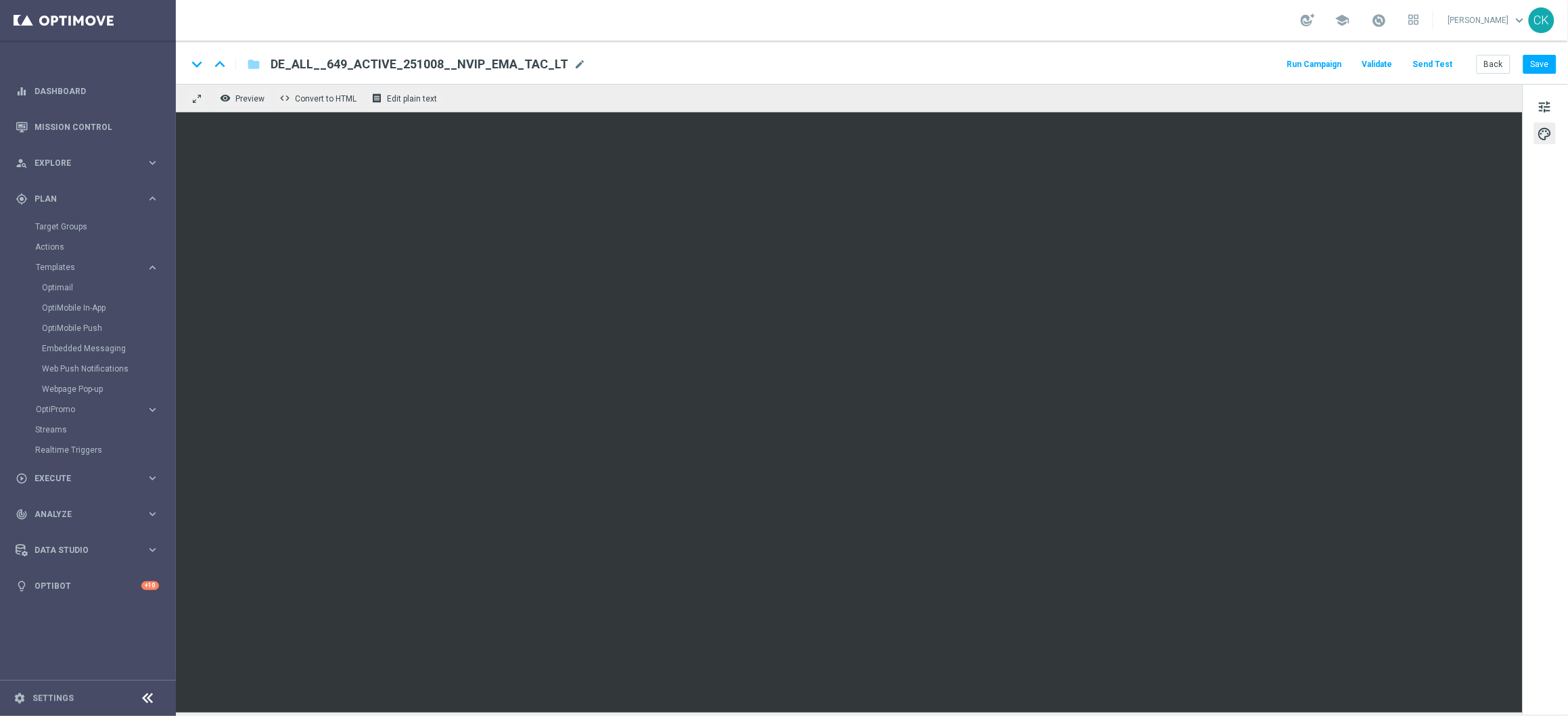
click at [1442, 63] on button "Send Test" at bounding box center [1433, 64] width 44 height 18
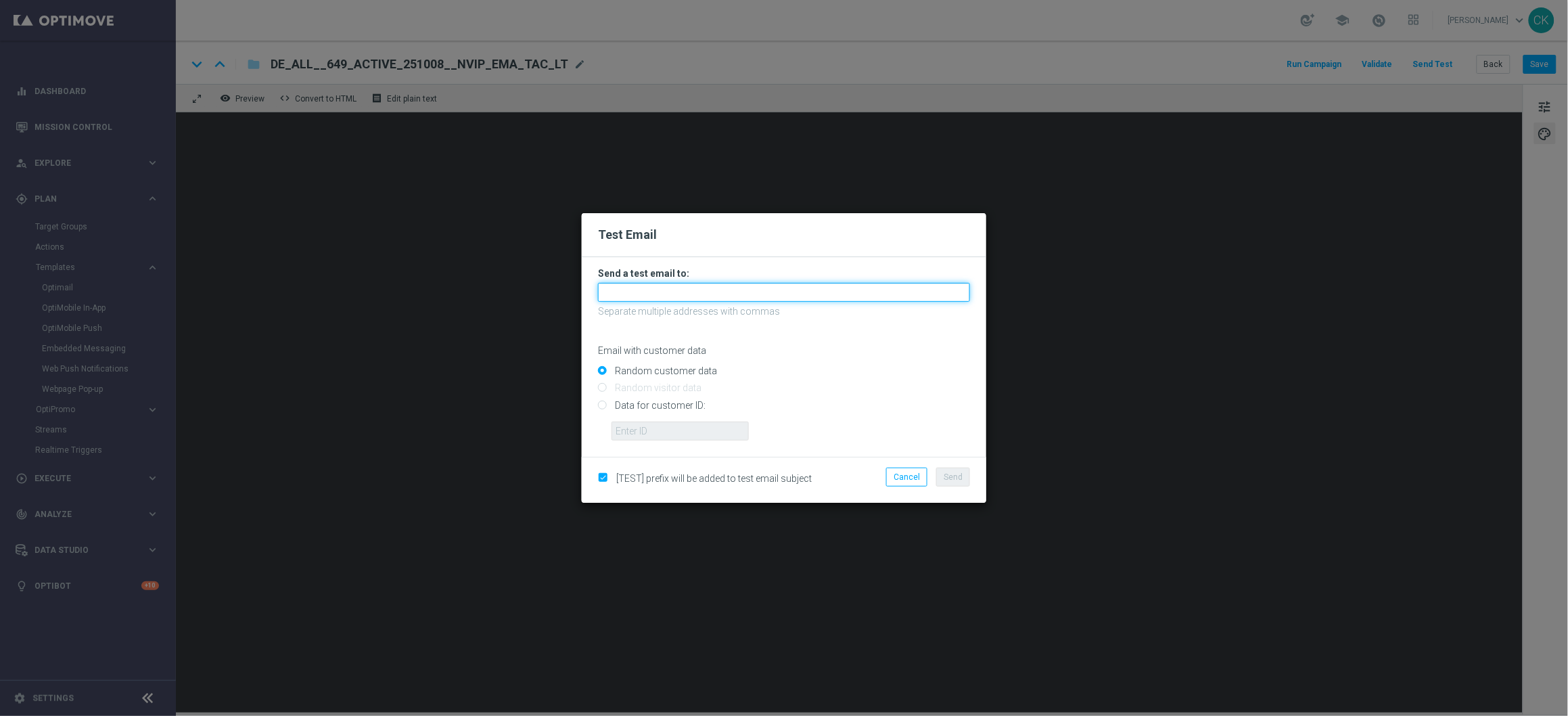
click at [811, 296] on input "text" at bounding box center [784, 292] width 373 height 19
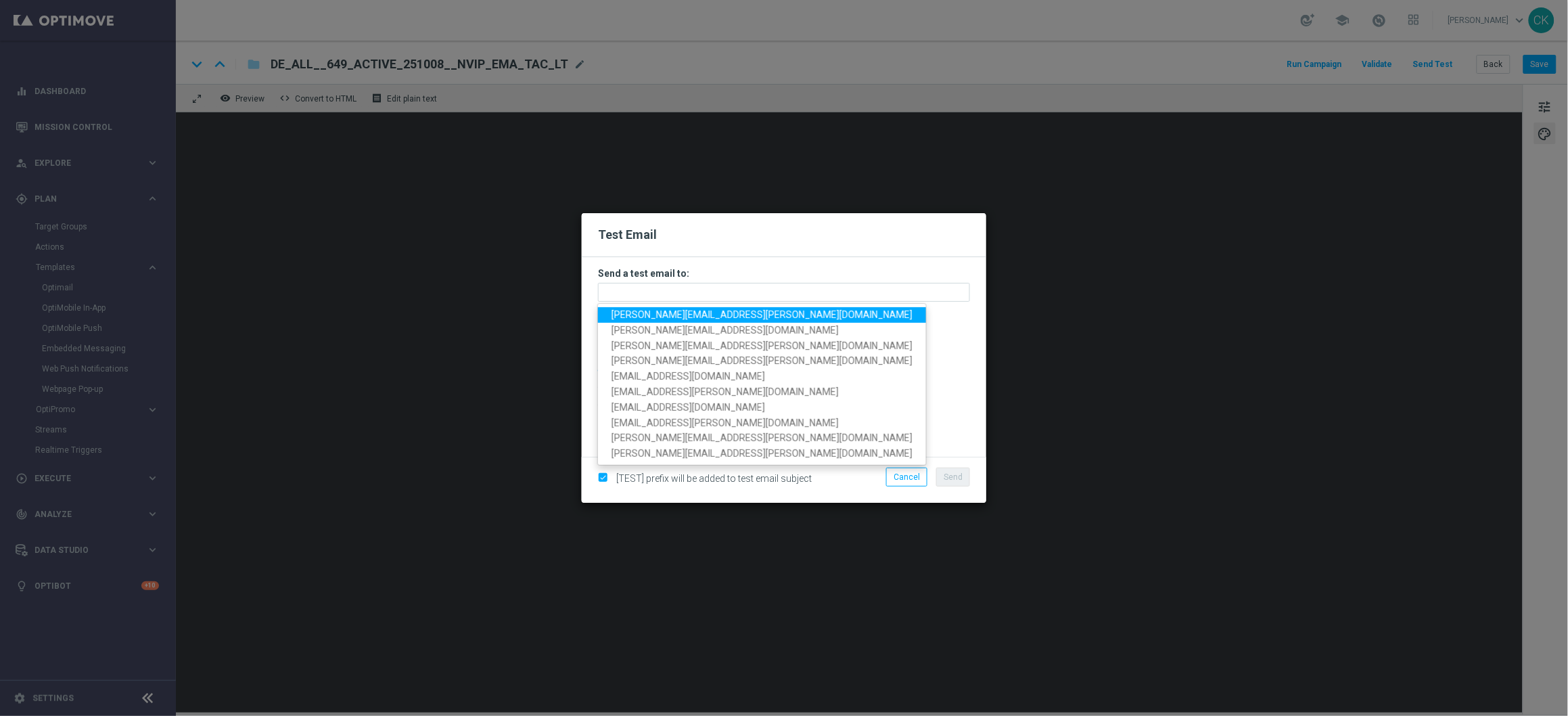
click at [752, 314] on span "charlotte.kammeyer@lottoland.com" at bounding box center [762, 315] width 301 height 10
type input "charlotte.kammeyer@lottoland.com"
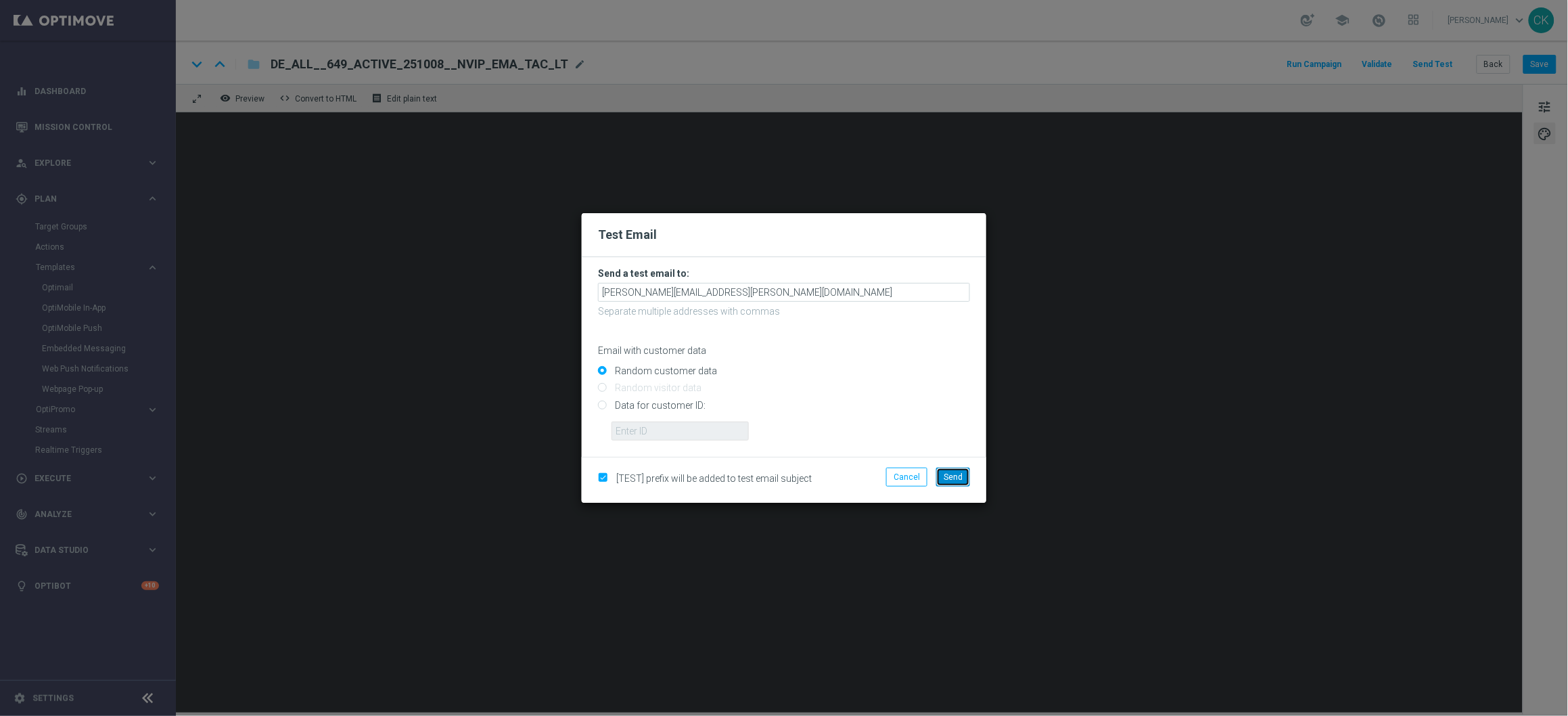
click at [942, 473] on button "Send" at bounding box center [953, 478] width 34 height 19
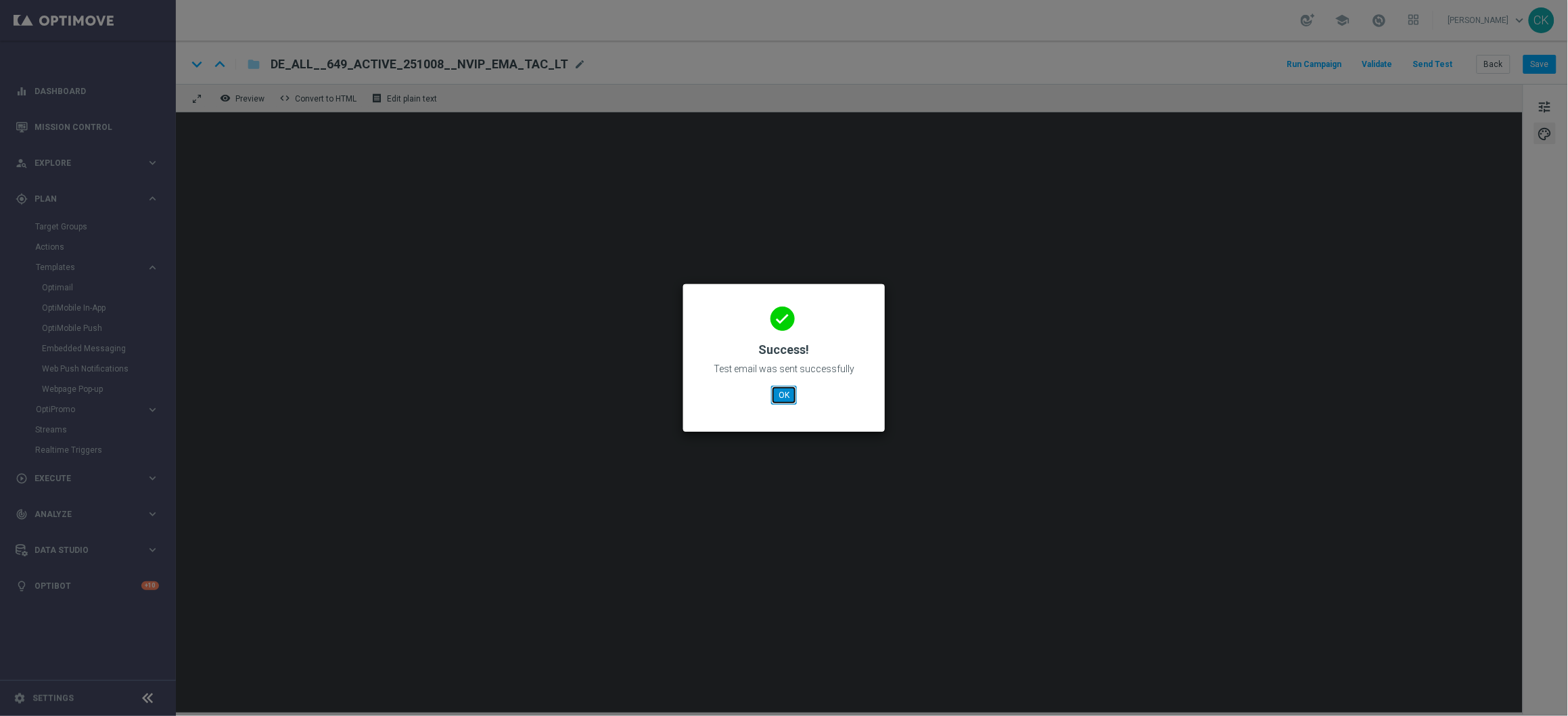
click at [783, 390] on button "OK" at bounding box center [784, 395] width 26 height 19
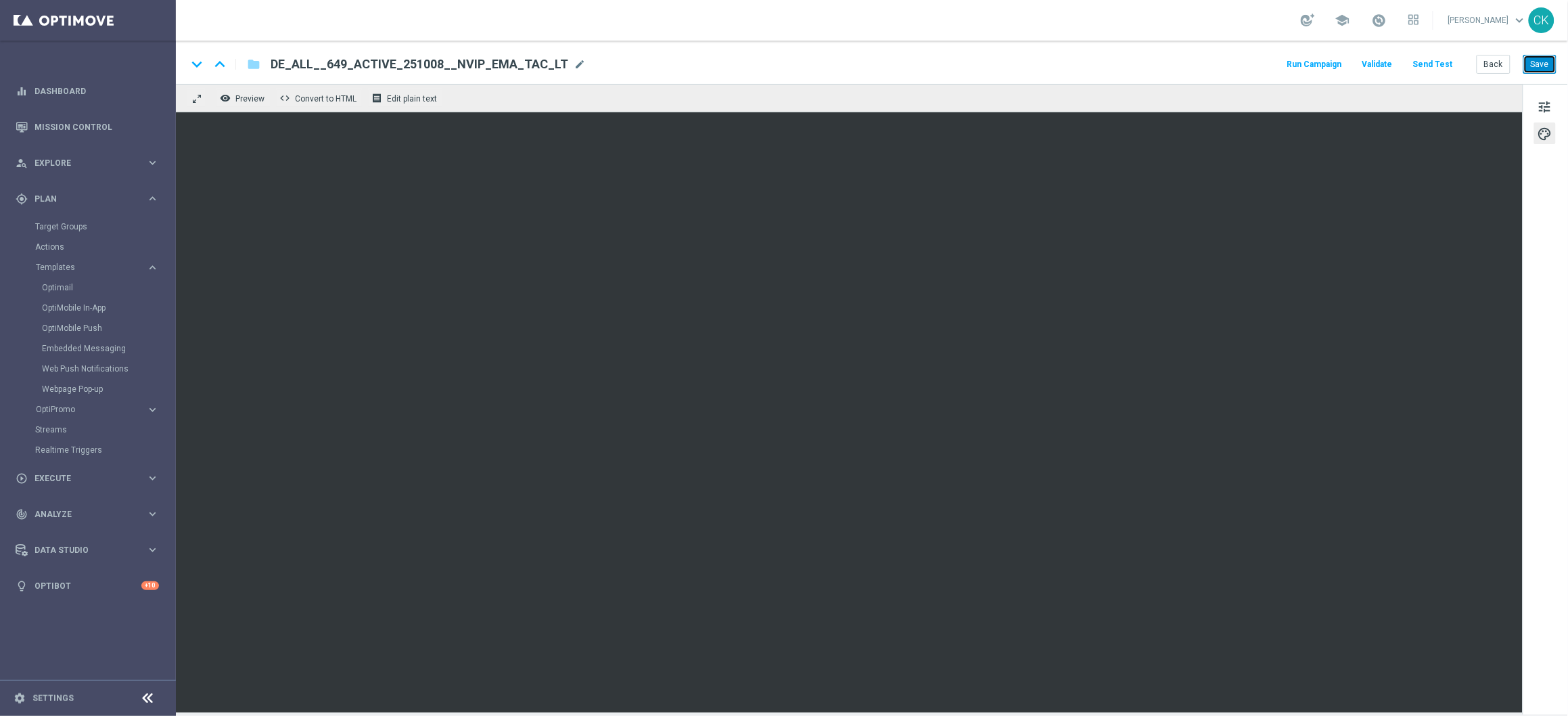
click at [1548, 63] on button "Save" at bounding box center [1540, 64] width 33 height 19
click at [1496, 61] on button "Back" at bounding box center [1493, 64] width 34 height 19
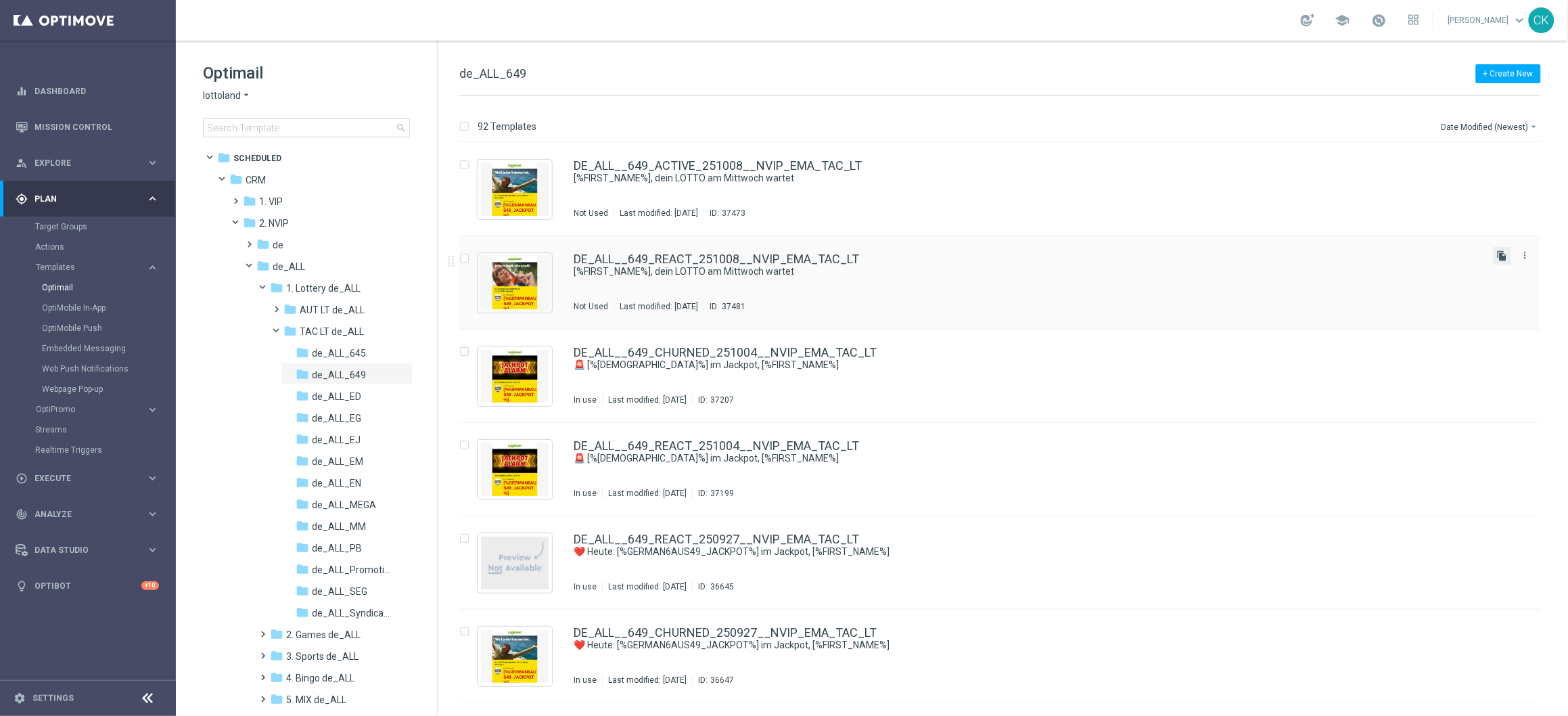
click at [1498, 260] on icon "file_copy" at bounding box center [1502, 256] width 10 height 10
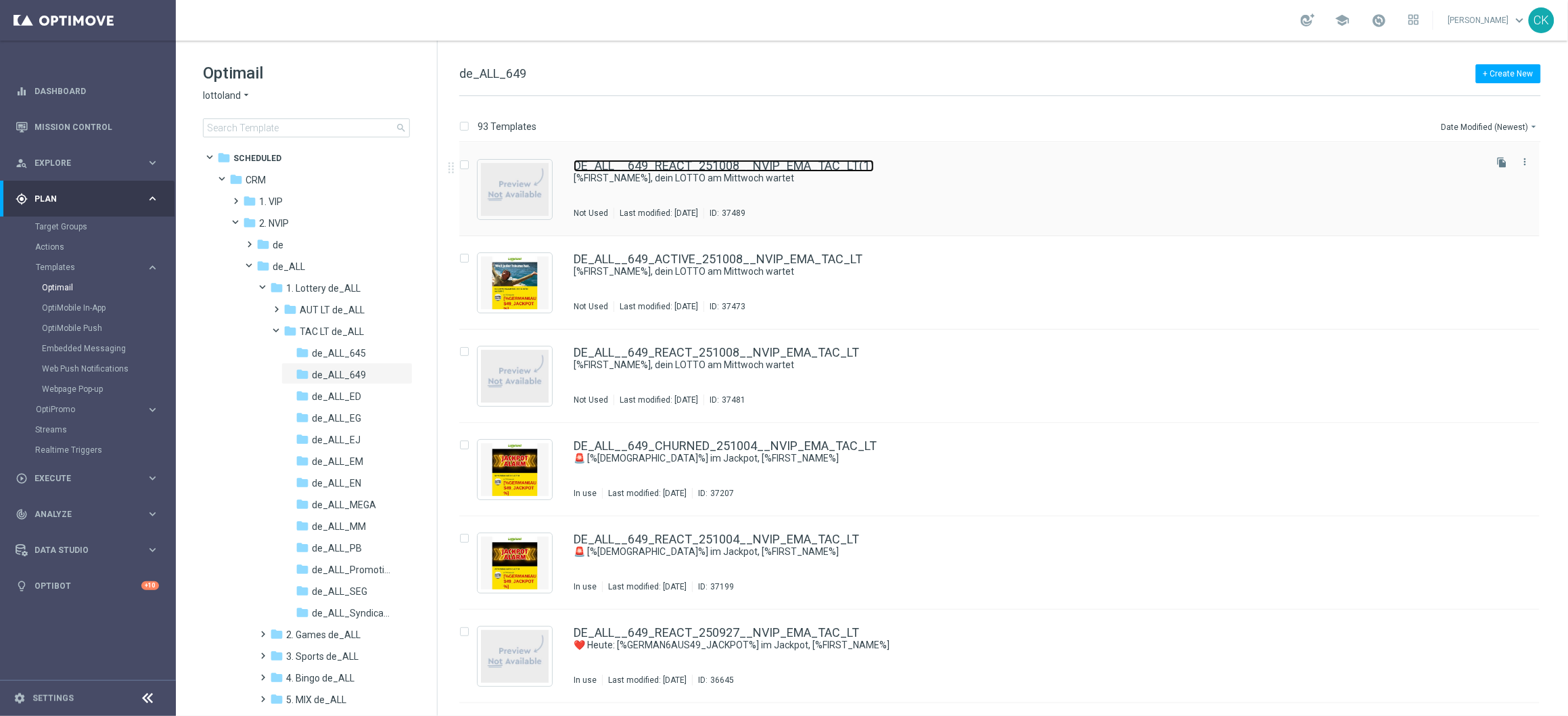
click at [753, 171] on link "DE_ALL__649_REACT_251008__NVIP_EMA_TAC_LT(1)" at bounding box center [723, 166] width 301 height 12
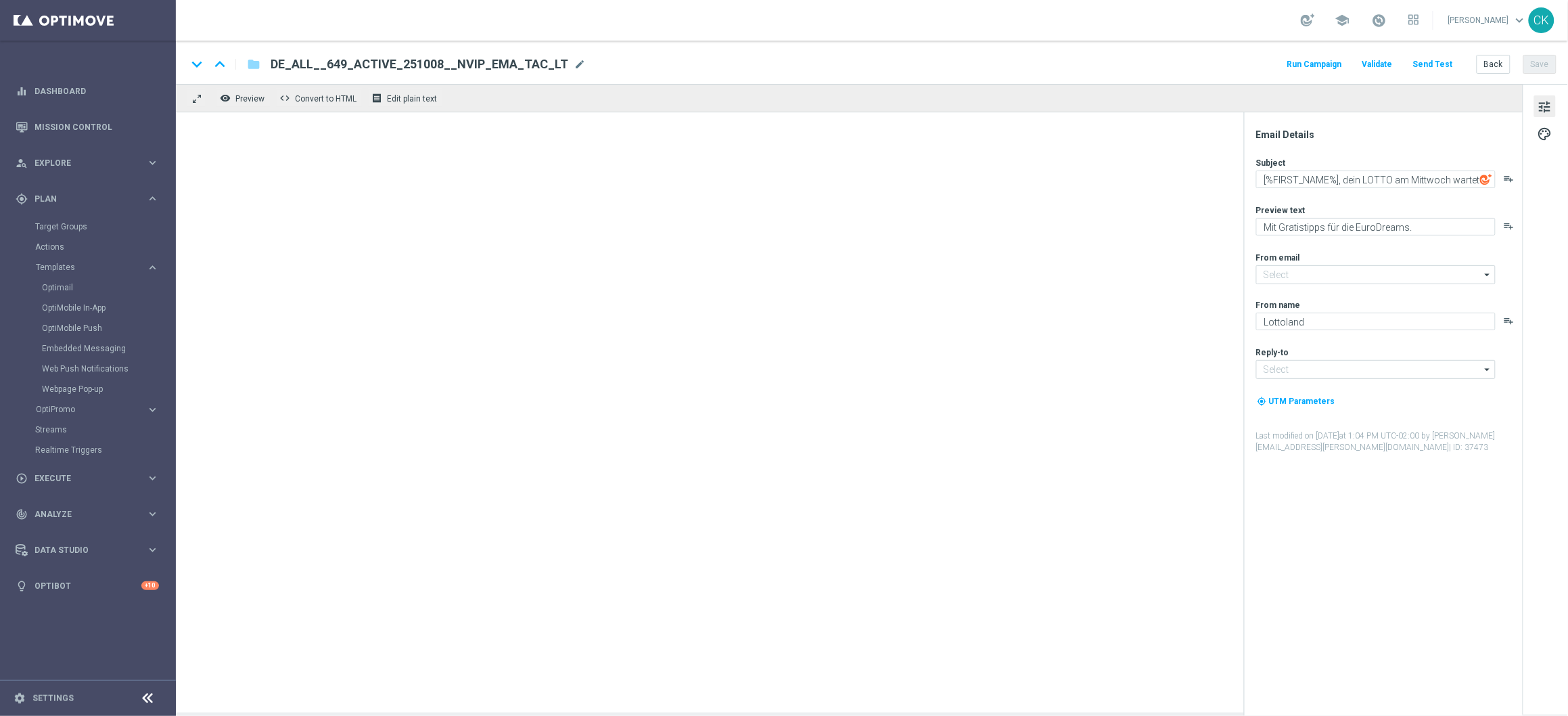
type input "mail@crm.lottoland.com"
type input "service@lottoland.com"
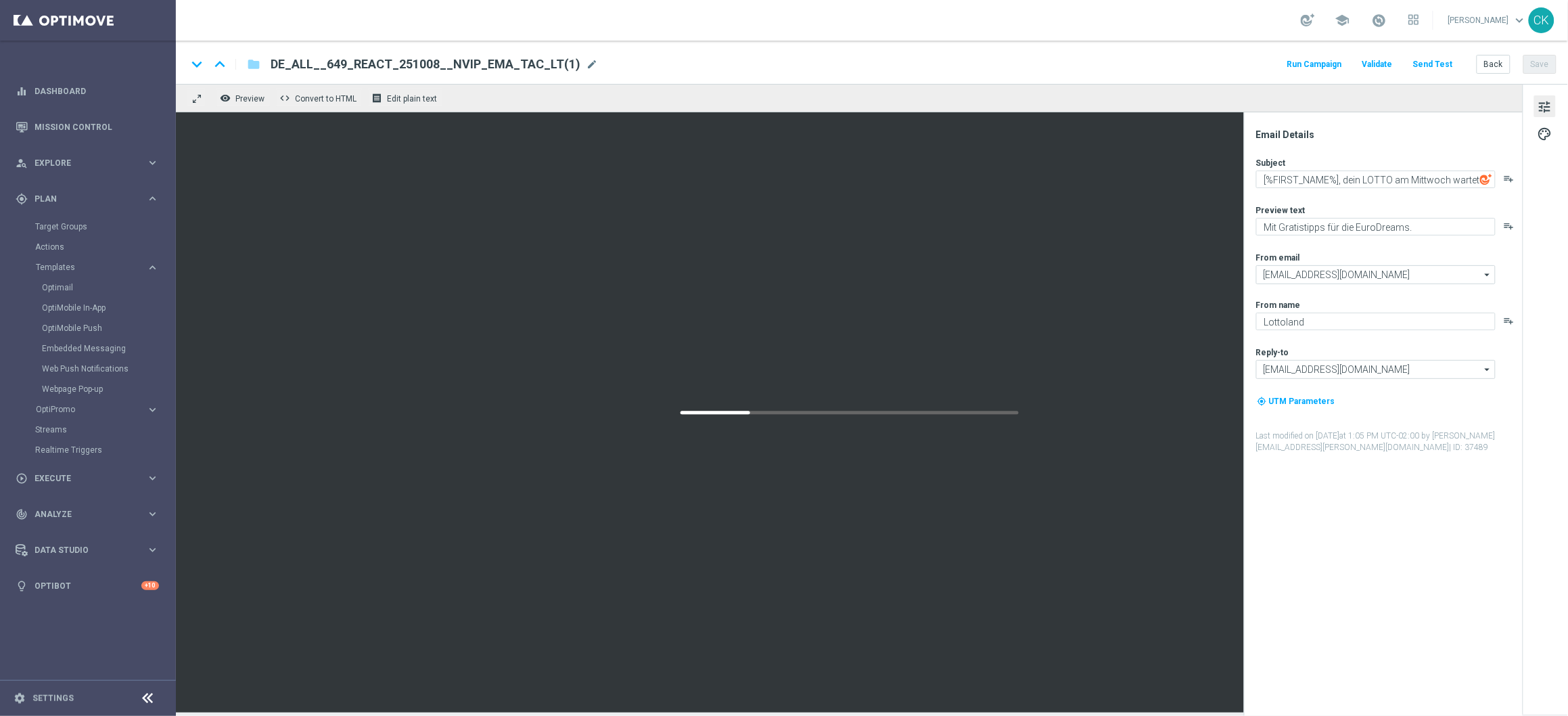
click at [524, 62] on span "DE_ALL__649_REACT_251008__NVIP_EMA_TAC_LT(1)" at bounding box center [425, 64] width 310 height 16
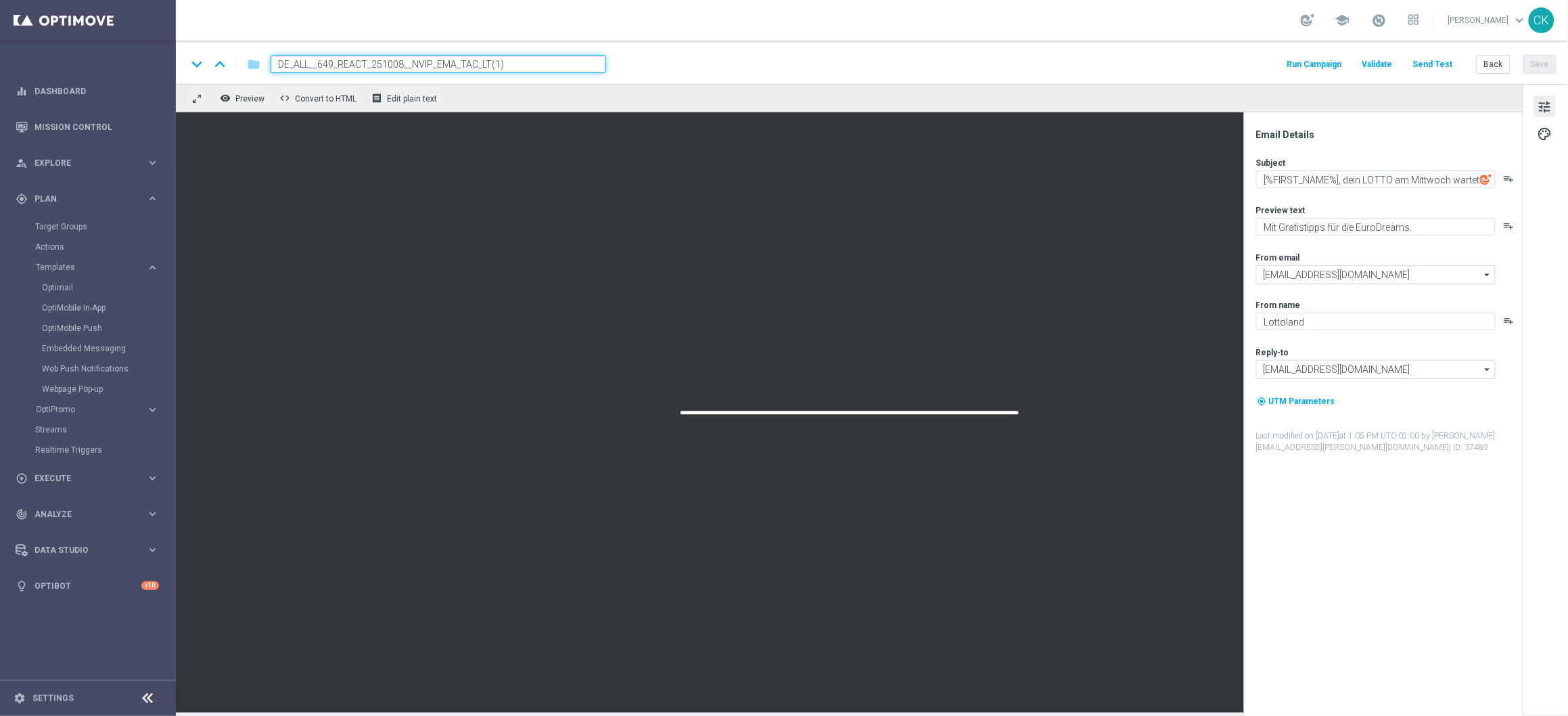
click at [524, 62] on input "DE_ALL__649_REACT_251008__NVIP_EMA_TAC_LT(1)" at bounding box center [437, 64] width 335 height 17
paste input "CHURNED_251008__NVIP_EMA_TAC_LT"
type input "DE_ALL__649_CHURNED_251008__NVIP_EMA_TAC_LT"
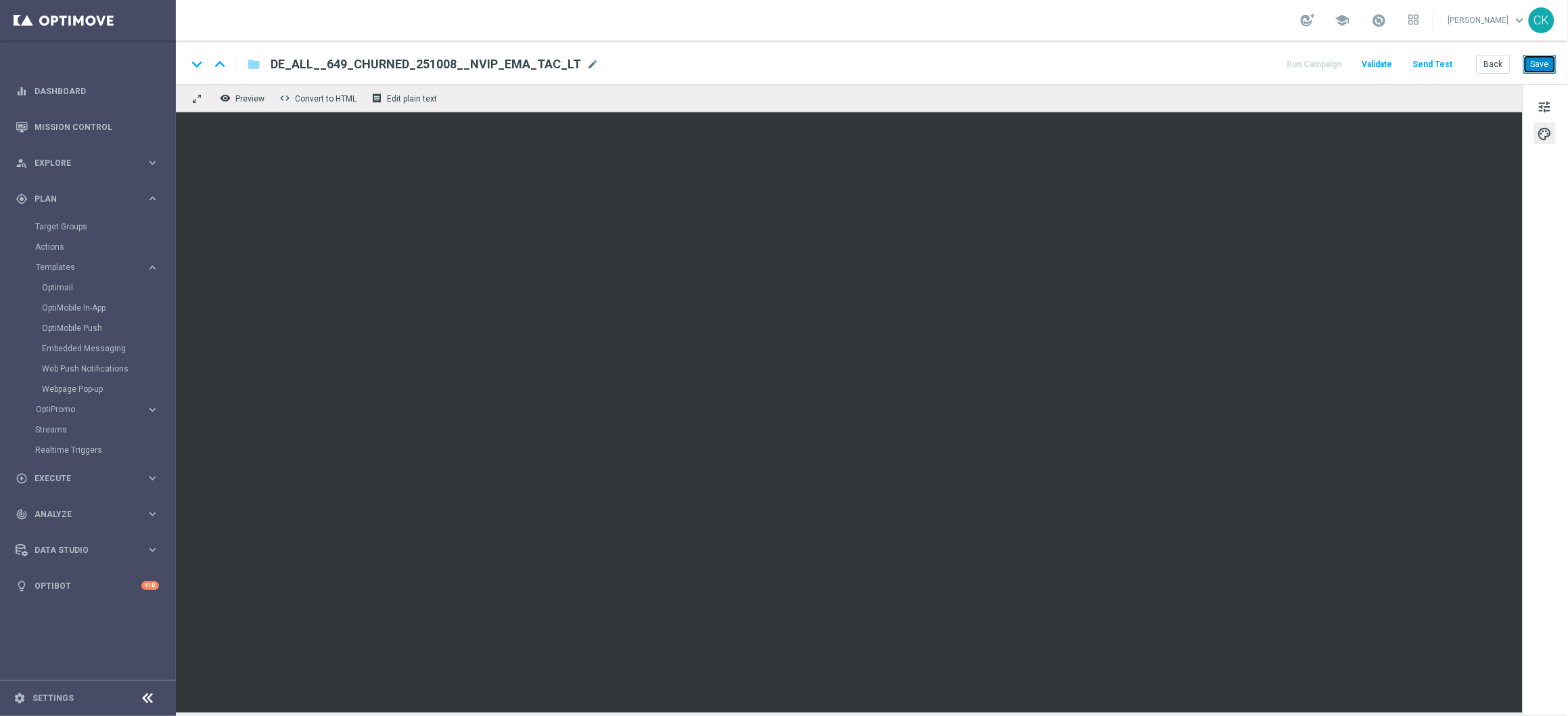
click at [1544, 60] on button "Save" at bounding box center [1540, 64] width 33 height 19
click at [1541, 63] on button "Save" at bounding box center [1540, 64] width 33 height 19
click at [1430, 68] on button "Send Test" at bounding box center [1433, 64] width 44 height 18
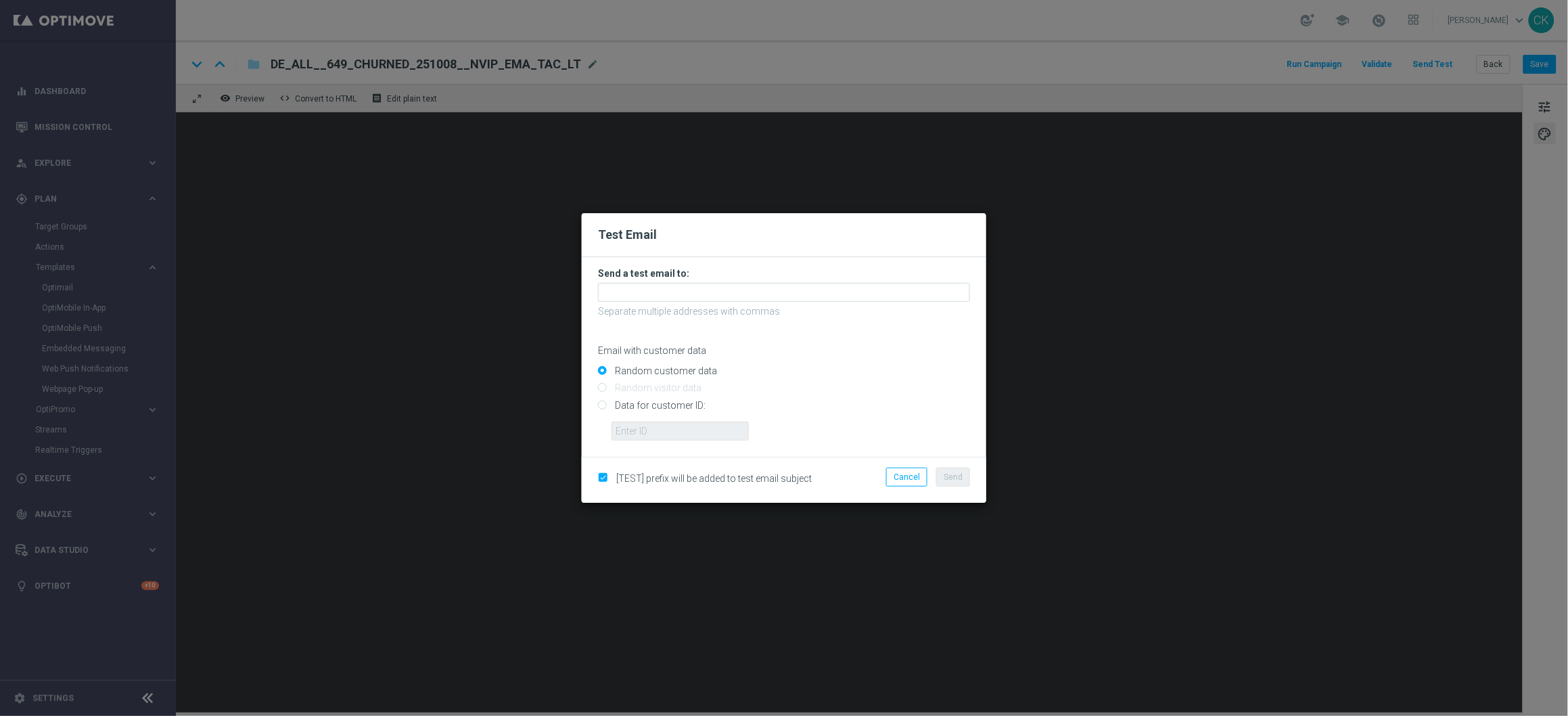
click at [653, 403] on input "Data for customer ID:" at bounding box center [784, 411] width 373 height 19
radio input "true"
click at [655, 428] on input "text" at bounding box center [680, 432] width 138 height 19
type input "14586067"
click at [682, 295] on input "text" at bounding box center [784, 292] width 373 height 19
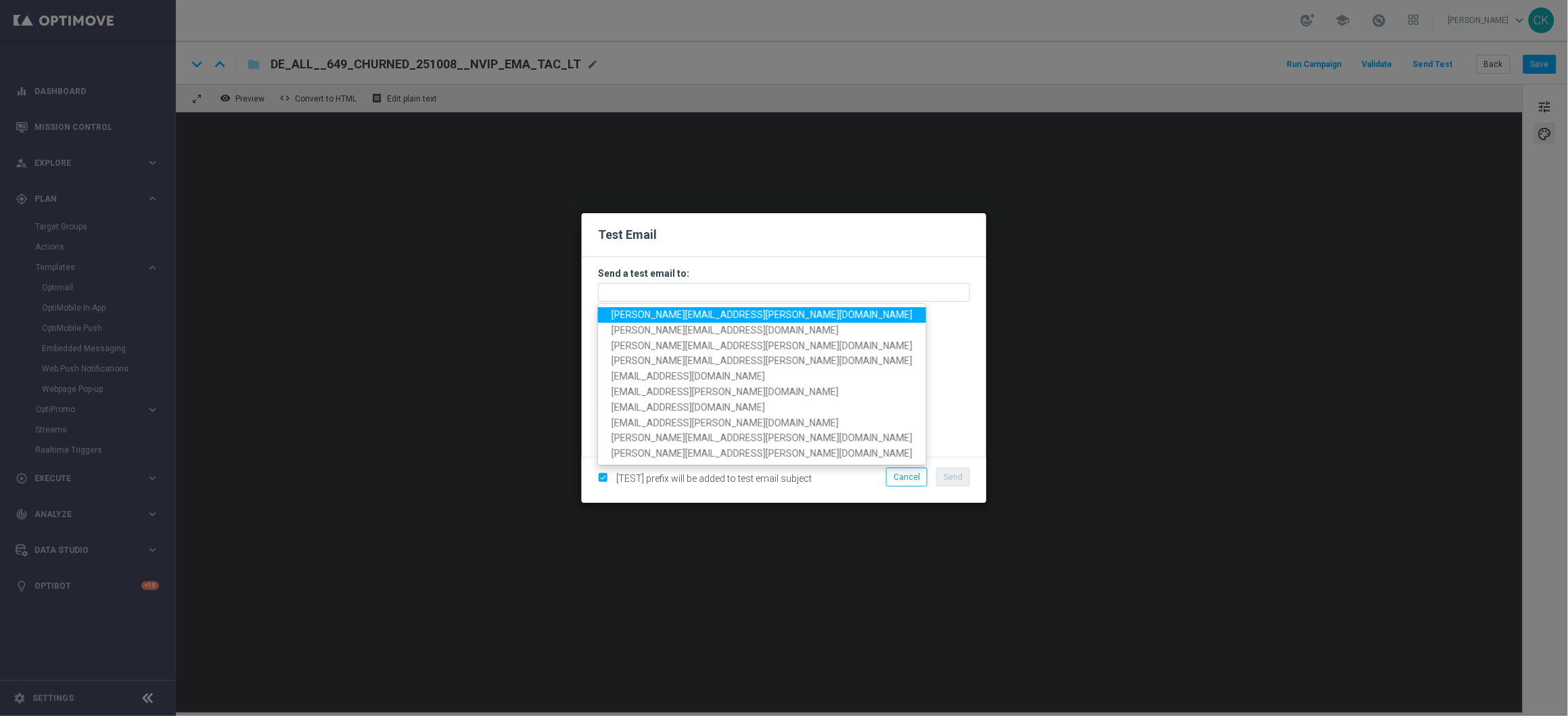
click at [684, 317] on span "charlotte.kammeyer@lottoland.com" at bounding box center [762, 315] width 301 height 10
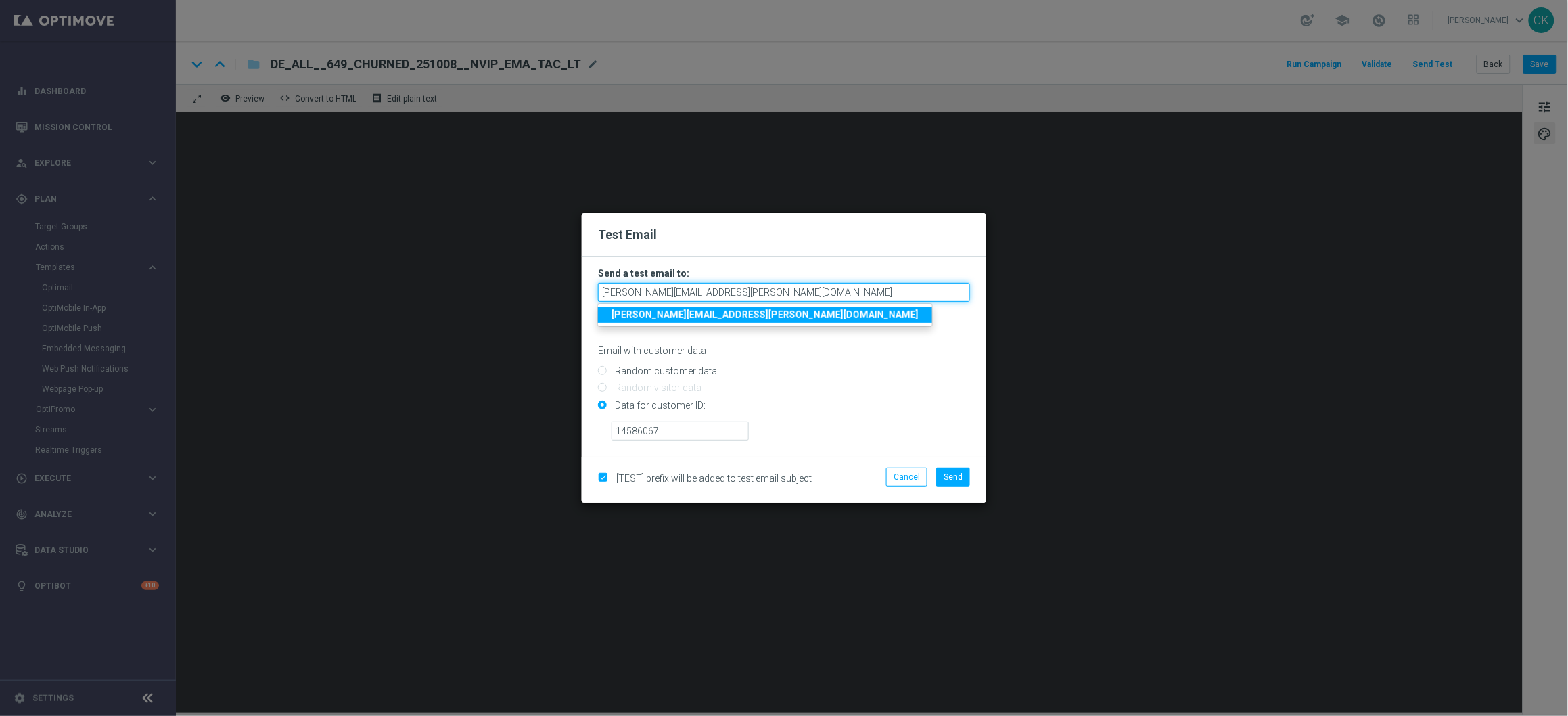
click at [774, 296] on input "charlotte.kammeyer@lottoland.com" at bounding box center [784, 292] width 373 height 19
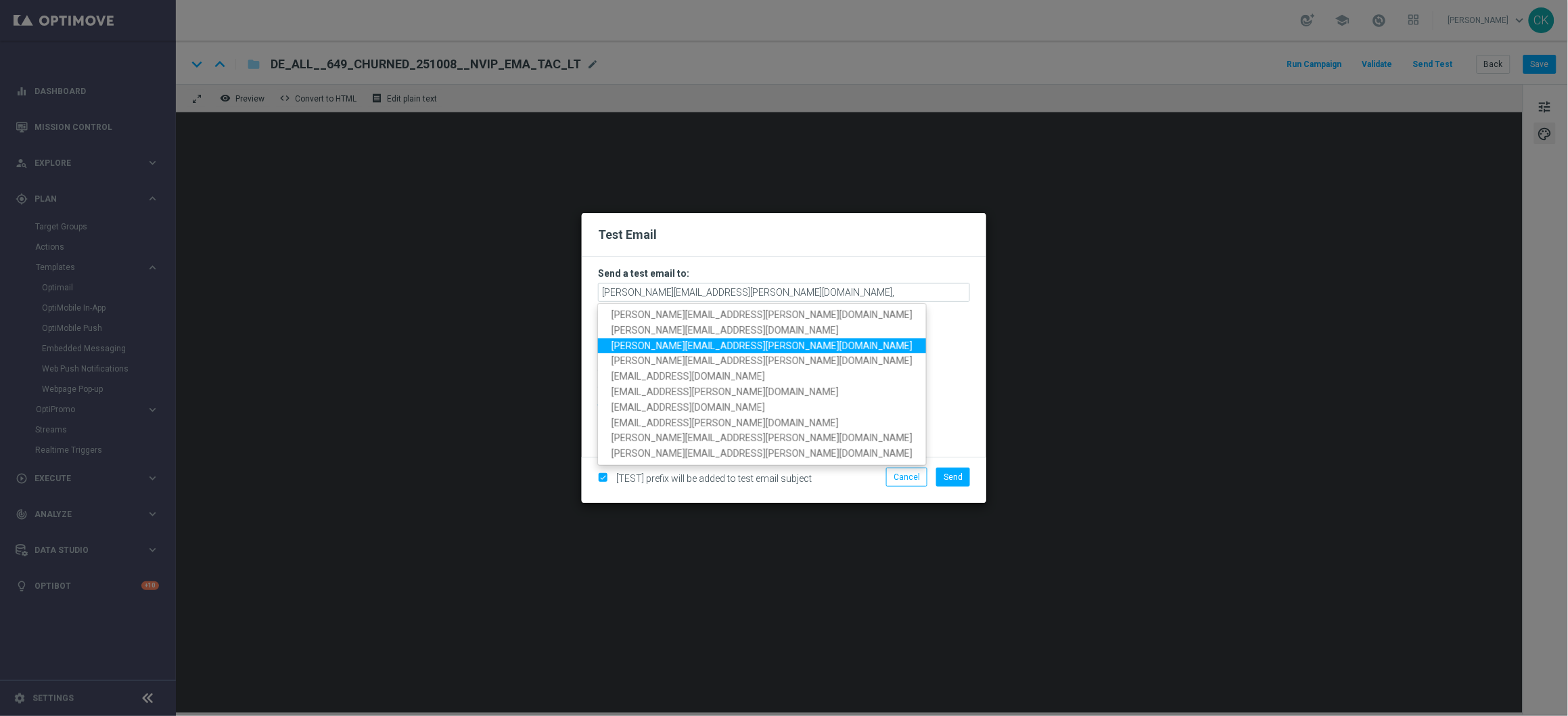
click at [690, 342] on span "michaela.weinmann@lottoland.com" at bounding box center [762, 345] width 301 height 10
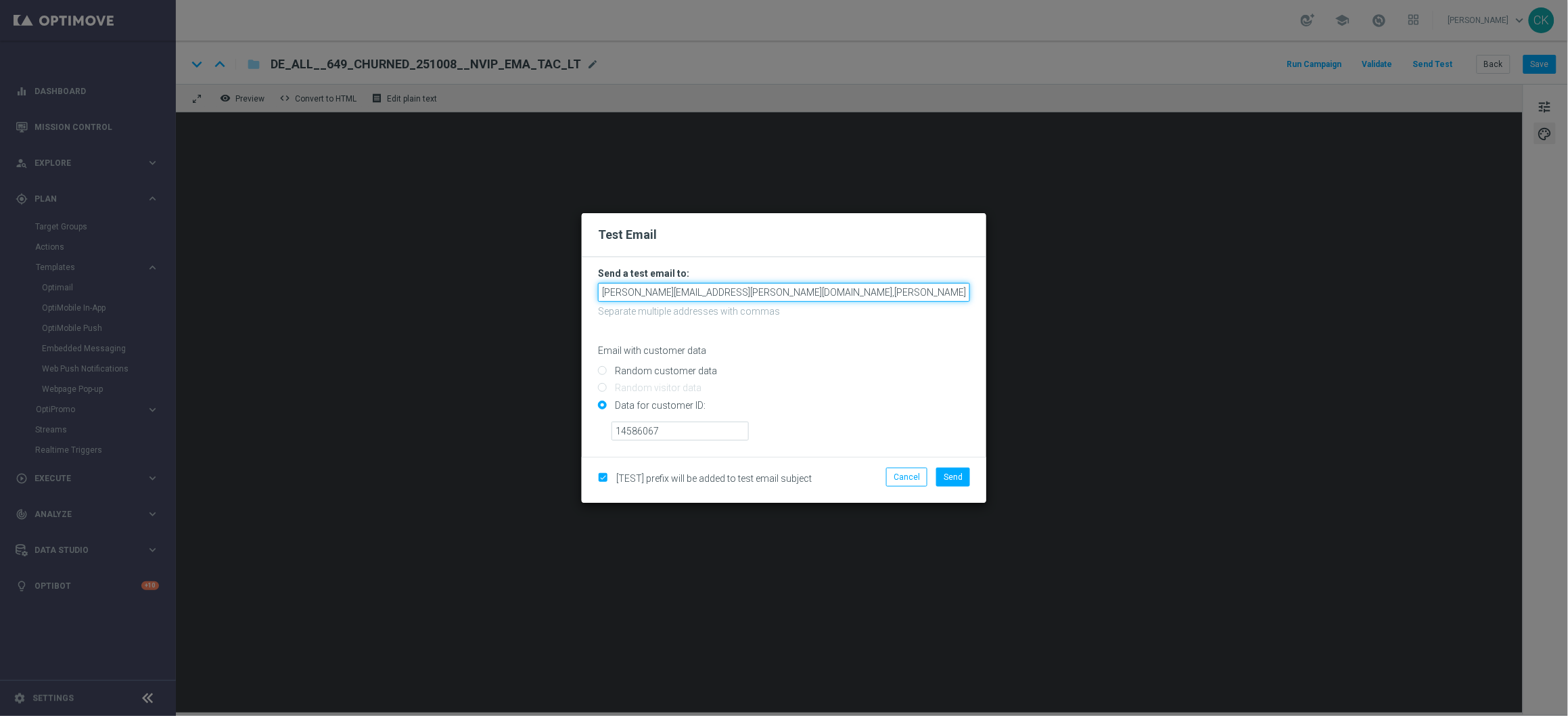
click at [920, 294] on input "charlotte.kammeyer@lottoland.com,michaela.weinmann@lottoland.com" at bounding box center [784, 292] width 373 height 19
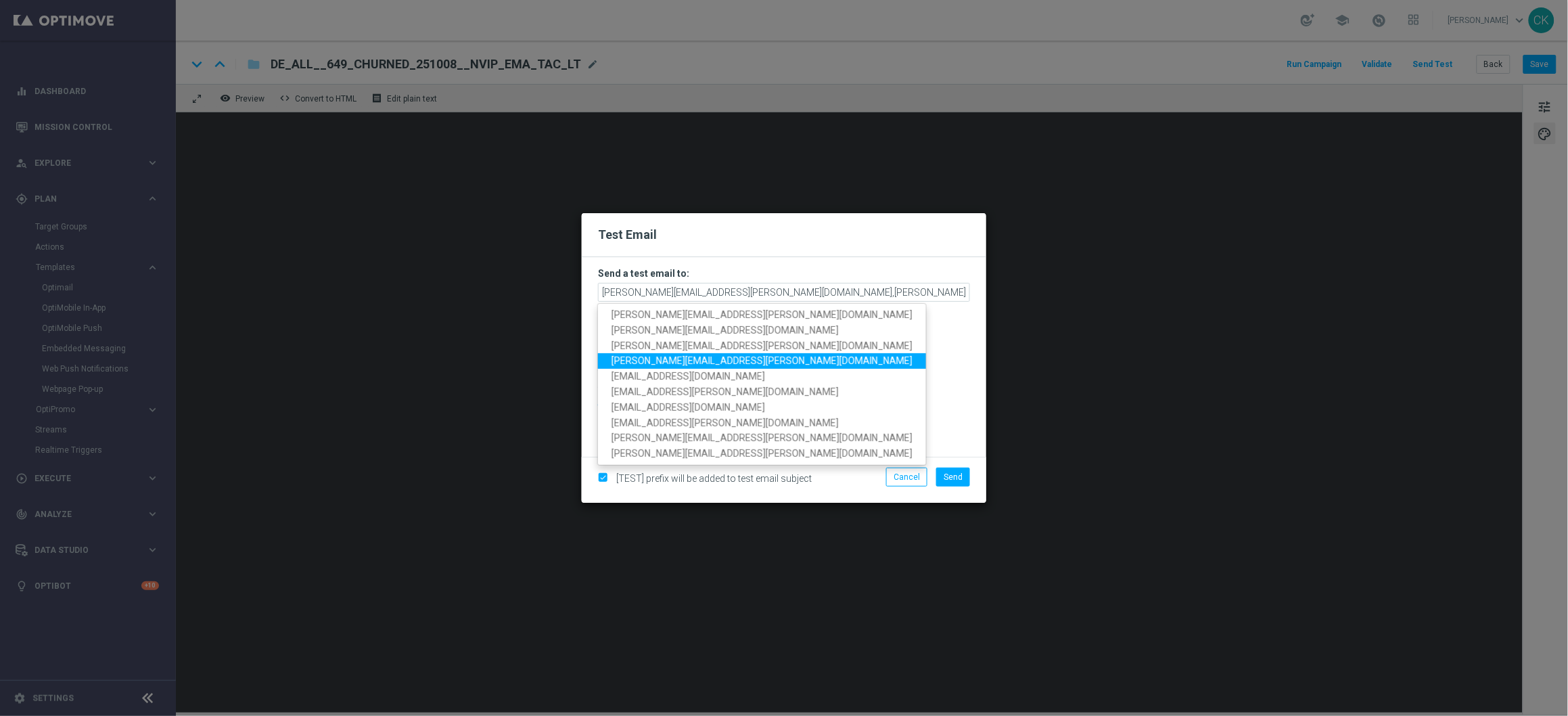
click at [729, 362] on span "alexander.huber@lottoland.com" at bounding box center [762, 361] width 301 height 10
type input "charlotte.kammeyer@lottoland.com,michaela.weinmann@lottoland.com,alexander.hube…"
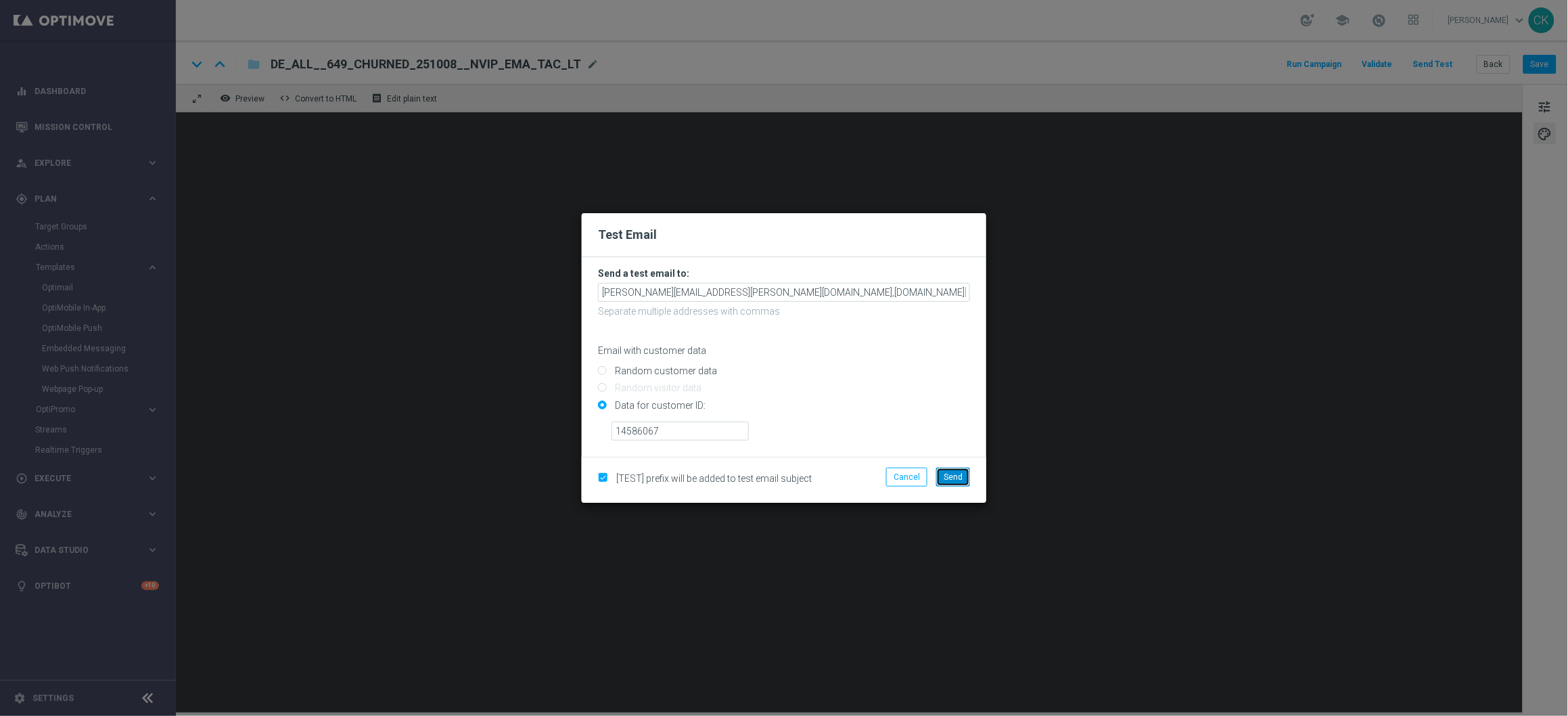
click at [954, 475] on span "Send" at bounding box center [954, 477] width 19 height 10
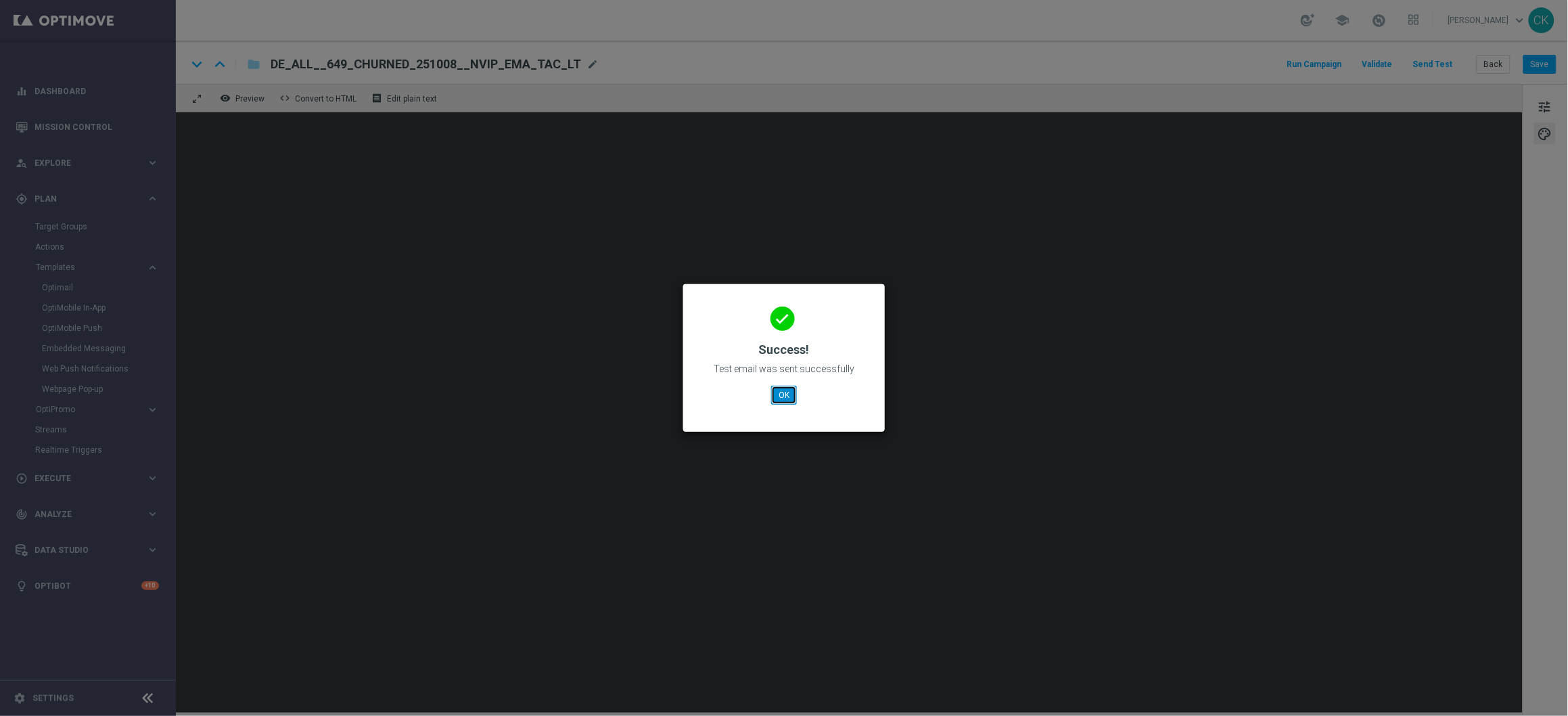
click at [779, 396] on button "OK" at bounding box center [784, 395] width 26 height 19
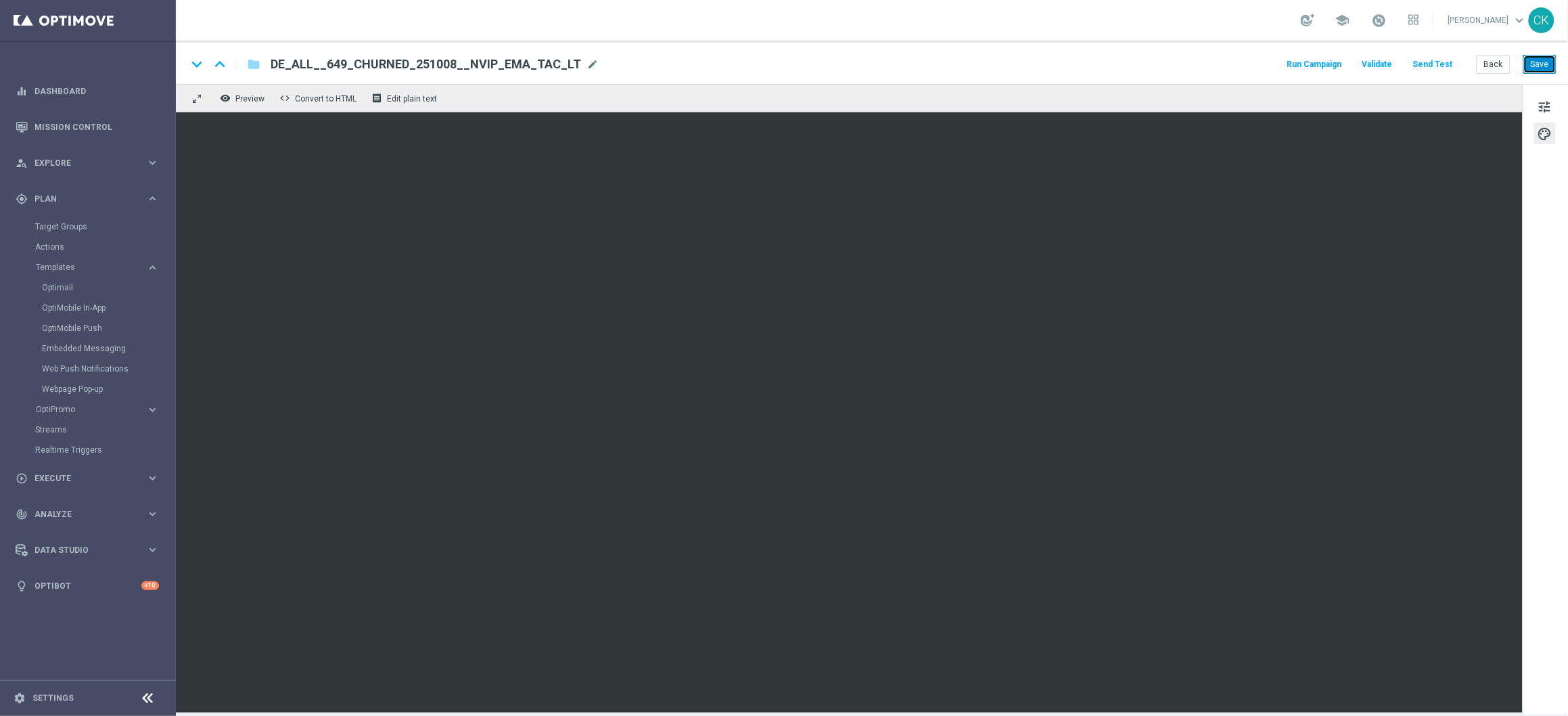
click at [1546, 61] on button "Save" at bounding box center [1540, 64] width 33 height 19
click at [1495, 65] on button "Back" at bounding box center [1493, 64] width 34 height 19
